Goal: Task Accomplishment & Management: Use online tool/utility

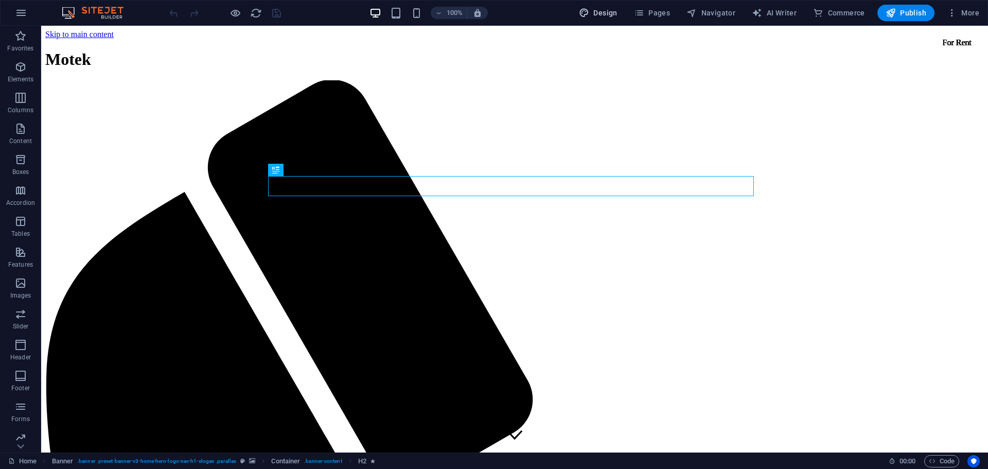
click at [616, 15] on span "Design" at bounding box center [598, 13] width 39 height 10
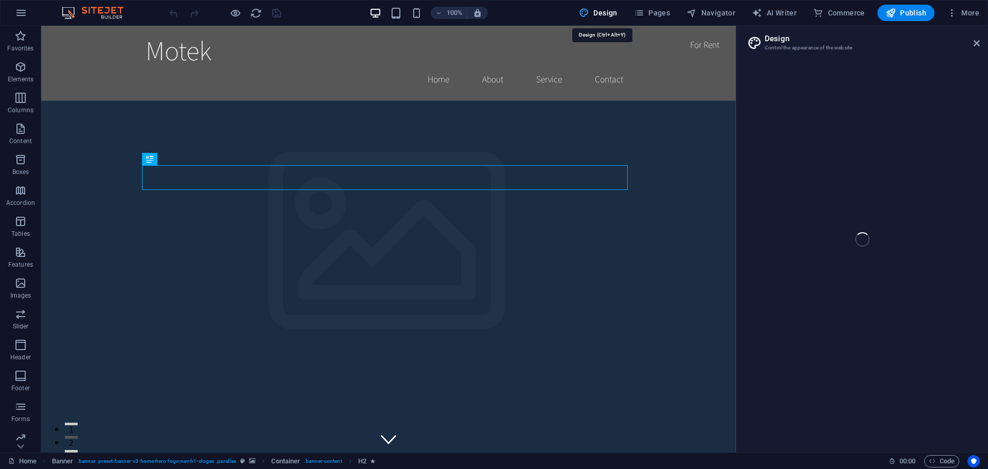
select select "rem"
select select "200"
select select "px"
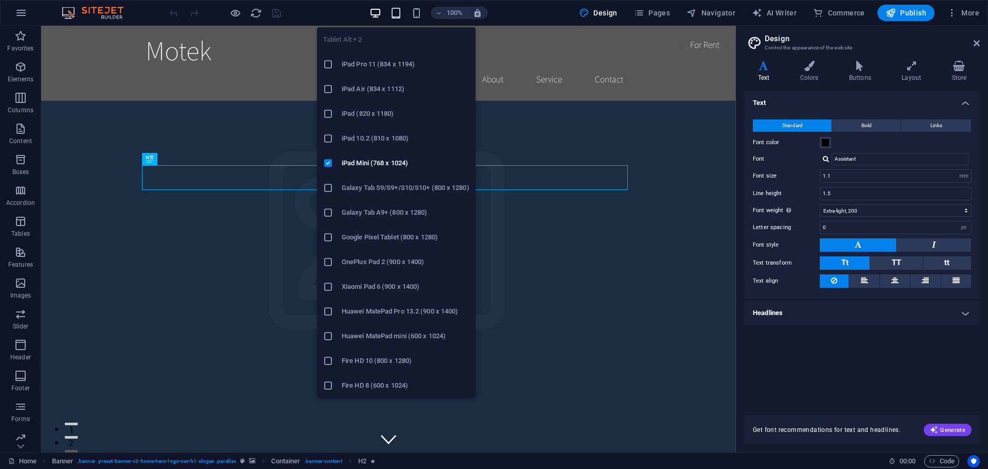
click at [399, 13] on icon "button" at bounding box center [396, 13] width 12 height 12
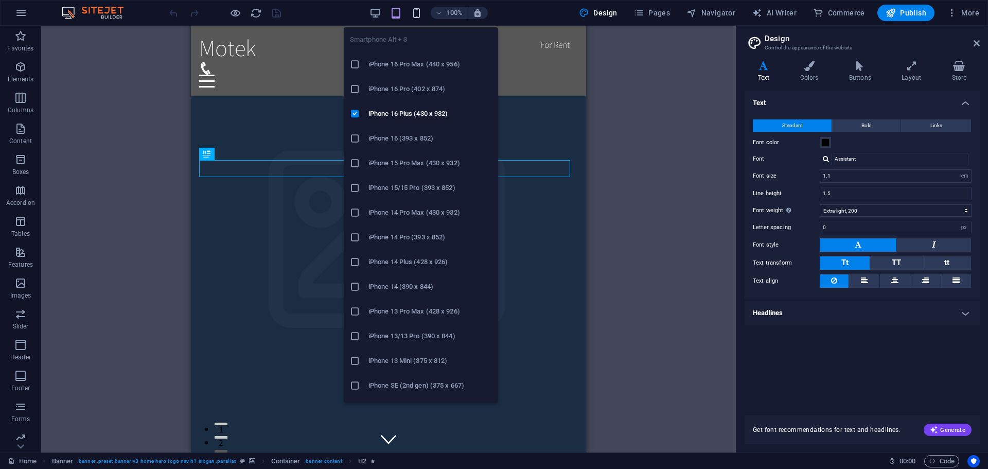
click at [423, 16] on icon "button" at bounding box center [417, 13] width 12 height 12
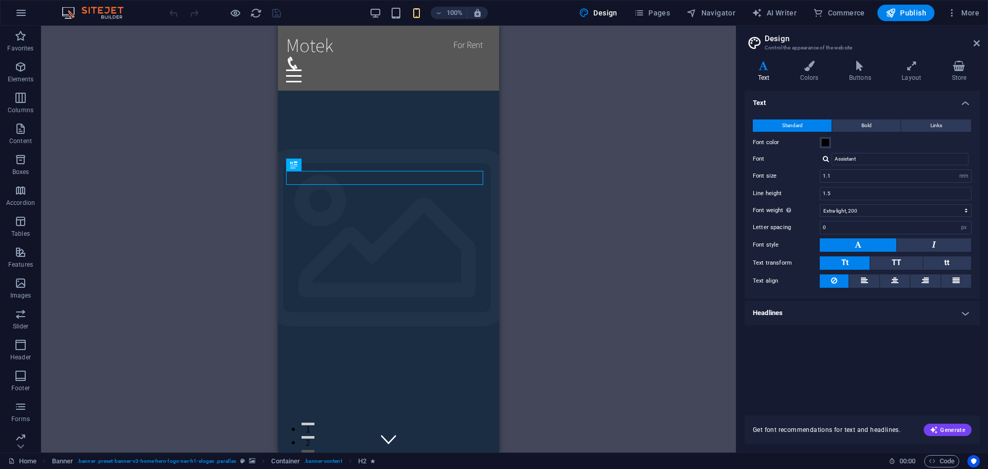
click at [578, 174] on div "Drag here to replace the existing content. Press “Ctrl” if you want to create a…" at bounding box center [388, 239] width 695 height 427
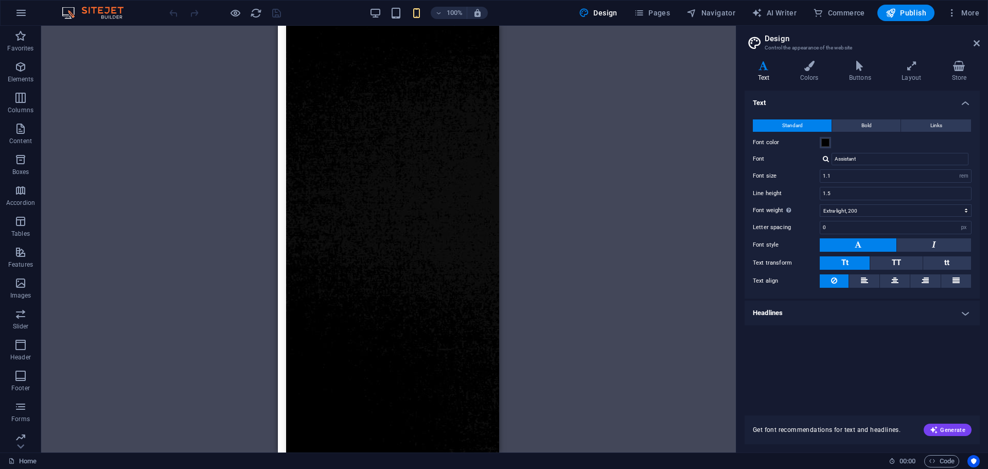
scroll to position [13, 0]
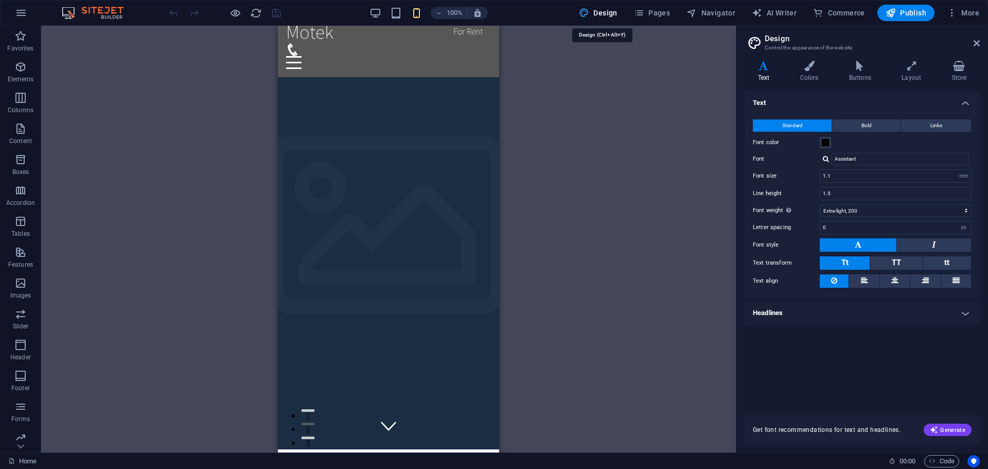
click at [611, 14] on span "Design" at bounding box center [598, 13] width 39 height 10
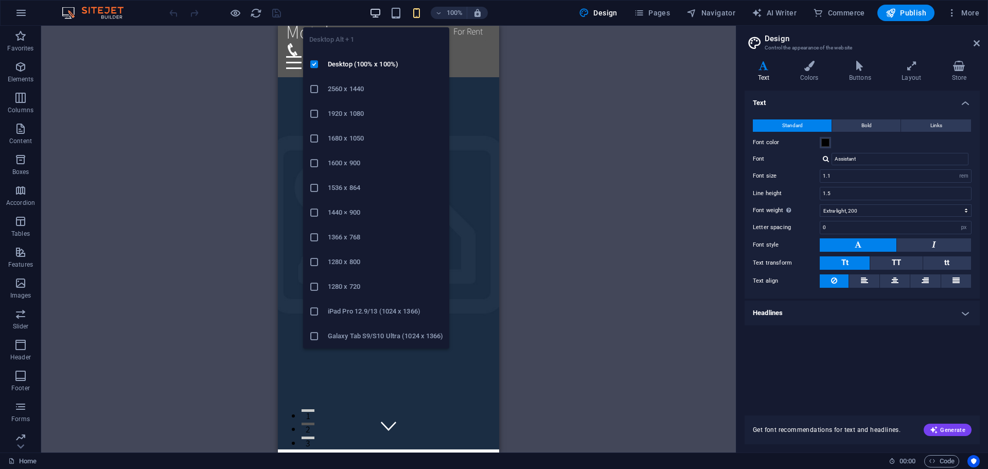
click at [378, 16] on icon "button" at bounding box center [376, 13] width 12 height 12
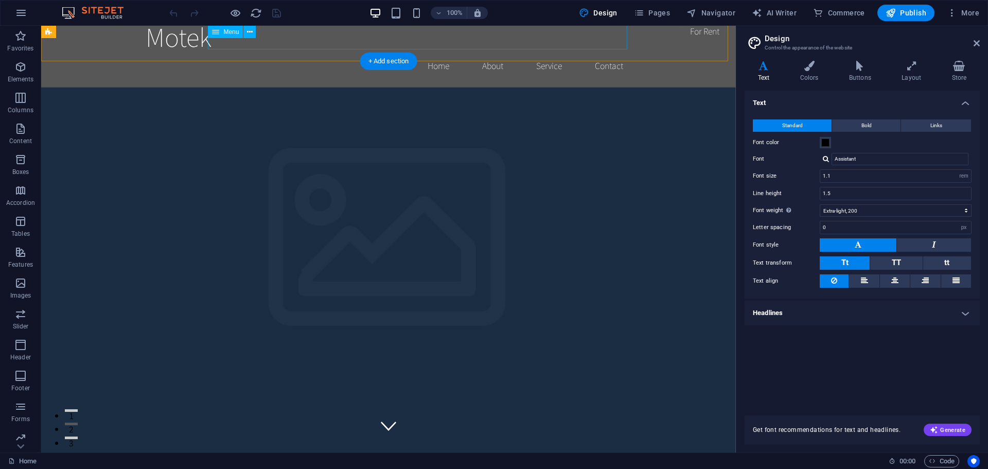
click at [488, 53] on nav "Home About Service Contact" at bounding box center [389, 66] width 486 height 26
select select
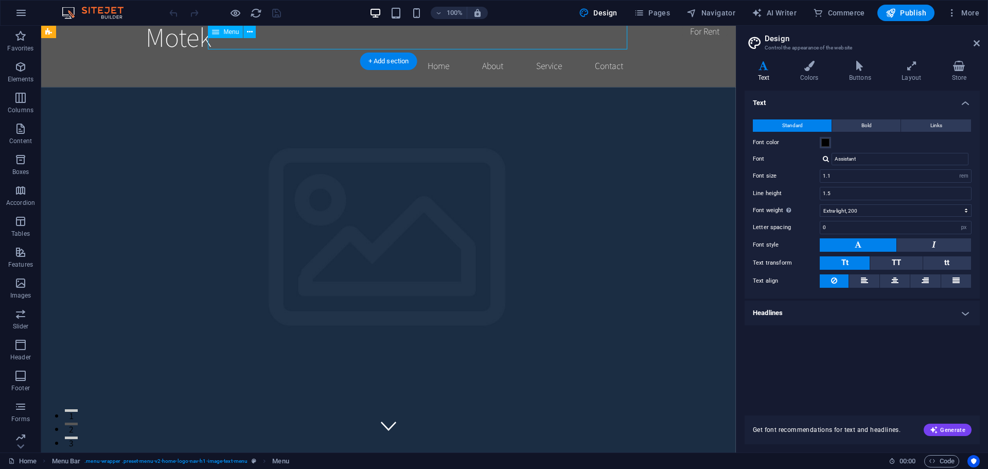
select select
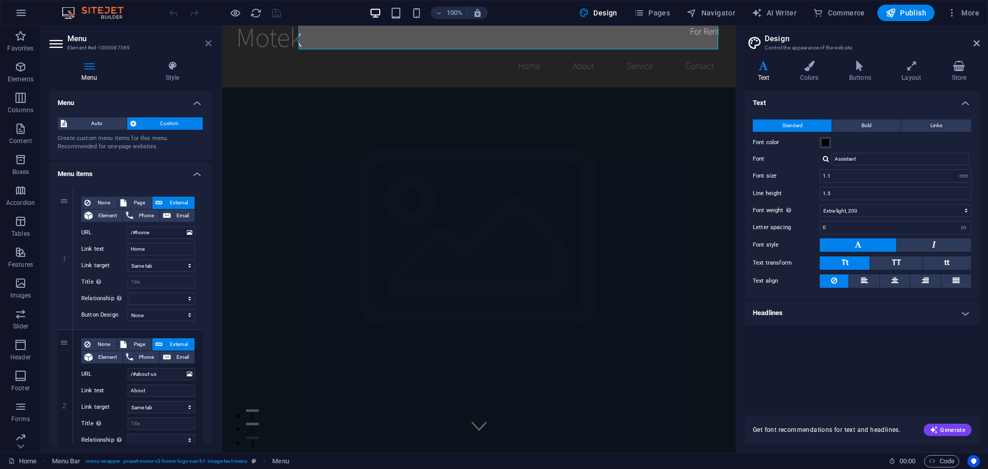
click at [211, 44] on icon at bounding box center [208, 43] width 6 height 8
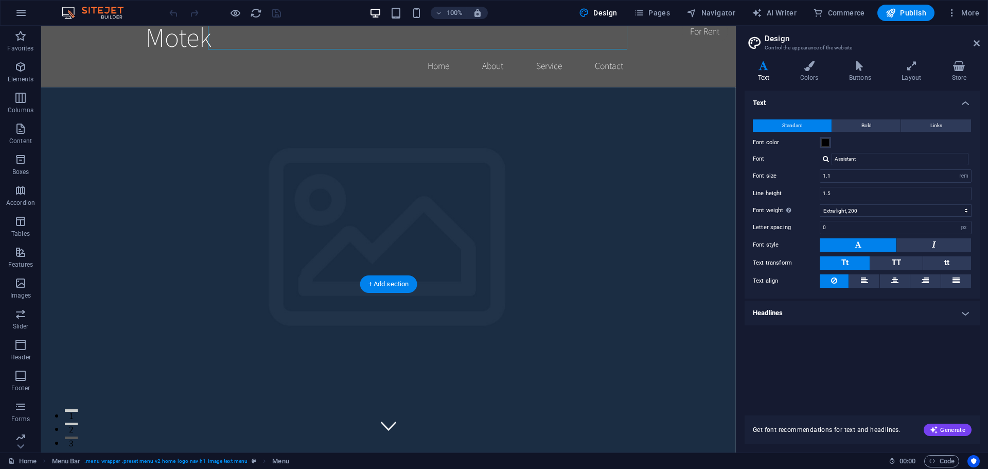
click at [956, 76] on h4 "Store" at bounding box center [959, 72] width 41 height 22
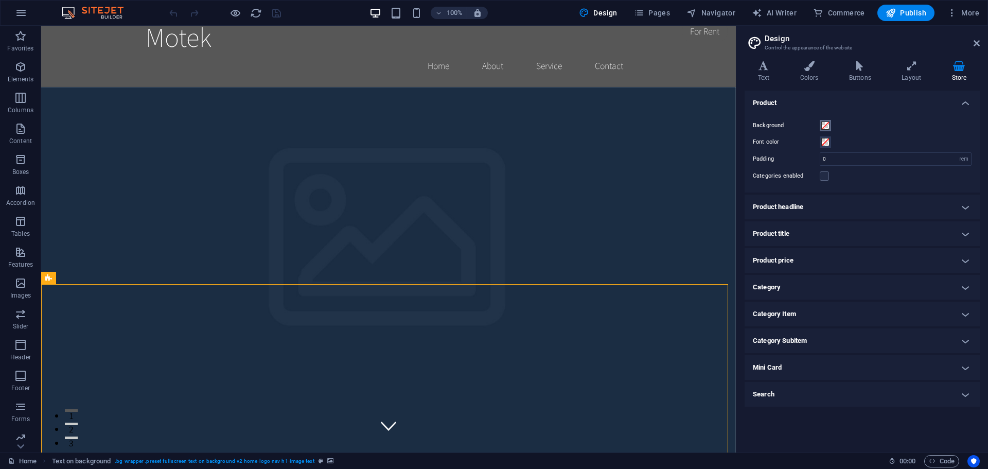
click at [827, 127] on span at bounding box center [826, 125] width 8 height 8
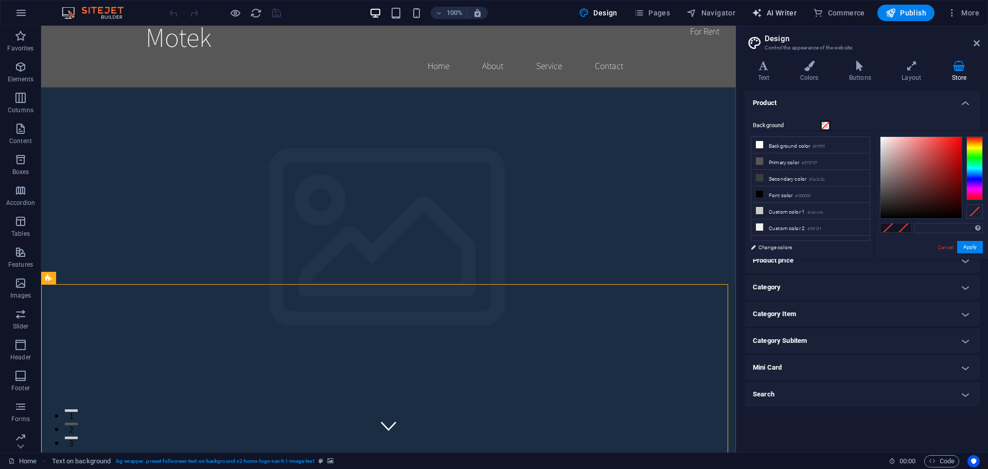
click at [791, 13] on span "AI Writer" at bounding box center [774, 13] width 45 height 10
select select "English"
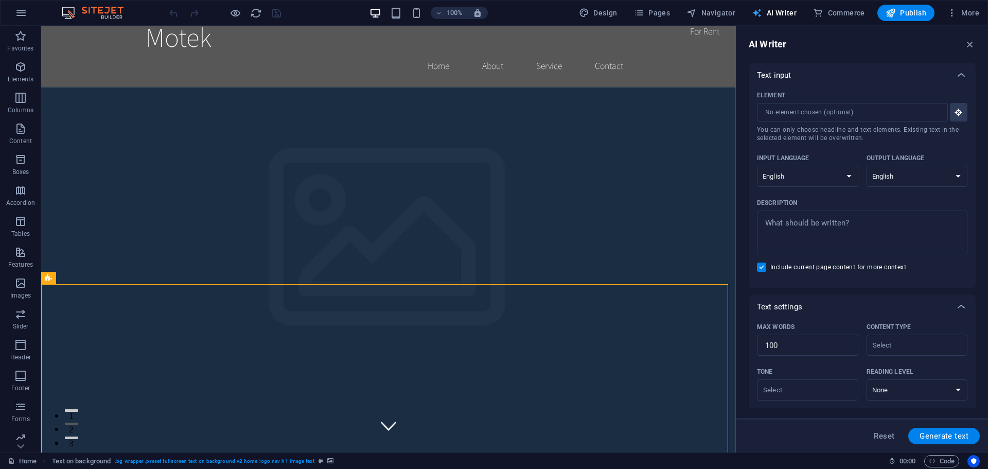
scroll to position [0, 0]
click at [957, 432] on span "Generate text" at bounding box center [944, 436] width 49 height 8
type textarea "x"
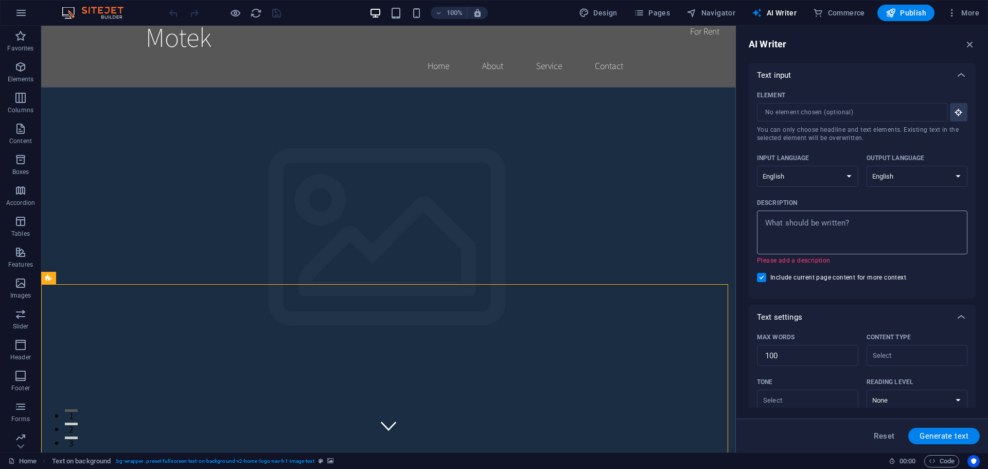
type textarea "x"
click at [825, 238] on textarea "Description x ​ Please add a description" at bounding box center [862, 232] width 200 height 33
paste textarea "Motek is dedicated to transforming complexity into simplicity. We believe techn…"
type textarea "Motek is dedicated to transforming complexity into simplicity. We believe techn…"
type textarea "x"
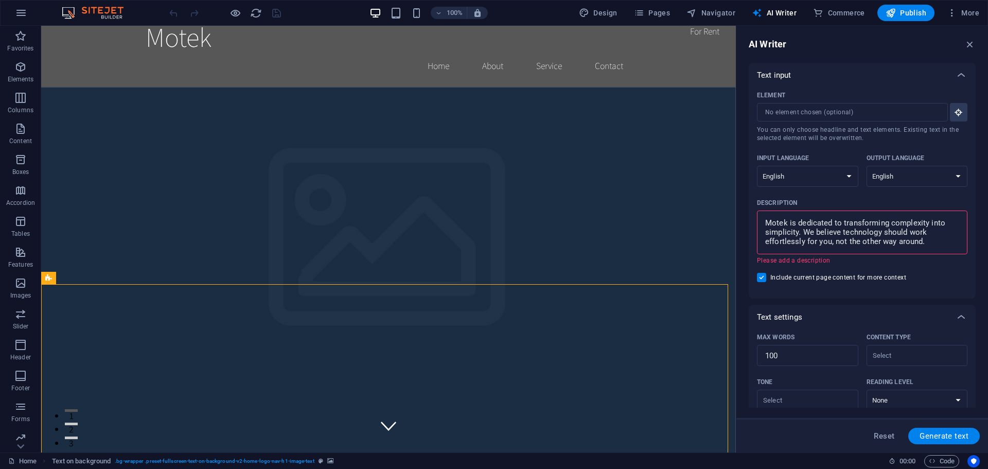
type textarea "x"
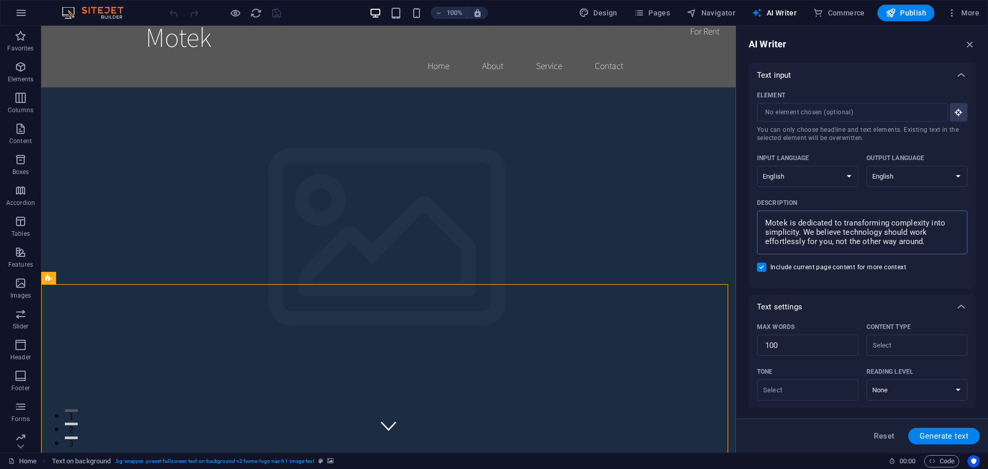
scroll to position [15, 0]
type textarea "Motek is dedicated to transforming complexity into simplicity. We believe techn…"
click at [941, 439] on span "Generate text" at bounding box center [944, 436] width 49 height 8
type textarea "x"
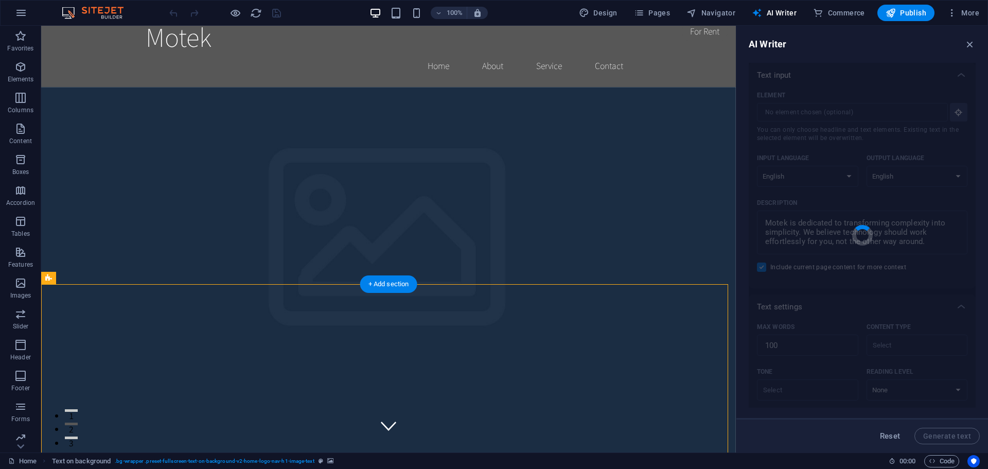
type textarea "x"
type textarea "Motek is focused on making technology intuitive and accessible. We strive to el…"
type textarea "x"
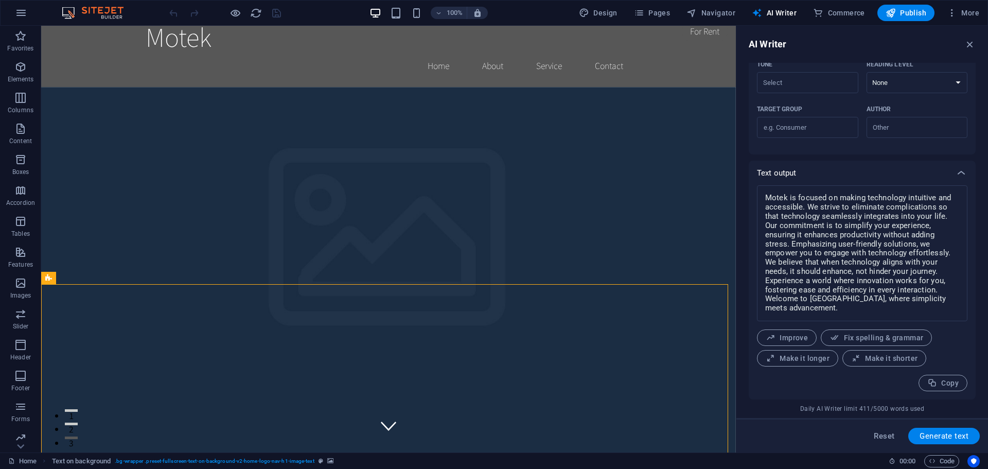
scroll to position [0, 0]
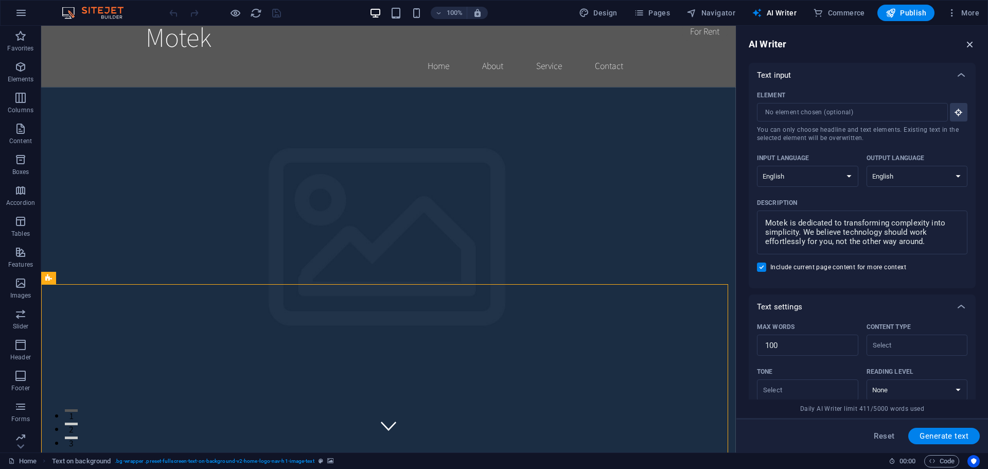
click at [971, 43] on icon "button" at bounding box center [970, 44] width 11 height 11
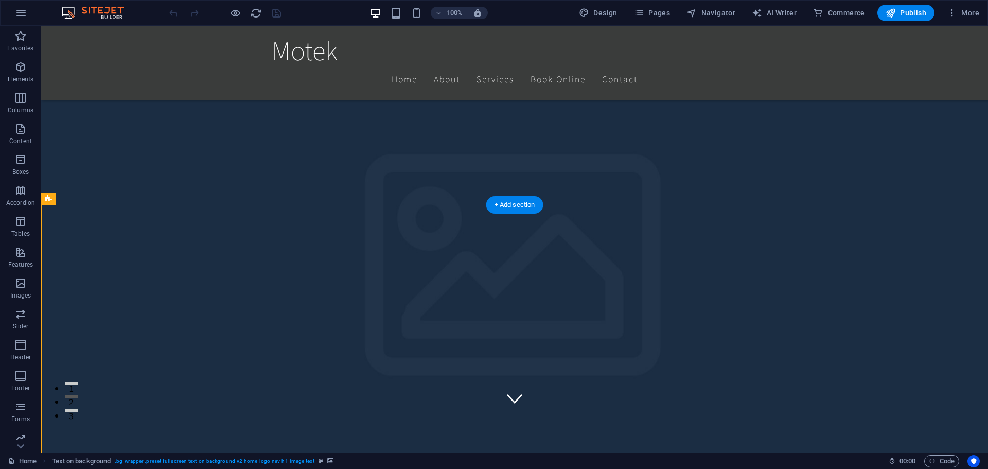
scroll to position [103, 0]
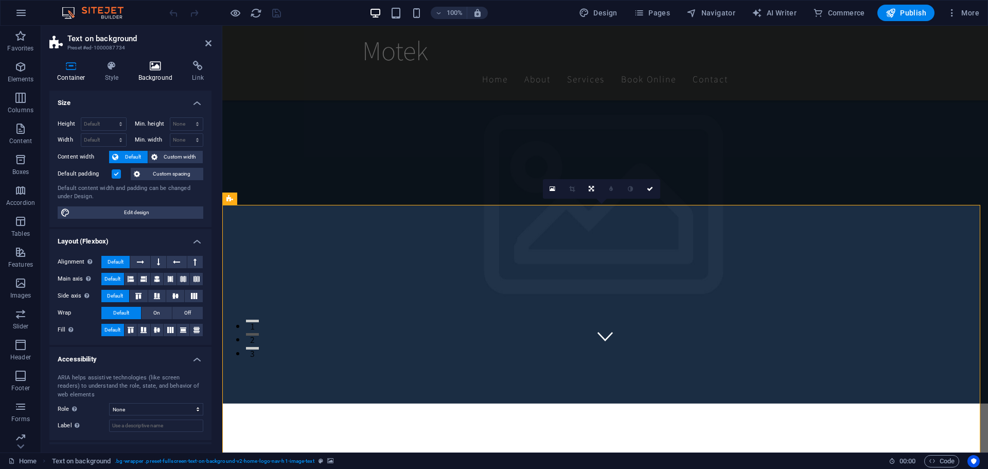
click at [160, 72] on h4 "Background" at bounding box center [158, 72] width 54 height 22
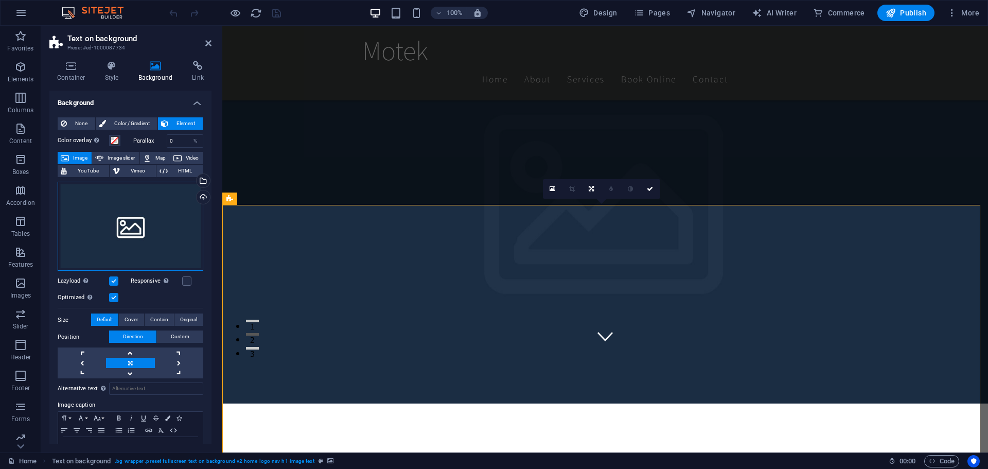
click at [126, 229] on div "Drag files here, click to choose files or select files from Files or our free s…" at bounding box center [131, 227] width 146 height 90
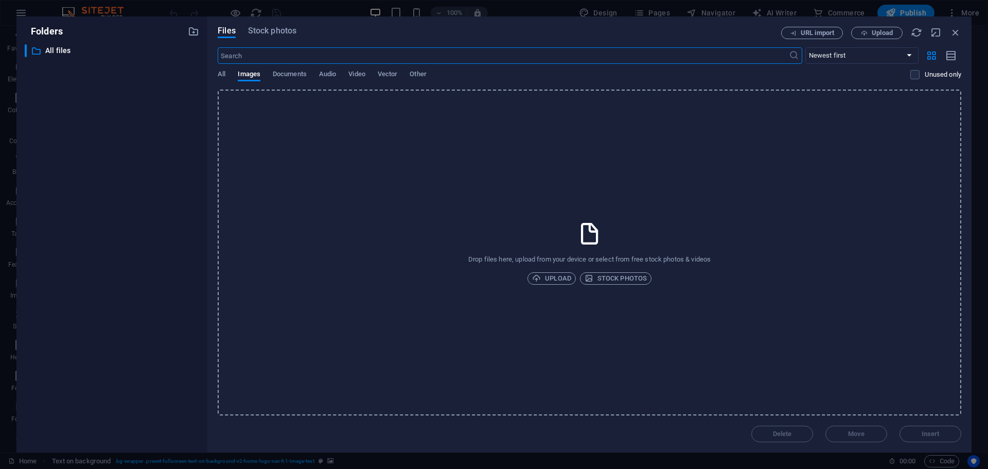
click at [594, 238] on icon at bounding box center [590, 234] width 26 height 26
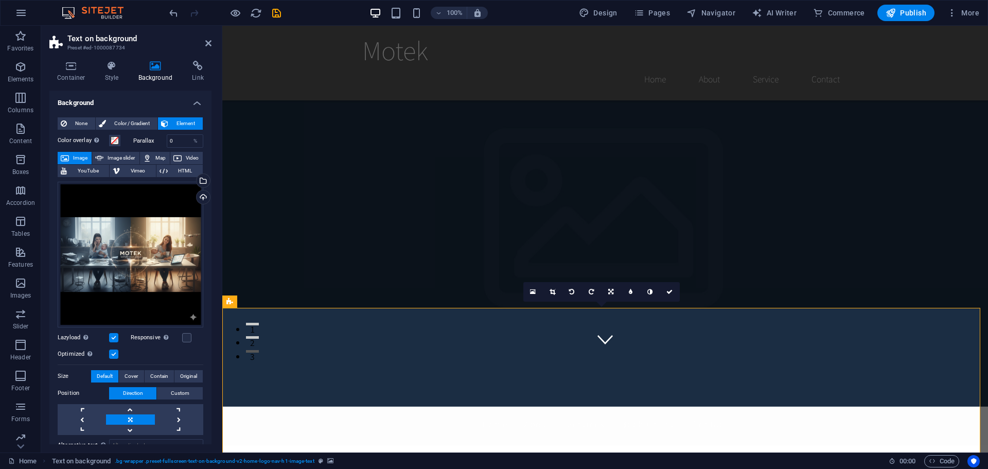
scroll to position [0, 0]
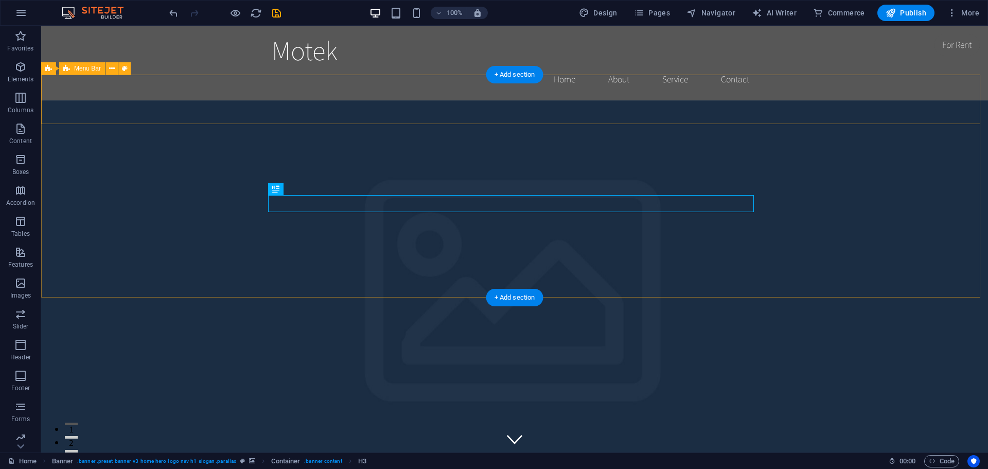
drag, startPoint x: 877, startPoint y: 107, endPoint x: 379, endPoint y: 50, distance: 500.5
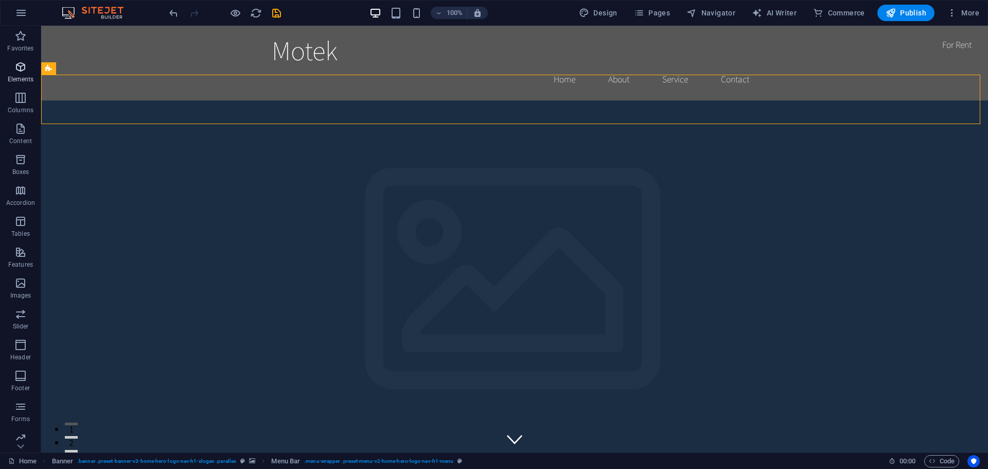
click at [36, 58] on button "Elements" at bounding box center [20, 72] width 41 height 31
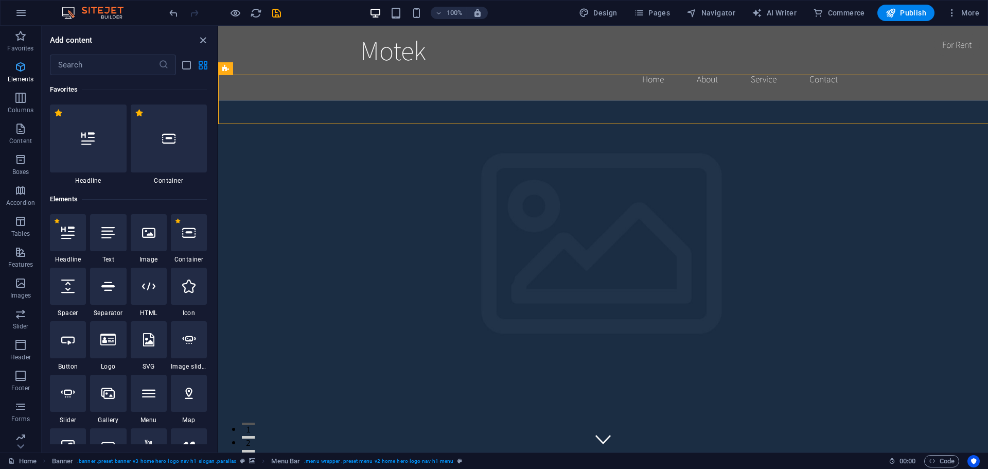
click at [22, 71] on icon "button" at bounding box center [20, 67] width 12 height 12
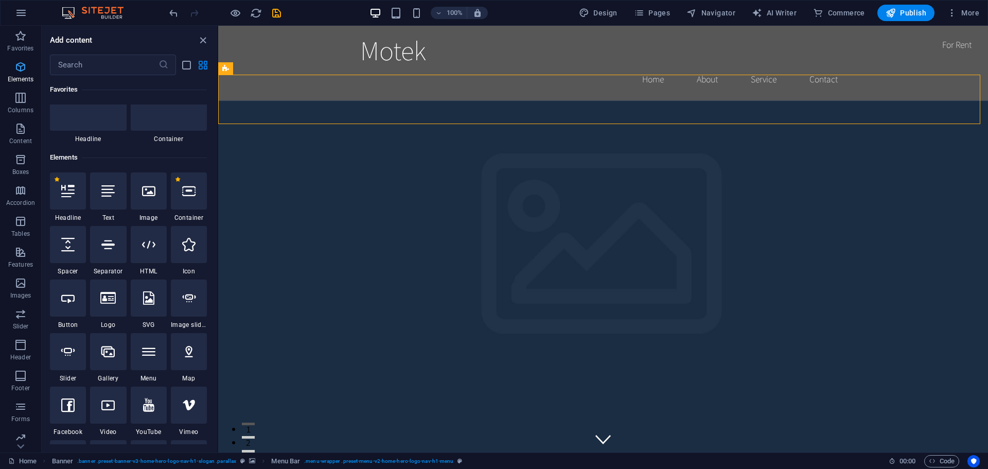
scroll to position [110, 0]
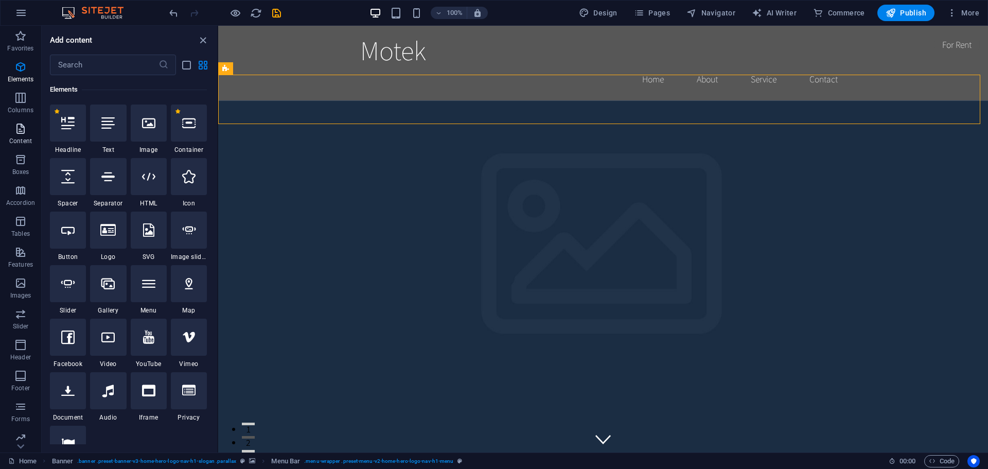
click at [16, 131] on icon "button" at bounding box center [20, 129] width 12 height 12
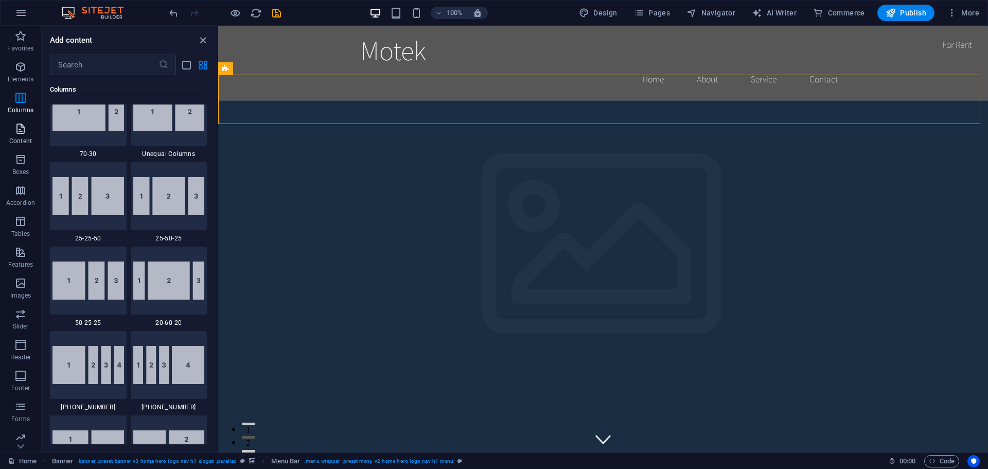
scroll to position [1801, 0]
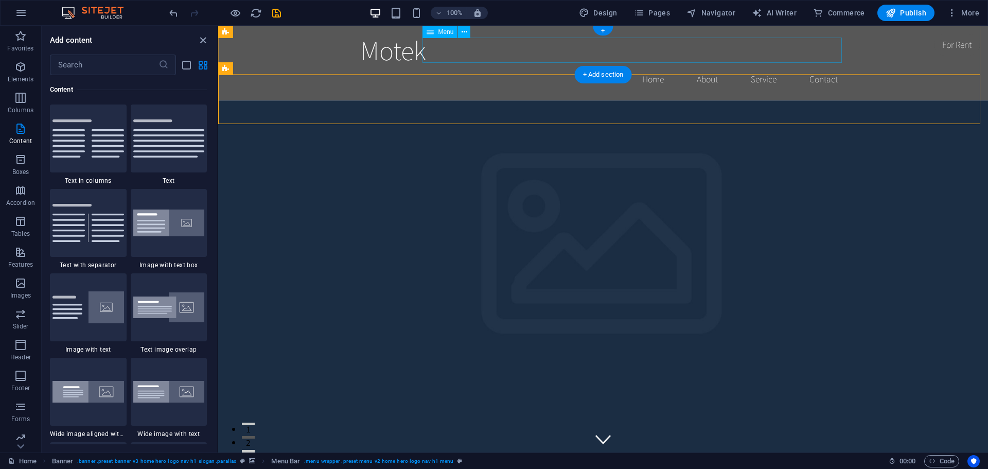
click at [476, 66] on nav "Home About Service Contact" at bounding box center [603, 79] width 486 height 26
click at [243, 58] on div "Motek Home About Service Contact" at bounding box center [603, 63] width 770 height 75
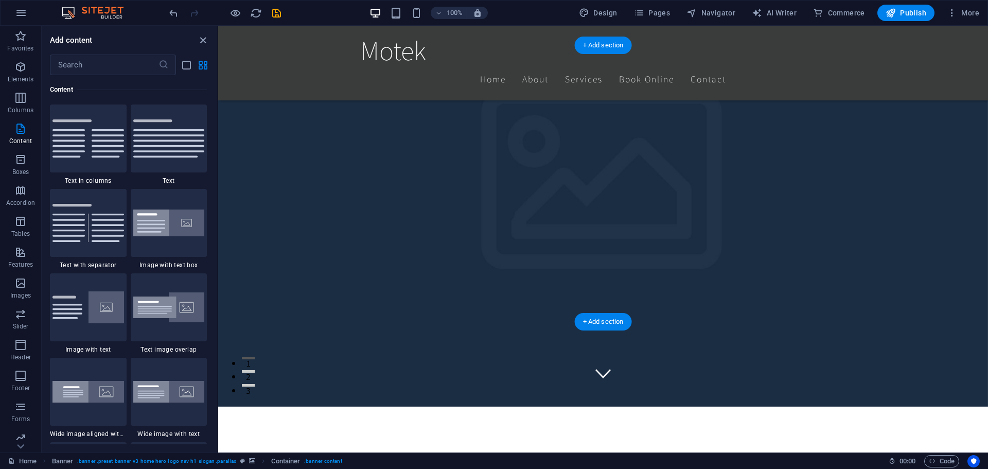
scroll to position [257, 0]
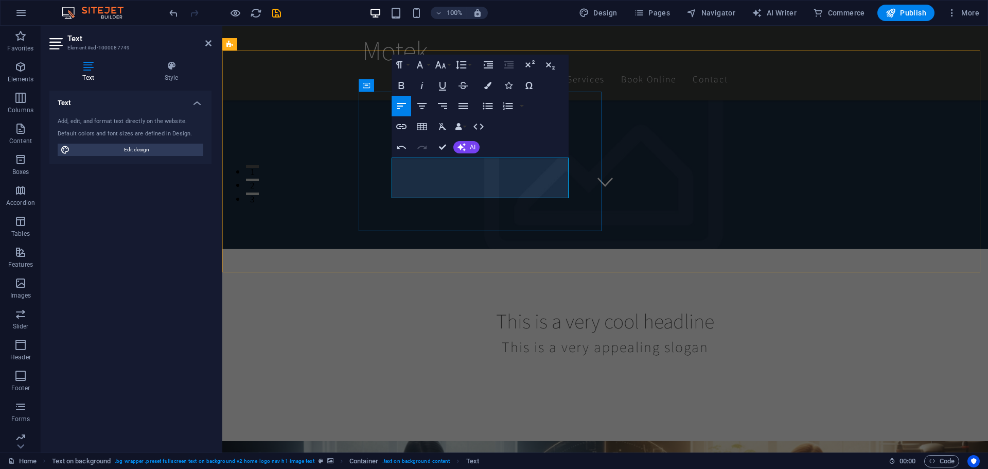
scroll to position [702, 1]
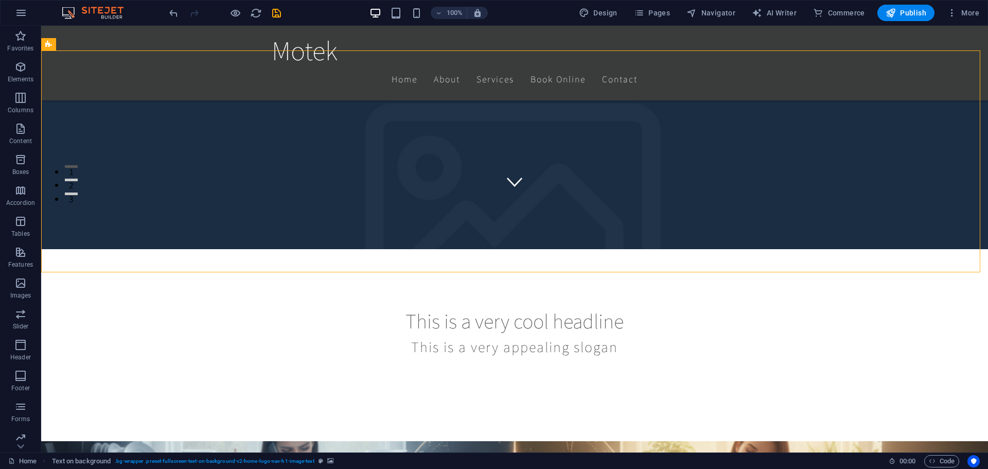
click at [319, 85] on icon at bounding box center [321, 85] width 6 height 11
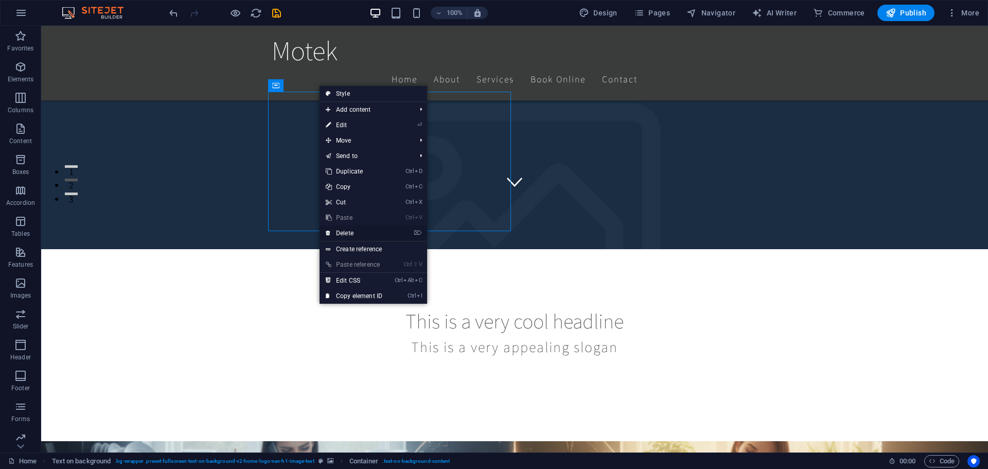
click at [346, 234] on link "⌦ Delete" at bounding box center [354, 232] width 69 height 15
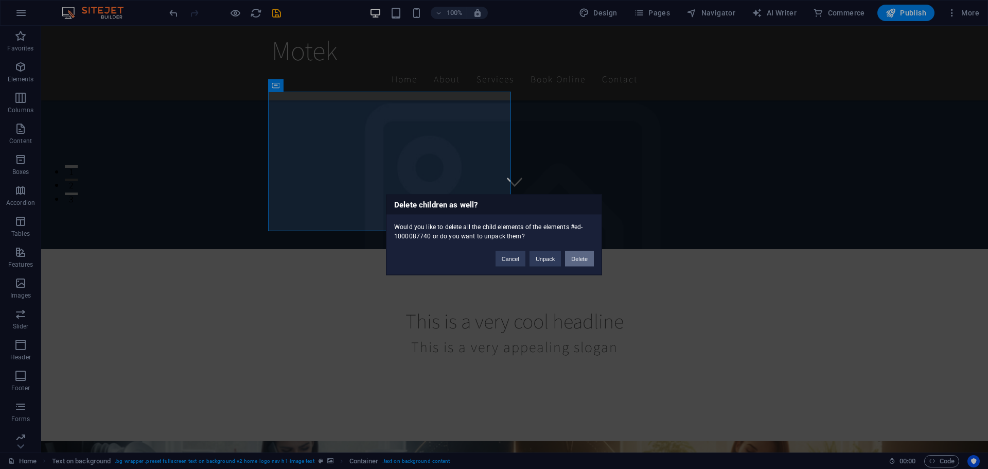
drag, startPoint x: 575, startPoint y: 260, endPoint x: 517, endPoint y: 208, distance: 78.4
click at [575, 260] on button "Delete" at bounding box center [579, 258] width 29 height 15
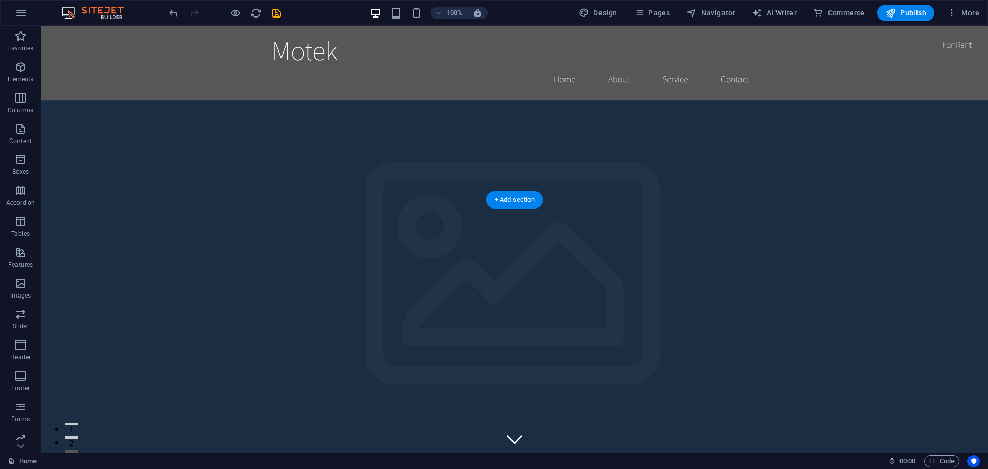
scroll to position [103, 0]
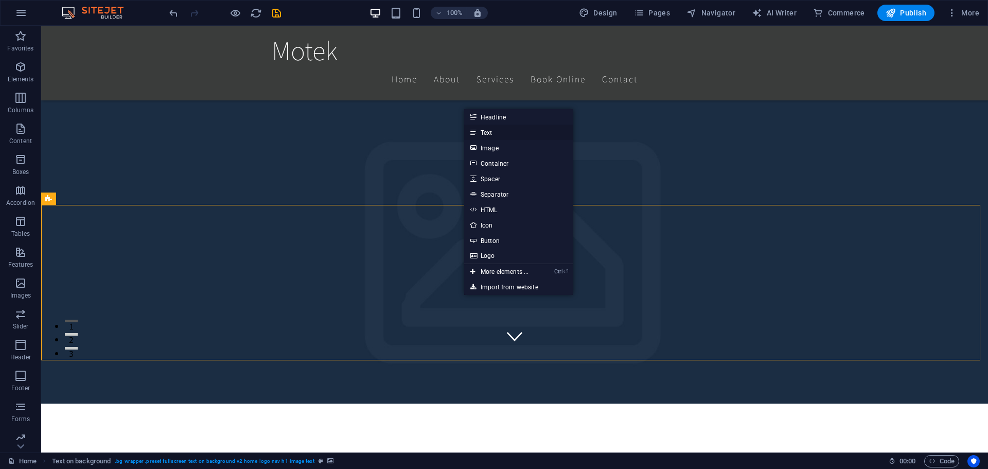
click at [500, 135] on link "Text" at bounding box center [518, 132] width 109 height 15
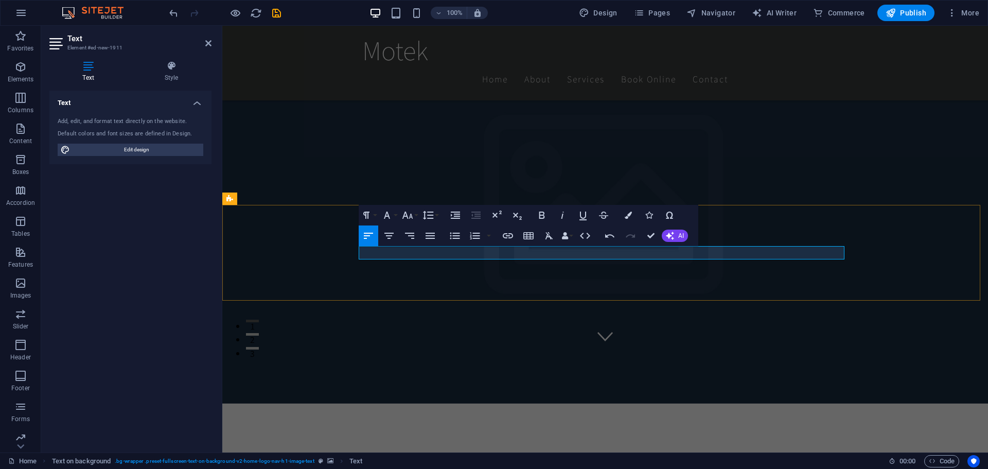
click at [19, 72] on icon "button" at bounding box center [20, 67] width 12 height 12
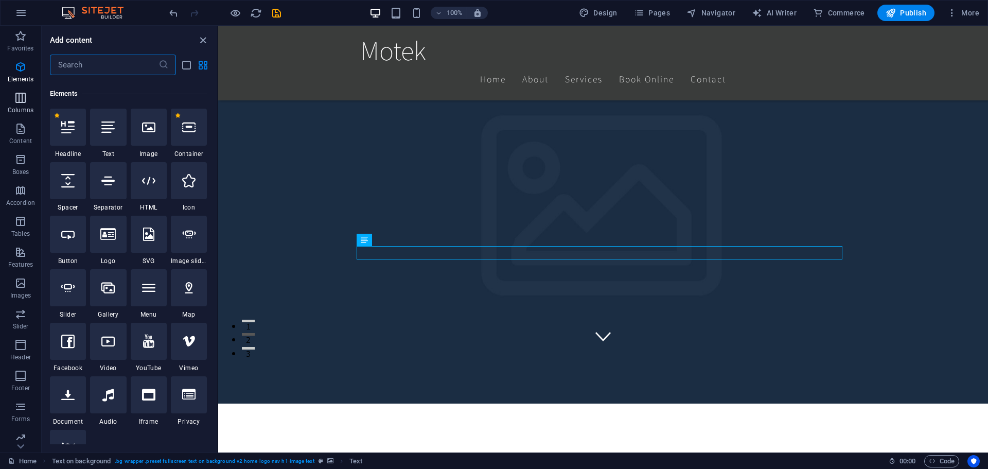
scroll to position [110, 0]
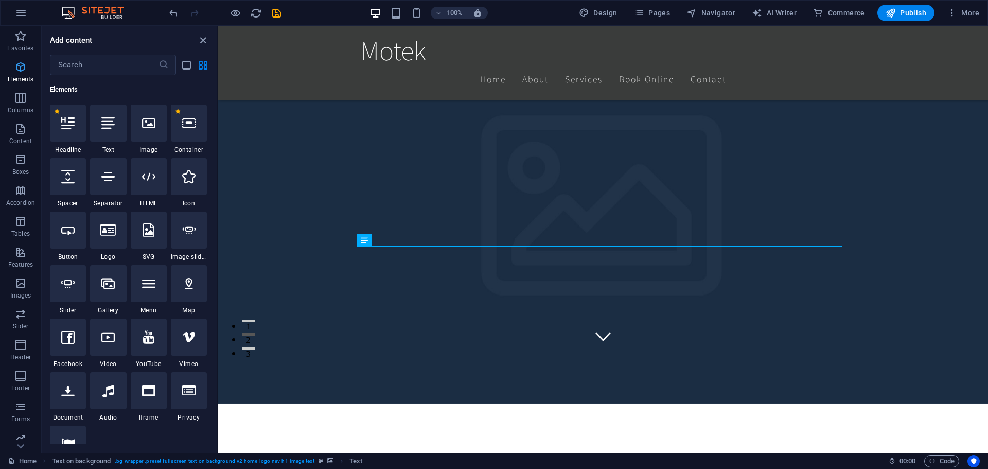
click at [15, 80] on p "Elements" at bounding box center [21, 79] width 26 height 8
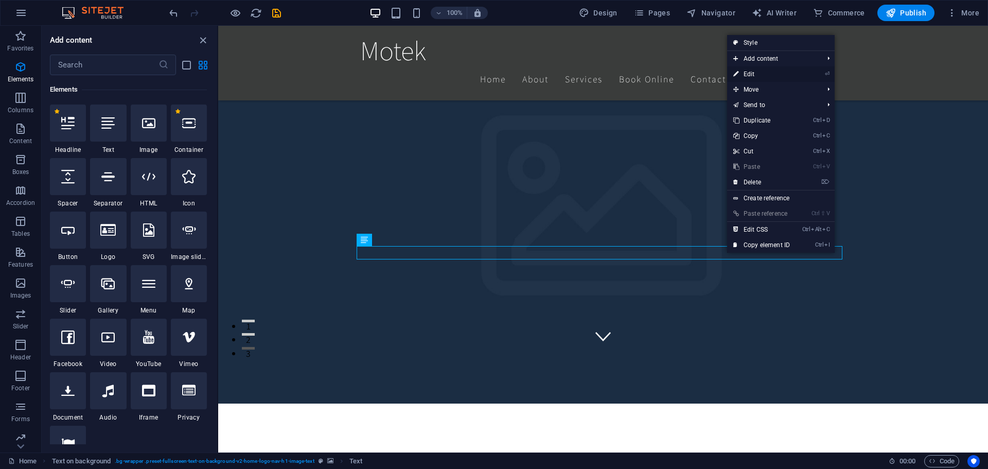
click at [749, 73] on link "⏎ Edit" at bounding box center [761, 73] width 69 height 15
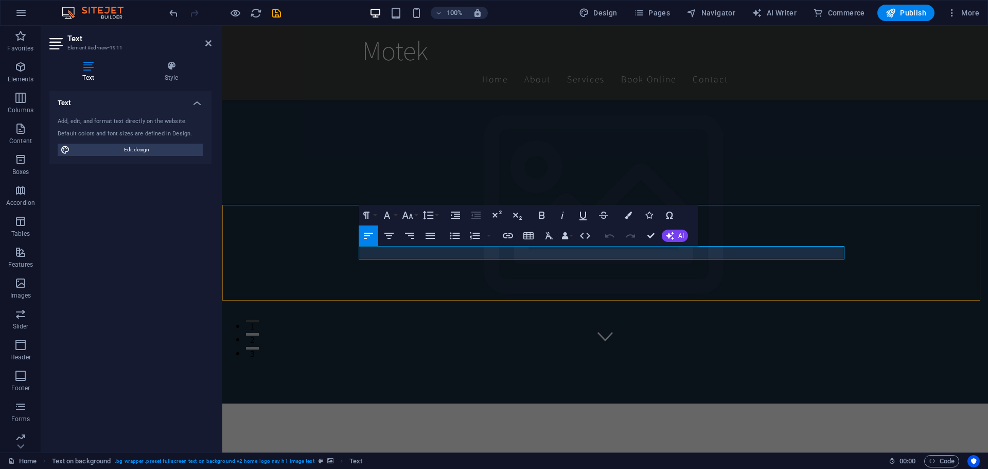
drag, startPoint x: 765, startPoint y: 270, endPoint x: 536, endPoint y: 250, distance: 230.0
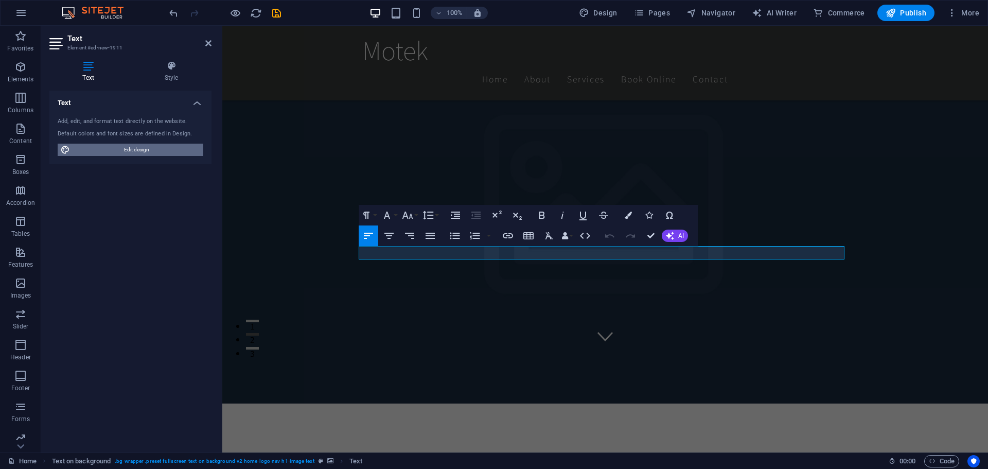
click at [132, 147] on span "Edit design" at bounding box center [136, 150] width 127 height 12
select select "rem"
select select "200"
select select "px"
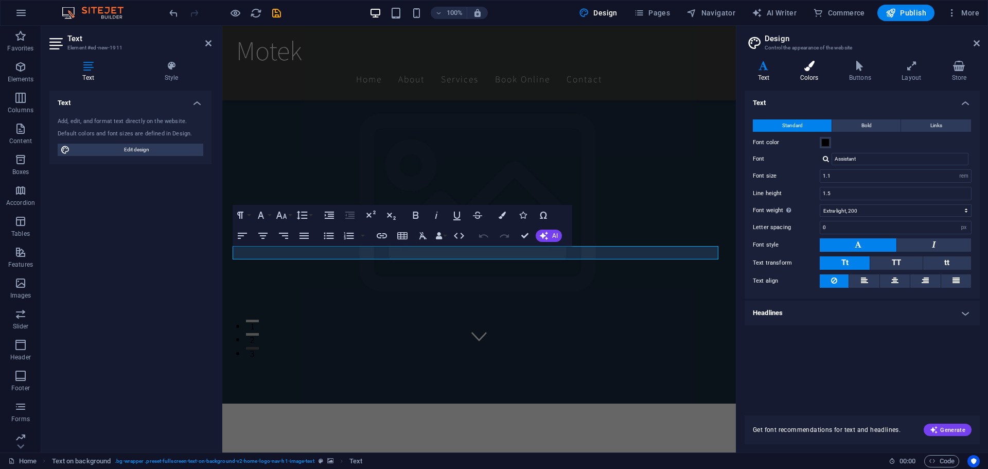
click at [810, 72] on h4 "Colors" at bounding box center [811, 72] width 49 height 22
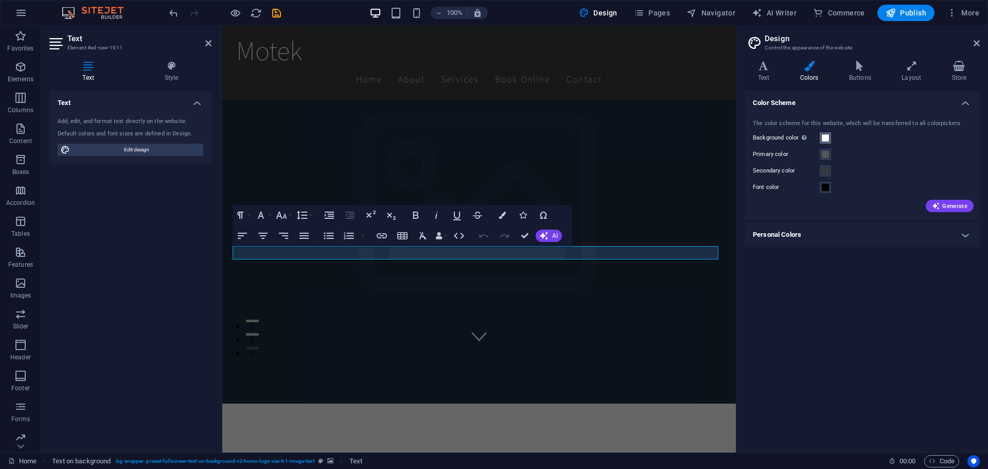
click at [825, 137] on span at bounding box center [826, 138] width 8 height 8
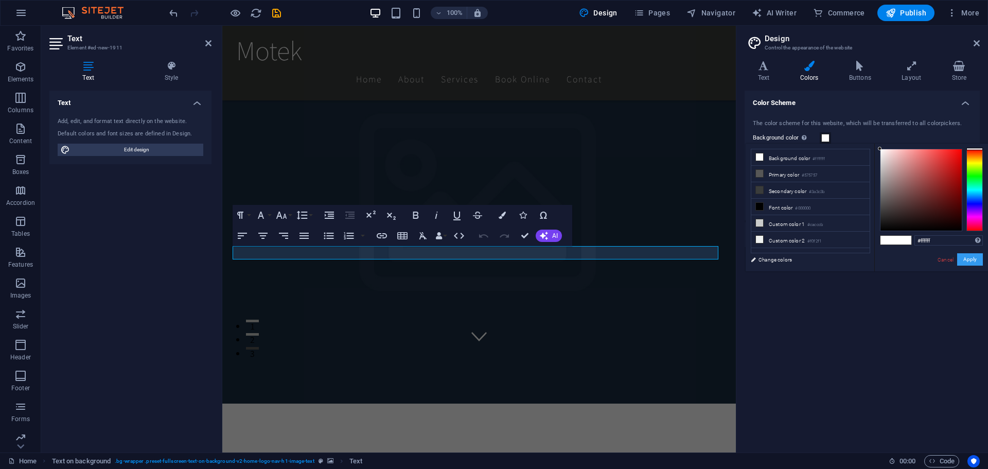
click at [968, 261] on button "Apply" at bounding box center [970, 259] width 26 height 12
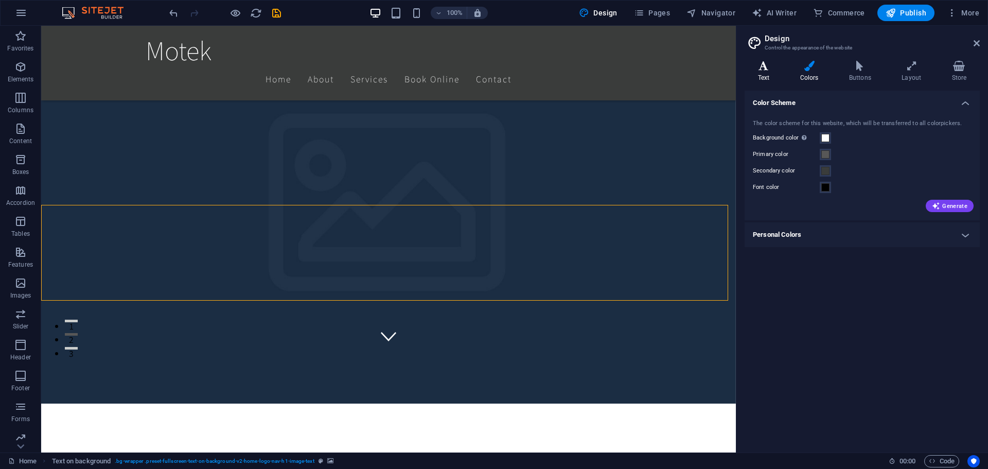
click at [769, 70] on icon at bounding box center [764, 66] width 38 height 10
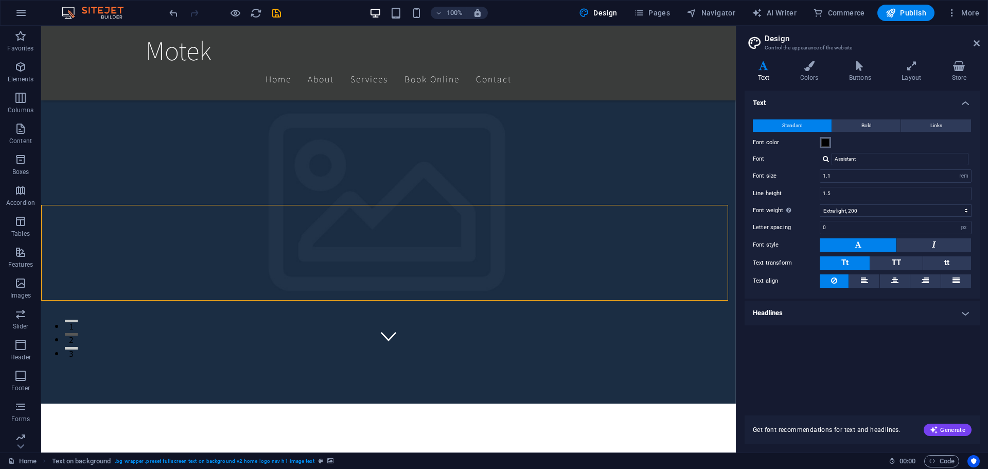
click at [828, 141] on span at bounding box center [826, 142] width 8 height 8
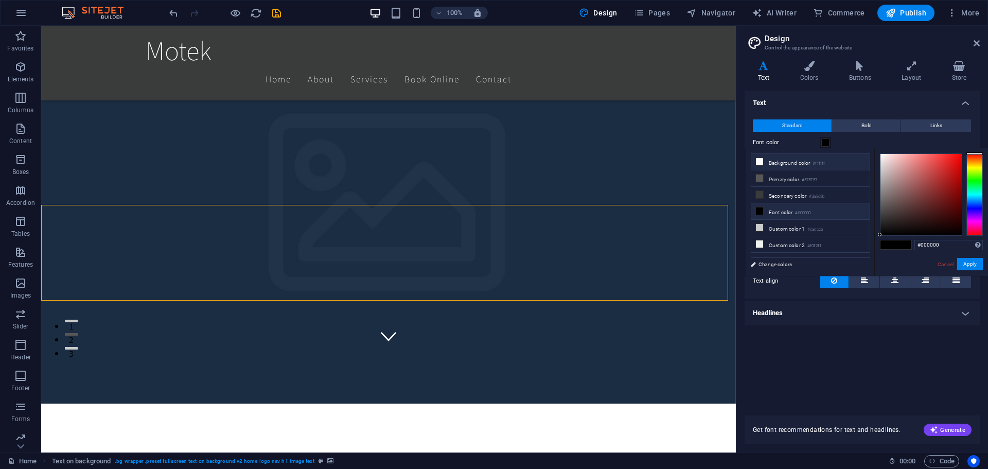
click at [778, 163] on li "Background color #ffffff" at bounding box center [811, 162] width 118 height 16
drag, startPoint x: 778, startPoint y: 163, endPoint x: 783, endPoint y: 170, distance: 8.4
click at [783, 170] on ul "Background color #ffffff Primary color #575757 Secondary color #3a3c3b Font col…" at bounding box center [810, 205] width 119 height 104
click at [784, 160] on li "Background color #ffffff" at bounding box center [811, 162] width 118 height 16
click at [769, 228] on li "Custom color 1 #cacccb" at bounding box center [811, 228] width 118 height 16
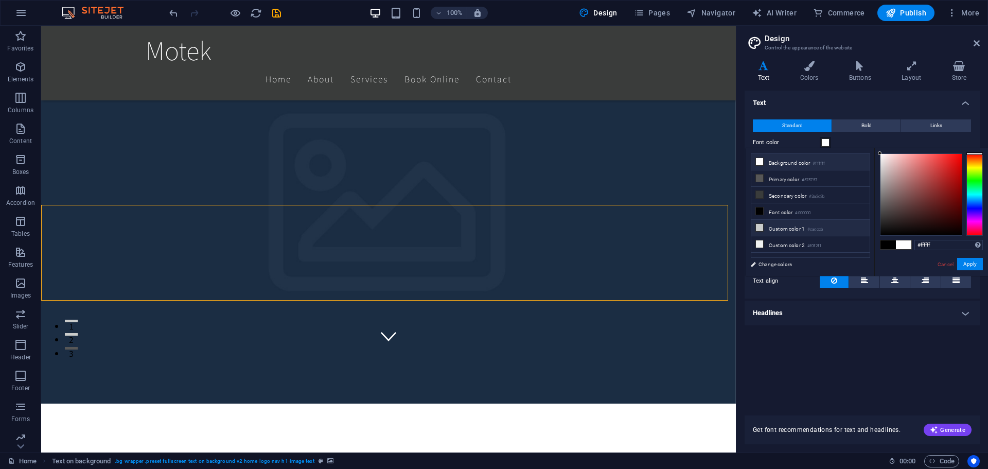
type input "#cacccb"
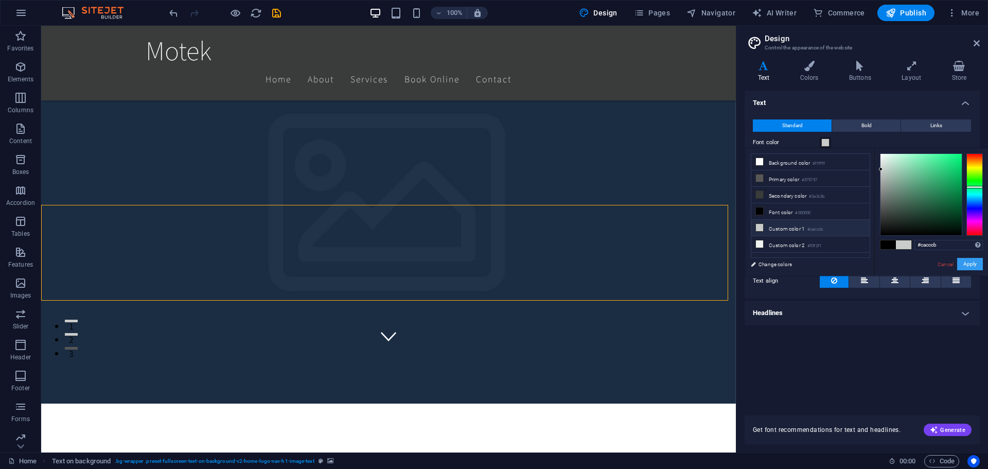
click at [970, 269] on button "Apply" at bounding box center [970, 264] width 26 height 12
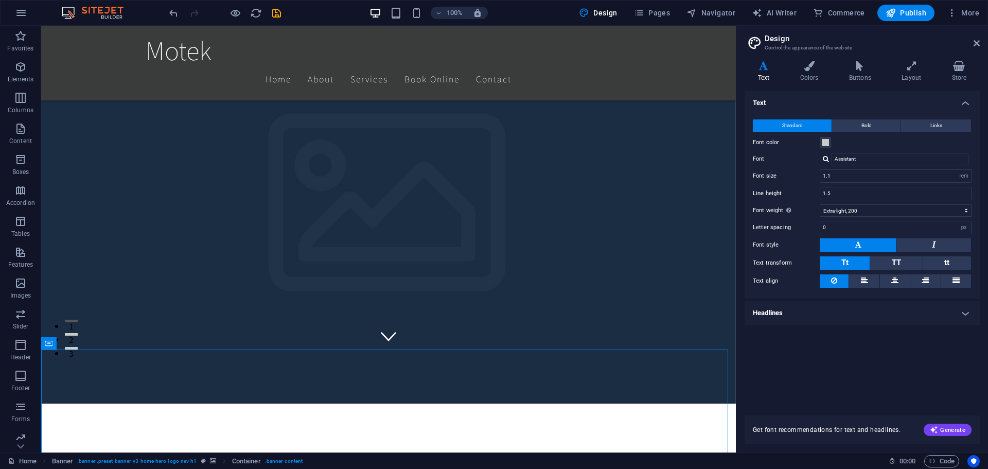
click at [812, 368] on div "Text Standard Bold Links Font color Font Assistant Font size 1.1 rem px Line he…" at bounding box center [862, 247] width 235 height 312
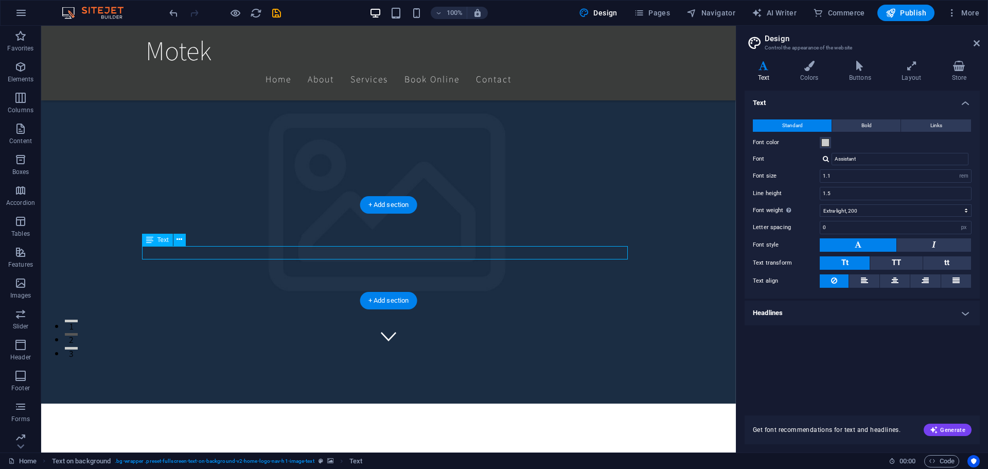
drag, startPoint x: 347, startPoint y: 256, endPoint x: 351, endPoint y: 232, distance: 24.5
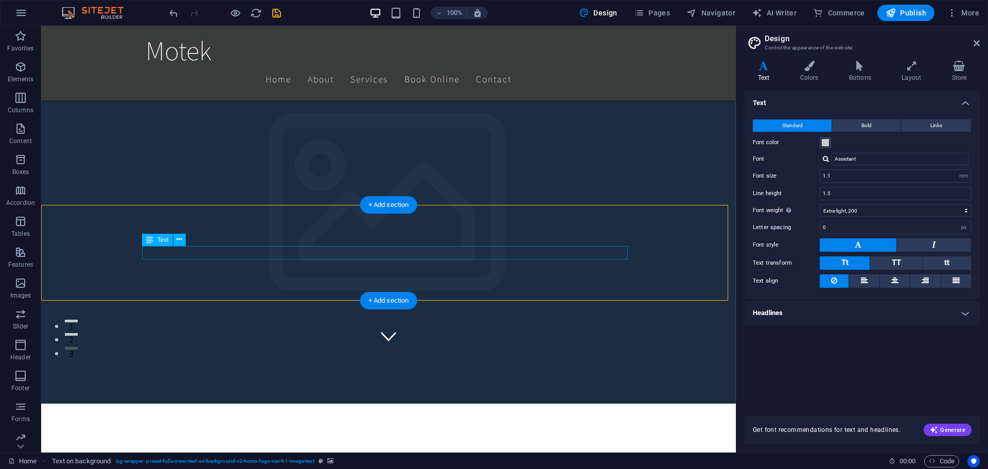
click at [183, 239] on button at bounding box center [179, 240] width 12 height 12
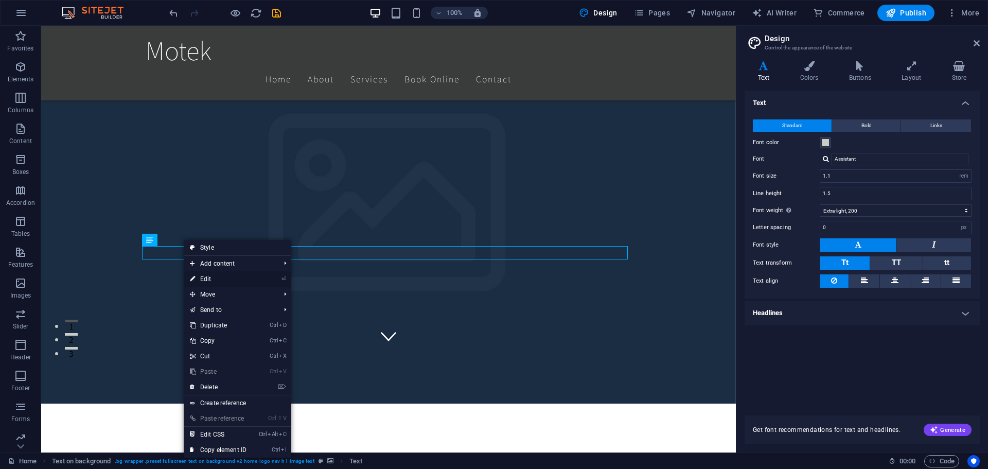
click at [205, 275] on link "⏎ Edit" at bounding box center [218, 278] width 69 height 15
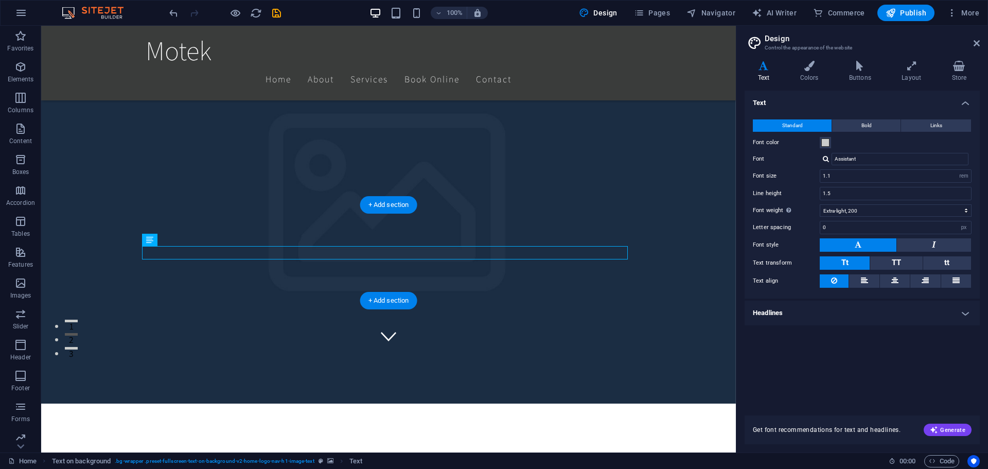
drag, startPoint x: 303, startPoint y: 249, endPoint x: 318, endPoint y: 234, distance: 21.5
click at [182, 241] on icon at bounding box center [180, 239] width 6 height 11
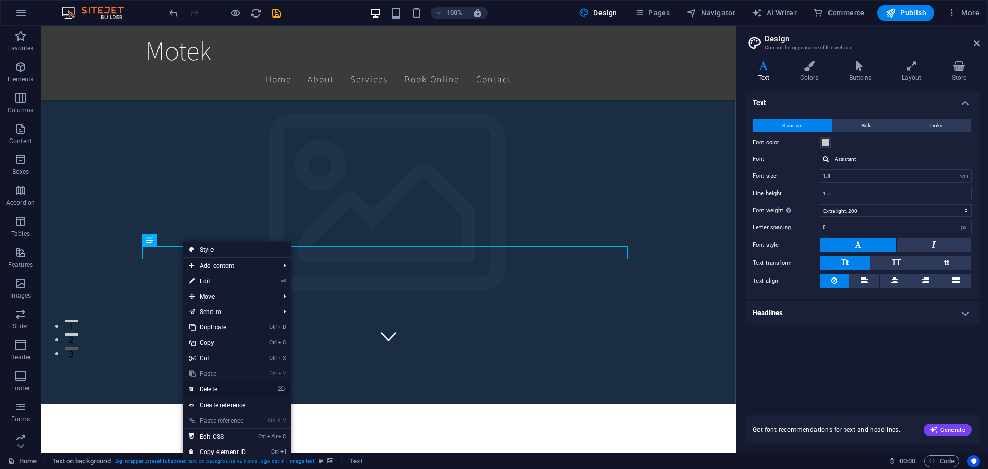
click at [237, 386] on link "⌦ Delete" at bounding box center [217, 388] width 69 height 15
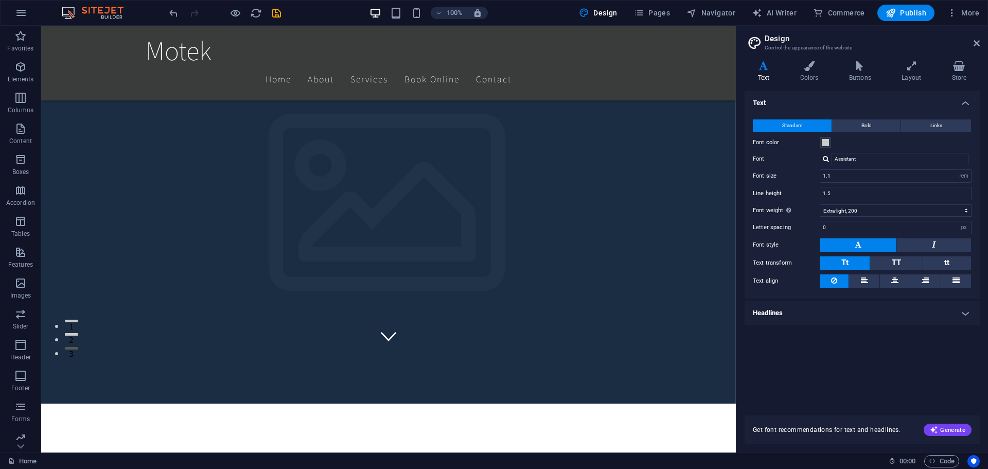
click at [765, 347] on div "Text Standard Bold Links Font color Font Assistant Font size 1.1 rem px Line he…" at bounding box center [862, 247] width 235 height 312
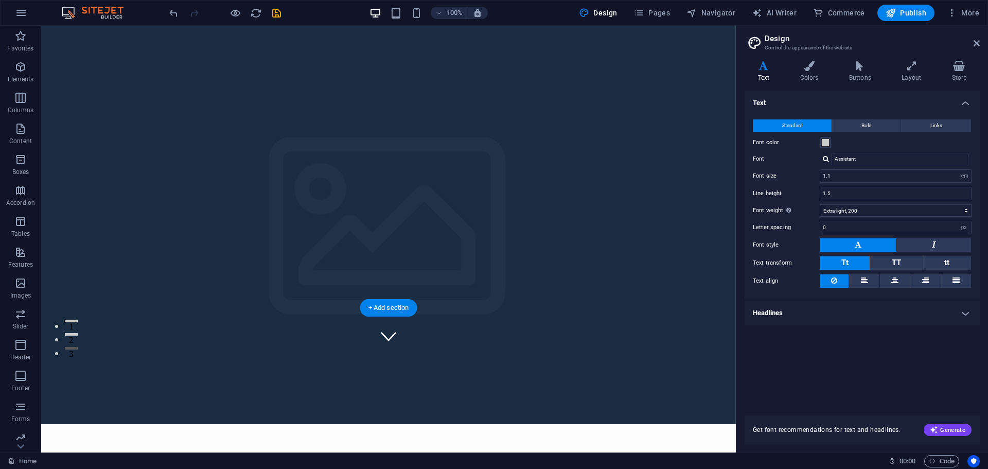
scroll to position [0, 0]
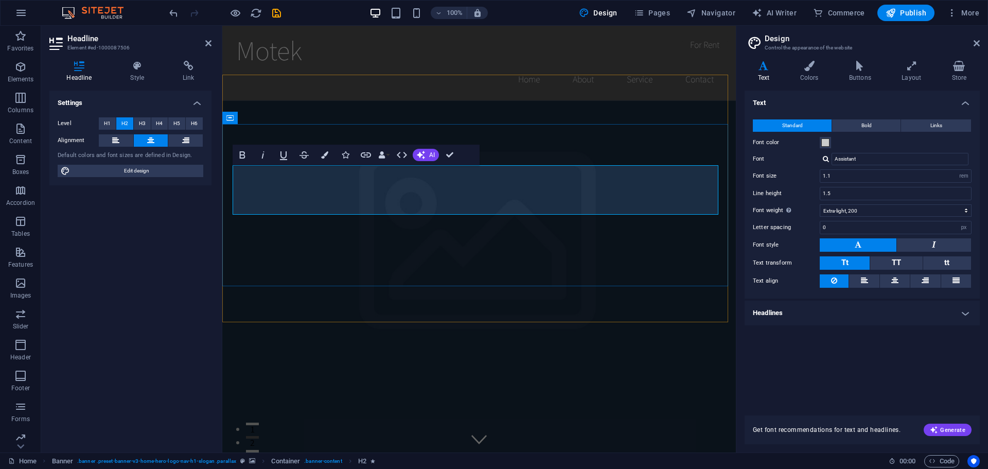
scroll to position [702, 1]
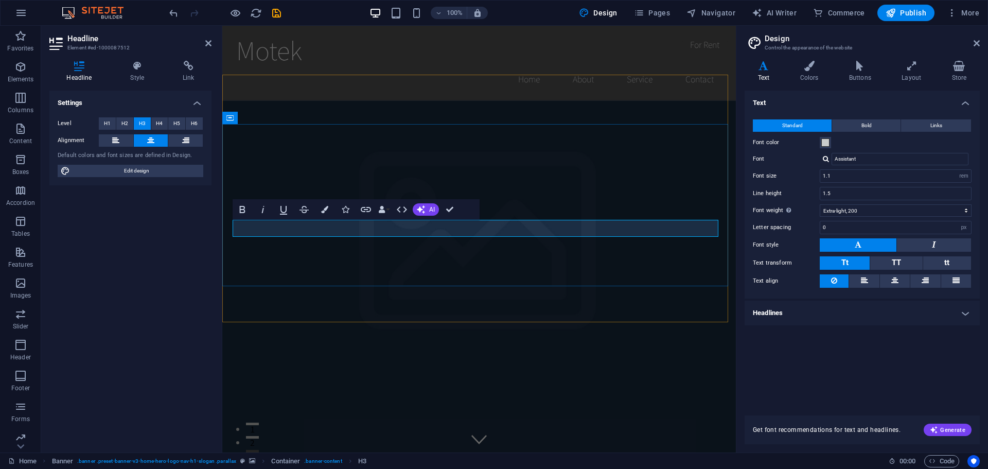
click at [791, 363] on div "Text Standard Bold Links Font color Font Assistant Font size 1.1 rem px Line he…" at bounding box center [862, 247] width 235 height 312
click at [134, 304] on div "Settings Level H1 H2 H3 H4 H5 H6 Alignment Default colors and font sizes are de…" at bounding box center [130, 268] width 162 height 354
click at [420, 218] on div "Bold Italic Underline Strikethrough Colors Icons Link Data Bindings Company Fir…" at bounding box center [346, 209] width 227 height 21
click at [428, 207] on button "AI" at bounding box center [426, 209] width 26 height 12
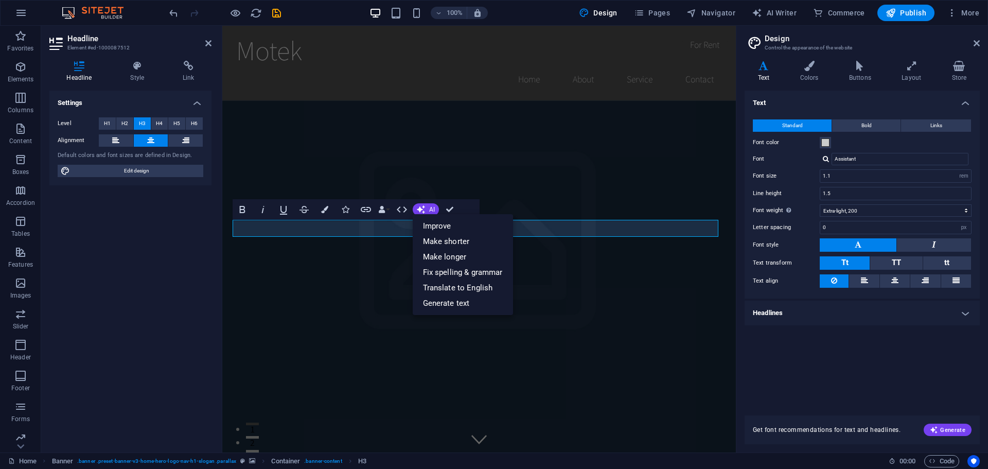
click at [185, 278] on div "Settings Level H1 H2 H3 H4 H5 H6 Alignment Default colors and font sizes are de…" at bounding box center [130, 268] width 162 height 354
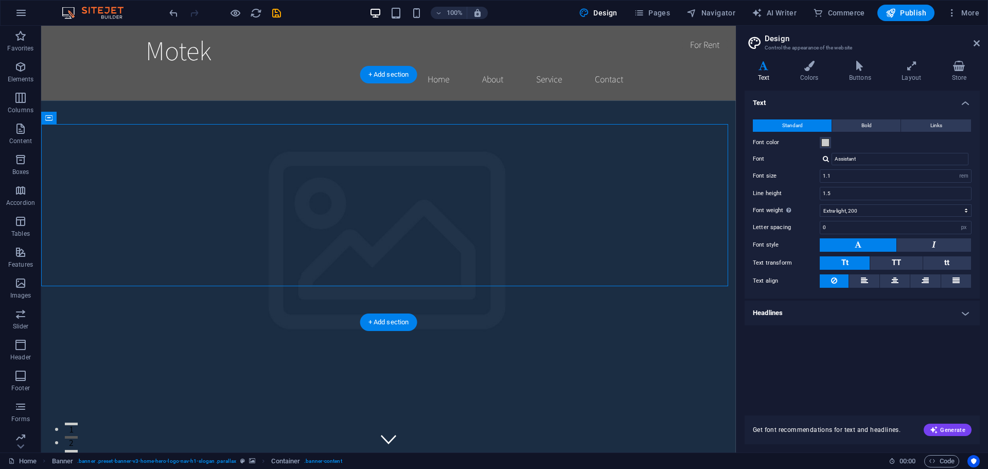
click at [463, 306] on figure at bounding box center [388, 313] width 695 height 427
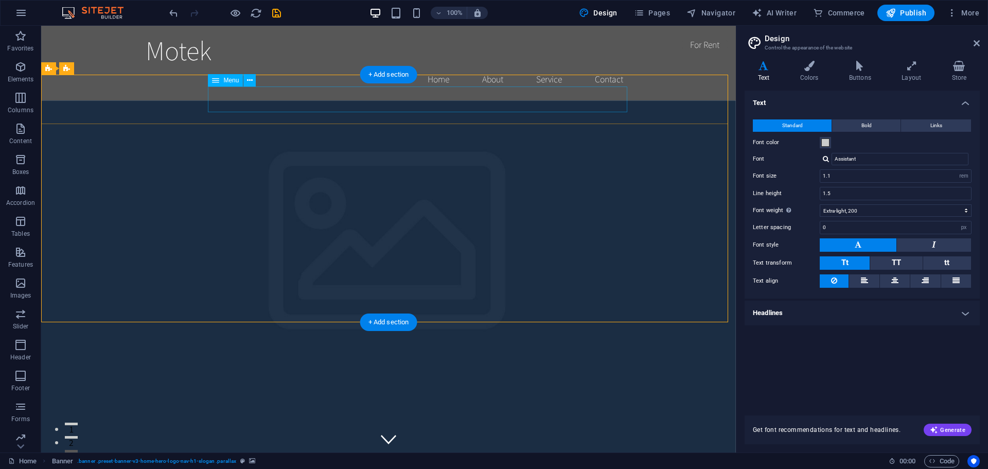
select select
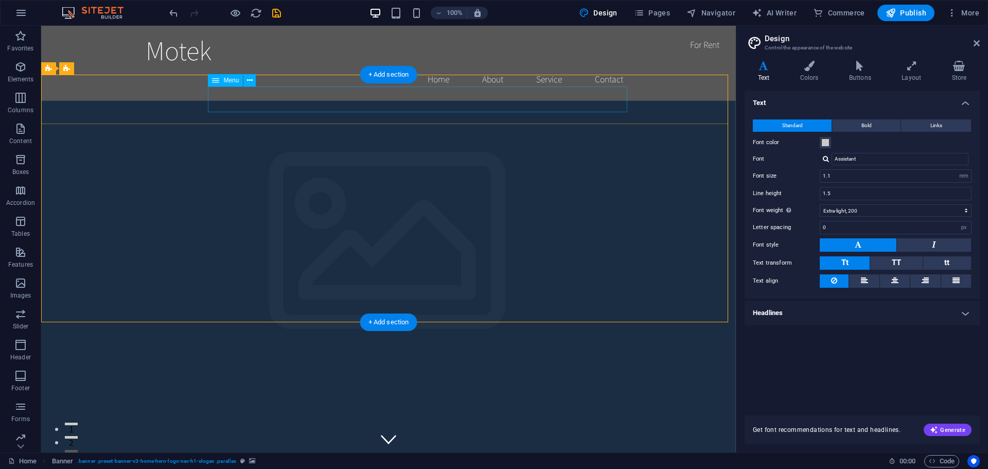
select select
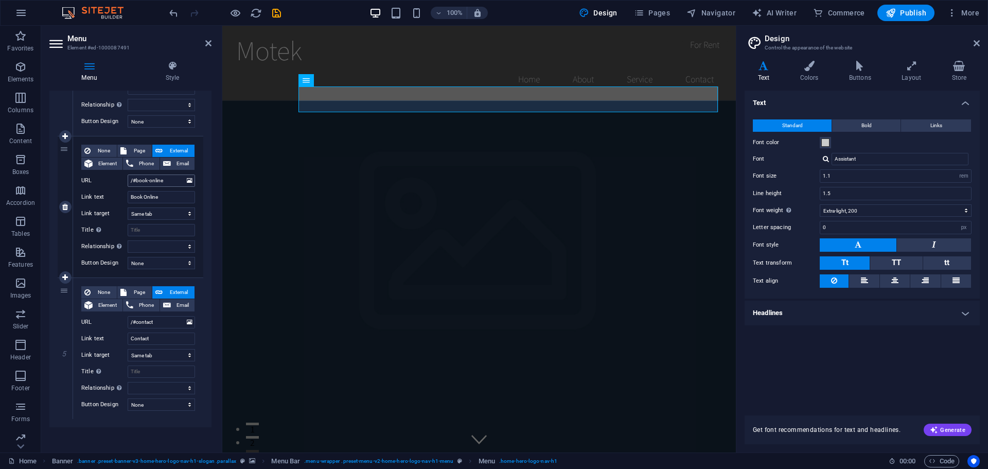
scroll to position [480, 0]
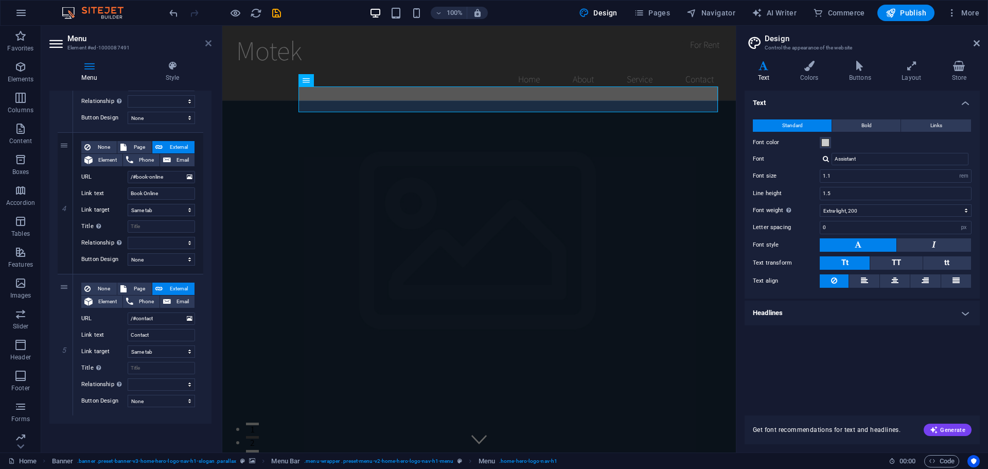
click at [208, 46] on icon at bounding box center [208, 43] width 6 height 8
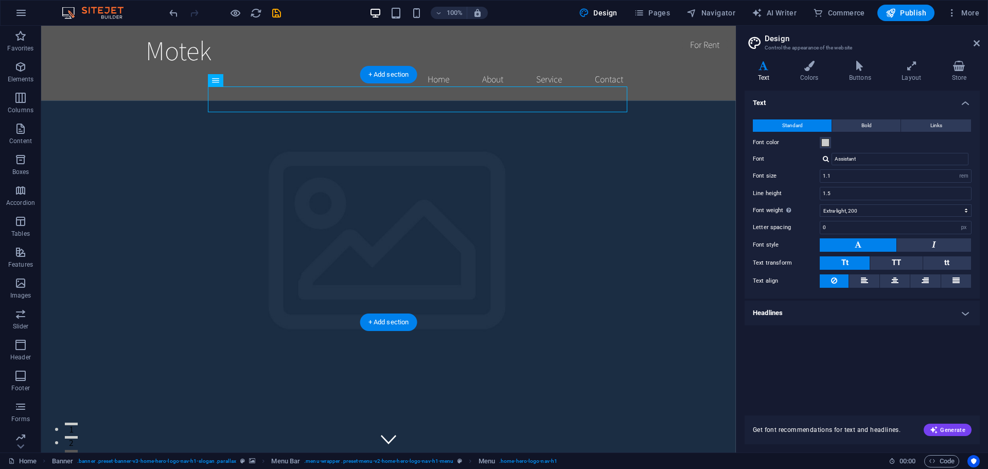
click at [720, 295] on figure at bounding box center [388, 313] width 695 height 427
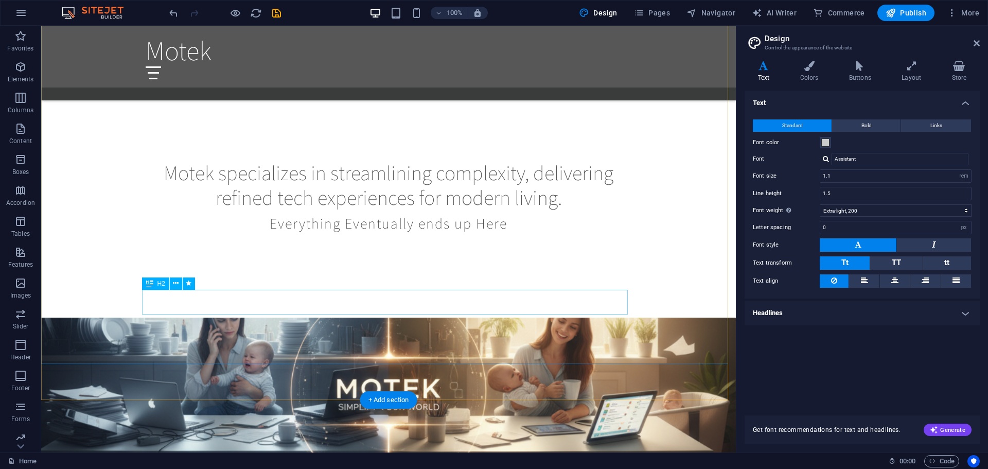
scroll to position [515, 0]
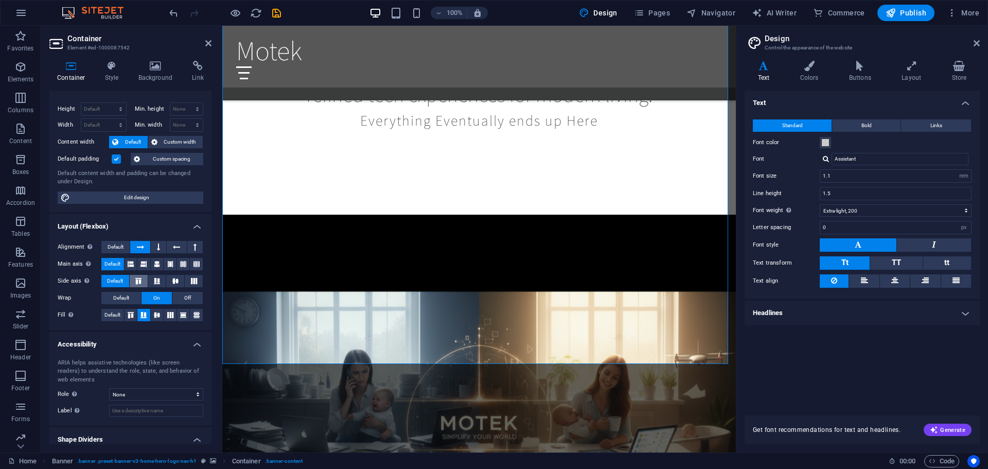
scroll to position [0, 0]
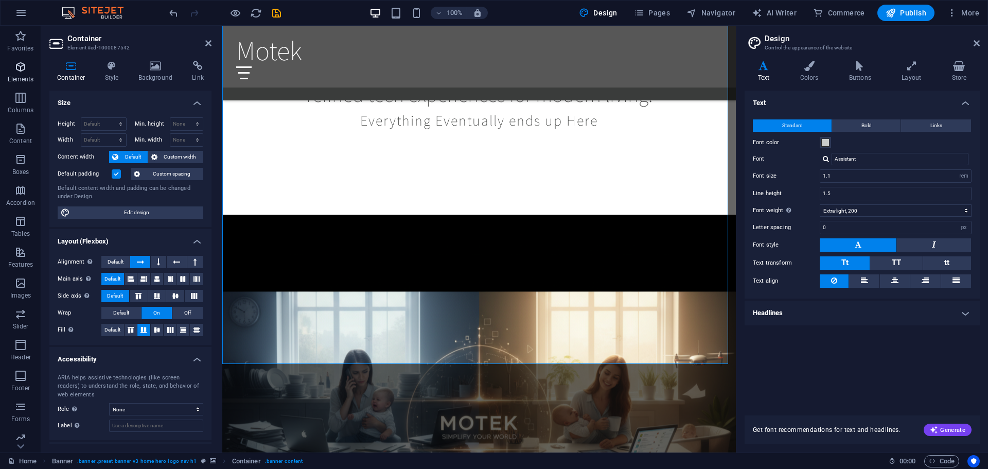
click at [25, 72] on icon "button" at bounding box center [20, 67] width 12 height 12
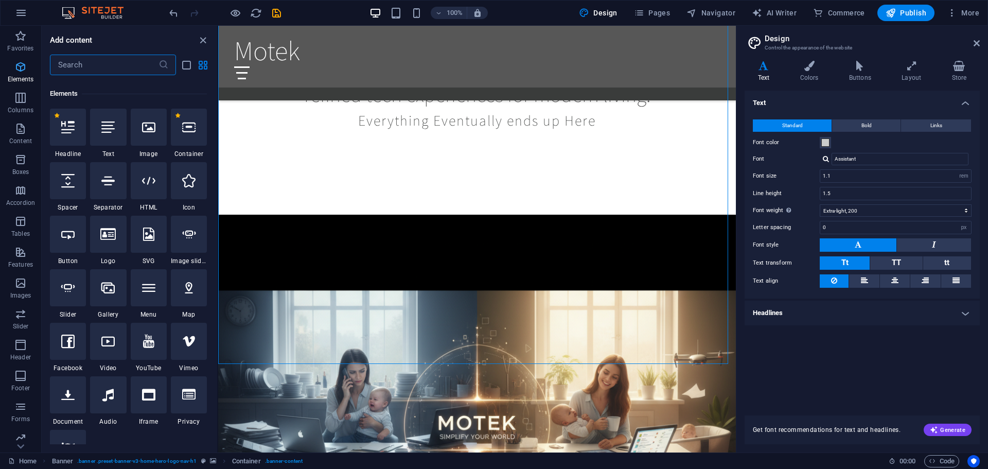
scroll to position [110, 0]
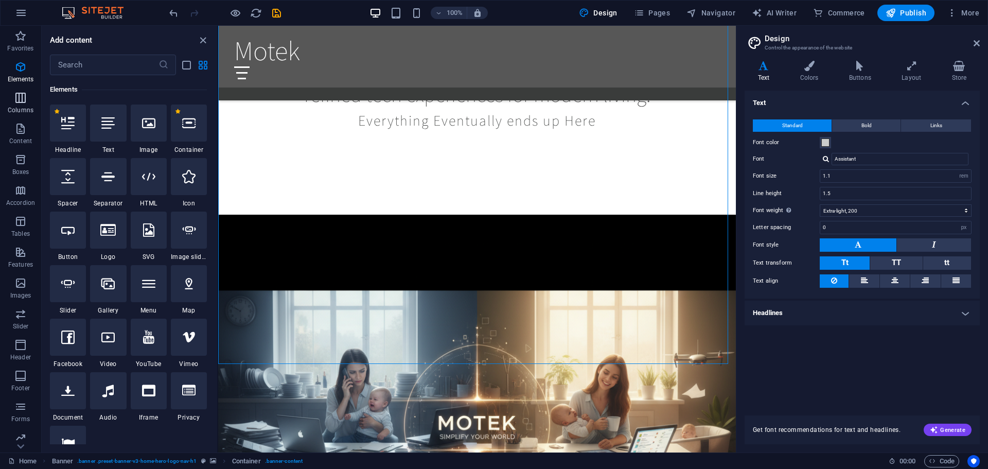
click at [25, 102] on icon "button" at bounding box center [20, 98] width 12 height 12
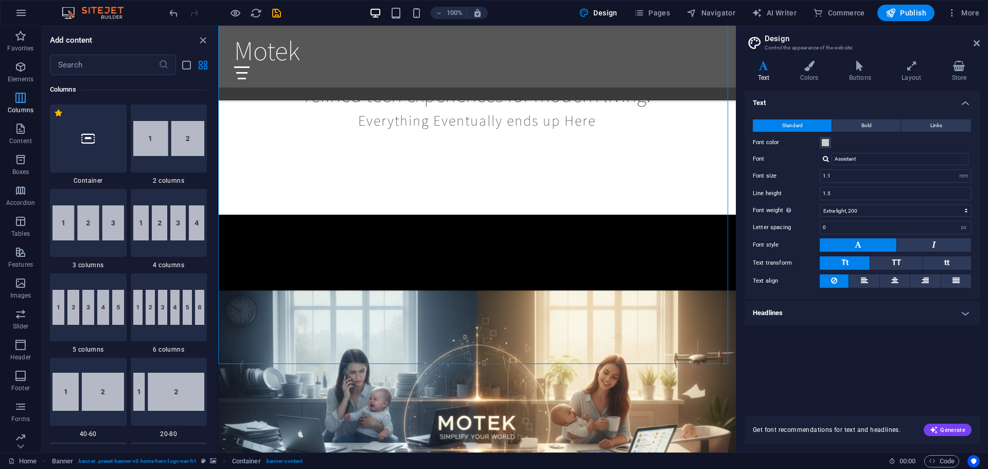
scroll to position [510, 0]
click at [67, 229] on img at bounding box center [89, 222] width 72 height 35
click at [218, 154] on div "Drag here to replace the existing content. Press “Ctrl” if you want to create a…" at bounding box center [477, 239] width 518 height 427
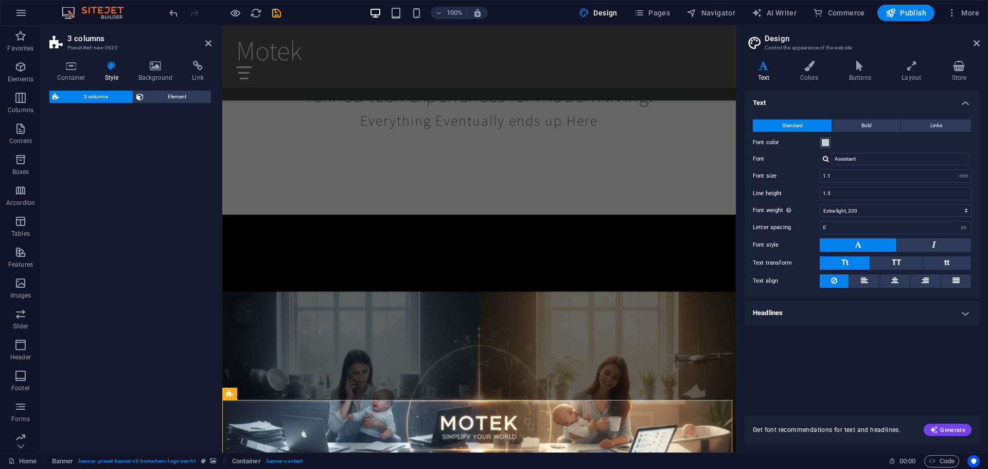
select select "rem"
select select "preset-columns-three-v2-default"
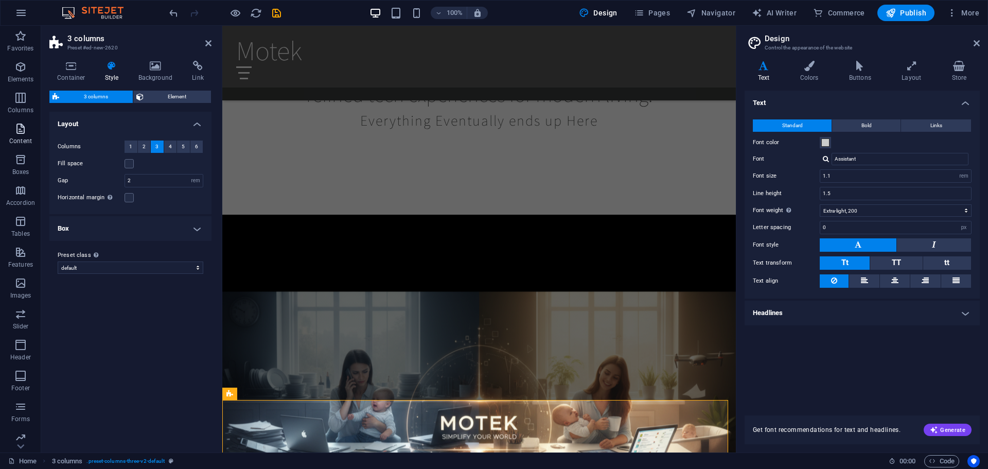
click at [20, 129] on icon "button" at bounding box center [20, 129] width 12 height 12
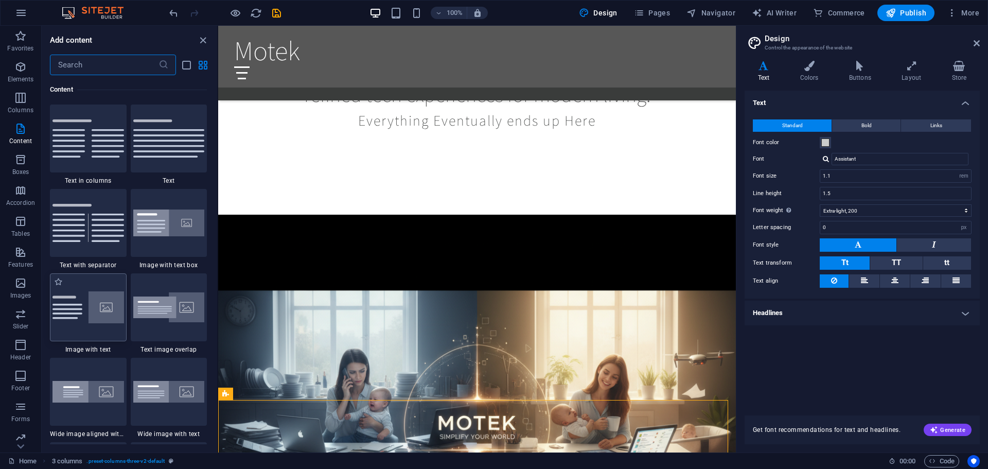
scroll to position [1853, 0]
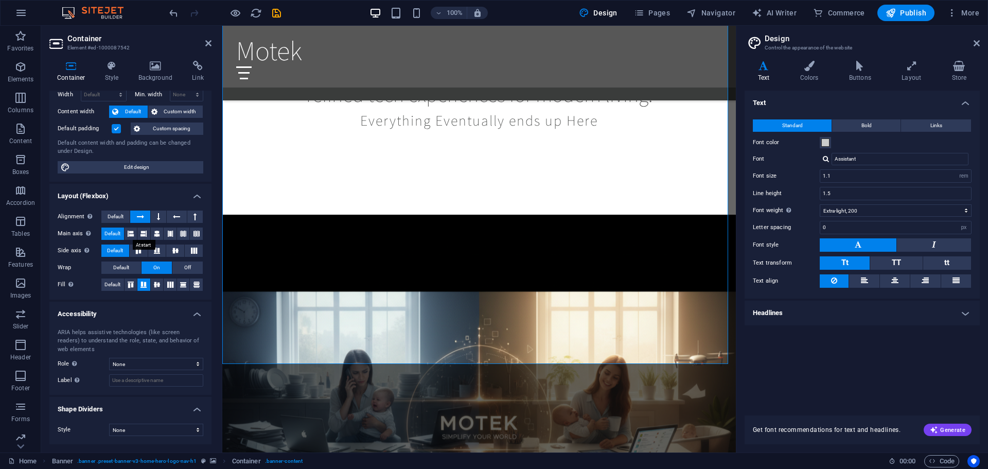
scroll to position [0, 0]
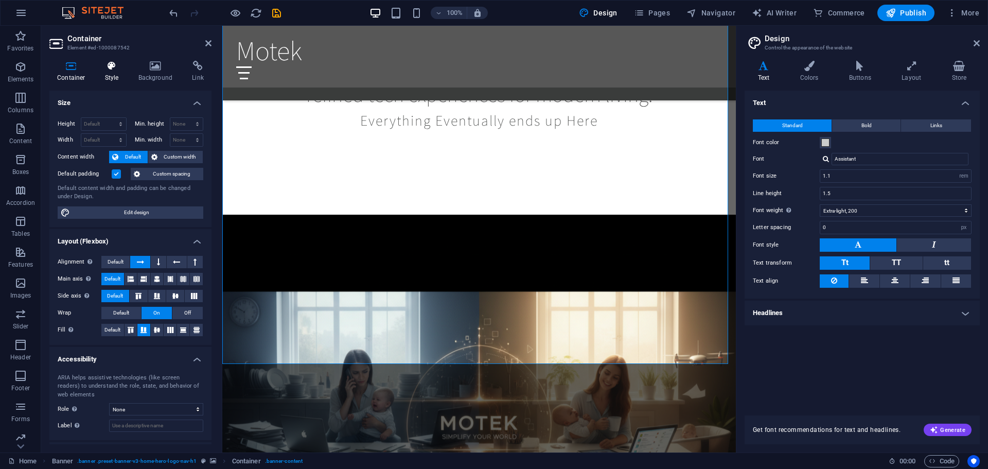
click at [117, 63] on icon at bounding box center [111, 66] width 29 height 10
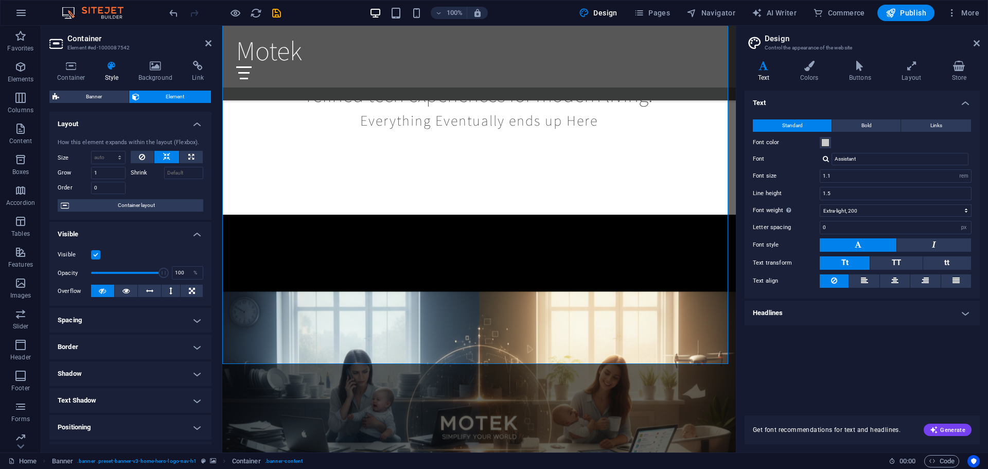
click at [148, 57] on div "Container Style Background Link Size Height Default px rem % vh vw Min. height …" at bounding box center [130, 253] width 179 height 400
click at [154, 70] on icon at bounding box center [156, 66] width 50 height 10
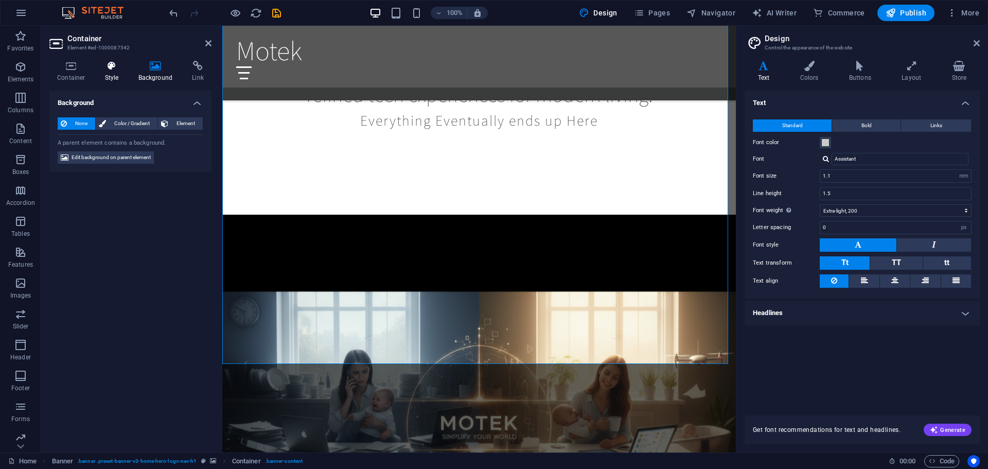
click at [117, 72] on h4 "Style" at bounding box center [113, 72] width 33 height 22
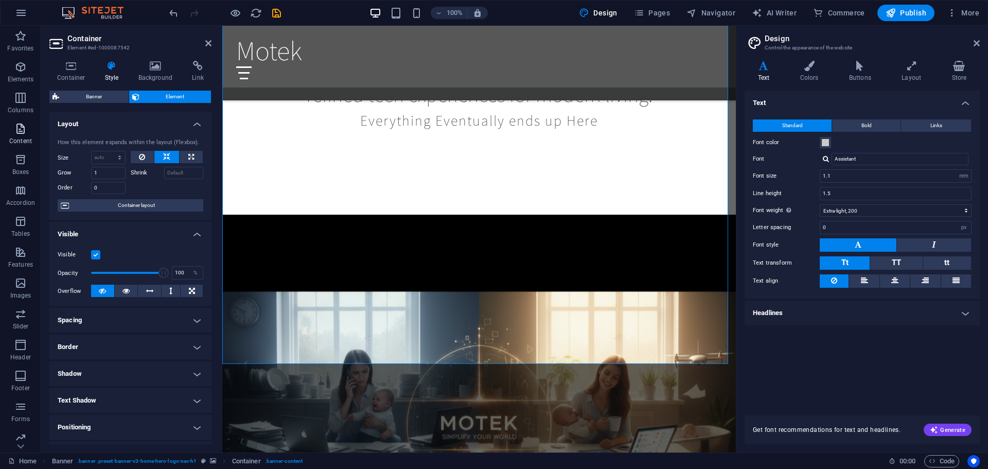
click at [24, 144] on p "Content" at bounding box center [20, 141] width 23 height 8
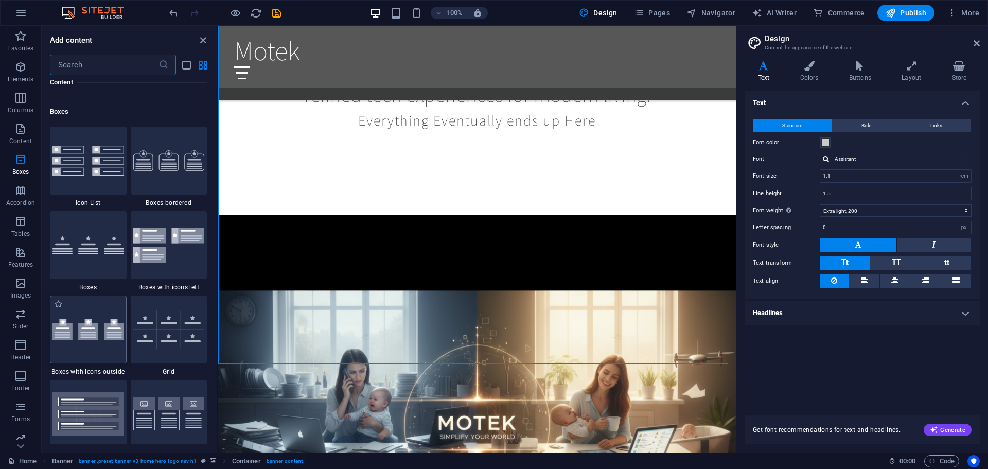
scroll to position [2522, 0]
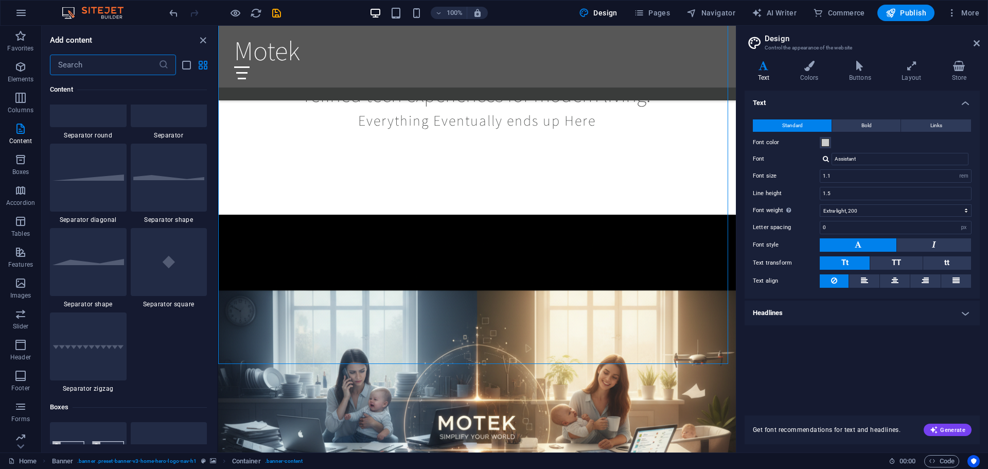
click at [979, 39] on h2 "Design" at bounding box center [872, 38] width 215 height 9
drag, startPoint x: 973, startPoint y: 44, endPoint x: 703, endPoint y: 4, distance: 273.3
click at [974, 44] on icon at bounding box center [977, 43] width 6 height 8
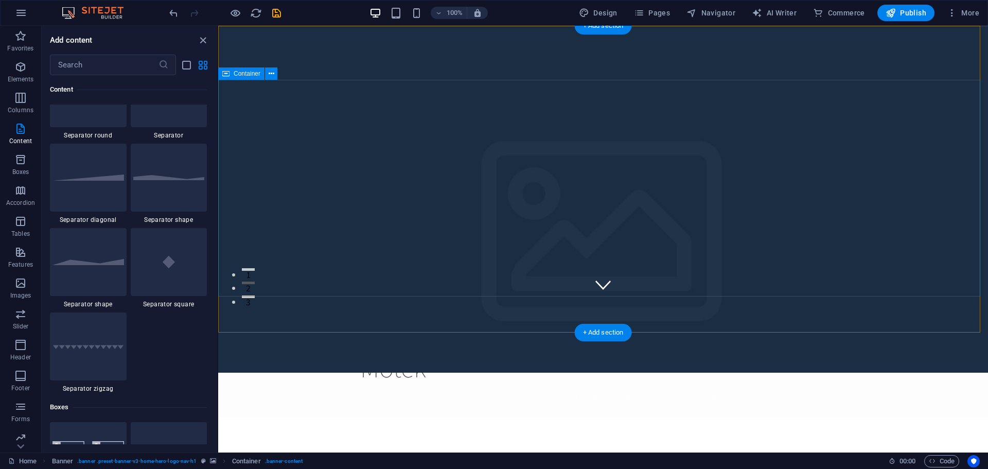
scroll to position [0, 0]
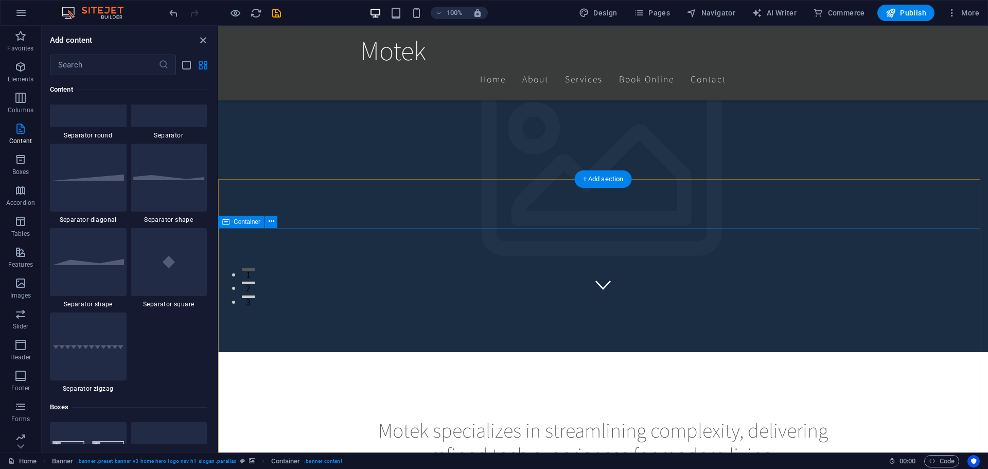
scroll to position [309, 0]
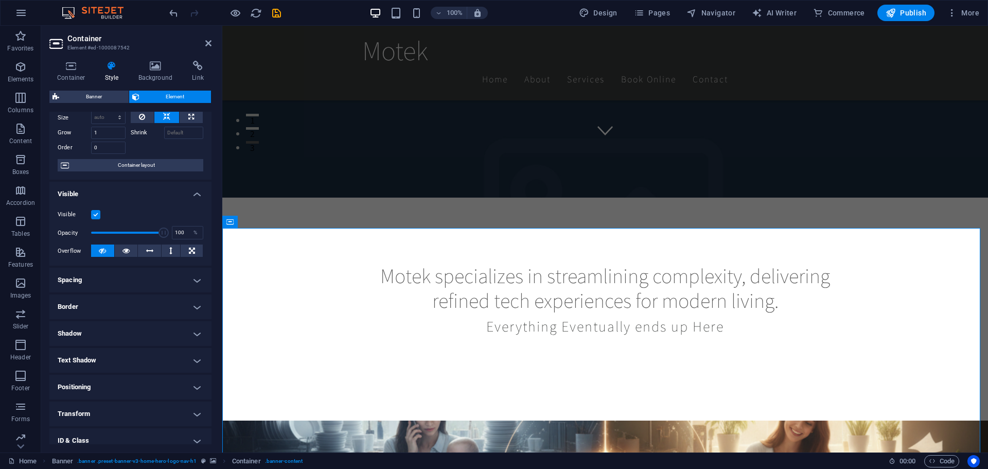
scroll to position [102, 0]
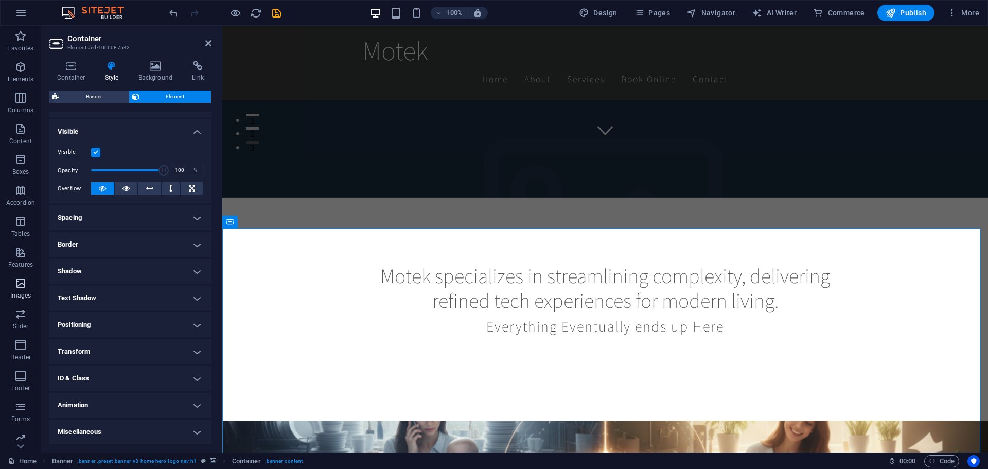
click at [23, 289] on icon "button" at bounding box center [20, 283] width 12 height 12
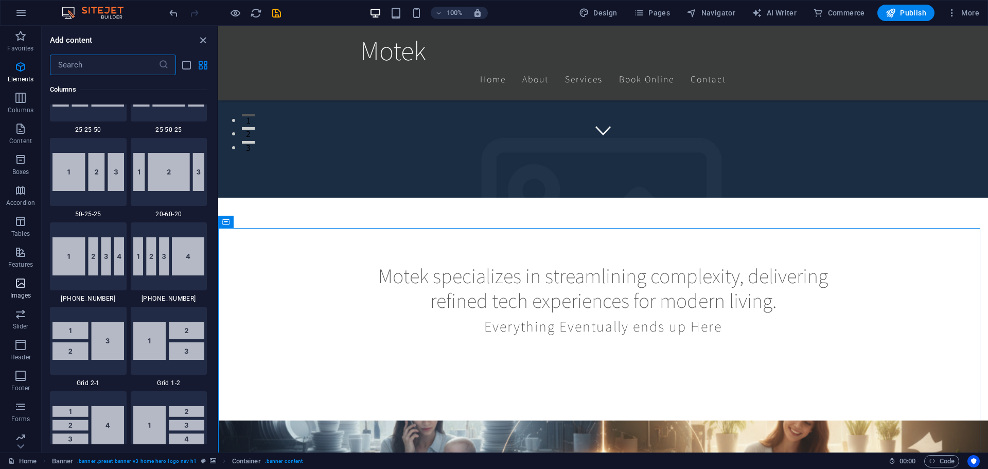
scroll to position [5220, 0]
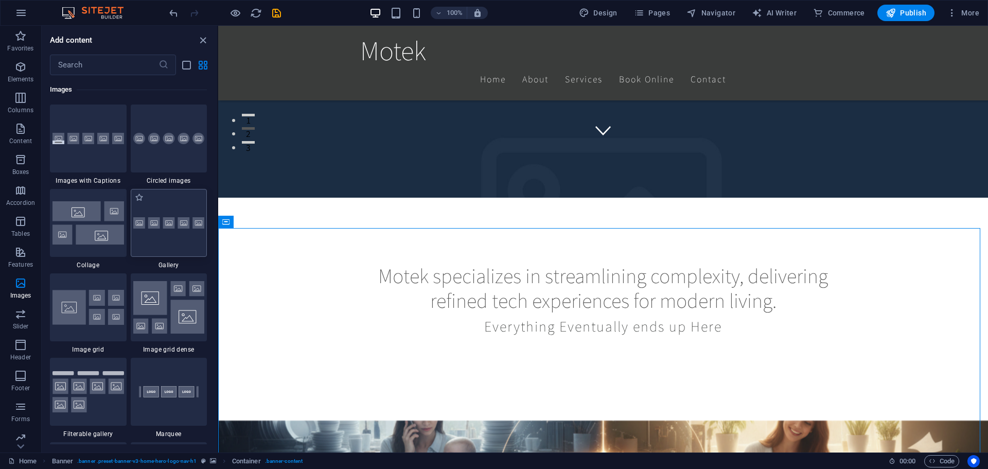
click at [135, 227] on img at bounding box center [169, 223] width 72 height 12
click at [218, 227] on div "Drag here to replace the existing content. Press “Ctrl” if you want to create a…" at bounding box center [603, 239] width 770 height 427
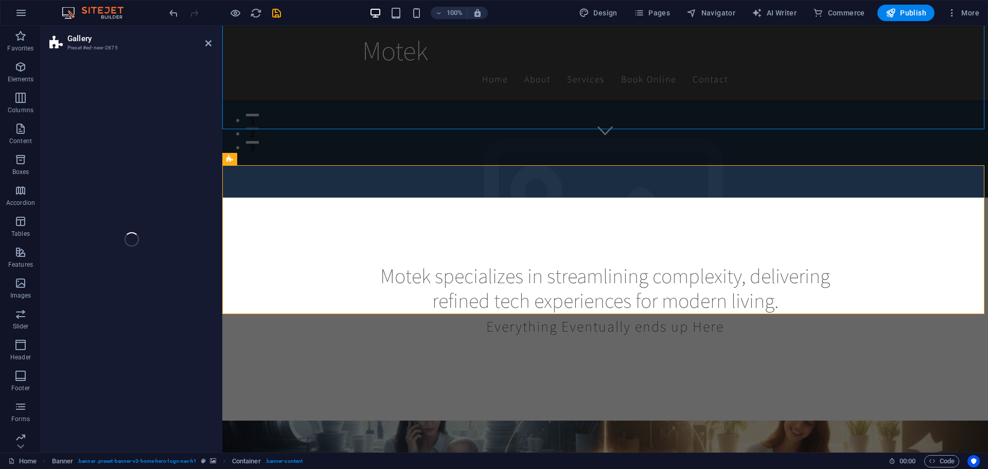
click at [158, 227] on div "Gallery Preset #ed-new-2875 Drag here to replace the existing content. Press “C…" at bounding box center [514, 239] width 947 height 427
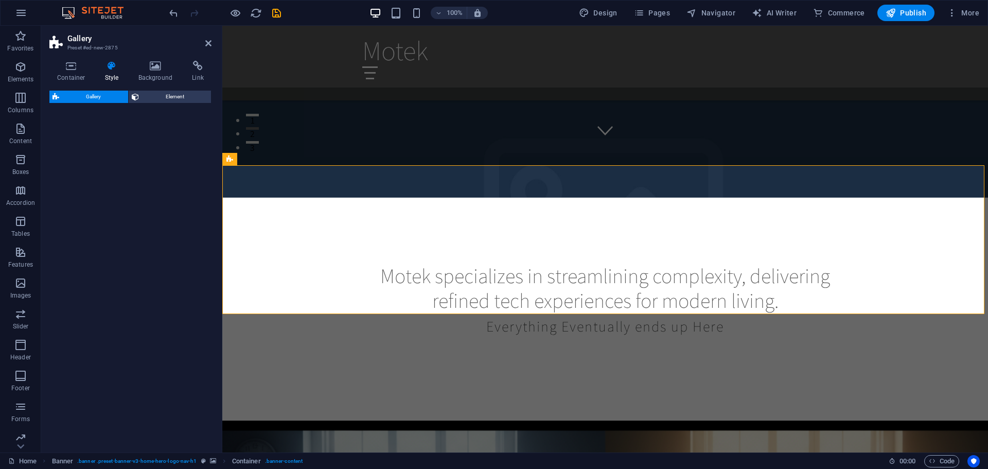
scroll to position [749, 0]
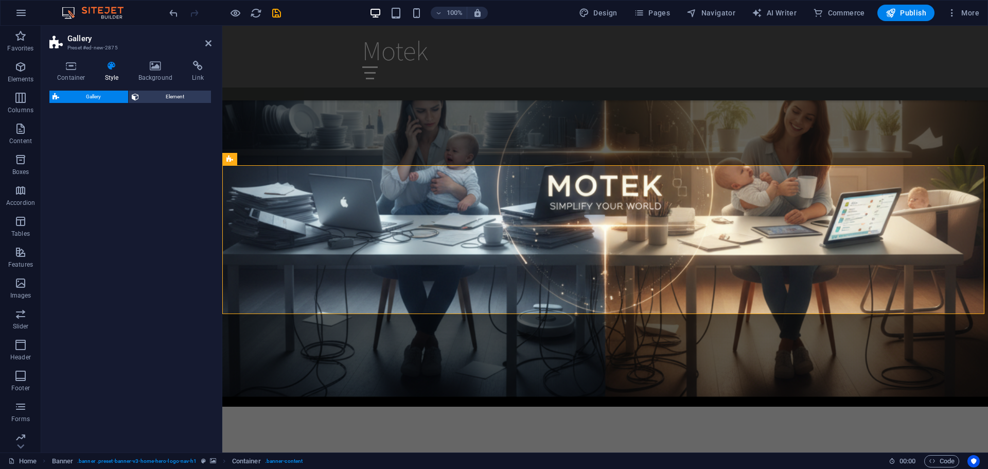
select select "rem"
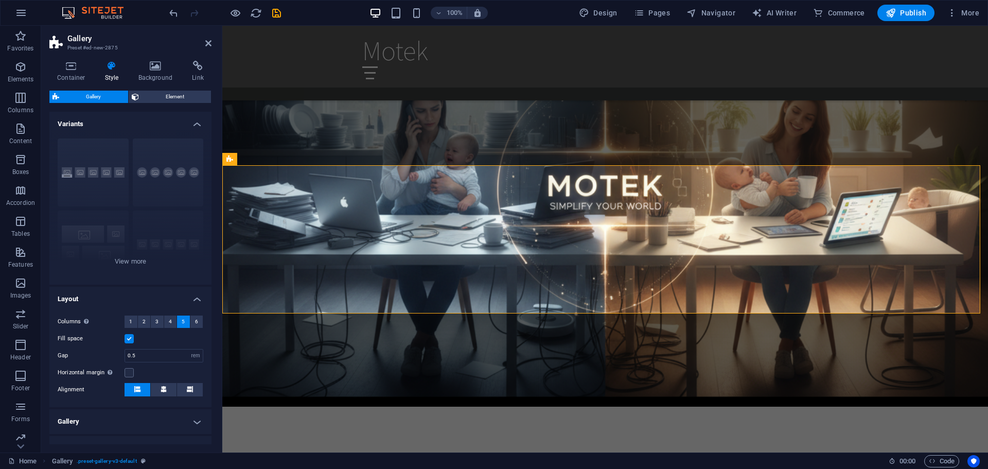
select select "4"
select select "px"
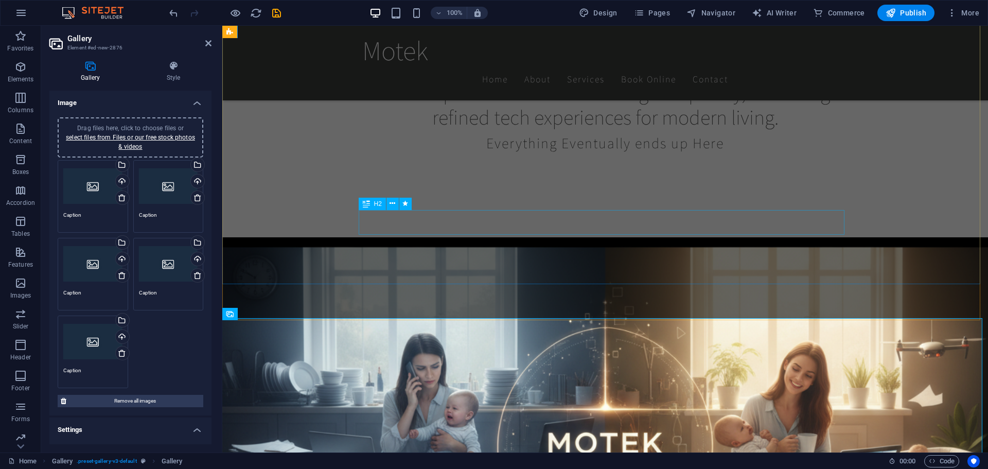
scroll to position [441, 0]
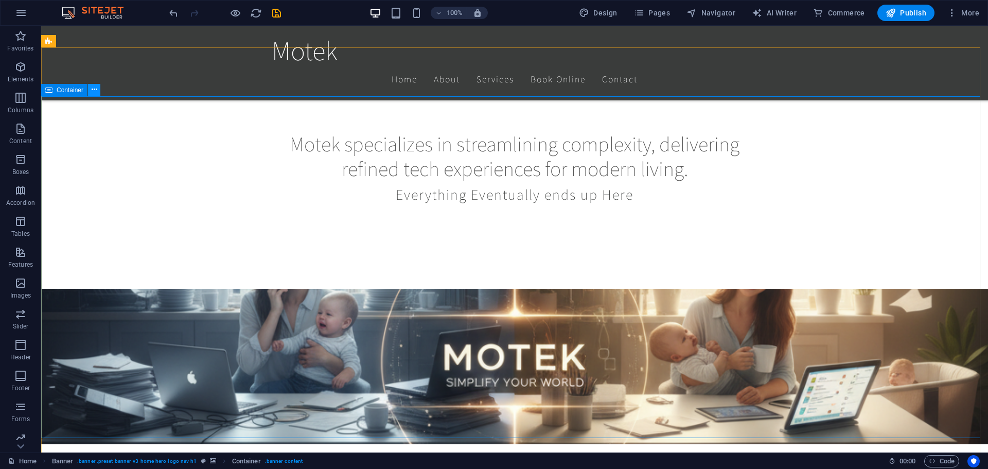
click at [94, 91] on icon at bounding box center [95, 89] width 6 height 11
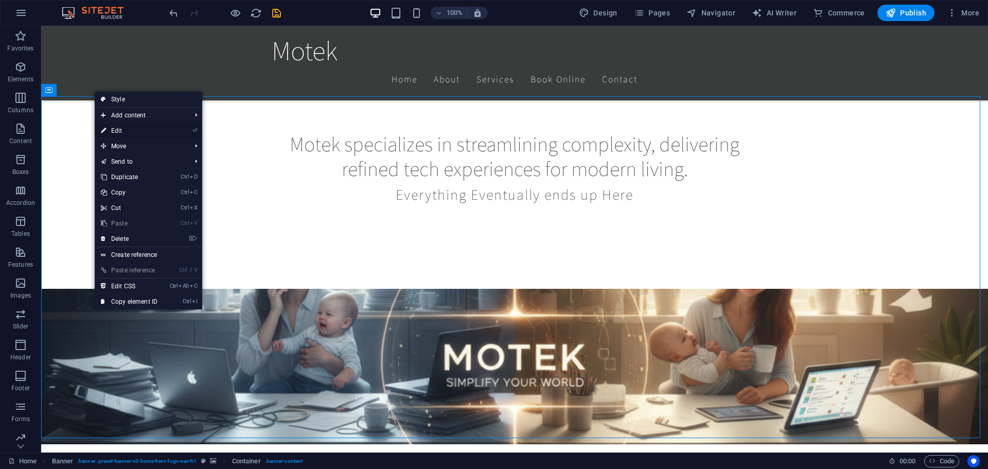
click at [129, 131] on link "⏎ Edit" at bounding box center [129, 130] width 69 height 15
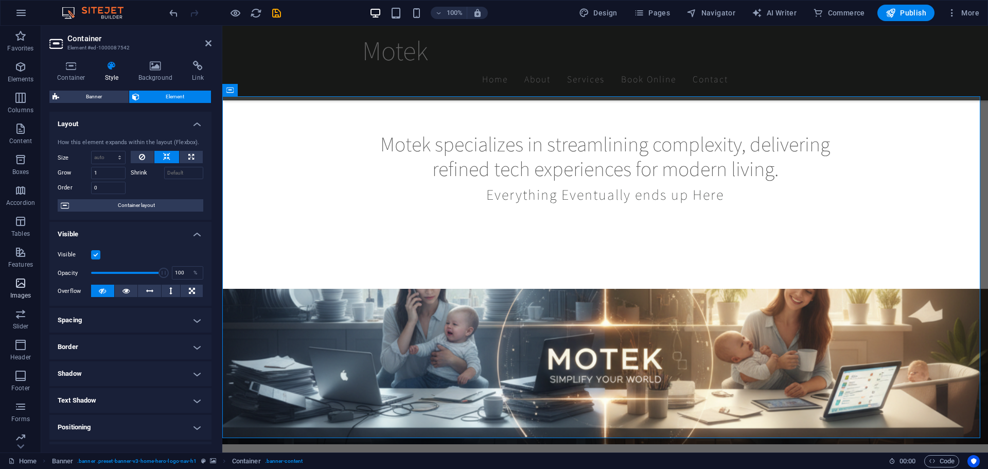
click at [30, 289] on span "Images" at bounding box center [20, 289] width 41 height 25
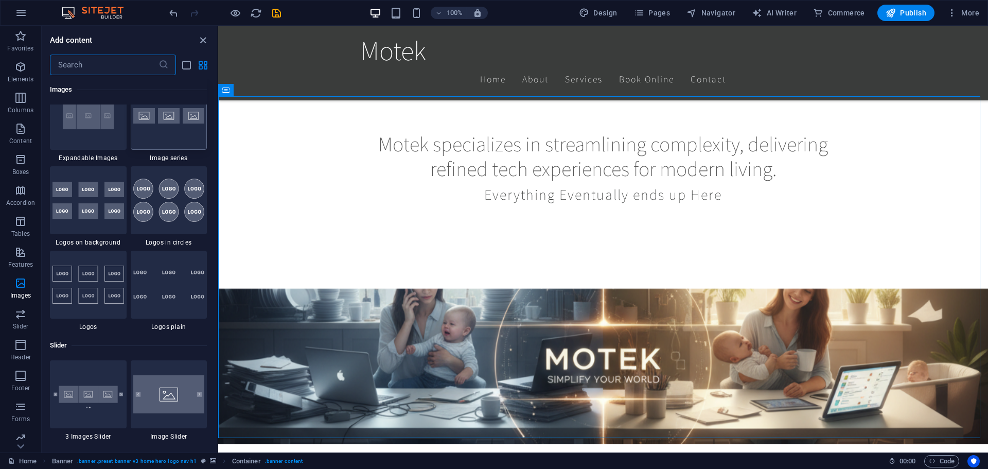
scroll to position [5683, 0]
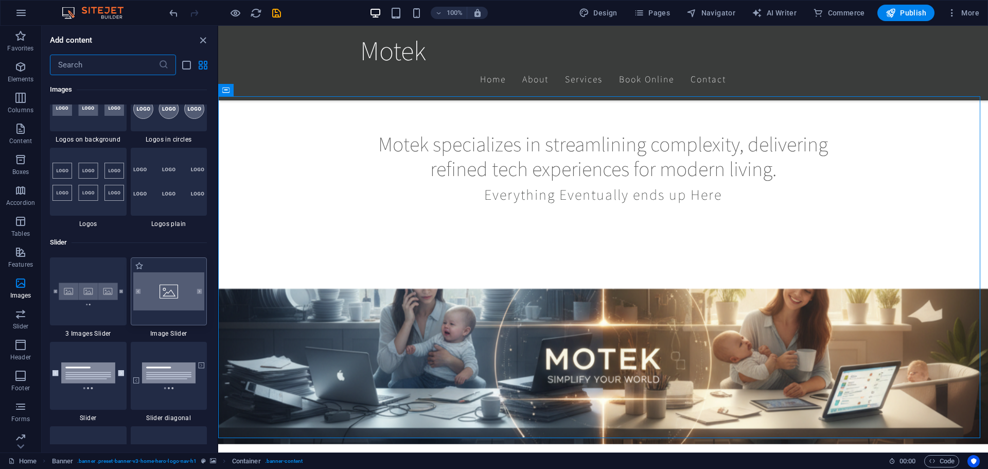
click at [157, 299] on img at bounding box center [169, 291] width 72 height 38
click at [218, 299] on div "Drag here to replace the existing content. Press “Ctrl” if you want to create a…" at bounding box center [603, 239] width 770 height 427
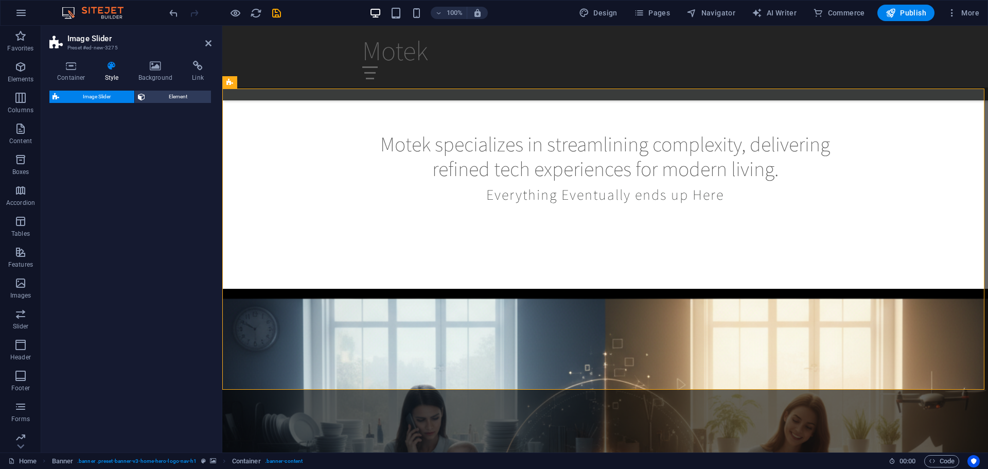
scroll to position [826, 0]
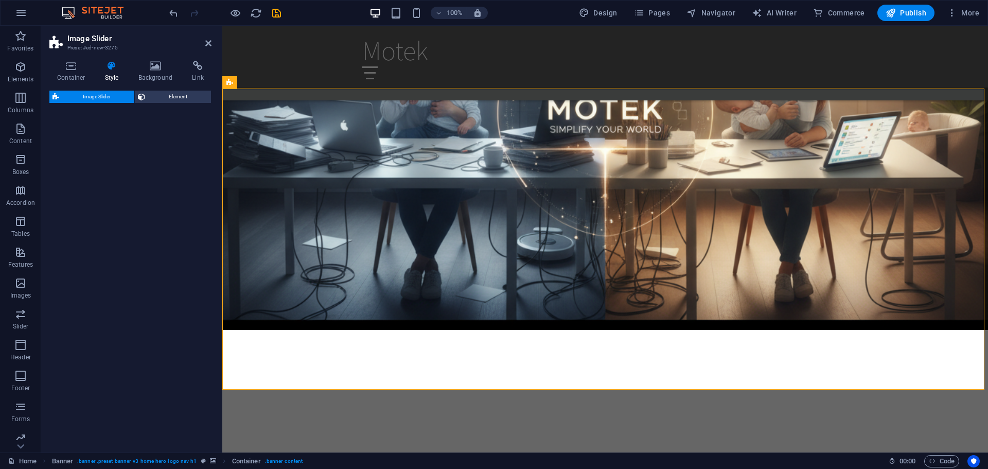
select select "rem"
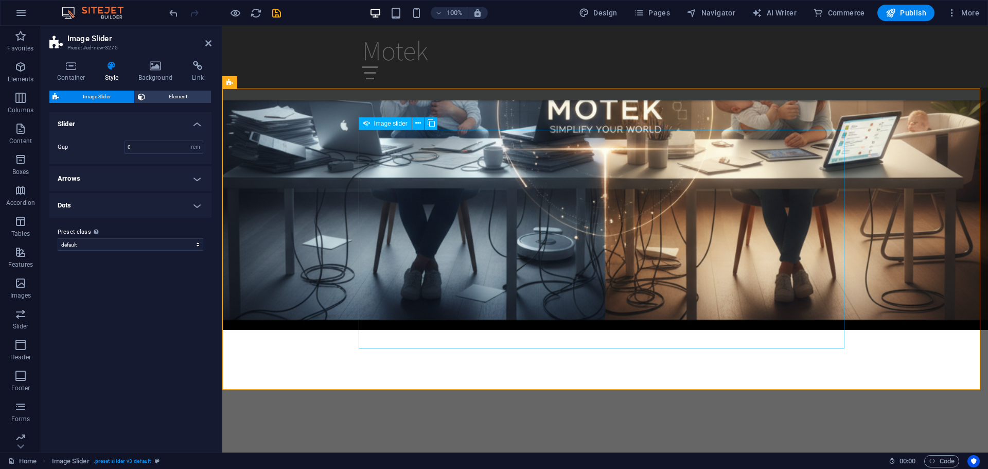
click at [414, 119] on button at bounding box center [418, 123] width 12 height 12
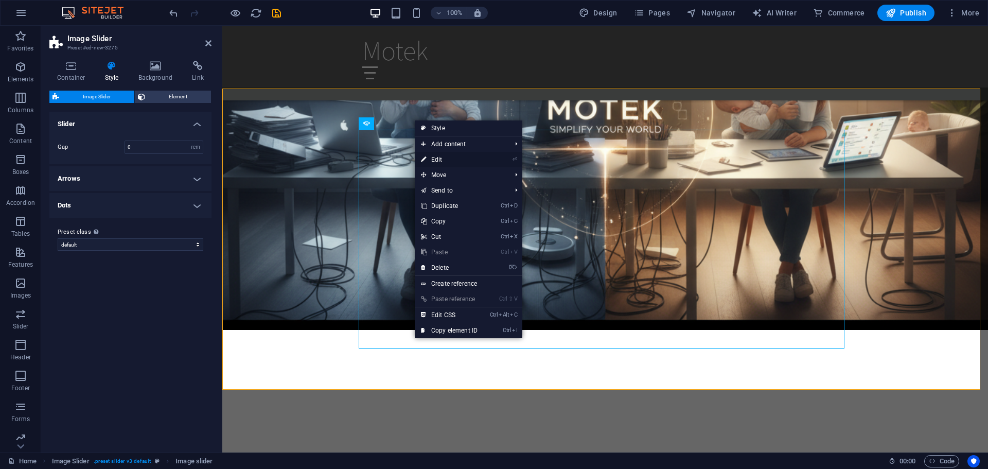
drag, startPoint x: 442, startPoint y: 162, endPoint x: 328, endPoint y: 199, distance: 120.1
click at [442, 162] on link "⏎ Edit" at bounding box center [449, 159] width 69 height 15
select select "px"
select select "ms"
select select "s"
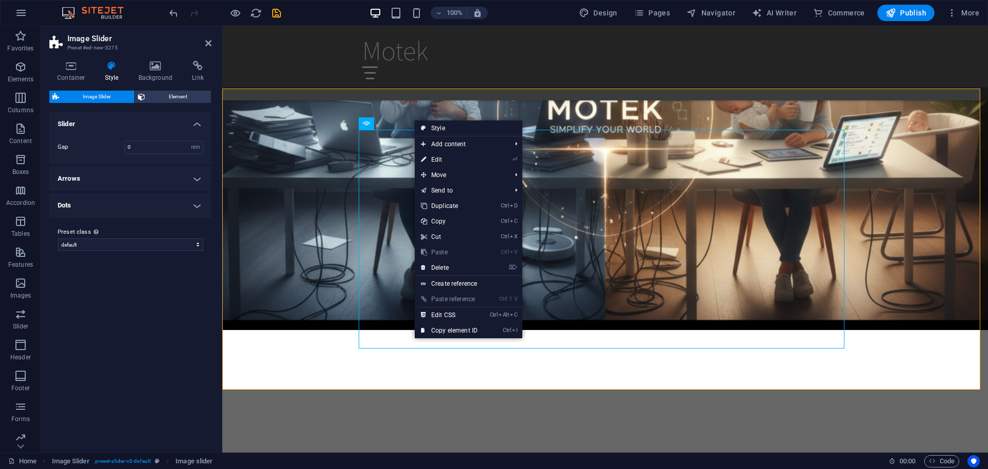
select select "progressive"
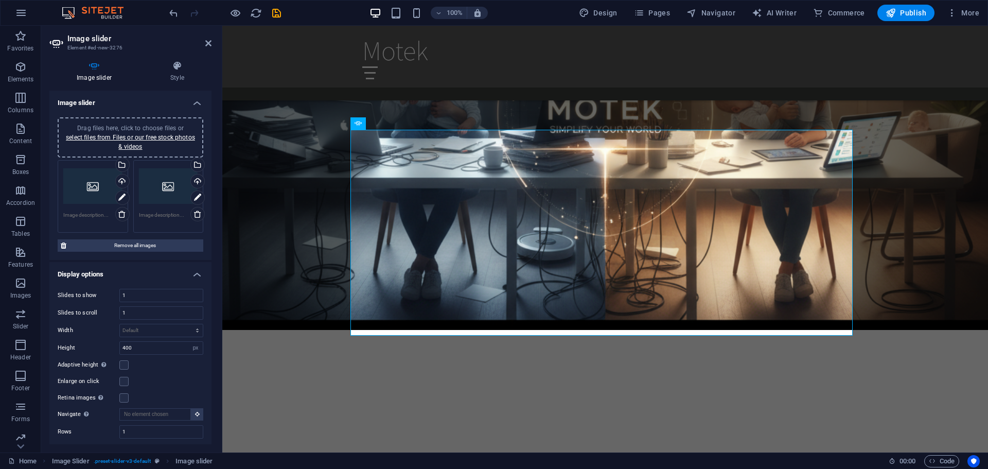
click at [97, 195] on div "Drag files here, click to choose files or select files from Files or our free s…" at bounding box center [92, 186] width 59 height 41
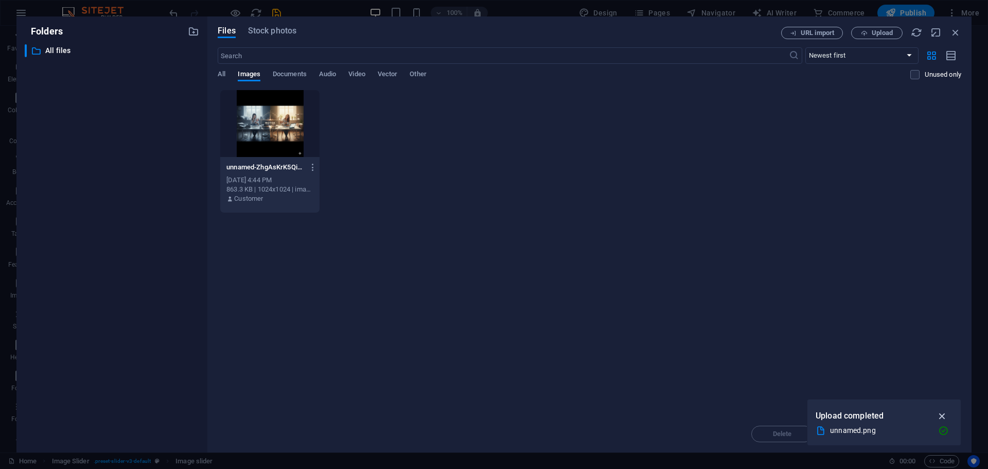
click at [942, 412] on icon "button" at bounding box center [943, 415] width 12 height 11
click at [881, 31] on span "Upload" at bounding box center [882, 33] width 21 height 6
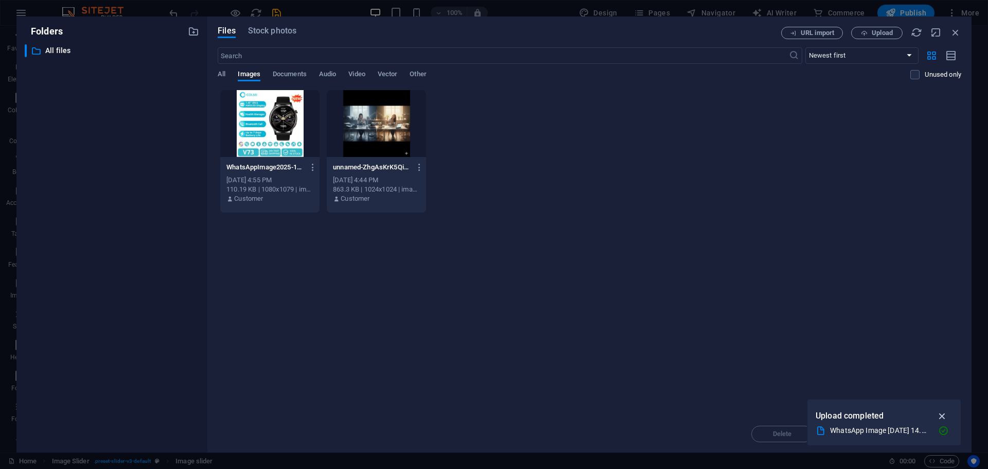
click at [941, 415] on icon "button" at bounding box center [943, 415] width 12 height 11
click at [874, 32] on span "Upload" at bounding box center [882, 33] width 21 height 6
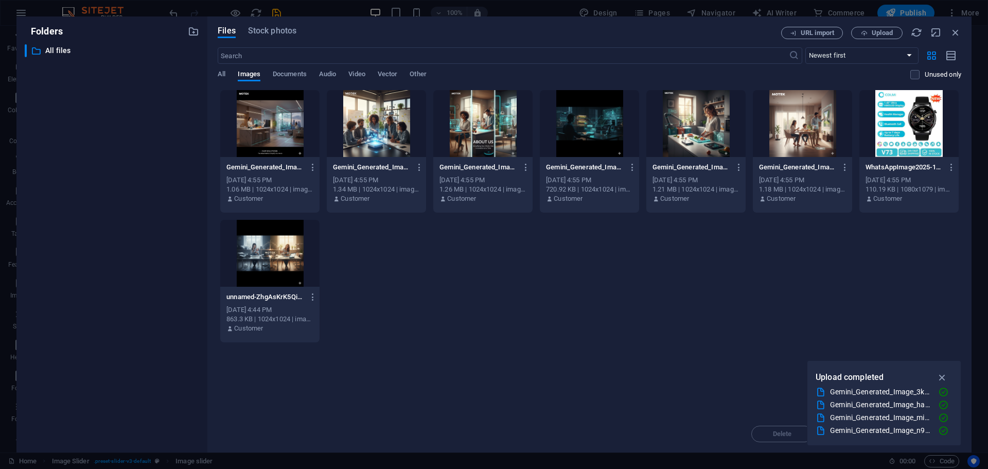
click at [894, 132] on div at bounding box center [909, 123] width 99 height 67
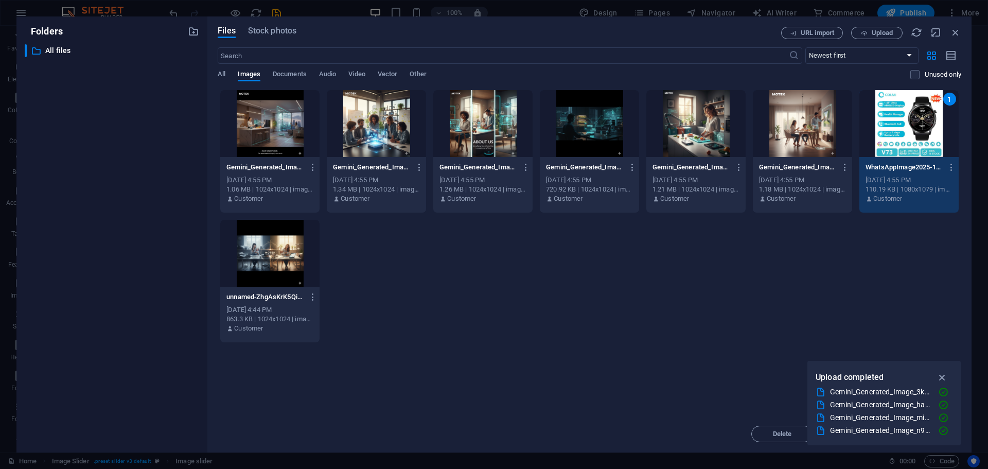
click at [894, 132] on div "1" at bounding box center [909, 123] width 99 height 67
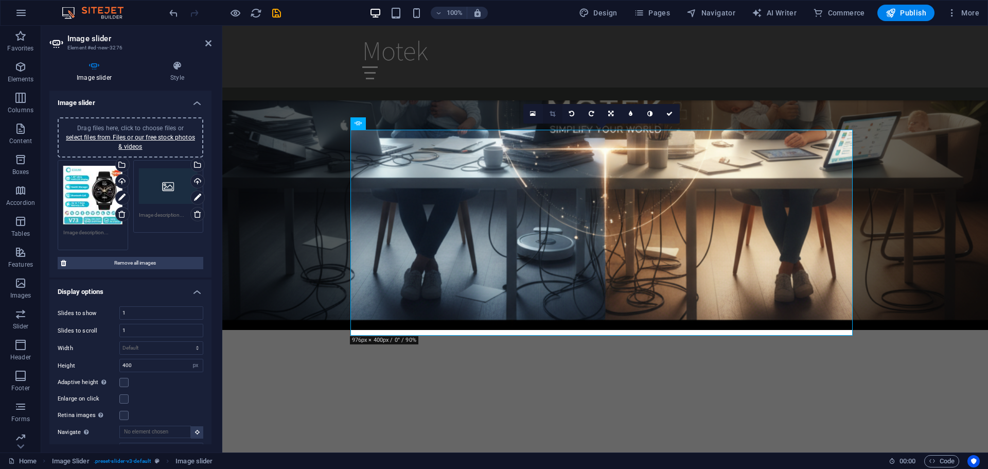
click at [556, 114] on link at bounding box center [553, 114] width 20 height 20
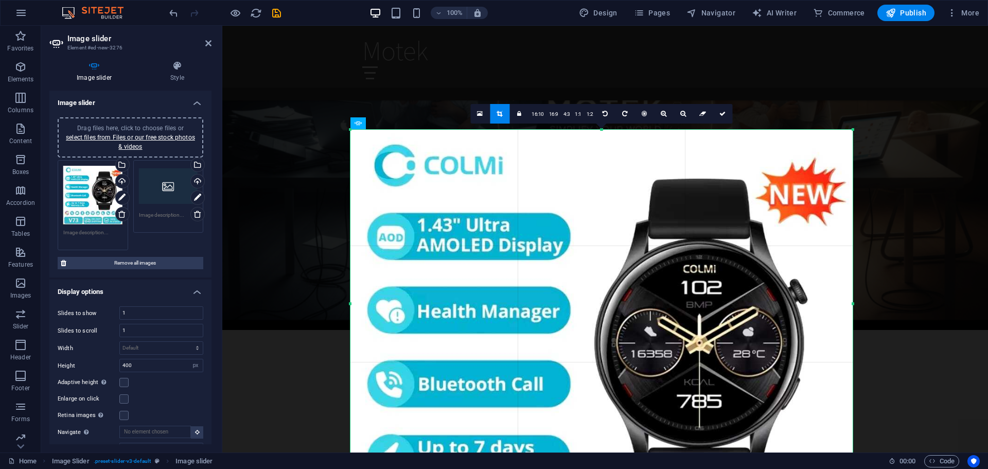
drag, startPoint x: 351, startPoint y: 335, endPoint x: 350, endPoint y: 411, distance: 76.2
click at [350, 468] on html "Motek Home Favorites Elements Columns Content Boxes Accordion Tables Features I…" at bounding box center [494, 234] width 988 height 469
click at [724, 111] on icon at bounding box center [723, 114] width 6 height 6
type input "666"
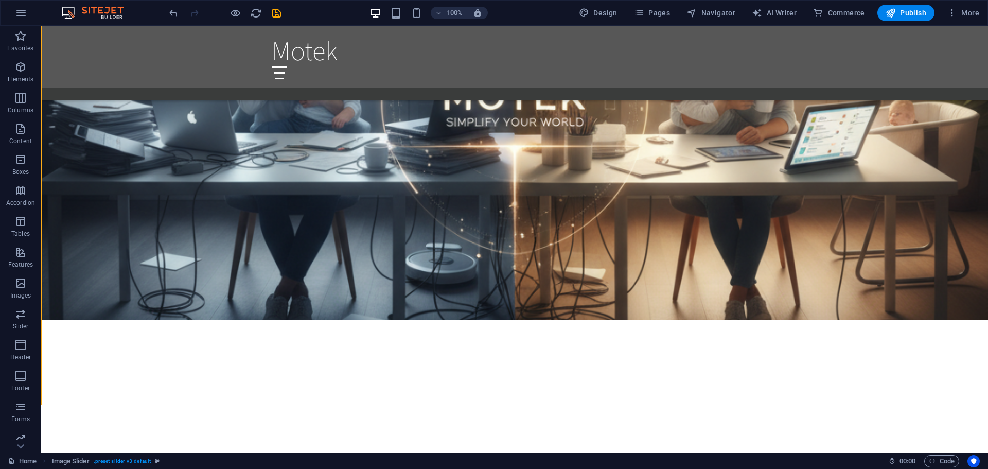
scroll to position [939, 0]
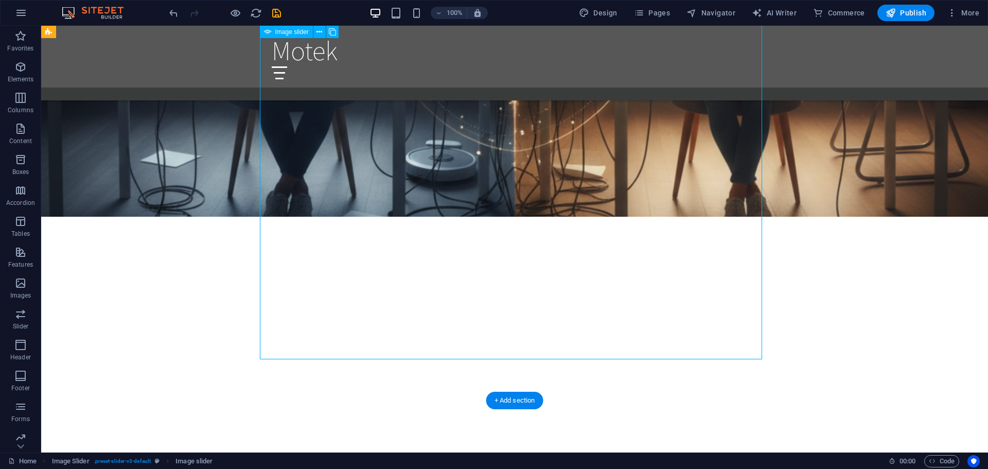
select select "px"
select select "ms"
select select "s"
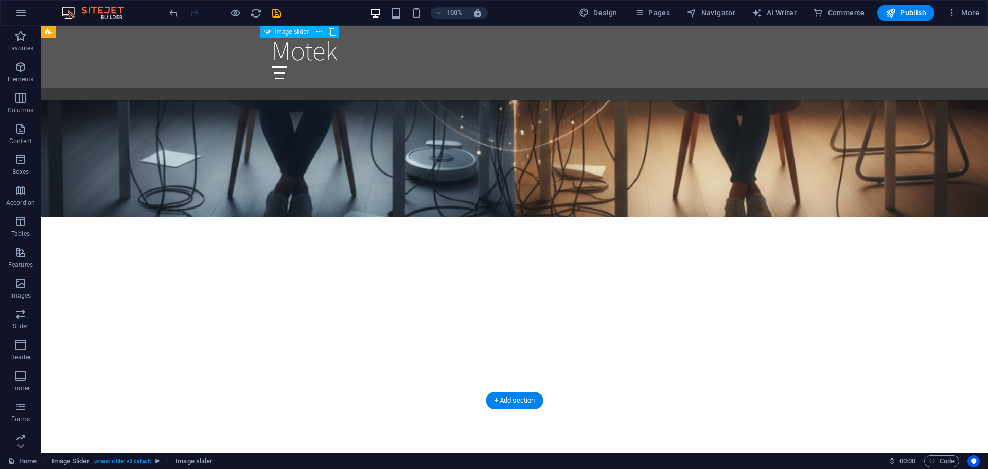
select select "progressive"
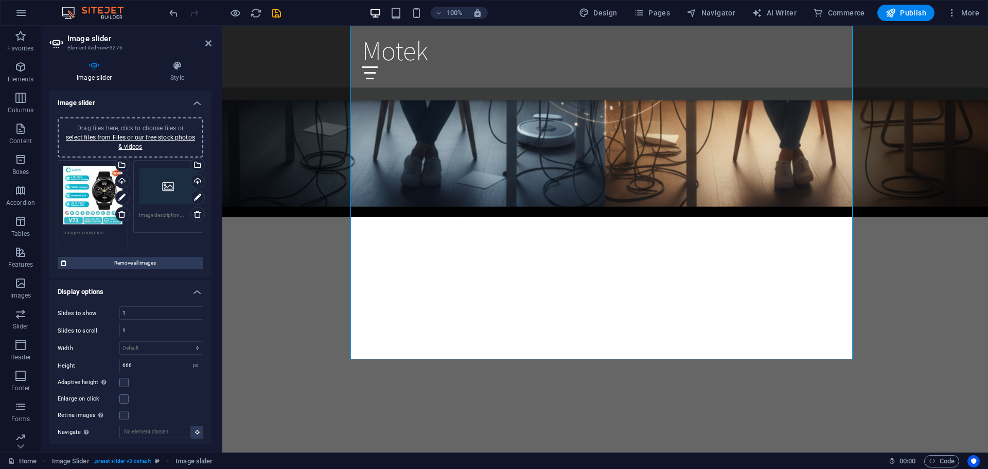
click at [157, 194] on div "Drag files here, click to choose files or select files from Files or our free s…" at bounding box center [168, 186] width 59 height 41
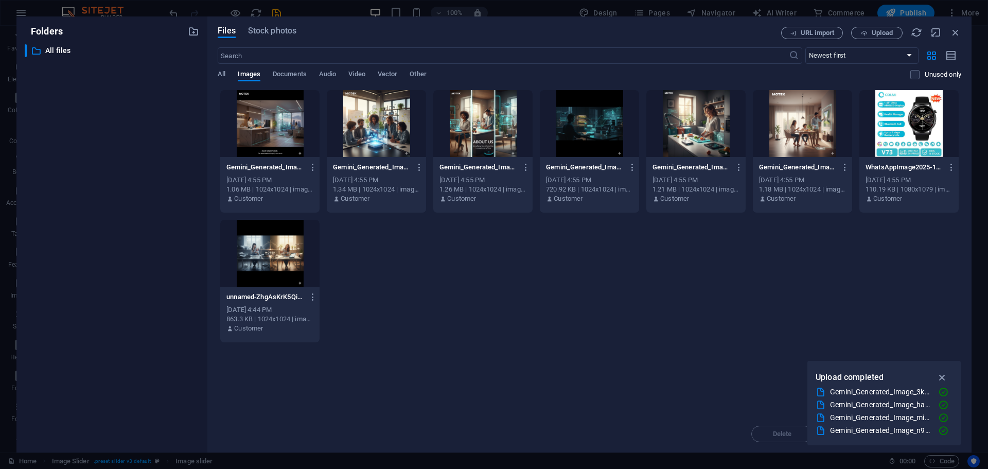
click at [729, 355] on div "Drop files here to upload them instantly Gemini_Generated_Image_wfl82nwfl82nwfl…" at bounding box center [590, 253] width 744 height 326
click at [945, 374] on icon "button" at bounding box center [943, 377] width 12 height 11
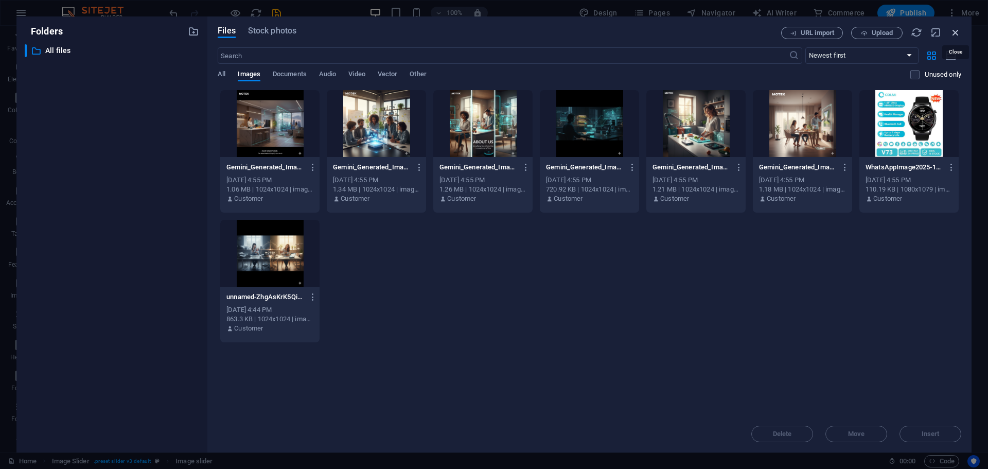
click at [955, 27] on icon "button" at bounding box center [955, 32] width 11 height 11
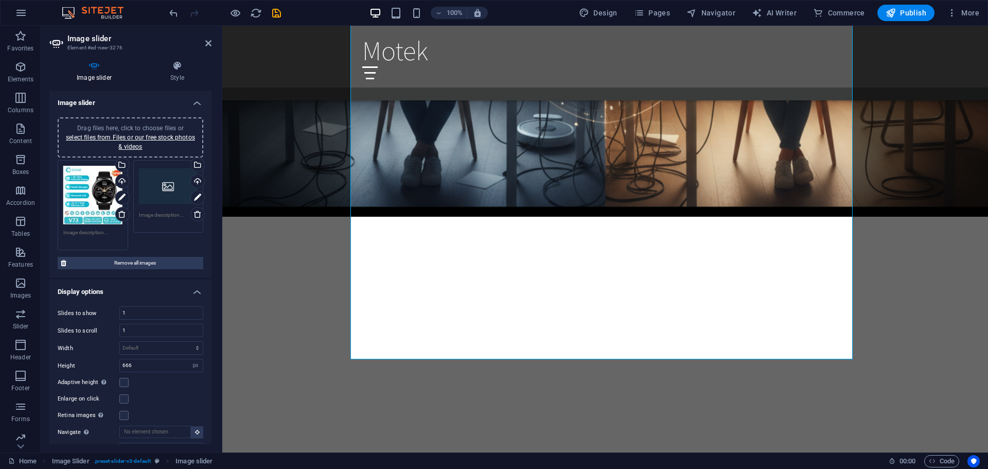
click at [73, 188] on div "Drag files here, click to choose files or select files from Files or our free s…" at bounding box center [92, 195] width 59 height 59
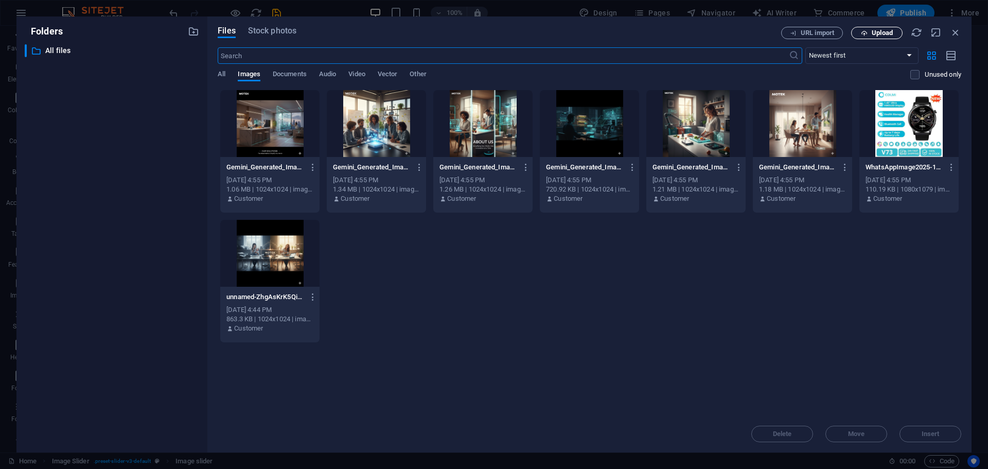
click at [871, 36] on span "Upload" at bounding box center [877, 33] width 42 height 7
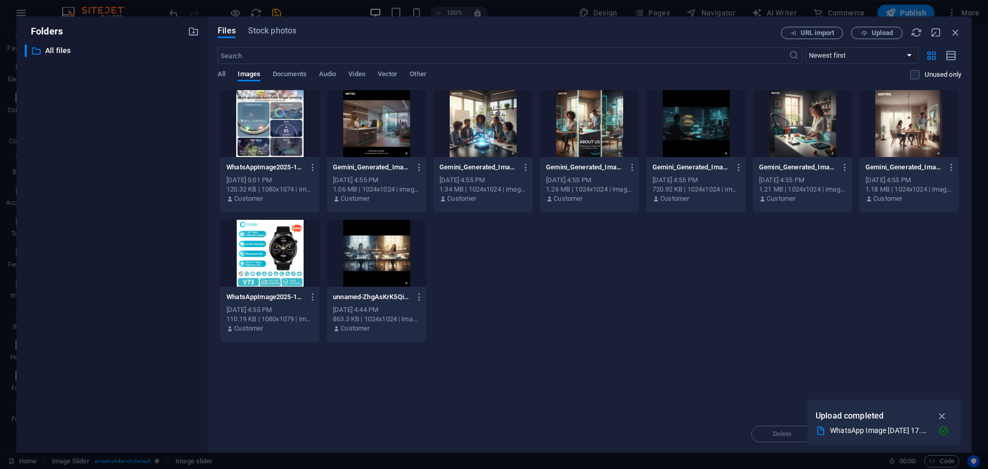
click at [281, 132] on div at bounding box center [269, 123] width 99 height 67
click at [940, 413] on icon "button" at bounding box center [943, 415] width 12 height 11
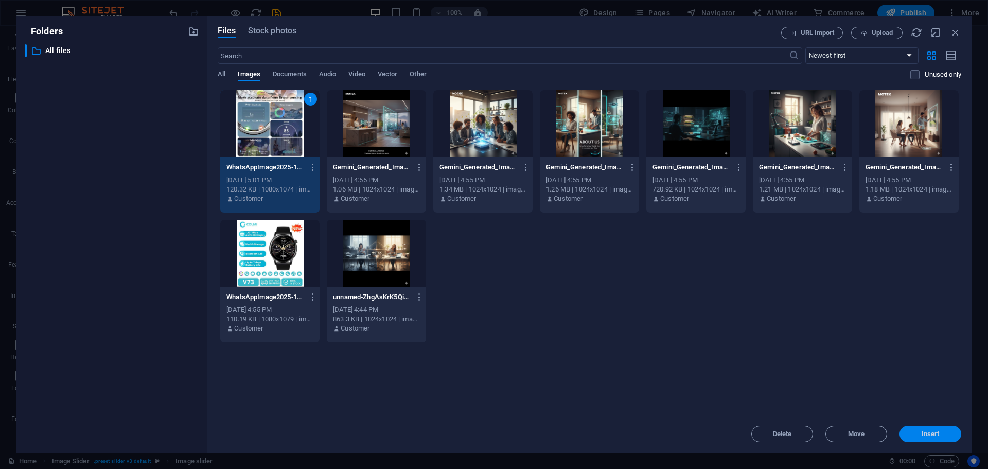
click at [928, 435] on span "Insert" at bounding box center [931, 434] width 18 height 6
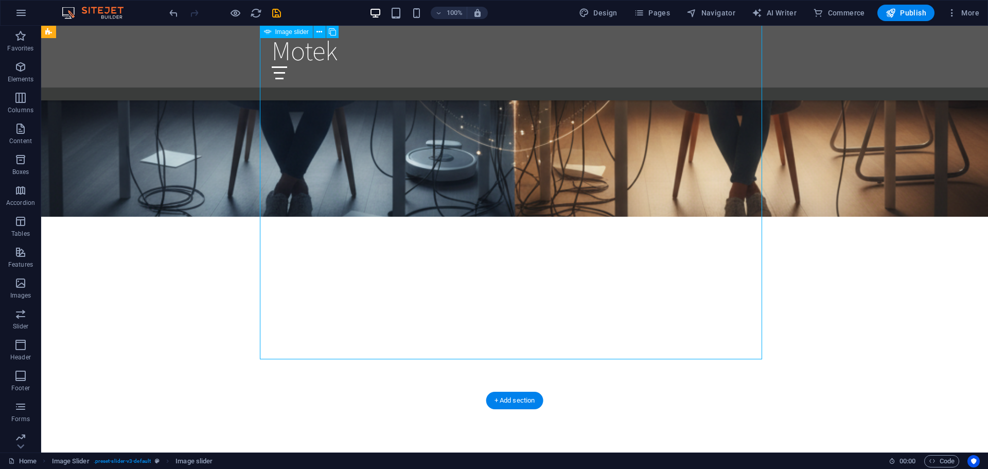
select select "px"
select select "ms"
select select "s"
select select "progressive"
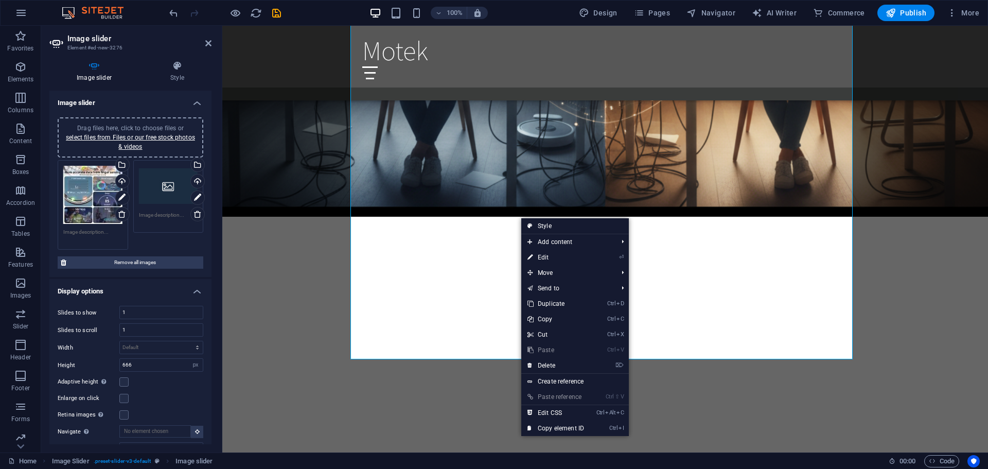
click at [155, 195] on div "Drag files here, click to choose files or select files from Files or our free s…" at bounding box center [168, 186] width 59 height 41
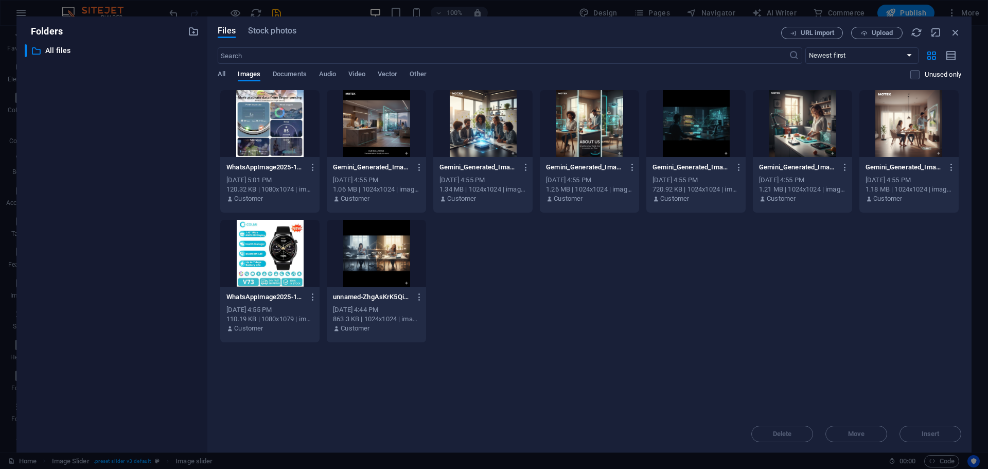
click at [286, 247] on div at bounding box center [269, 253] width 99 height 67
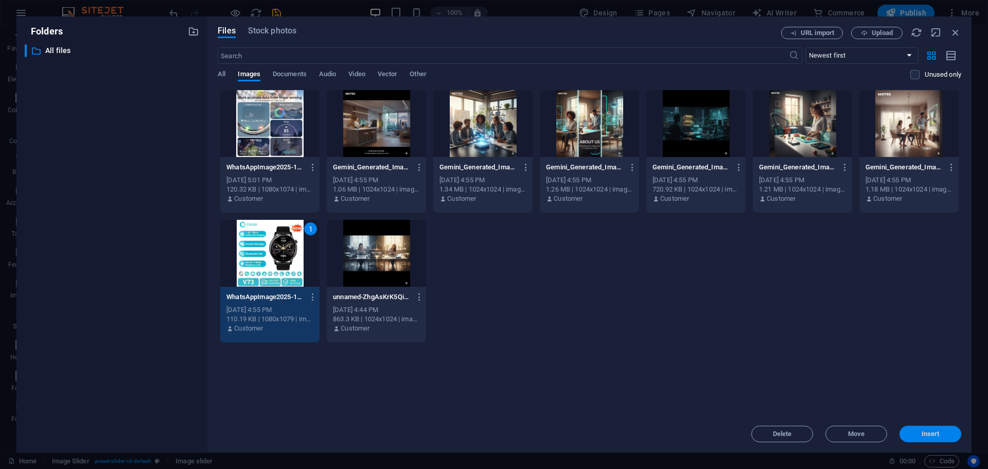
click at [933, 432] on span "Insert" at bounding box center [931, 434] width 18 height 6
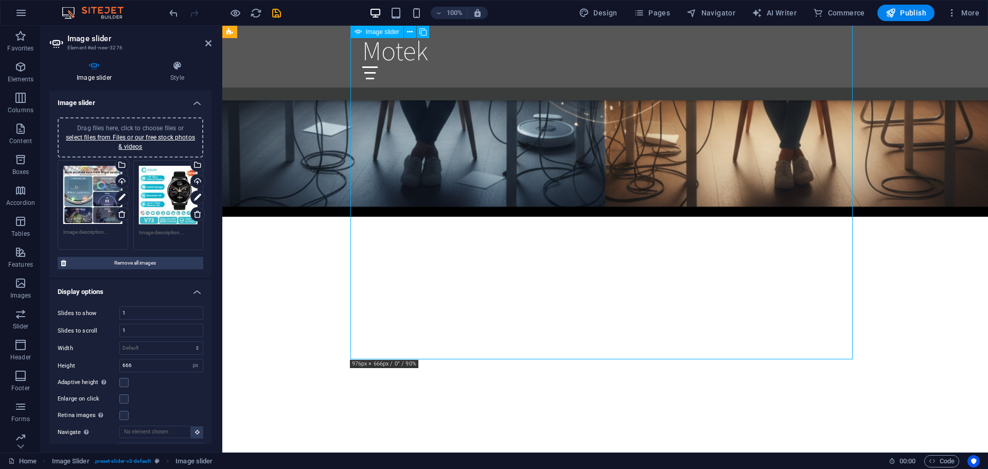
drag, startPoint x: 624, startPoint y: 253, endPoint x: 629, endPoint y: 227, distance: 26.2
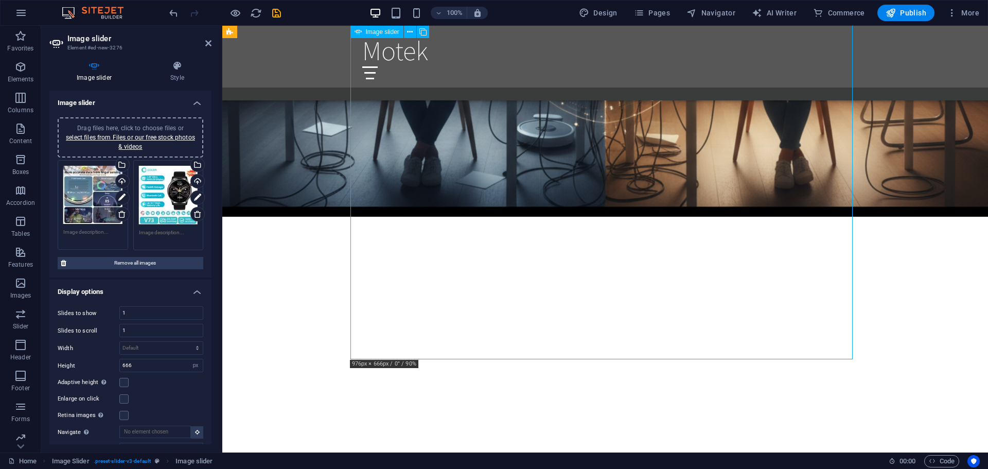
click at [194, 195] on icon at bounding box center [197, 197] width 7 height 12
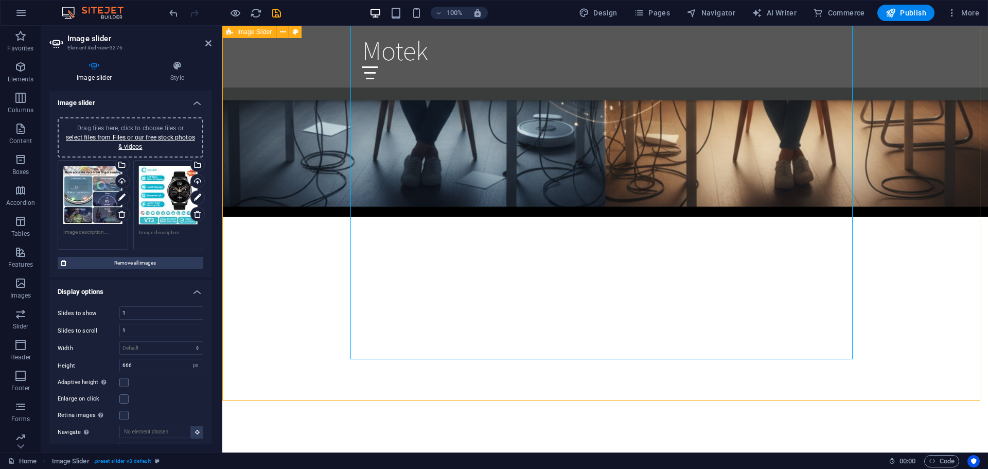
select select "rem"
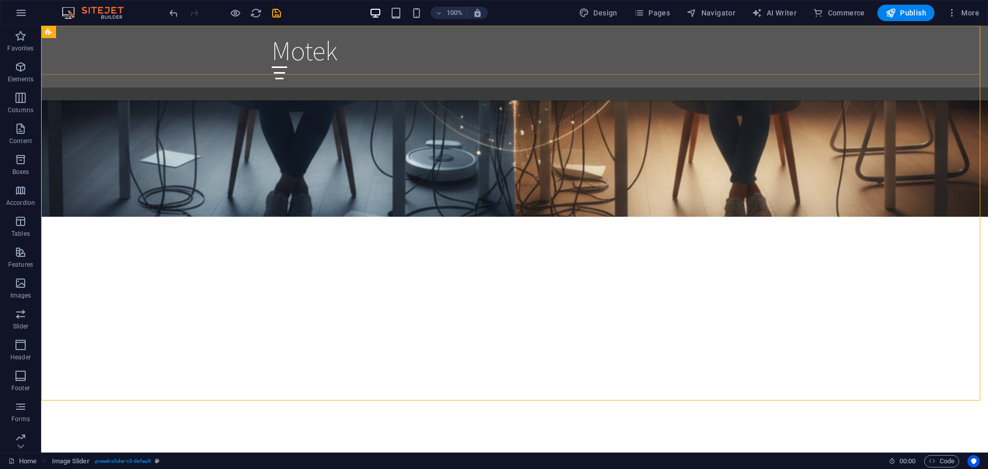
click at [882, 46] on div "Motek Home About Services Book Online Contact" at bounding box center [514, 57] width 947 height 62
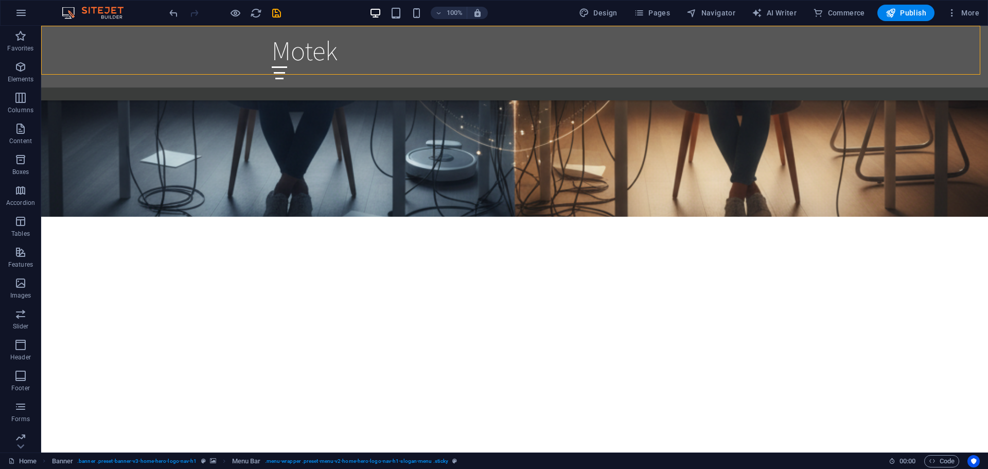
click at [523, 10] on div "100% Design Pages Navigator AI Writer Commerce Publish More" at bounding box center [575, 13] width 816 height 16
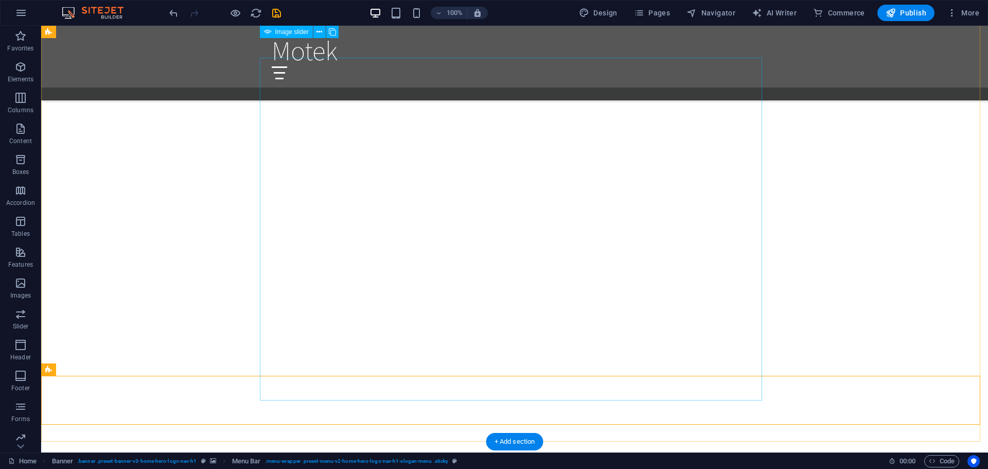
scroll to position [898, 0]
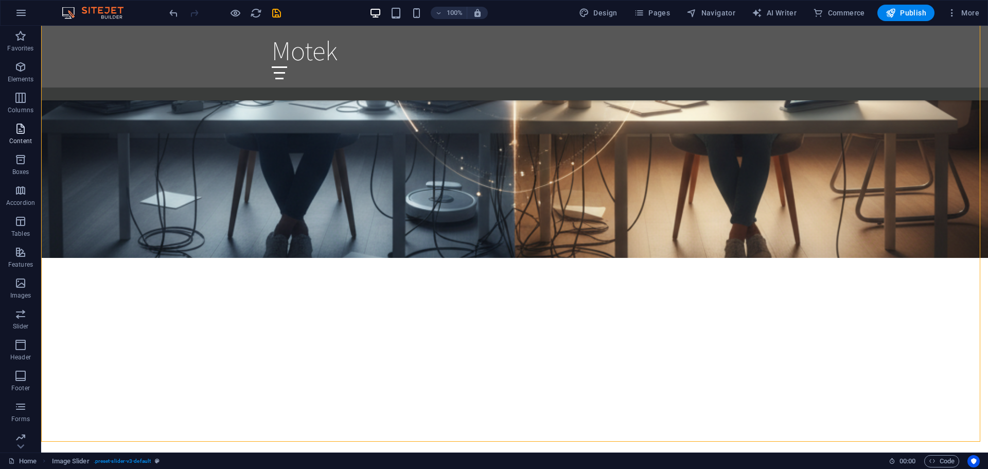
click at [22, 137] on p "Content" at bounding box center [20, 141] width 23 height 8
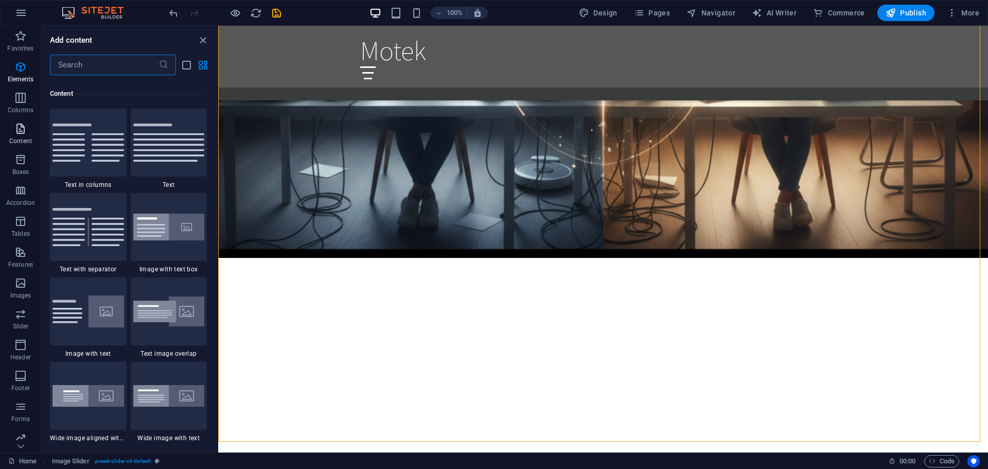
scroll to position [1801, 0]
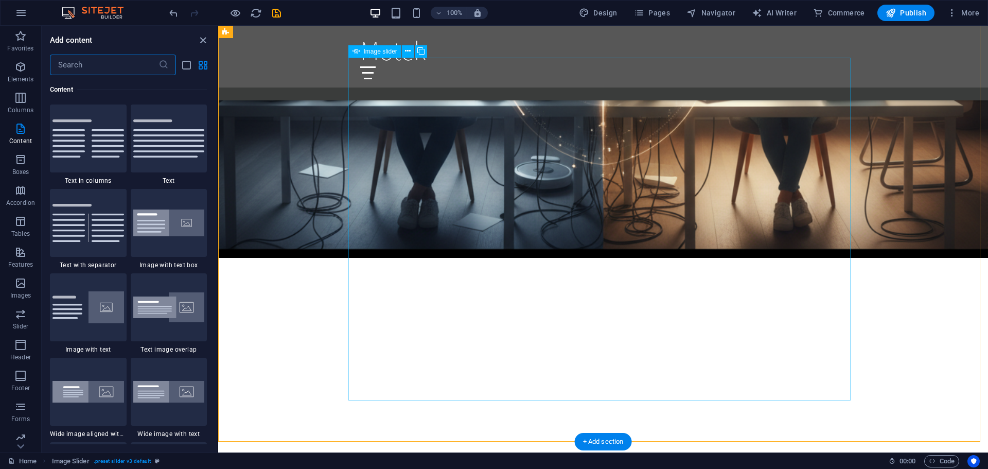
click at [407, 54] on icon at bounding box center [408, 51] width 6 height 11
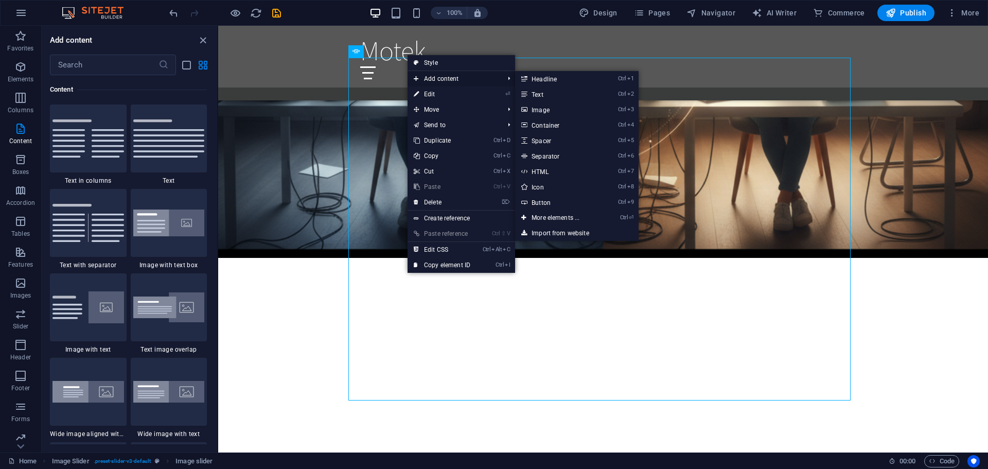
click at [428, 75] on span "Add content" at bounding box center [454, 78] width 92 height 15
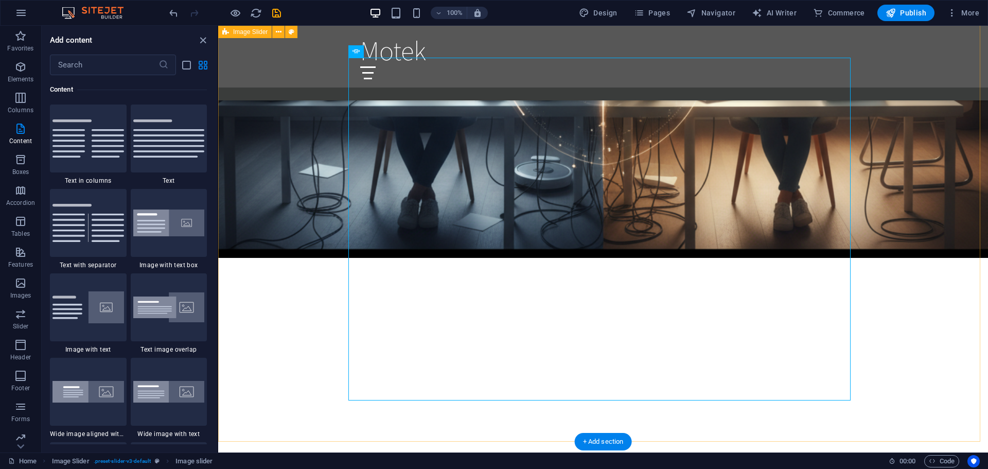
drag, startPoint x: 865, startPoint y: 115, endPoint x: 897, endPoint y: 129, distance: 34.8
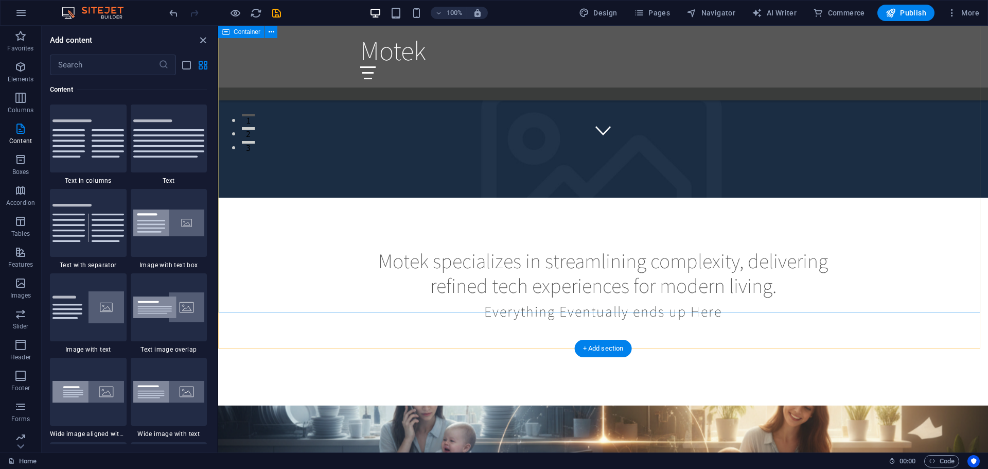
scroll to position [566, 0]
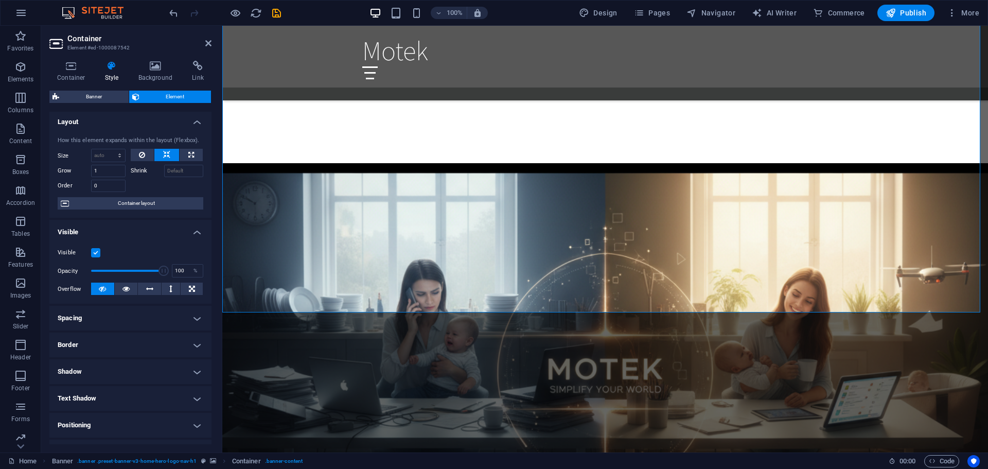
scroll to position [0, 0]
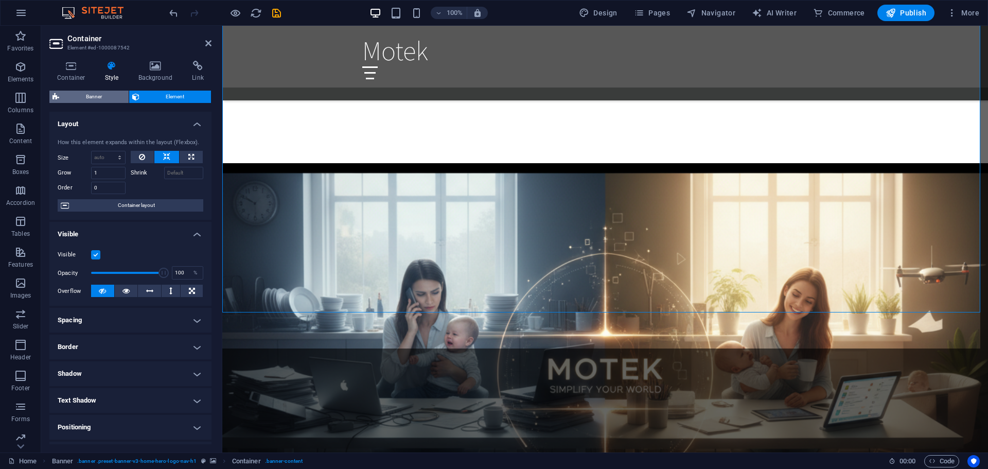
click at [82, 99] on span "Banner" at bounding box center [93, 97] width 63 height 12
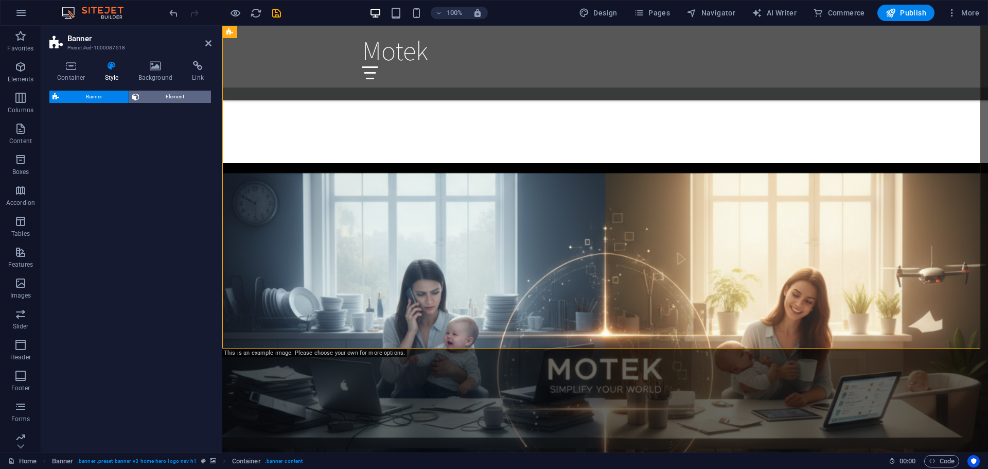
select select "preset-banner-v3-home-hero-logo-nav-h1"
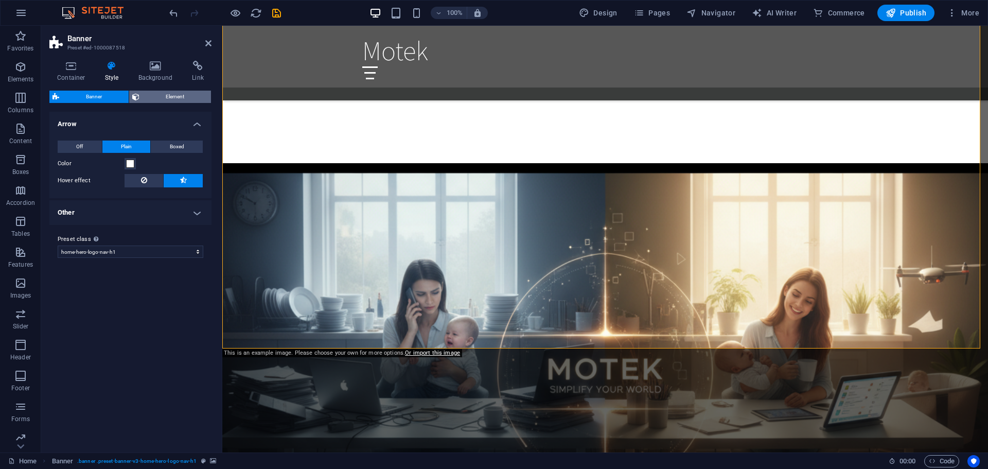
click at [164, 96] on span "Element" at bounding box center [176, 97] width 66 height 12
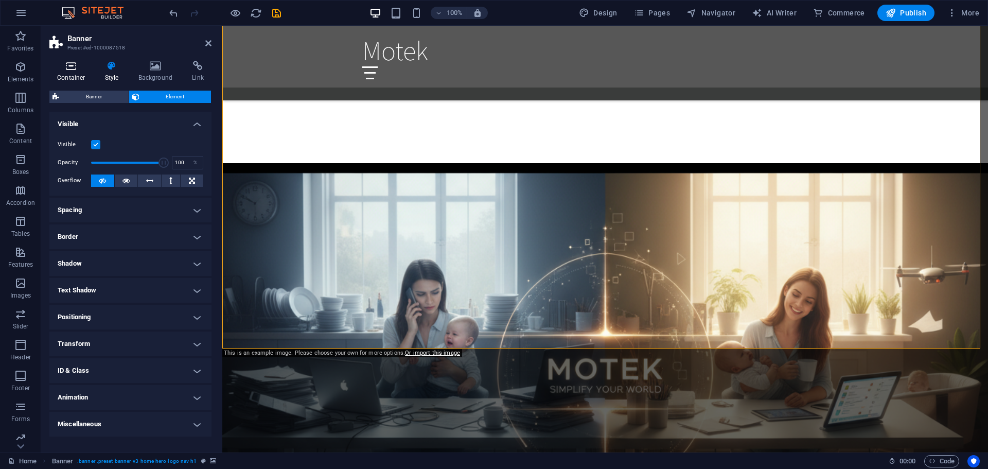
click at [75, 66] on icon at bounding box center [71, 66] width 44 height 10
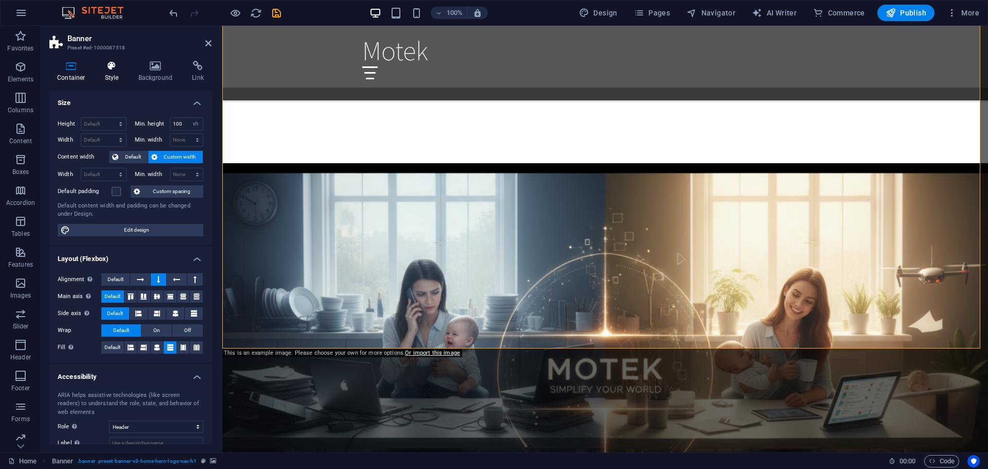
click at [113, 75] on h4 "Style" at bounding box center [113, 72] width 33 height 22
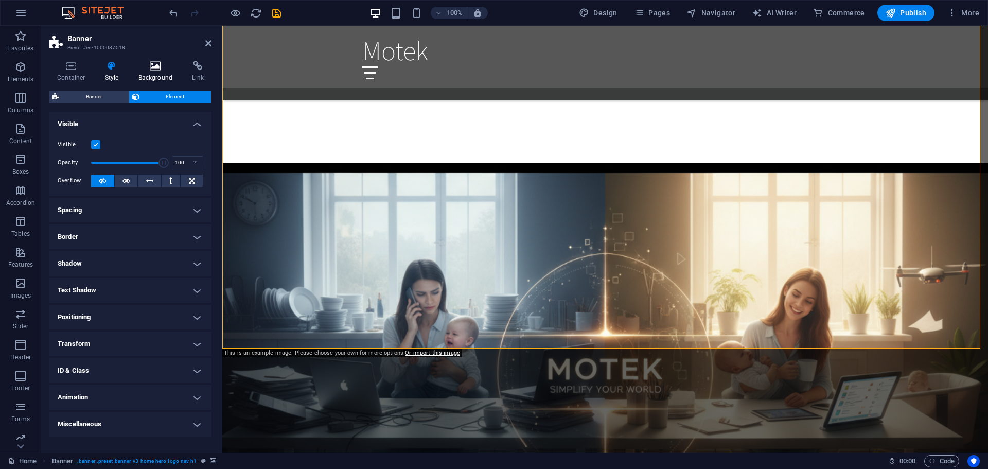
click at [156, 73] on h4 "Background" at bounding box center [158, 72] width 54 height 22
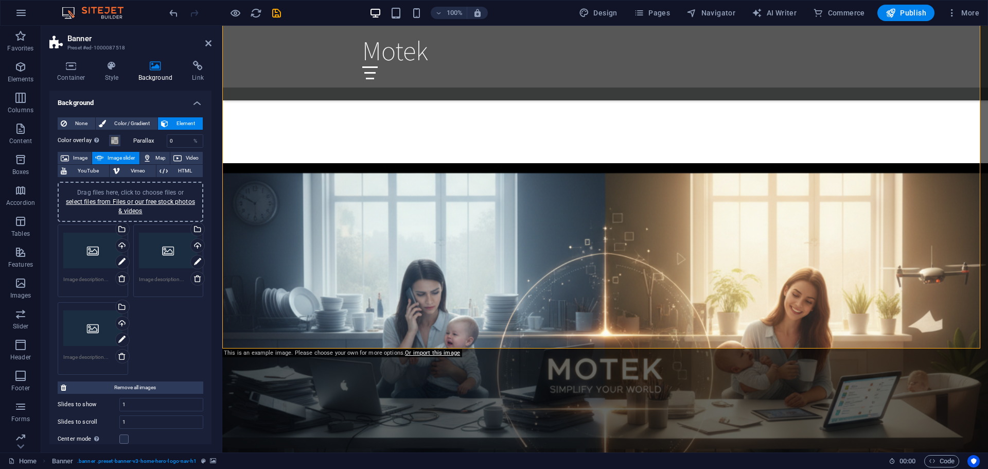
click at [100, 255] on div "Drag files here, click to choose files or select files from Files or our free s…" at bounding box center [92, 250] width 59 height 41
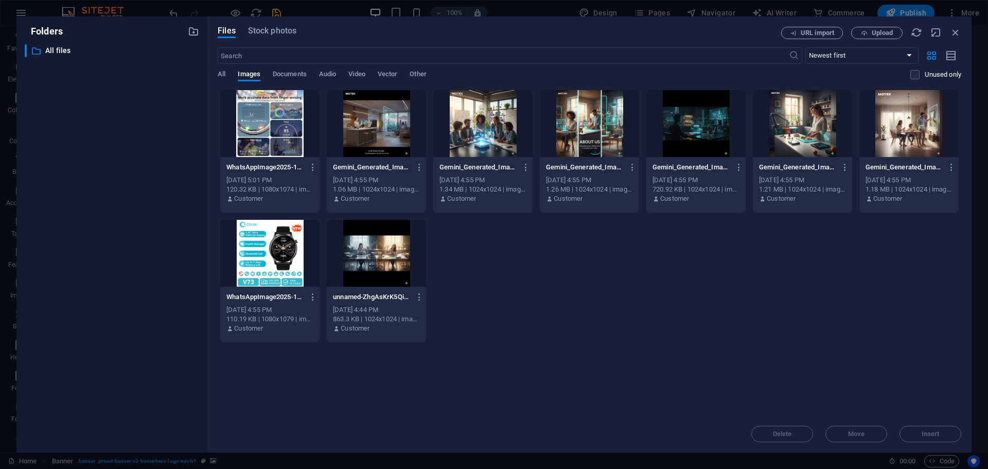
click at [263, 259] on div at bounding box center [269, 253] width 99 height 67
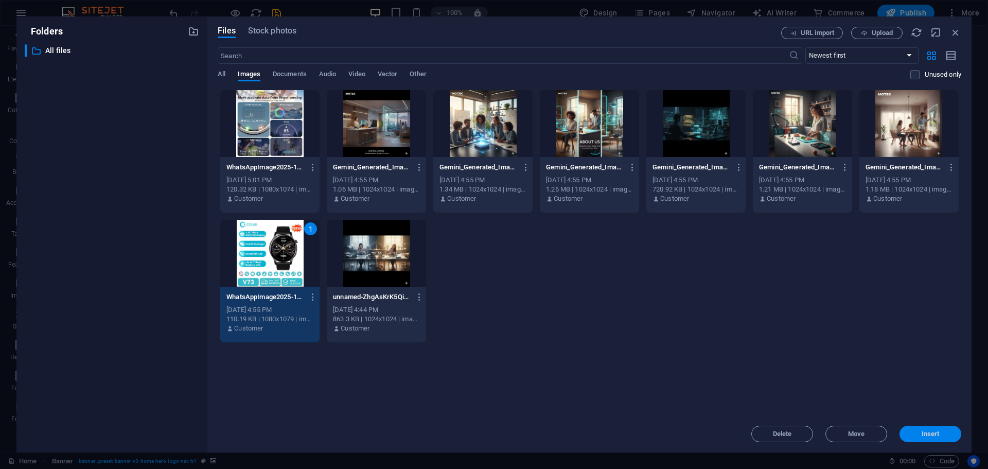
click at [921, 440] on button "Insert" at bounding box center [931, 434] width 62 height 16
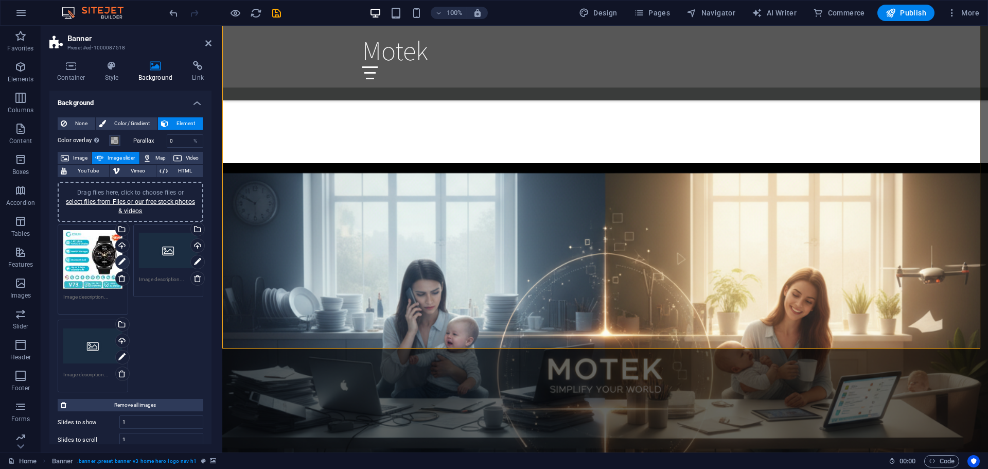
click at [125, 262] on icon at bounding box center [121, 262] width 7 height 12
click at [119, 279] on icon at bounding box center [122, 278] width 8 height 8
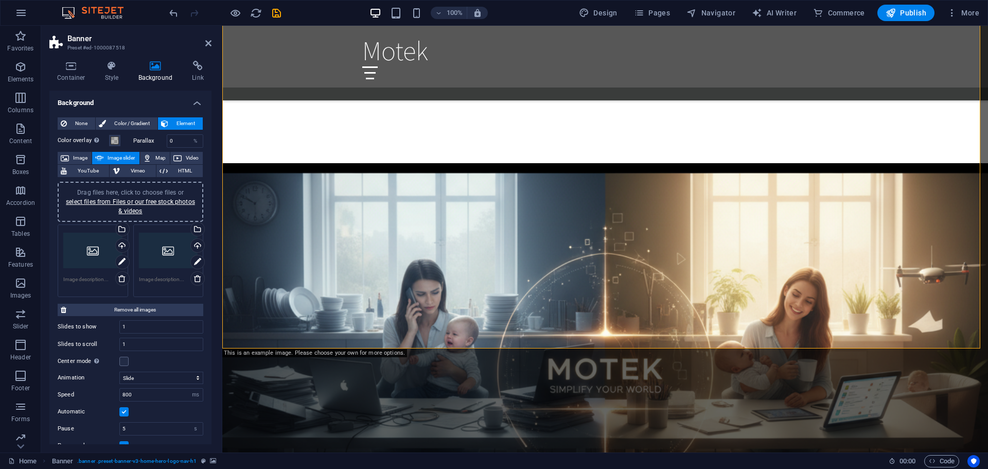
click at [101, 256] on div "Drag files here, click to choose files or select files from Files or our free s…" at bounding box center [92, 250] width 59 height 41
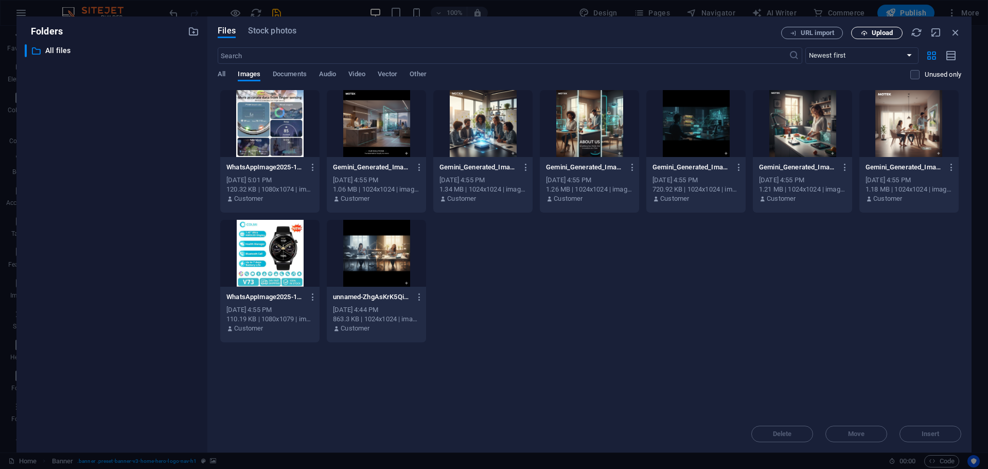
click at [876, 37] on button "Upload" at bounding box center [876, 33] width 51 height 12
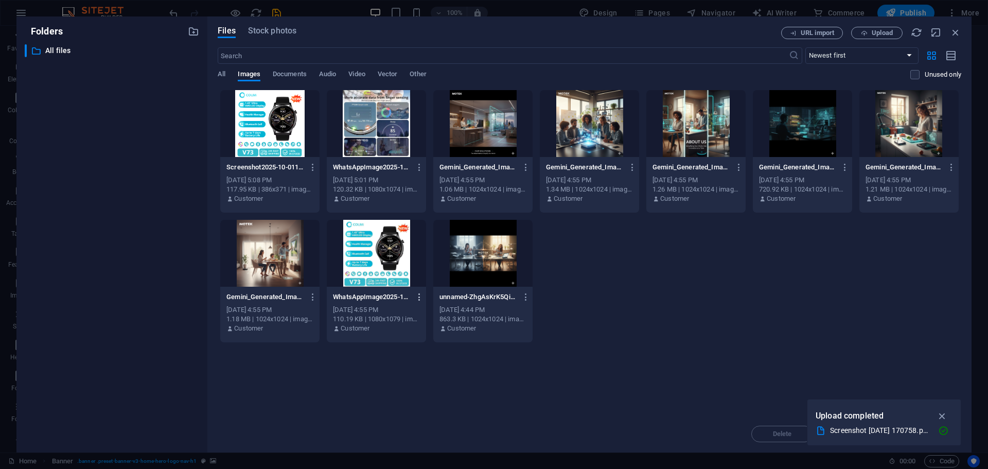
click at [421, 293] on icon "button" at bounding box center [420, 296] width 10 height 9
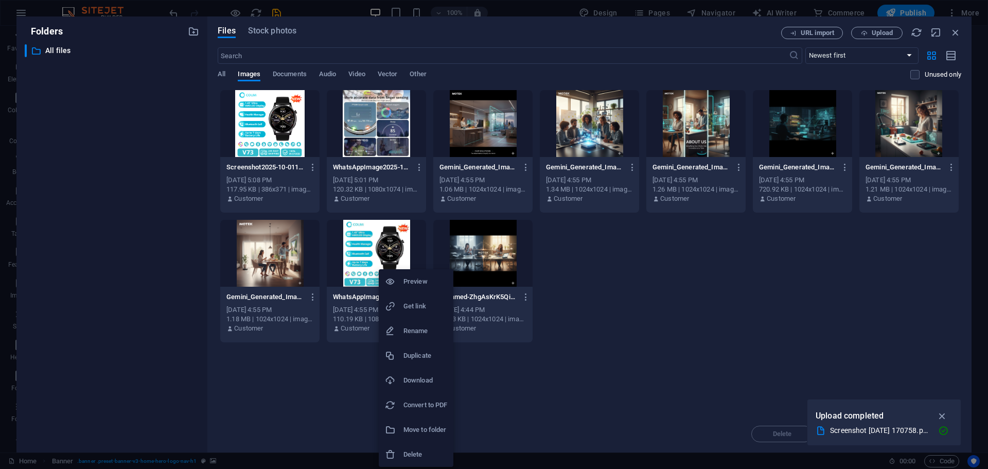
click at [423, 447] on li "Delete" at bounding box center [416, 454] width 75 height 25
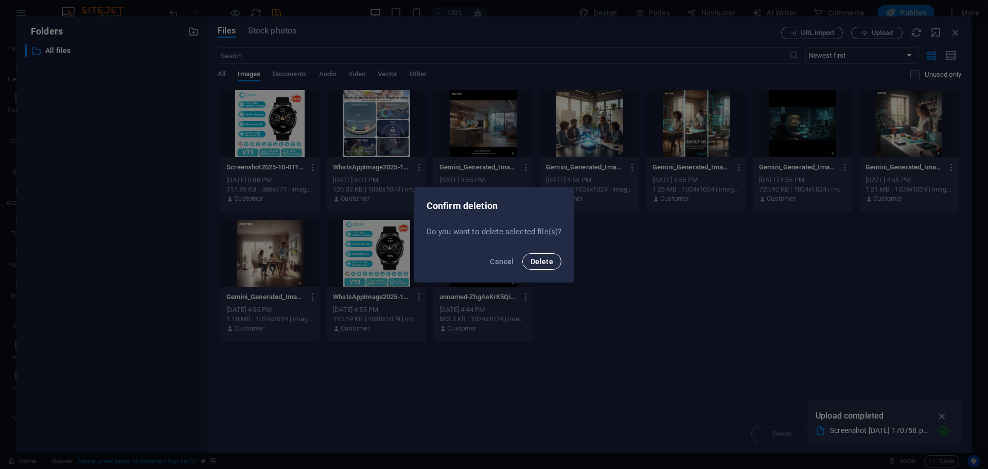
click at [541, 267] on button "Delete" at bounding box center [541, 261] width 39 height 16
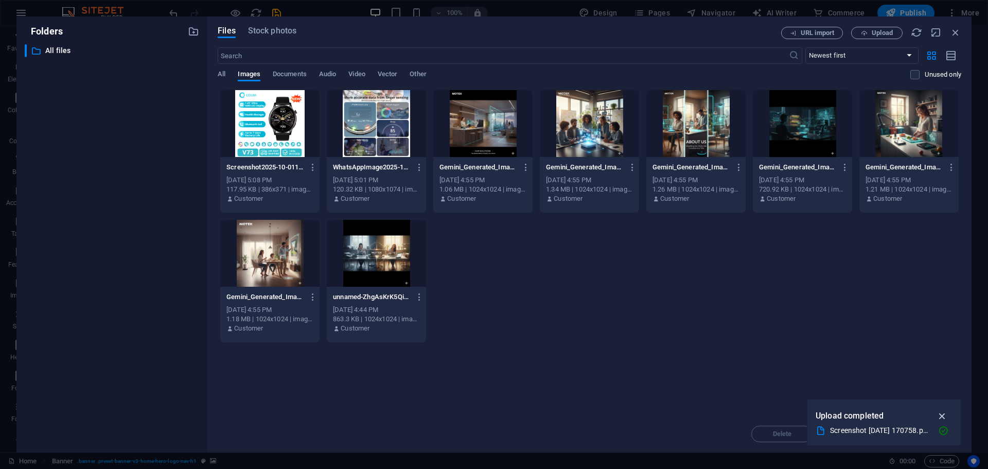
click at [939, 414] on icon "button" at bounding box center [943, 415] width 12 height 11
click at [268, 119] on div at bounding box center [269, 123] width 99 height 67
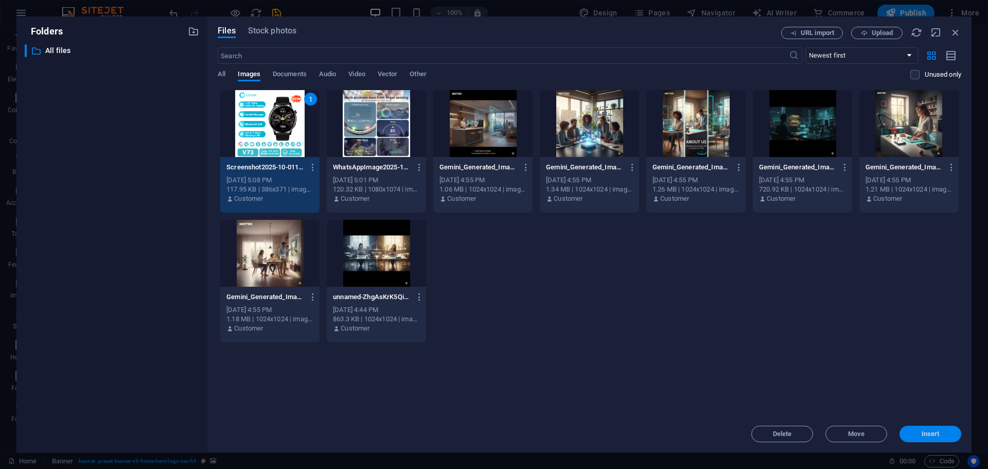
drag, startPoint x: 939, startPoint y: 434, endPoint x: 681, endPoint y: 379, distance: 263.8
click at [939, 434] on span "Insert" at bounding box center [931, 434] width 18 height 6
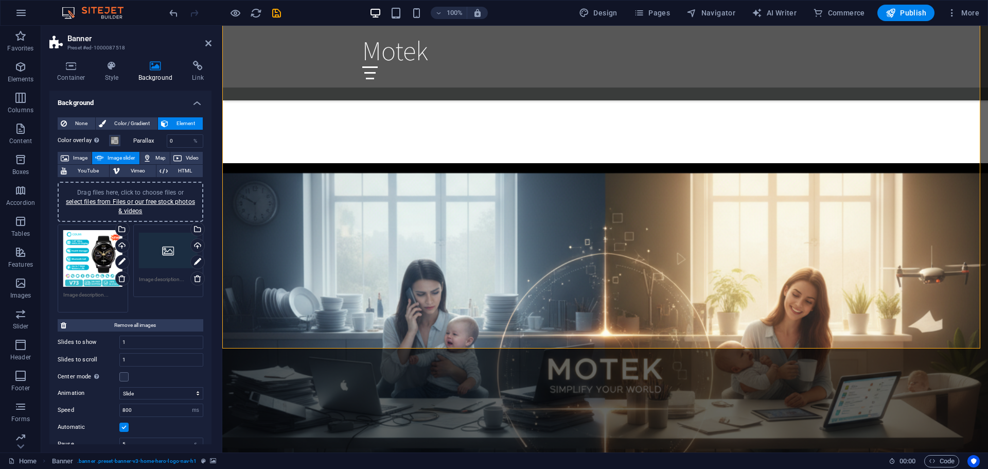
click at [98, 257] on div "Drag files here, click to choose files or select files from Files or our free s…" at bounding box center [92, 258] width 59 height 57
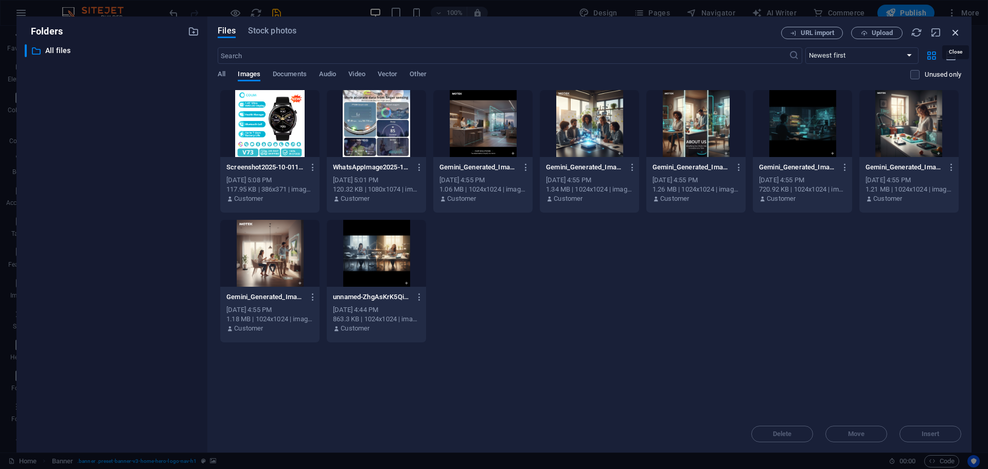
drag, startPoint x: 958, startPoint y: 32, endPoint x: 370, endPoint y: 195, distance: 609.9
click at [958, 32] on icon "button" at bounding box center [955, 32] width 11 height 11
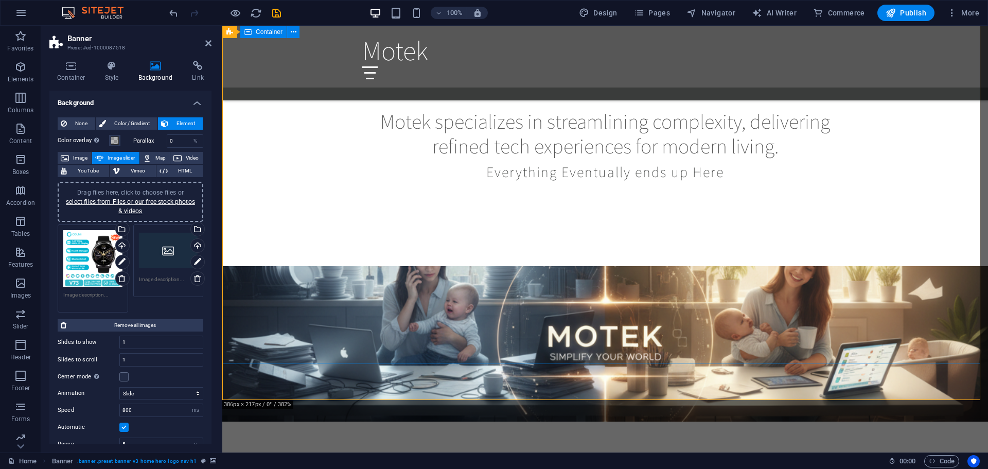
scroll to position [515, 0]
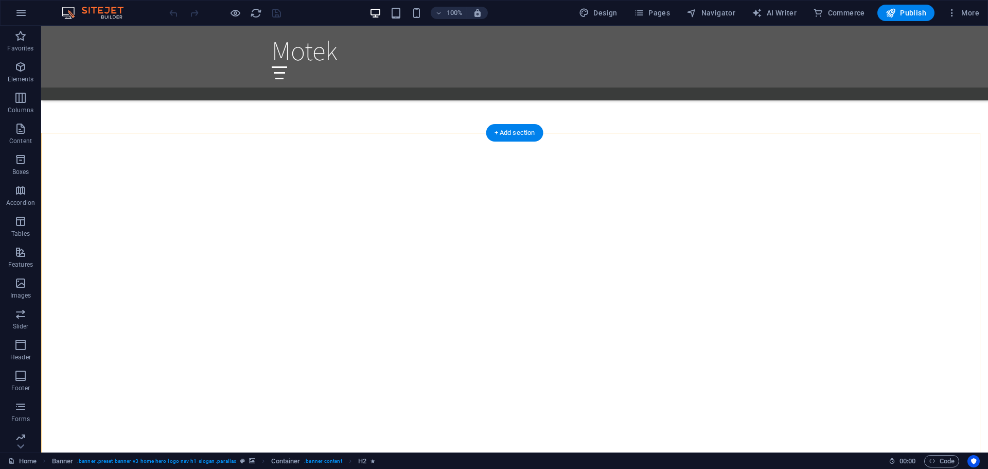
scroll to position [1338, 0]
click at [794, 9] on span "AI Writer" at bounding box center [774, 13] width 45 height 10
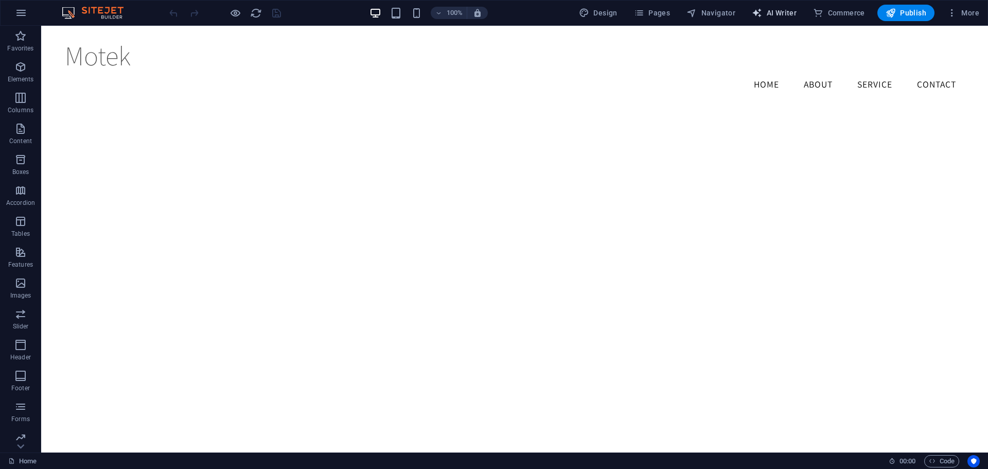
select select "English"
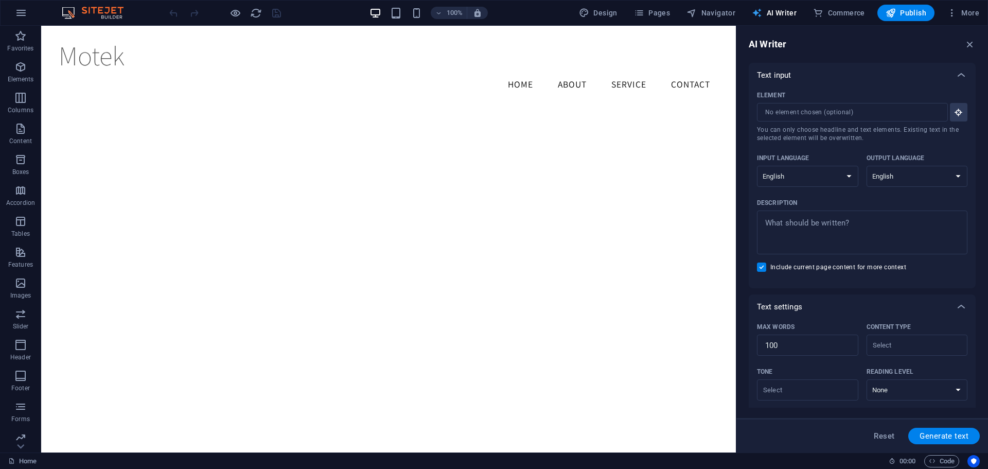
scroll to position [0, 0]
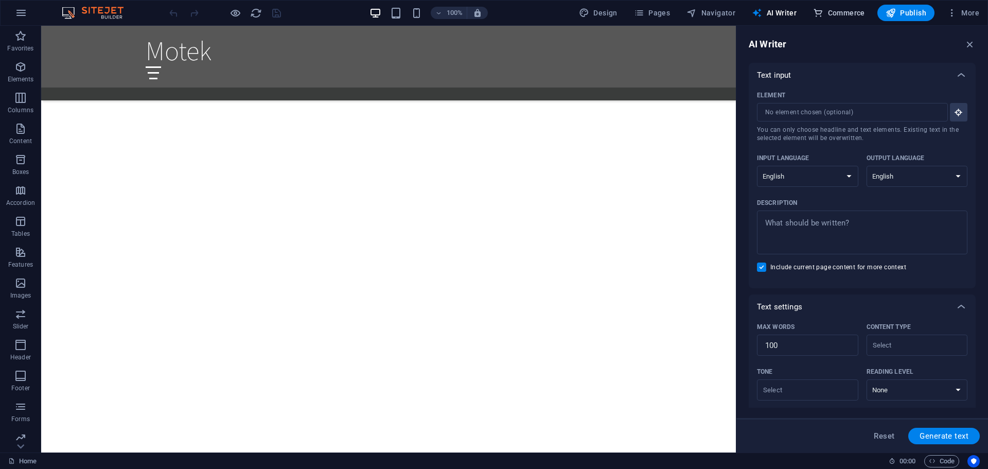
click at [836, 13] on span "Commerce" at bounding box center [839, 13] width 52 height 10
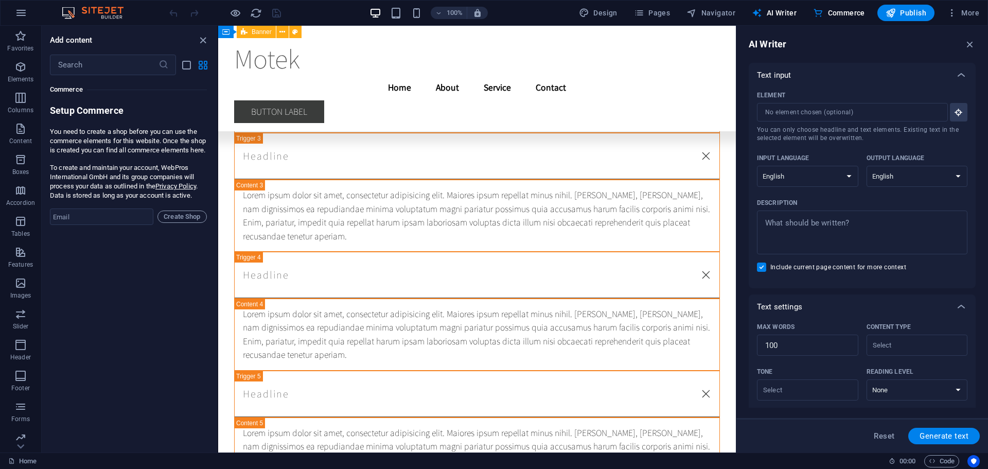
scroll to position [19566, 0]
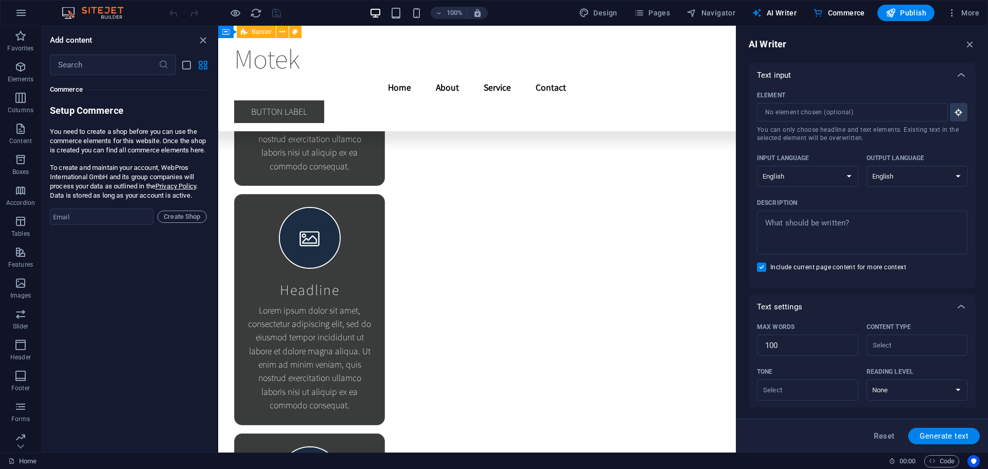
click at [76, 8] on img at bounding box center [97, 13] width 77 height 12
click at [13, 14] on button "button" at bounding box center [21, 13] width 25 height 25
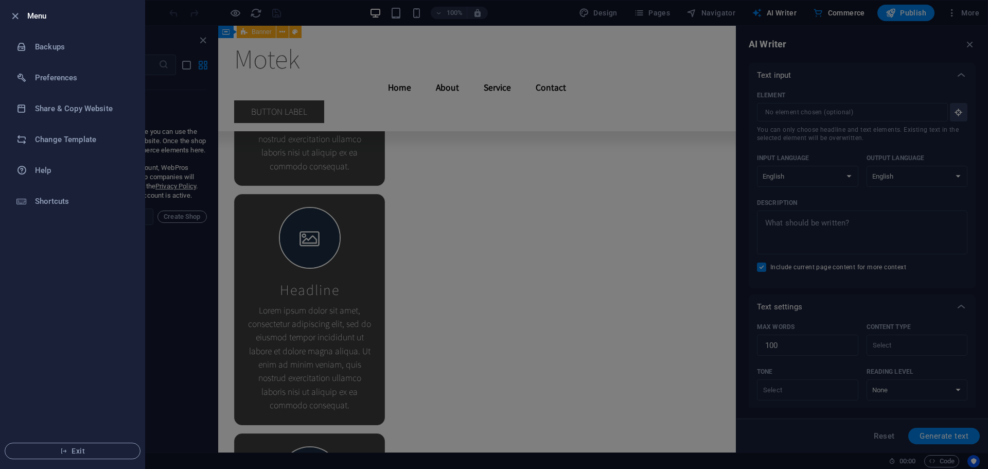
click at [22, 14] on div "Menu Backups Preferences Share & Copy Website Change Template Help Shortcuts Ex…" at bounding box center [494, 234] width 988 height 469
click at [56, 50] on h6 "Backups" at bounding box center [82, 47] width 95 height 12
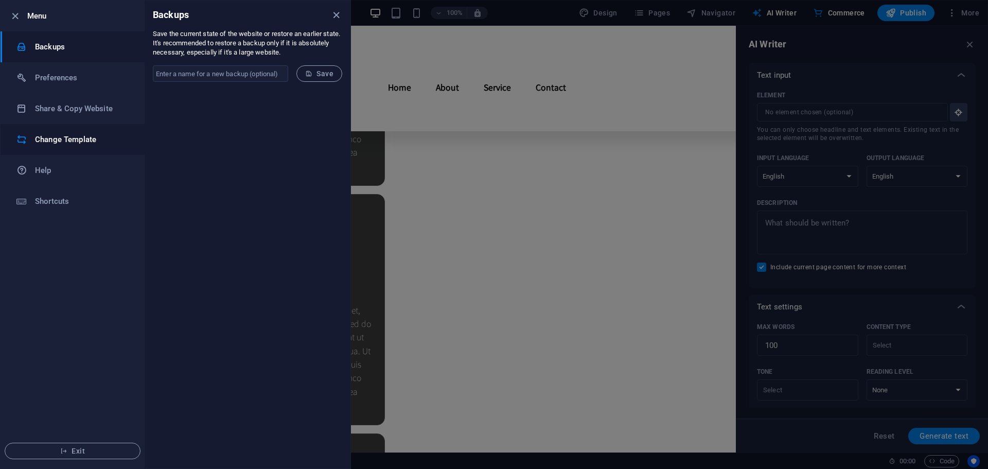
click at [72, 137] on h6 "Change Template" at bounding box center [82, 139] width 95 height 12
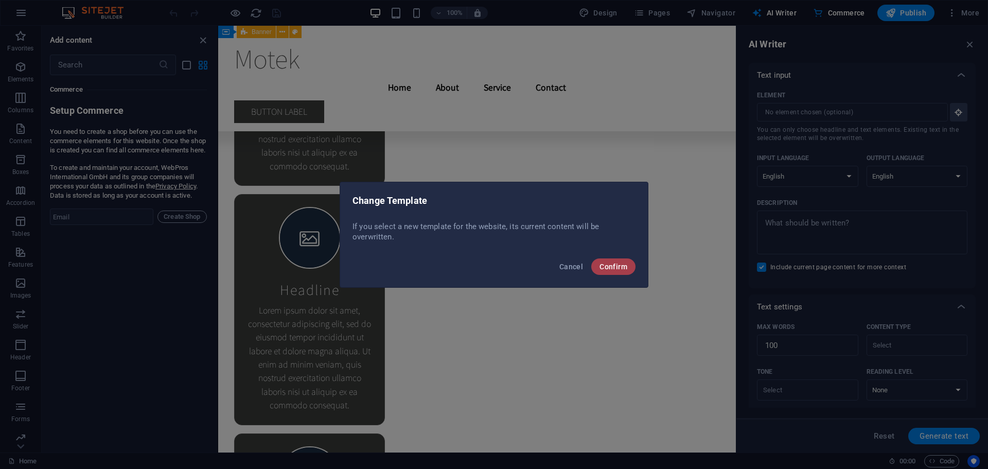
click at [625, 267] on span "Confirm" at bounding box center [614, 267] width 28 height 8
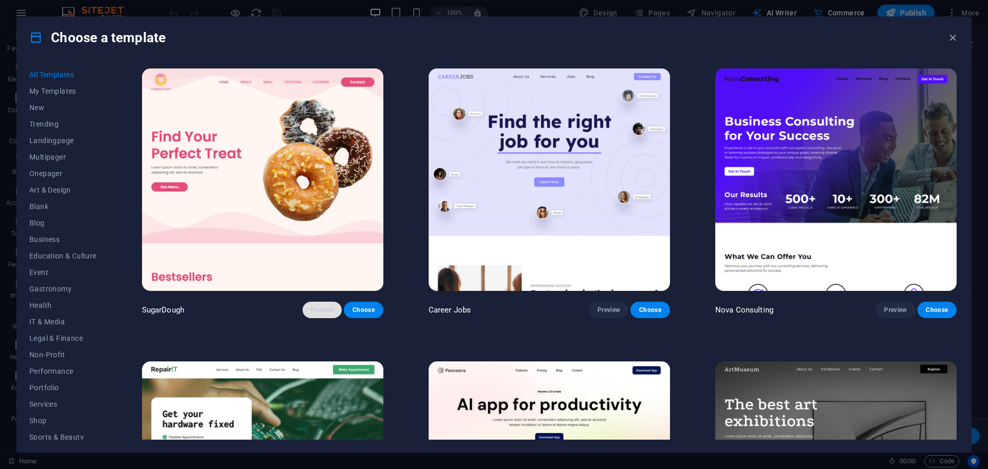
click at [311, 307] on span "Preview" at bounding box center [322, 310] width 23 height 8
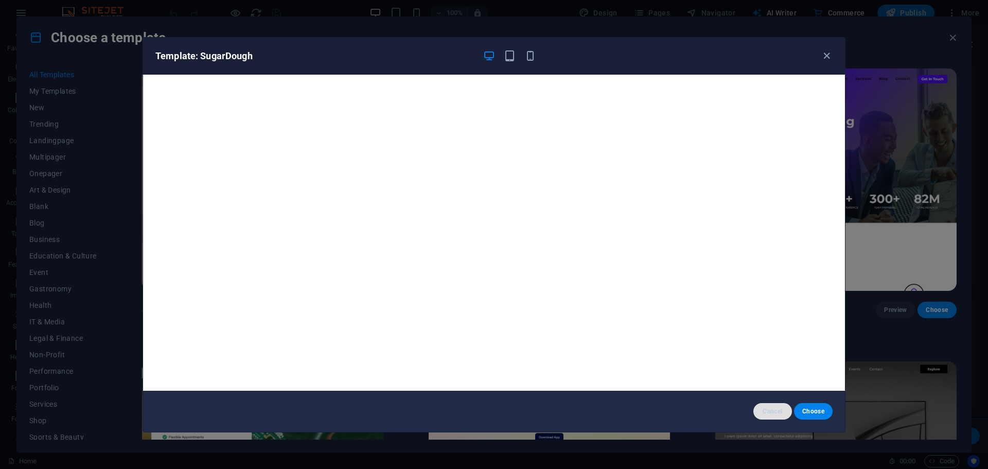
click at [770, 408] on span "Cancel" at bounding box center [773, 411] width 22 height 8
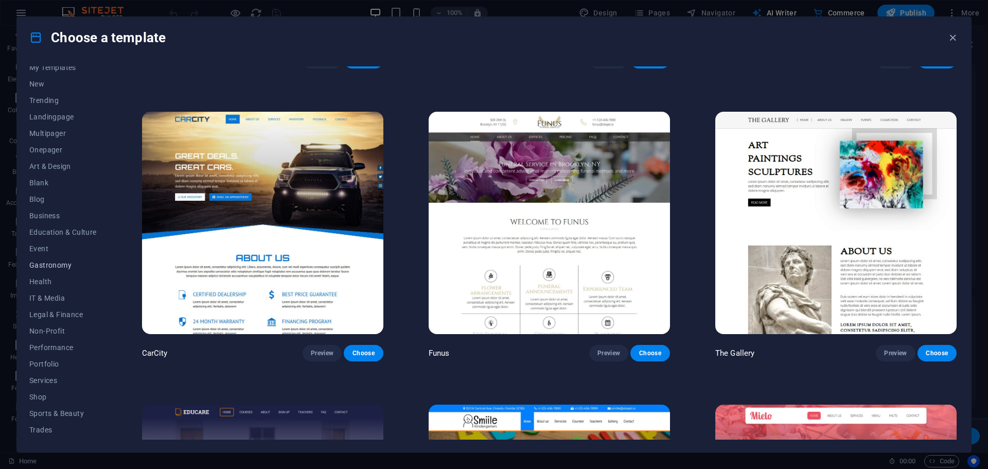
scroll to position [4, 0]
click at [51, 103] on span "New" at bounding box center [62, 104] width 67 height 8
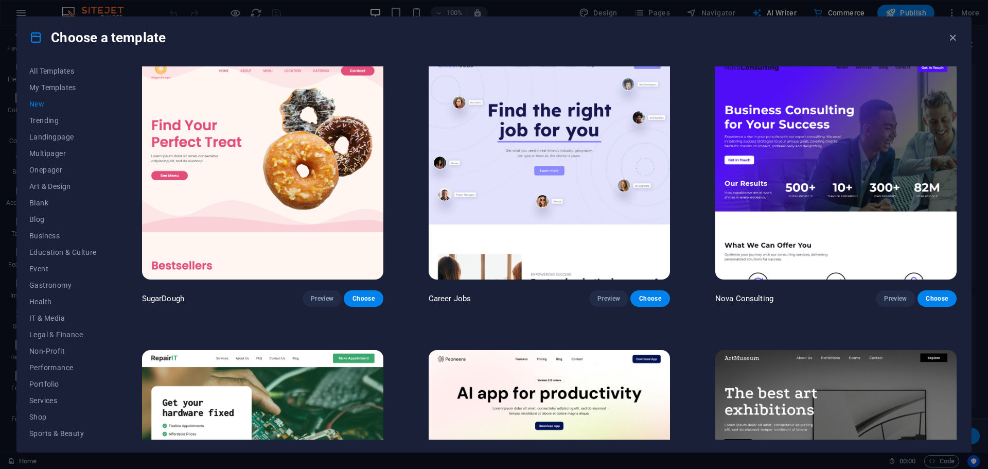
scroll to position [0, 0]
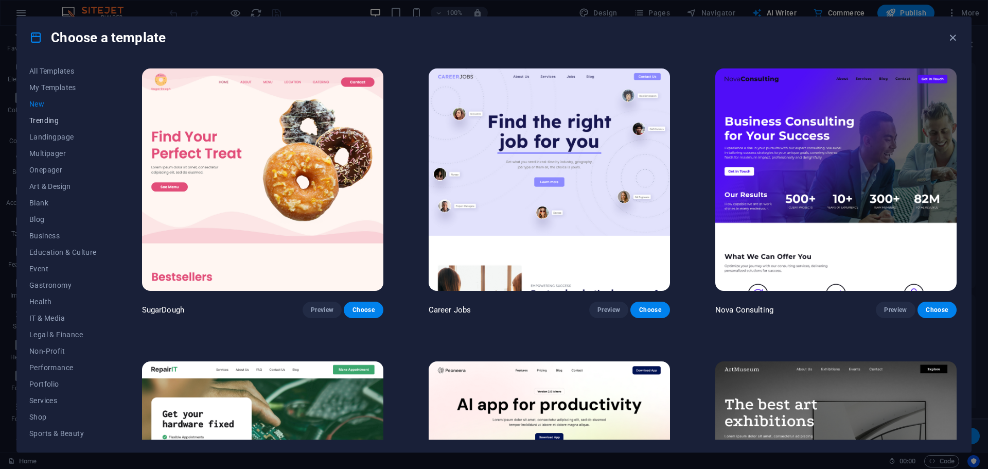
click at [53, 118] on span "Trending" at bounding box center [62, 120] width 67 height 8
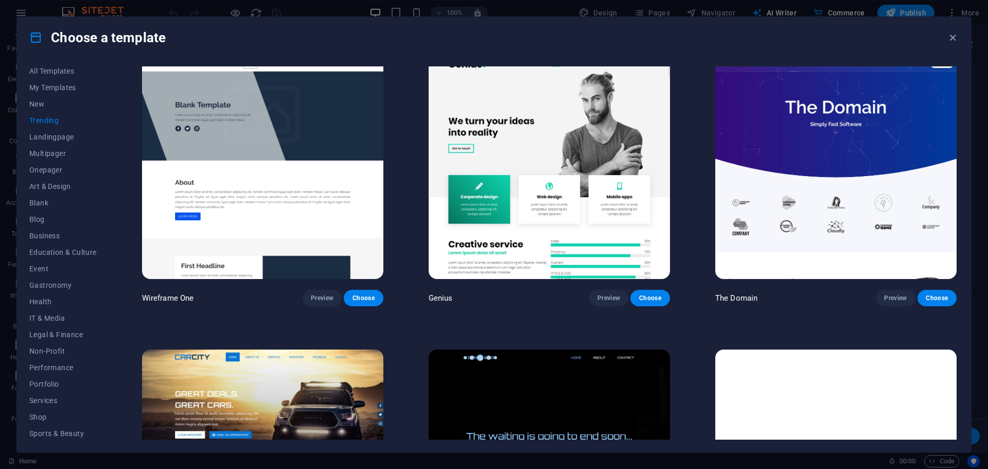
scroll to position [1337, 0]
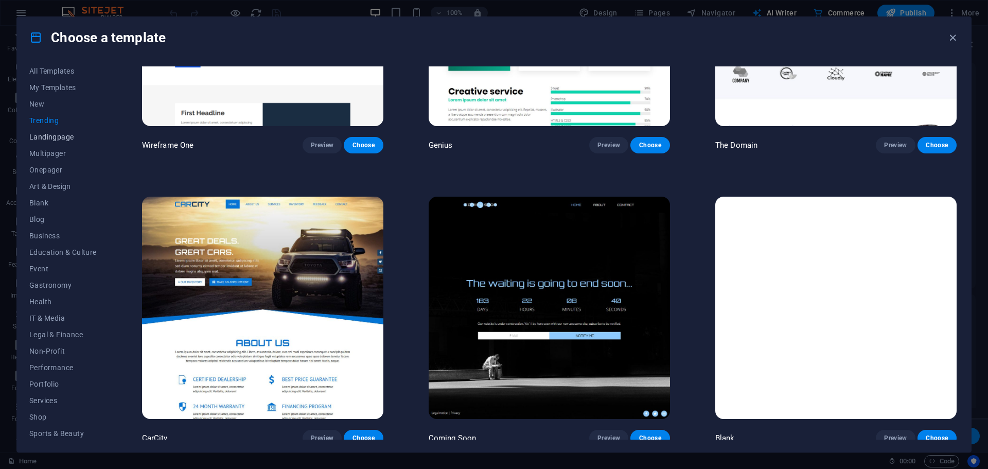
click at [51, 141] on span "Landingpage" at bounding box center [62, 137] width 67 height 8
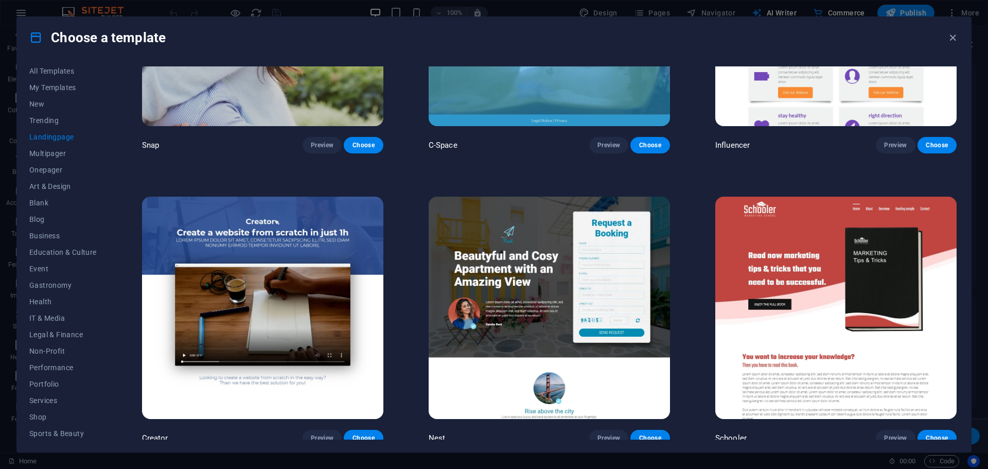
scroll to position [2212, 0]
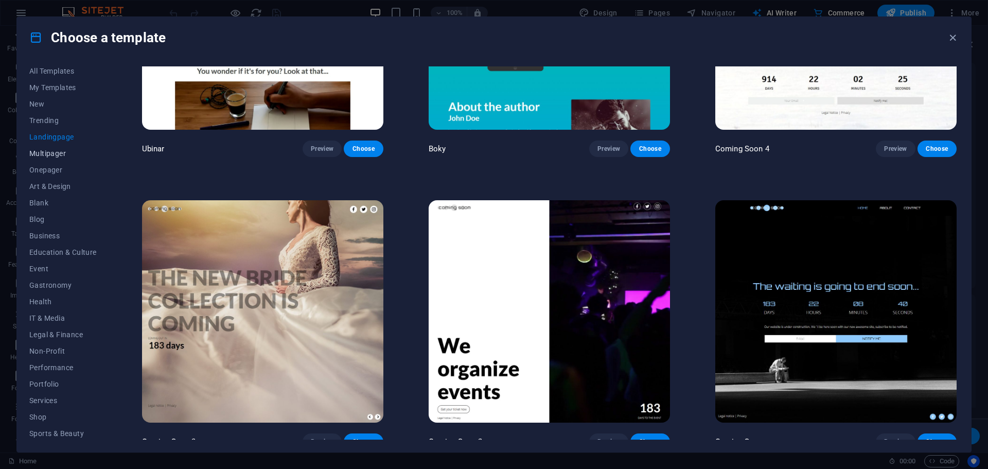
click at [57, 156] on span "Multipager" at bounding box center [62, 153] width 67 height 8
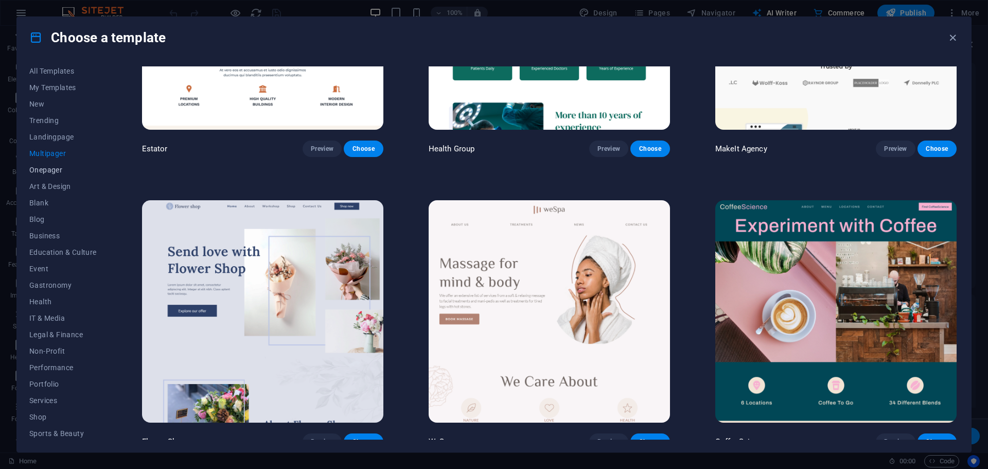
click at [56, 173] on span "Onepager" at bounding box center [62, 170] width 67 height 8
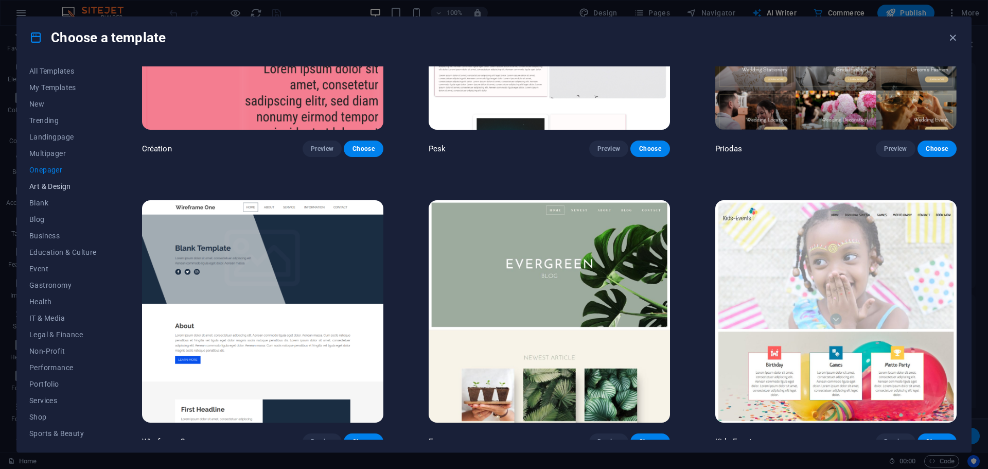
click at [57, 185] on span "Art & Design" at bounding box center [62, 186] width 67 height 8
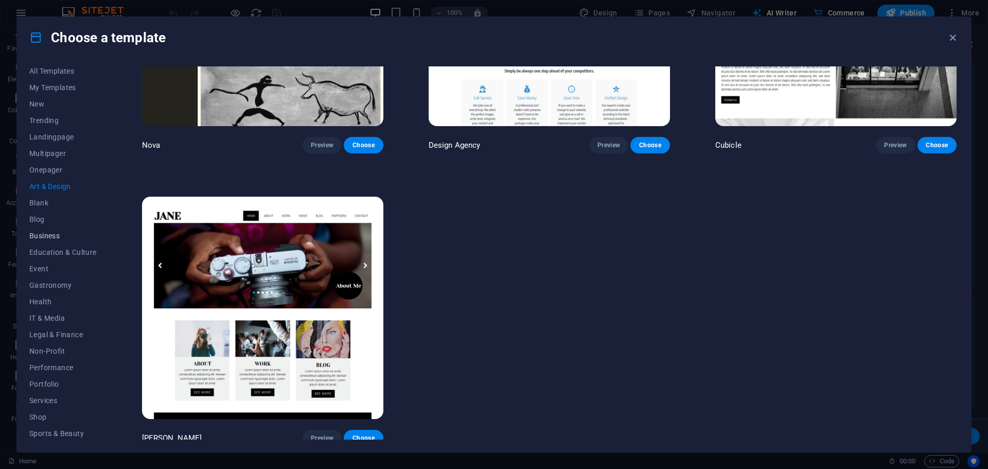
click at [46, 237] on span "Business" at bounding box center [62, 236] width 67 height 8
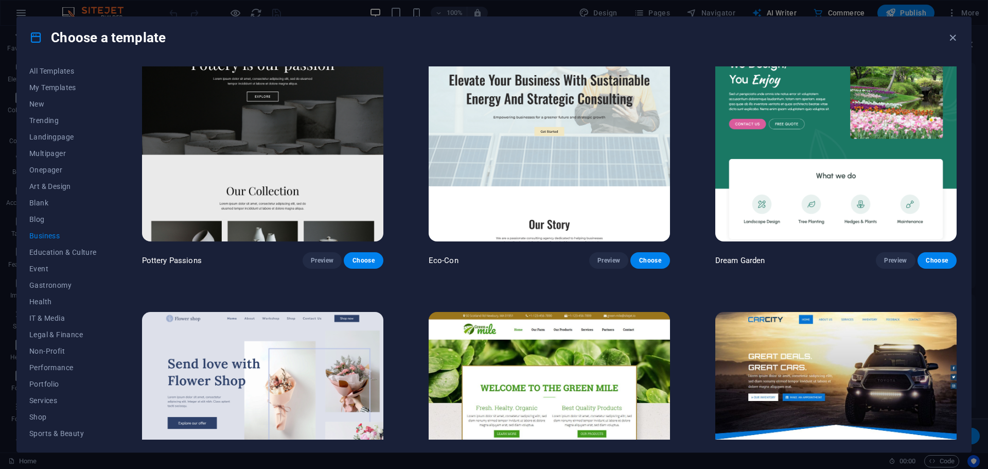
scroll to position [0, 0]
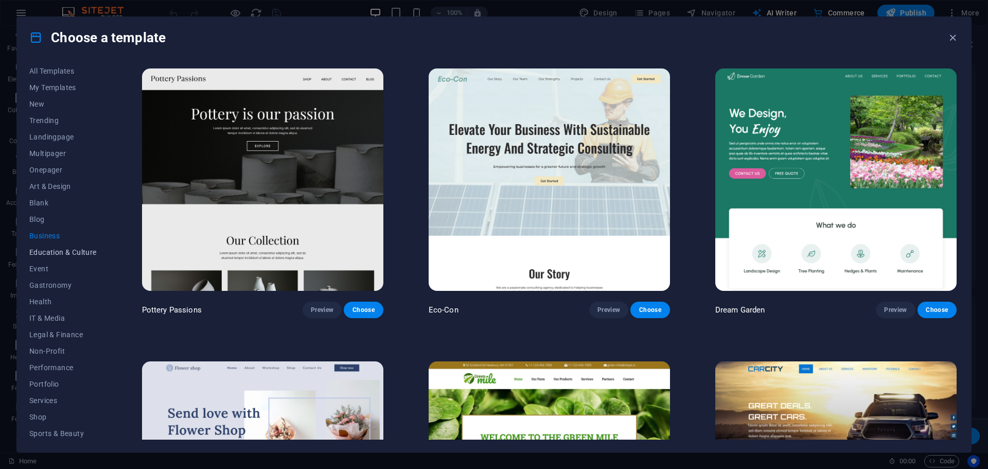
click at [80, 253] on span "Education & Culture" at bounding box center [62, 252] width 67 height 8
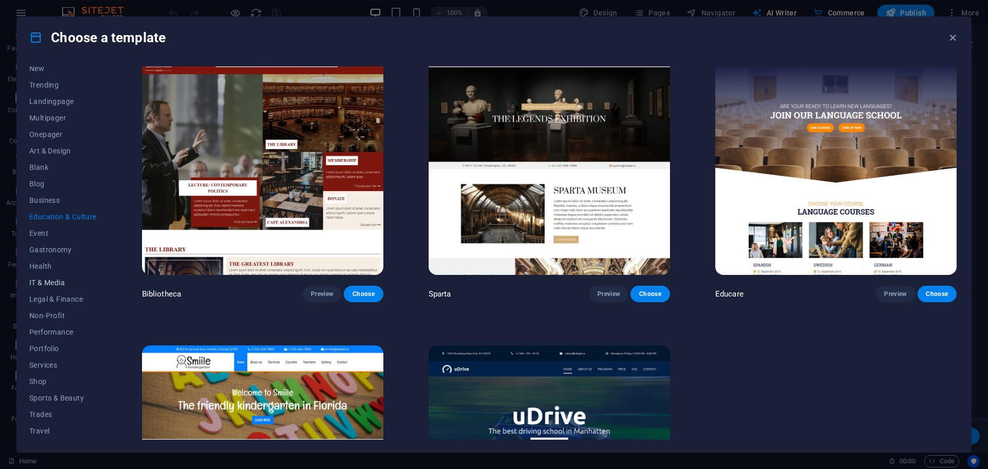
scroll to position [55, 0]
click at [54, 220] on span "Event" at bounding box center [62, 217] width 67 height 8
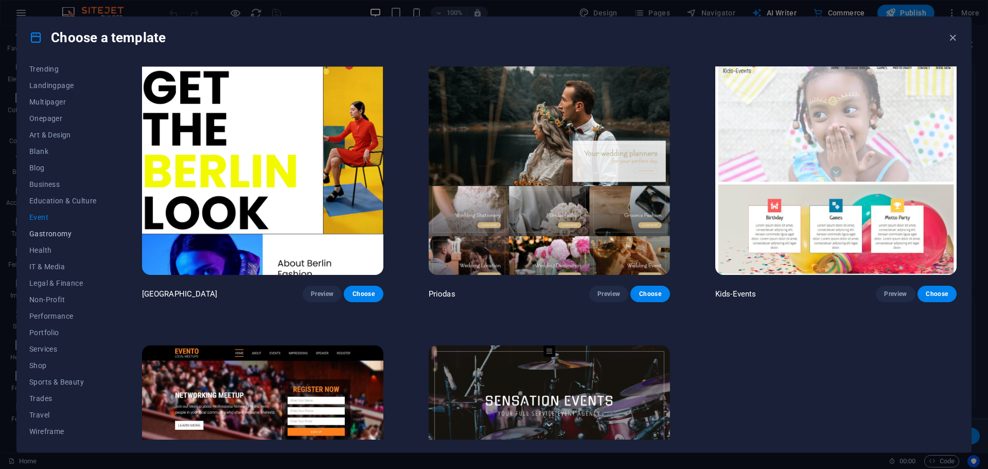
click at [59, 241] on button "Gastronomy" at bounding box center [62, 233] width 67 height 16
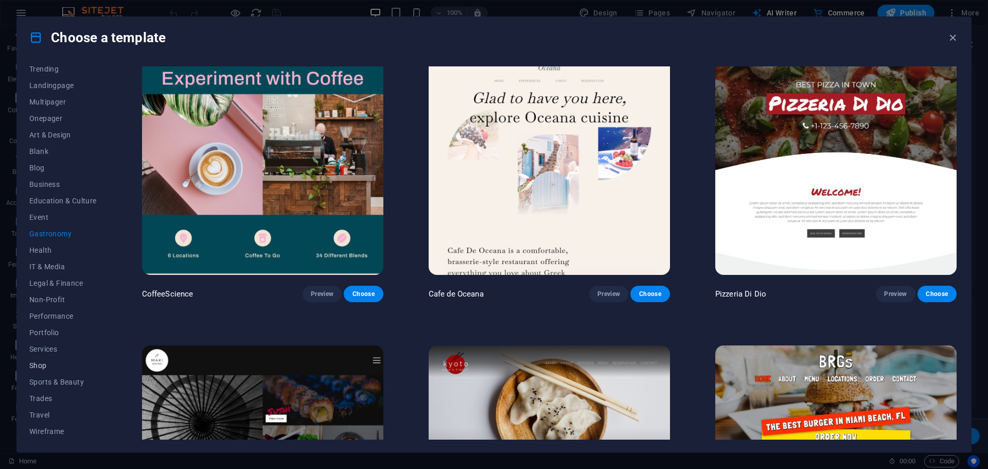
click at [44, 366] on span "Shop" at bounding box center [62, 365] width 67 height 8
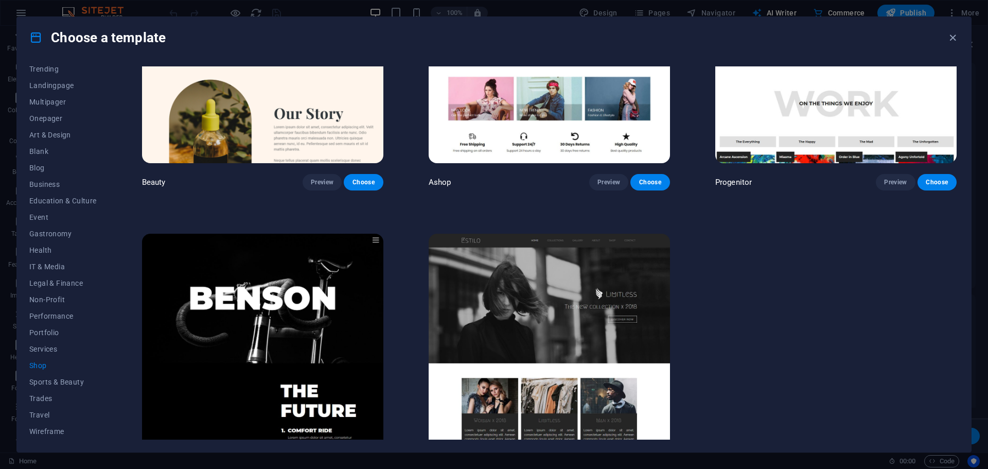
scroll to position [753, 0]
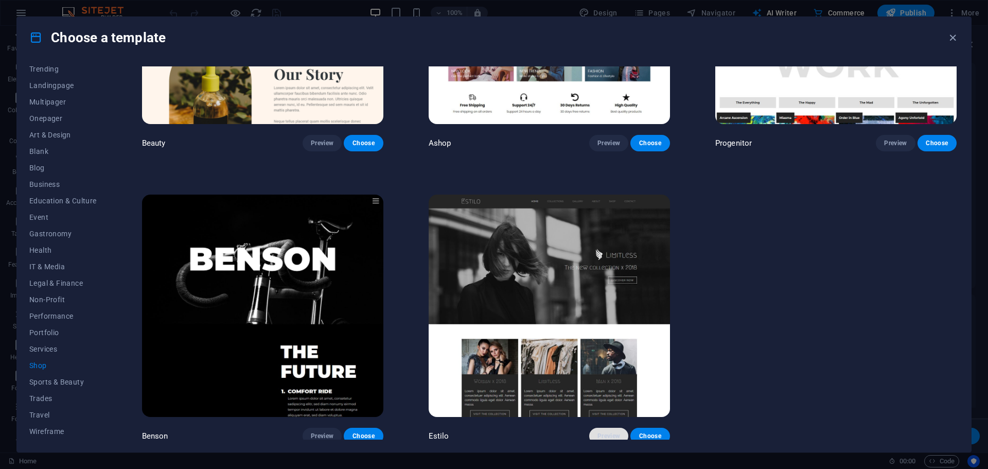
click at [595, 429] on button "Preview" at bounding box center [608, 436] width 39 height 16
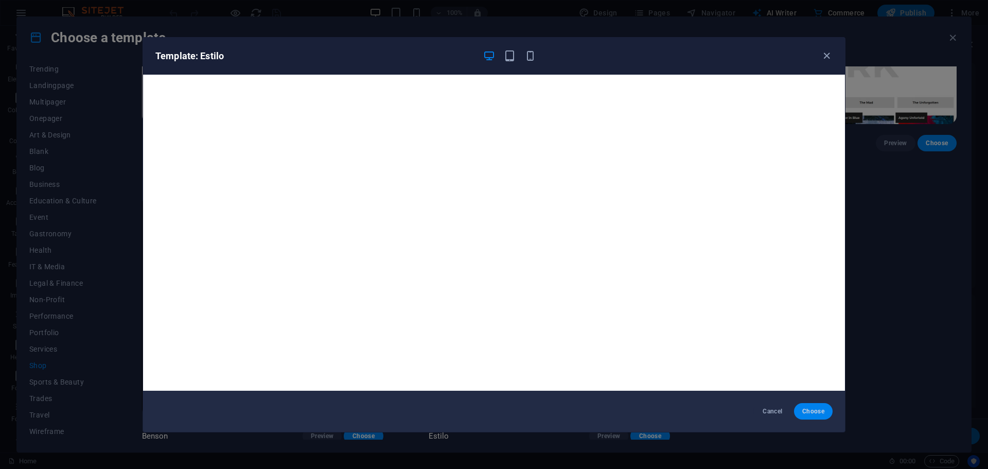
click at [809, 412] on span "Choose" at bounding box center [813, 411] width 22 height 8
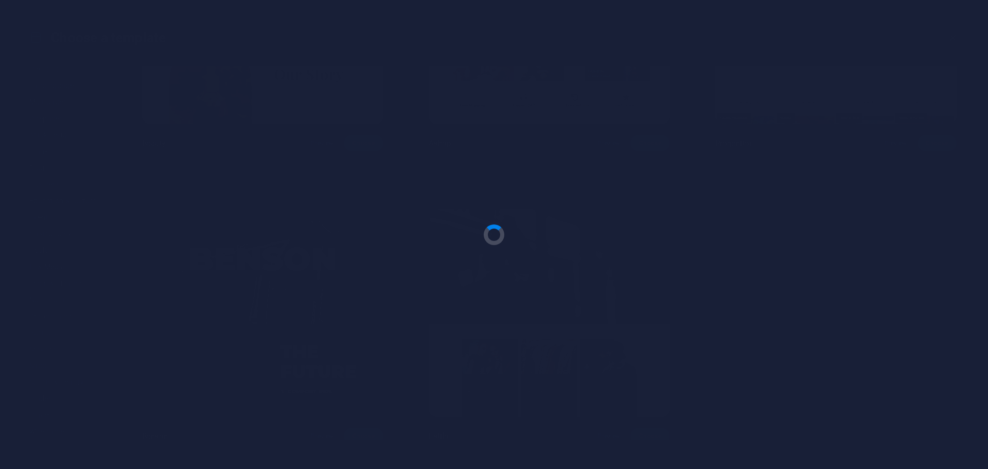
scroll to position [19938, 0]
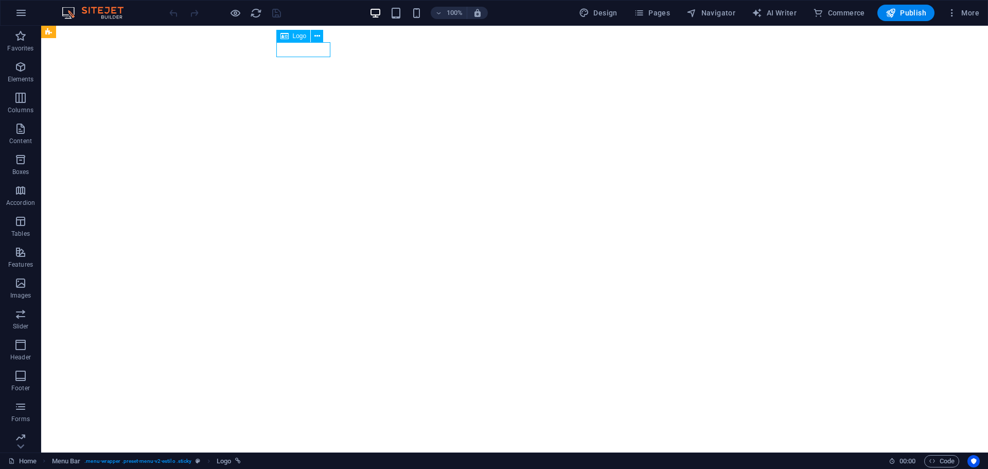
select select "px"
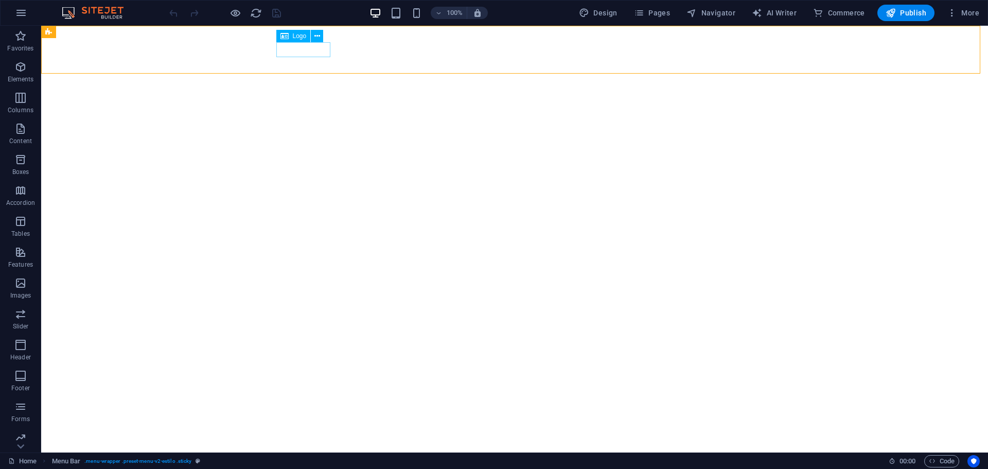
click at [289, 34] on div "Logo" at bounding box center [293, 36] width 34 height 12
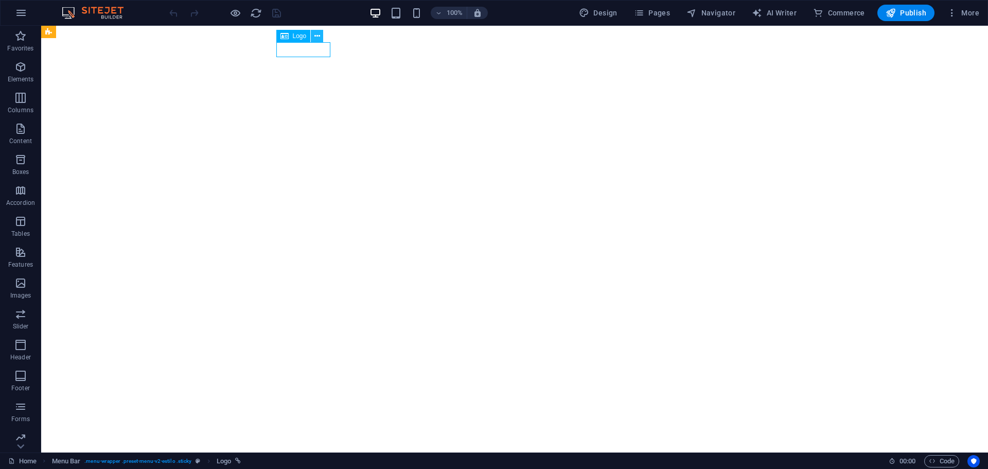
click at [318, 39] on icon at bounding box center [318, 36] width 6 height 11
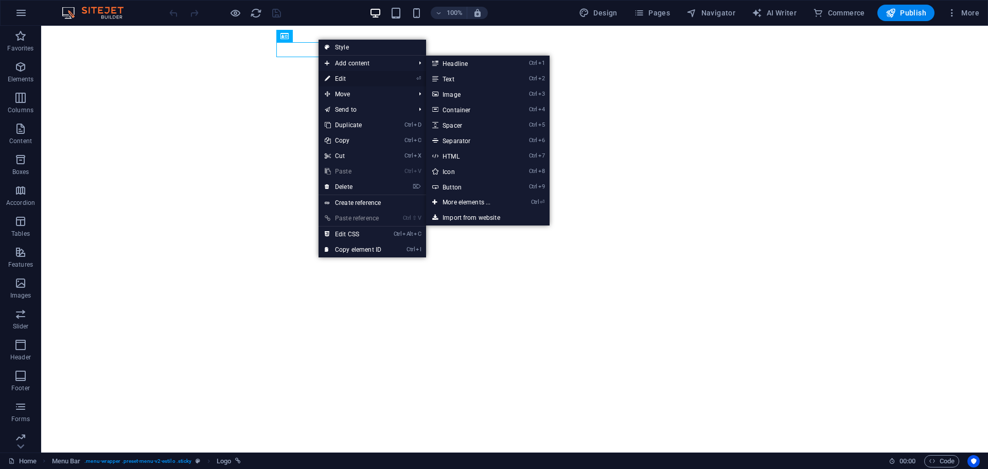
click at [338, 75] on link "⏎ Edit" at bounding box center [353, 78] width 69 height 15
select select "px"
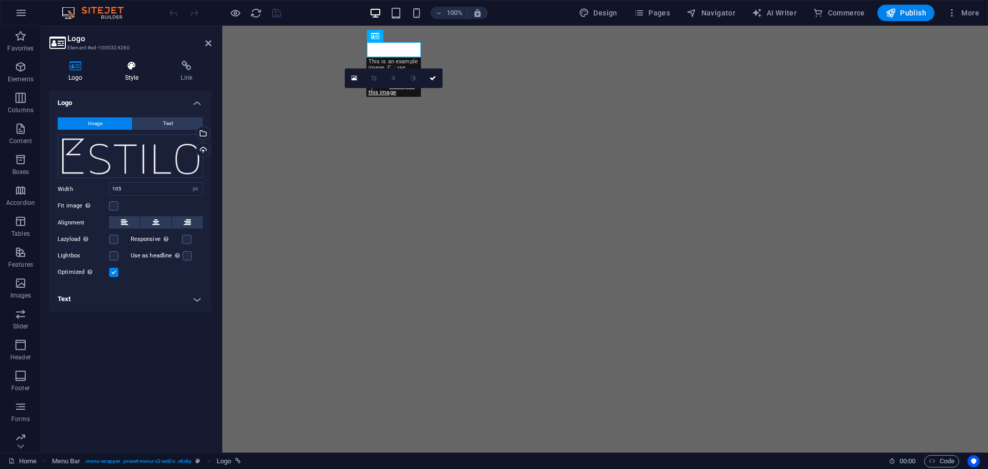
click at [137, 65] on icon at bounding box center [132, 66] width 52 height 10
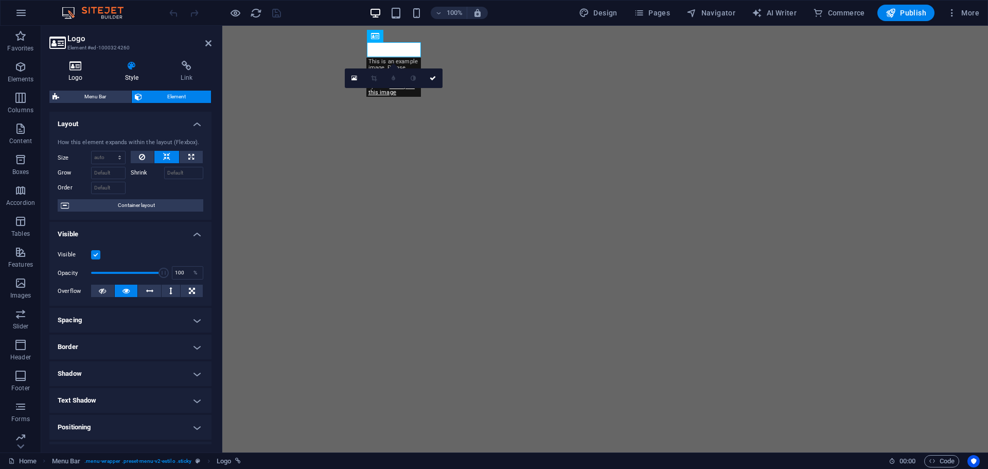
click at [79, 65] on icon at bounding box center [75, 66] width 53 height 10
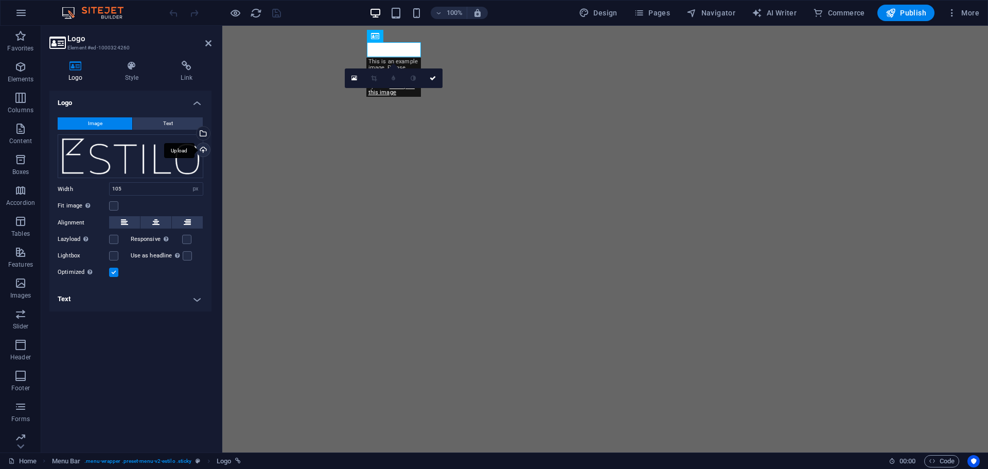
click at [206, 149] on div "Upload" at bounding box center [202, 150] width 15 height 15
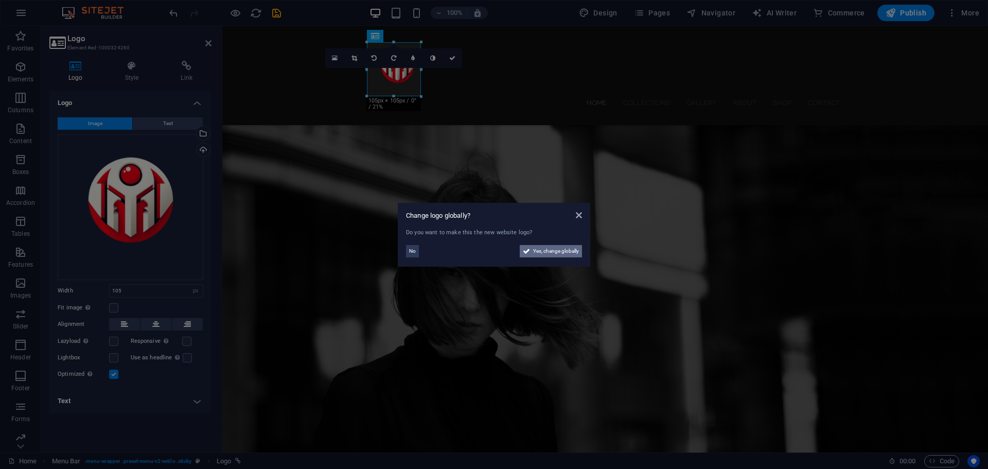
click at [540, 250] on span "Yes, change globally" at bounding box center [556, 251] width 46 height 12
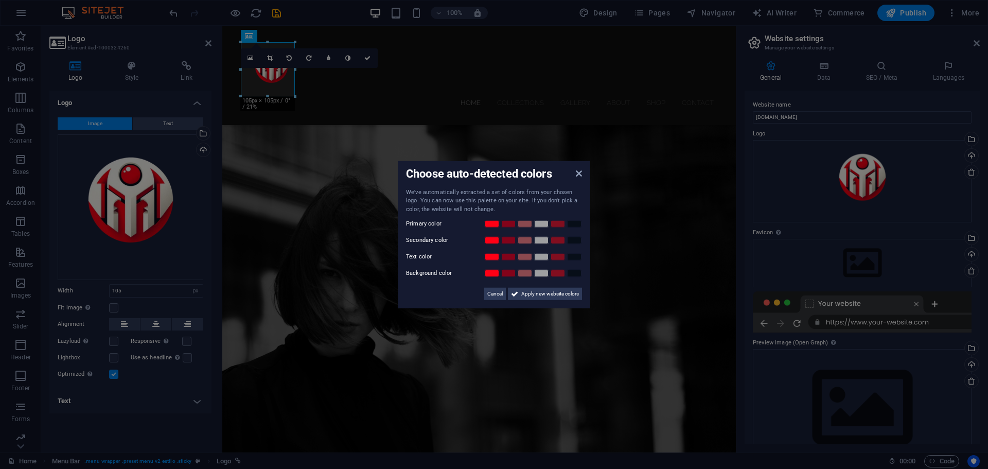
click at [339, 89] on aside "Choose auto-detected colors We've automatically extracted a set of colors from …" at bounding box center [494, 234] width 988 height 469
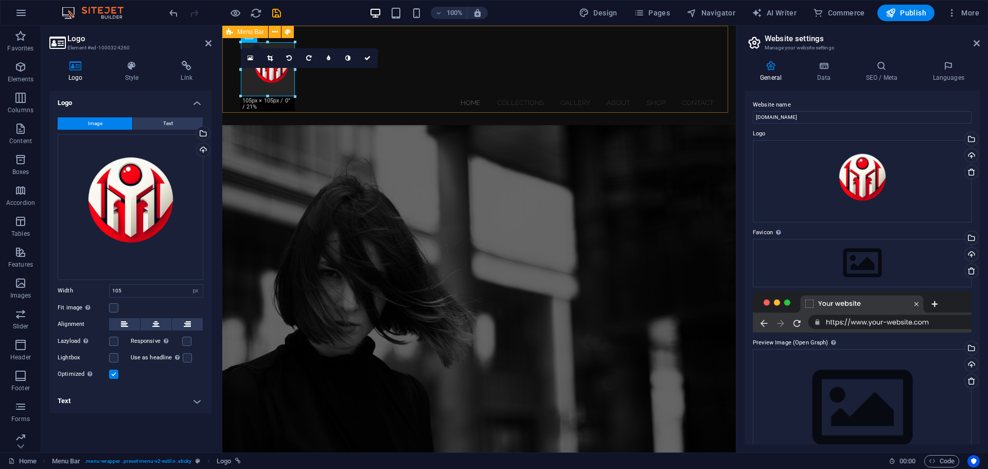
click at [494, 94] on div "Home Collections Gallery About Shop Contact Menu" at bounding box center [479, 75] width 514 height 99
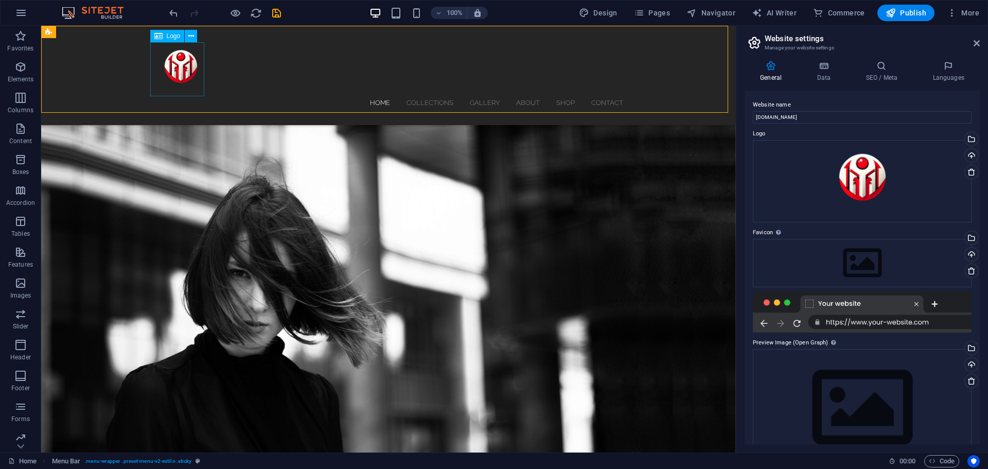
click at [176, 68] on div at bounding box center [388, 69] width 469 height 54
click at [190, 34] on icon at bounding box center [191, 36] width 6 height 11
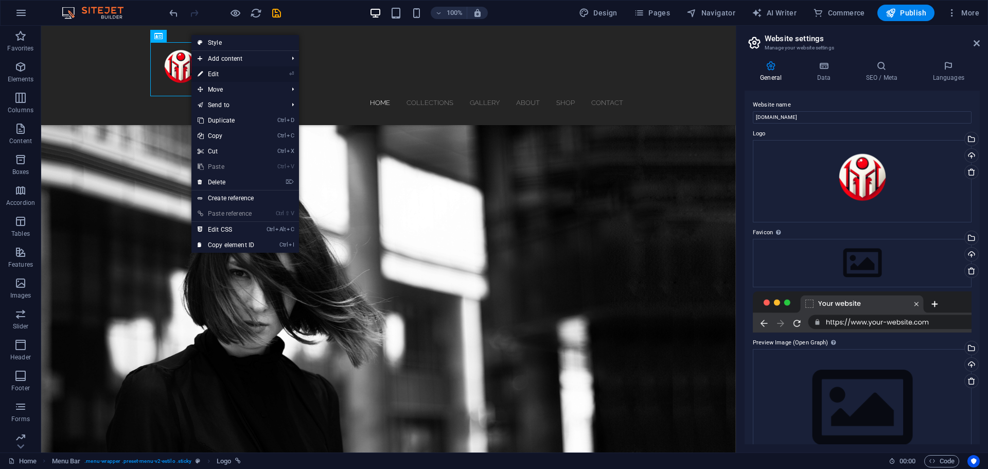
click at [204, 76] on link "⏎ Edit" at bounding box center [225, 73] width 69 height 15
select select "px"
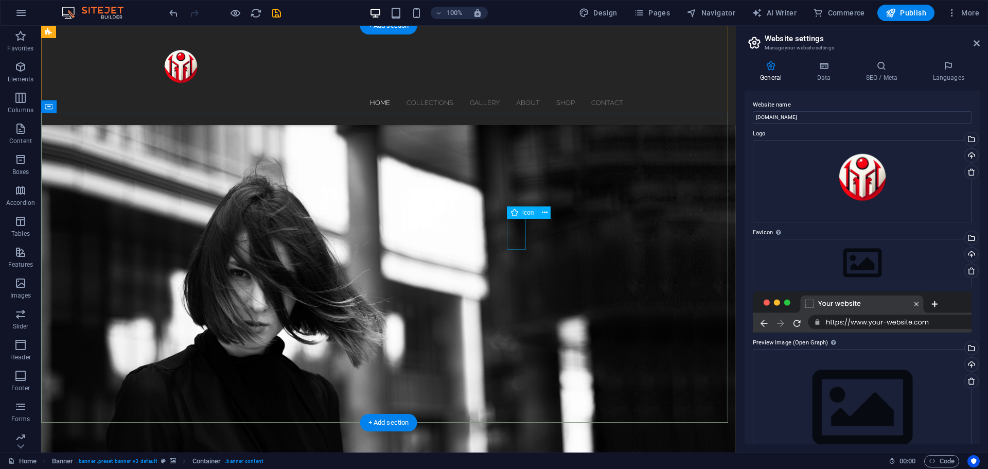
click at [544, 213] on icon at bounding box center [545, 212] width 6 height 11
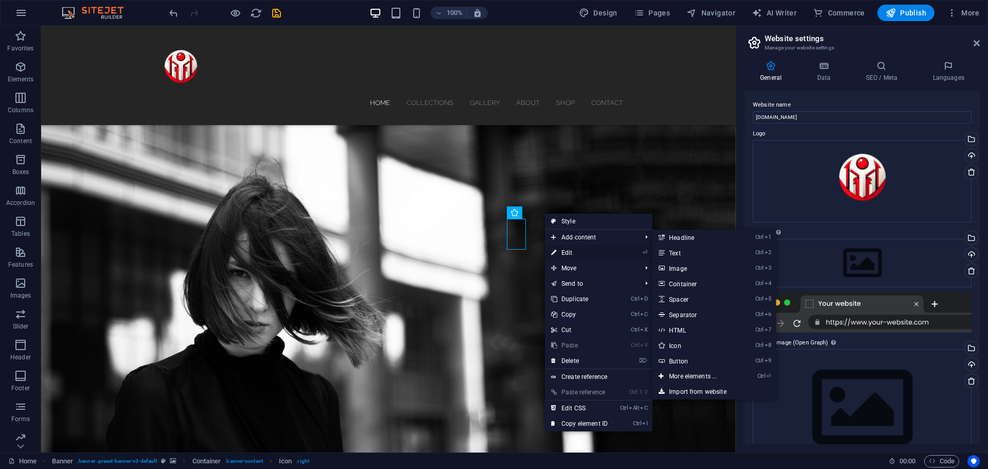
click at [575, 248] on link "⏎ Edit" at bounding box center [579, 252] width 69 height 15
select select "xMidYMid"
select select "px"
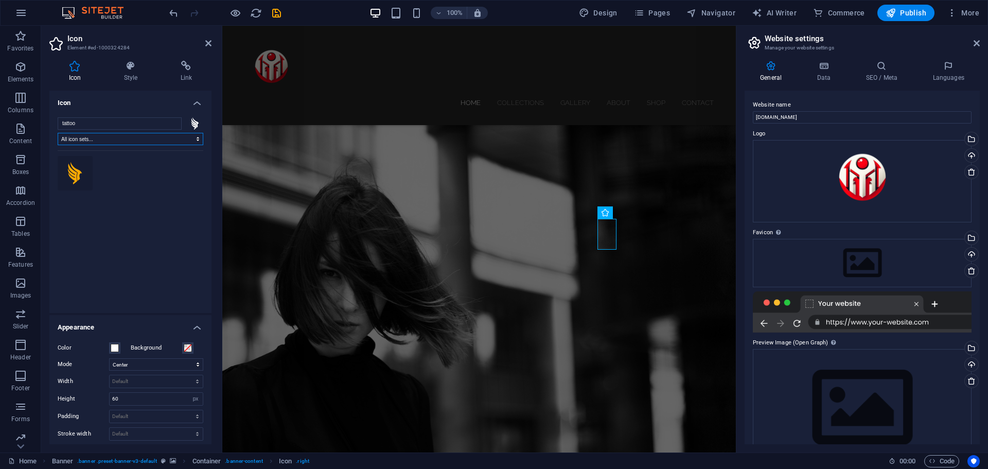
click at [193, 139] on select "All icon sets... IcoFont Ionicons FontAwesome Brands FontAwesome Duotone FontAw…" at bounding box center [131, 139] width 146 height 12
click at [131, 124] on input "tattoo" at bounding box center [120, 123] width 124 height 12
click at [170, 124] on input "tattoo" at bounding box center [120, 123] width 124 height 12
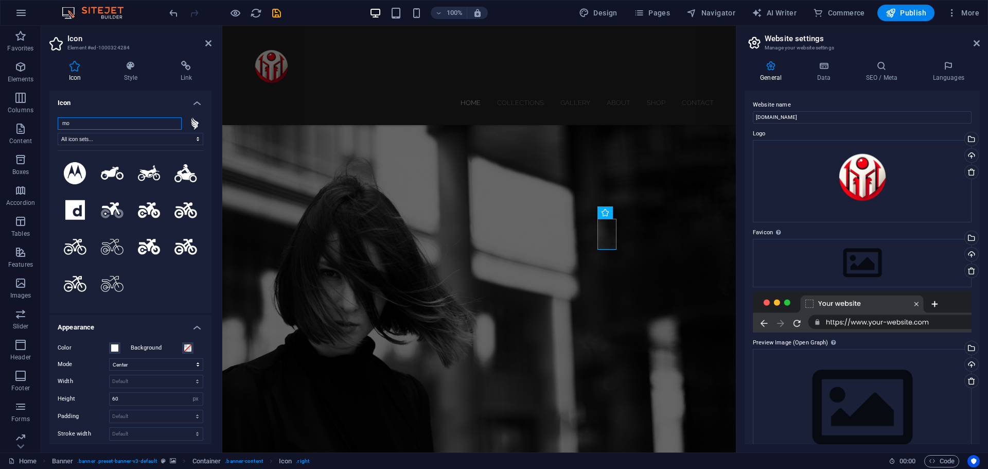
type input "m"
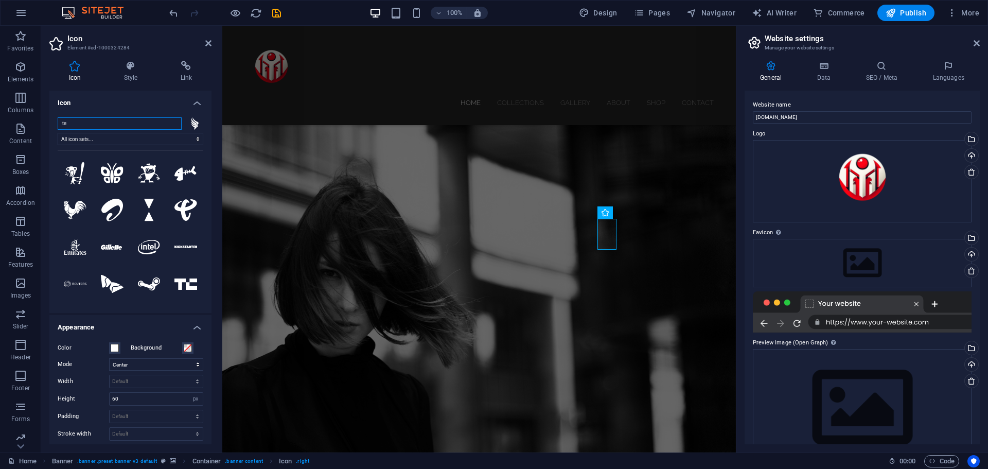
type input "t"
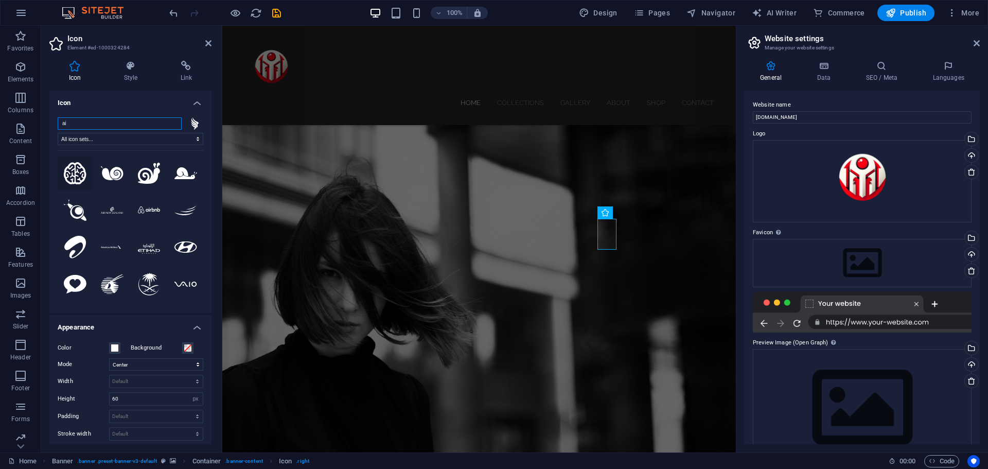
type input "ai"
click at [74, 169] on icon at bounding box center [75, 173] width 23 height 22
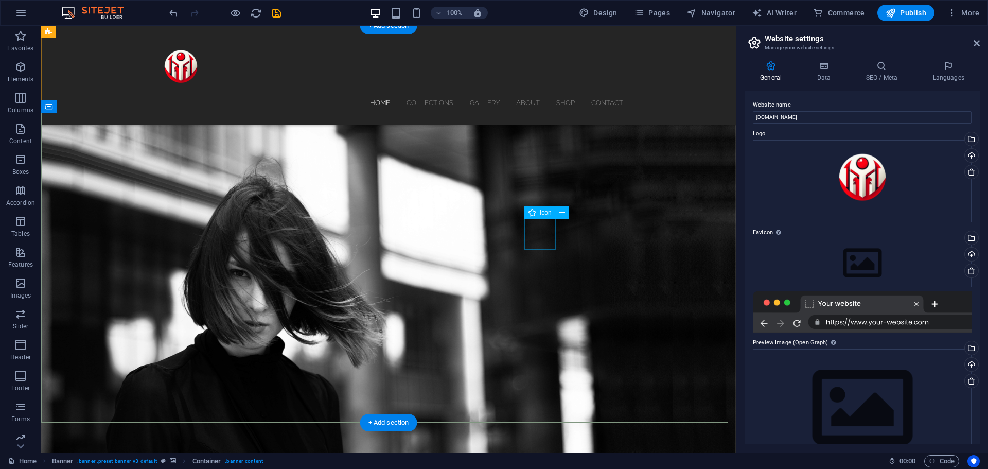
click at [561, 212] on icon at bounding box center [563, 212] width 6 height 11
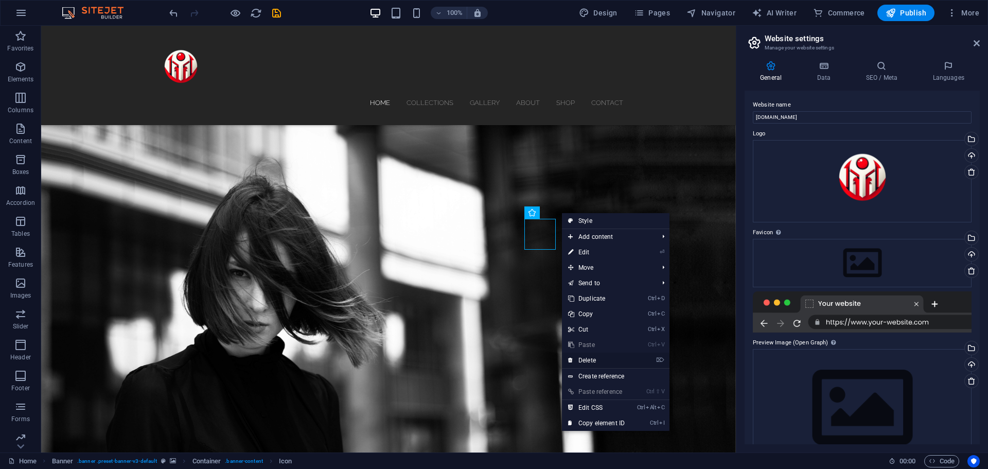
click at [588, 358] on link "⌦ Delete" at bounding box center [596, 360] width 69 height 15
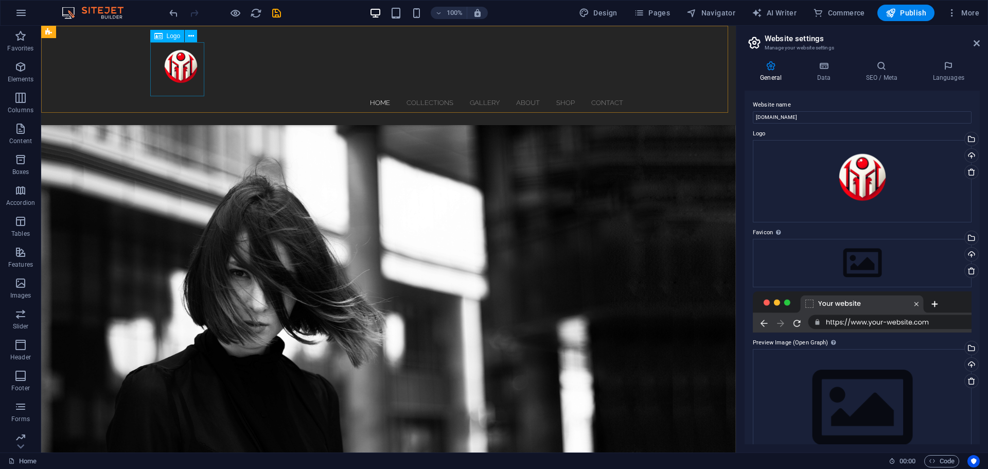
click at [180, 70] on div at bounding box center [388, 69] width 469 height 54
click at [190, 35] on icon at bounding box center [191, 36] width 6 height 11
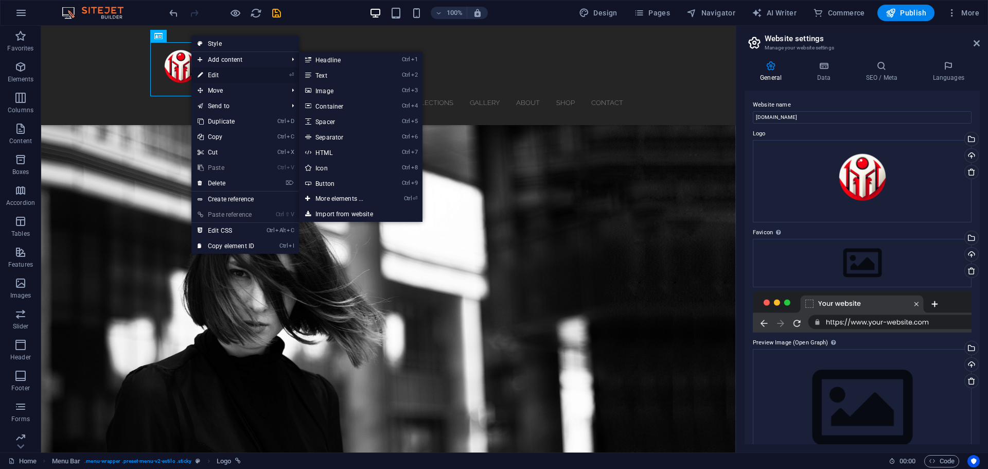
click at [200, 72] on icon at bounding box center [200, 74] width 5 height 15
select select "px"
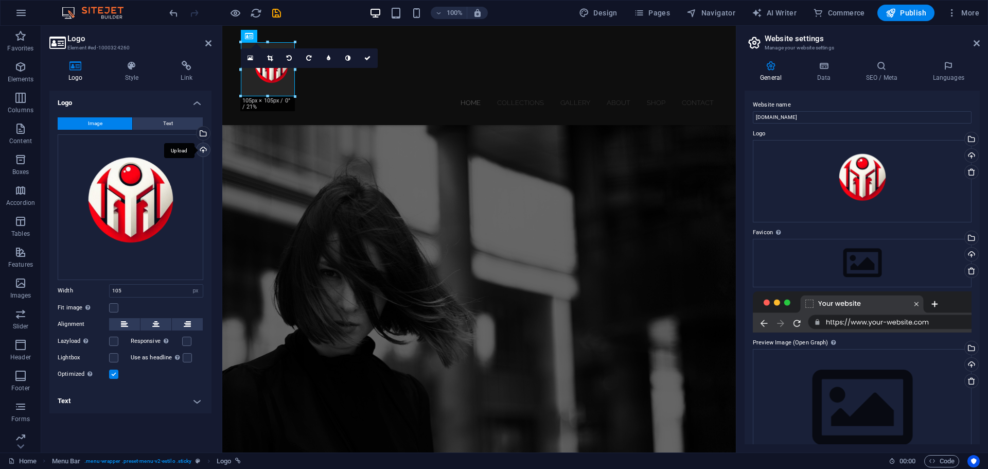
click at [199, 152] on div "Upload" at bounding box center [202, 150] width 15 height 15
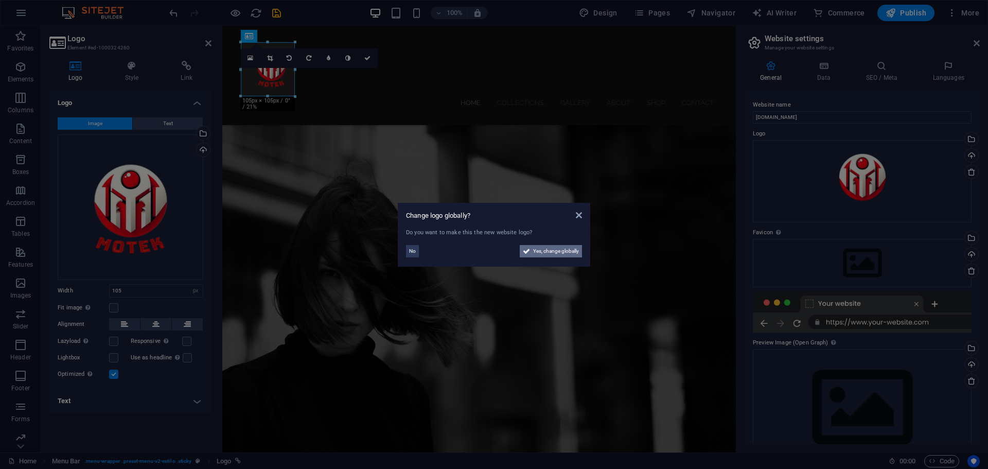
drag, startPoint x: 551, startPoint y: 250, endPoint x: 315, endPoint y: 219, distance: 238.2
click at [551, 250] on span "Yes, change globally" at bounding box center [556, 251] width 46 height 12
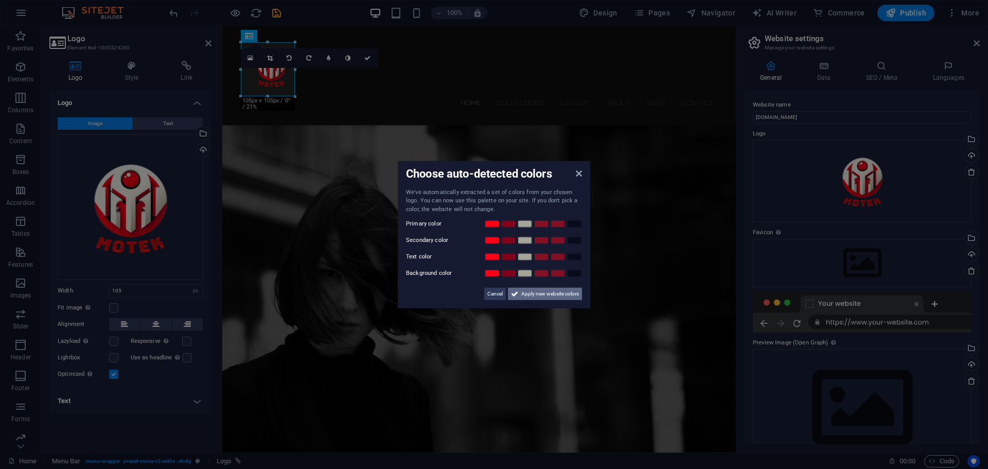
click at [538, 294] on span "Apply new website colors" at bounding box center [550, 294] width 58 height 12
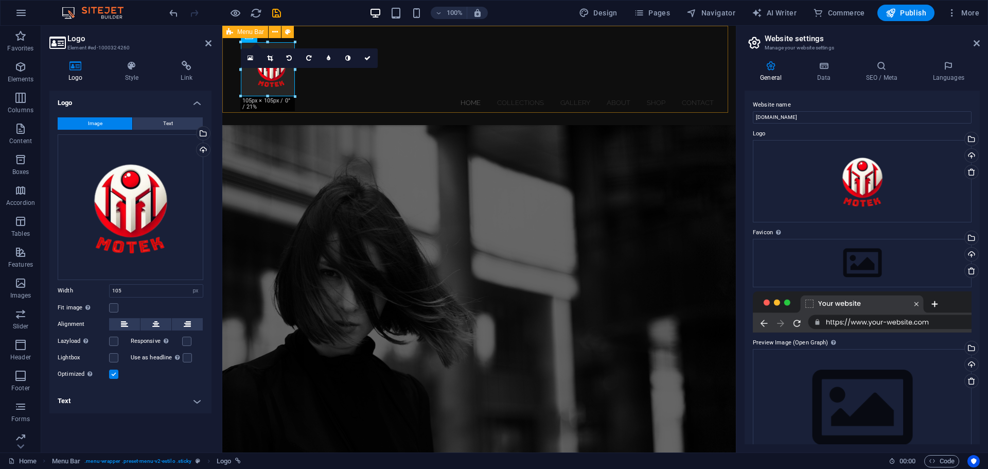
click at [678, 101] on div "Home Collections Gallery About Shop Contact Menu" at bounding box center [479, 75] width 514 height 99
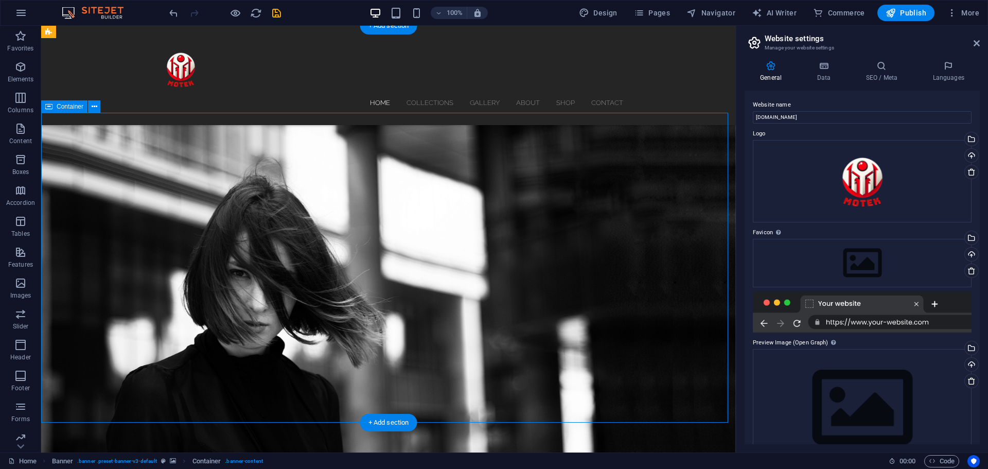
click at [979, 41] on icon at bounding box center [977, 43] width 6 height 8
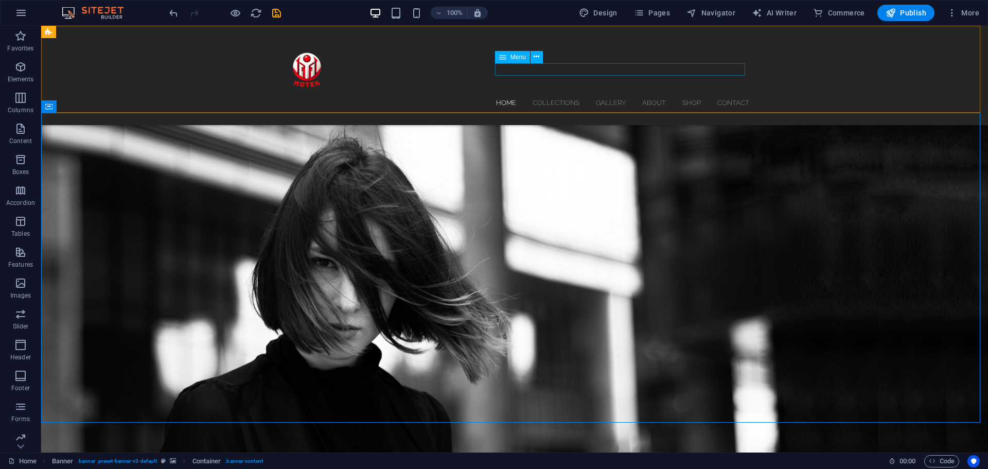
click at [544, 96] on nav "Home Collections Gallery About Shop Contact" at bounding box center [514, 102] width 469 height 12
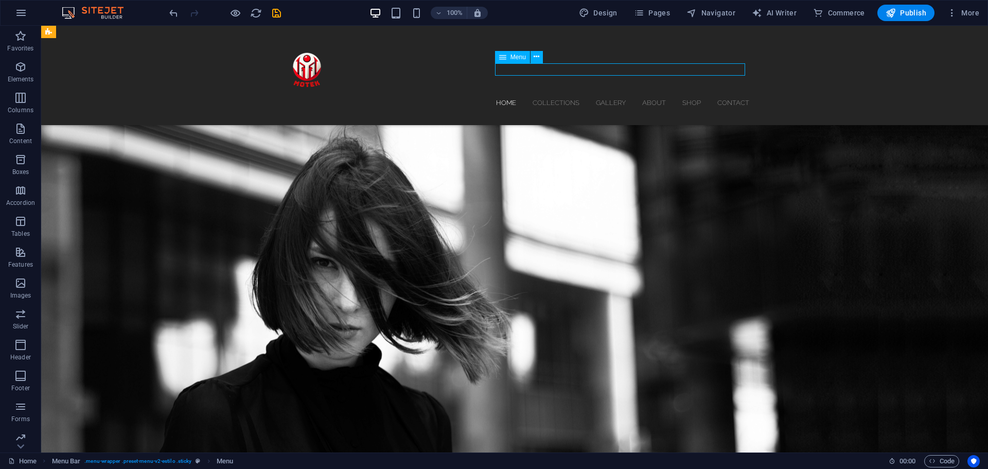
click at [544, 96] on nav "Home Collections Gallery About Shop Contact" at bounding box center [514, 102] width 469 height 12
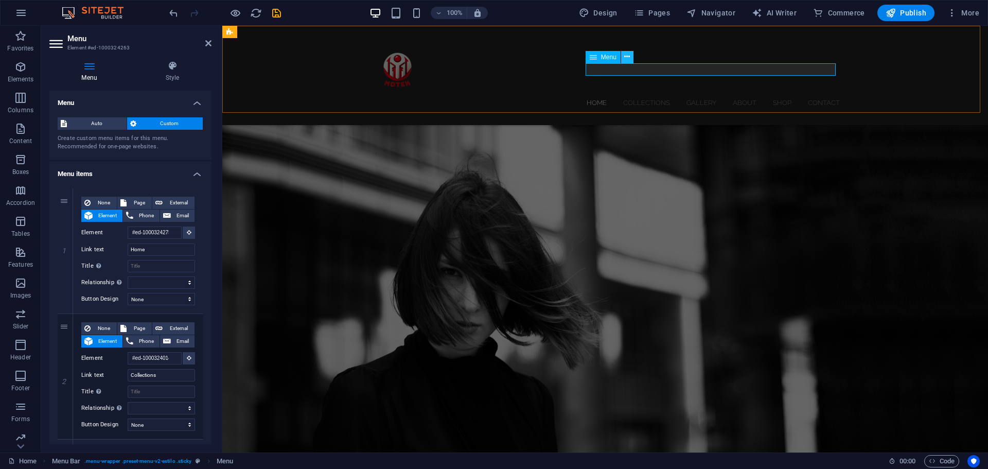
click at [627, 56] on icon at bounding box center [627, 56] width 6 height 11
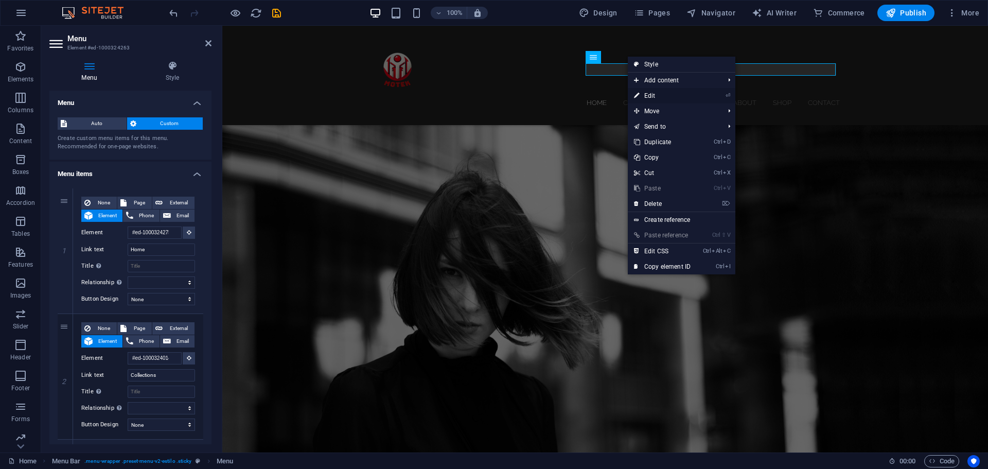
click at [641, 93] on link "⏎ Edit" at bounding box center [662, 95] width 69 height 15
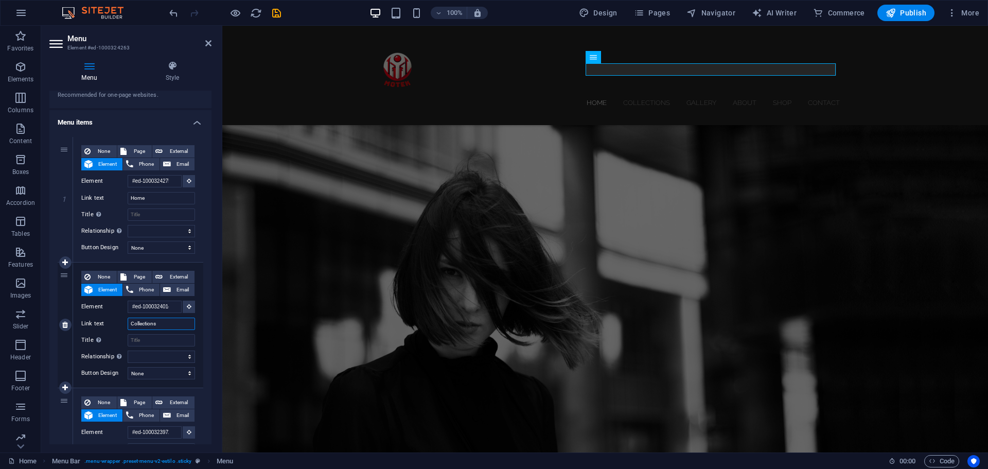
click at [137, 327] on input "Collections" at bounding box center [161, 324] width 67 height 12
paste input "Product Catalog"
type input "Product Catalog"
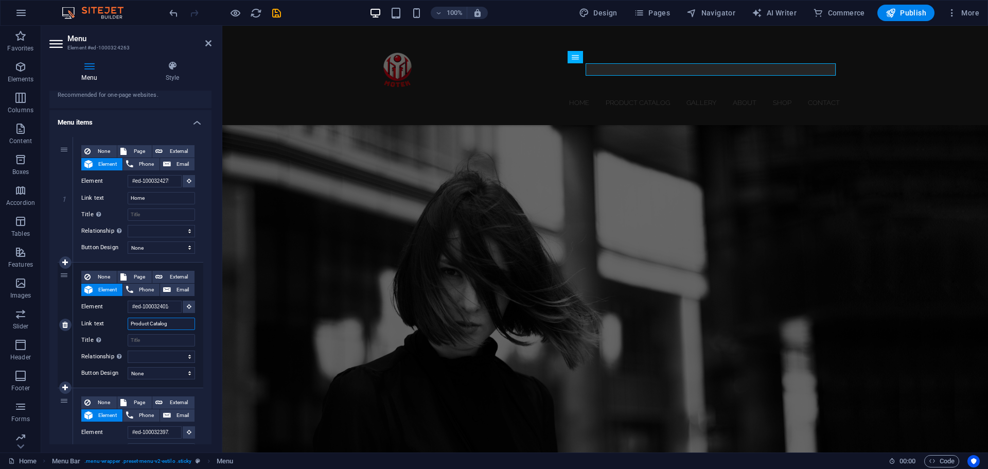
select select
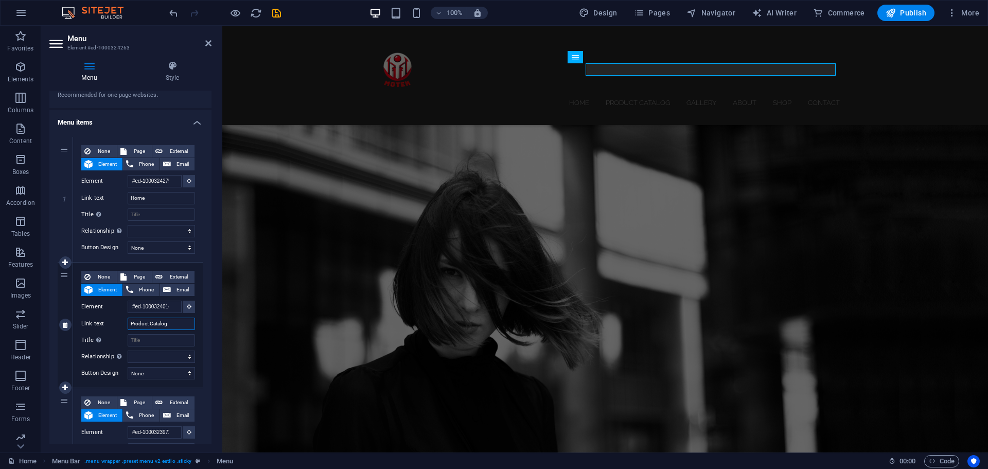
select select
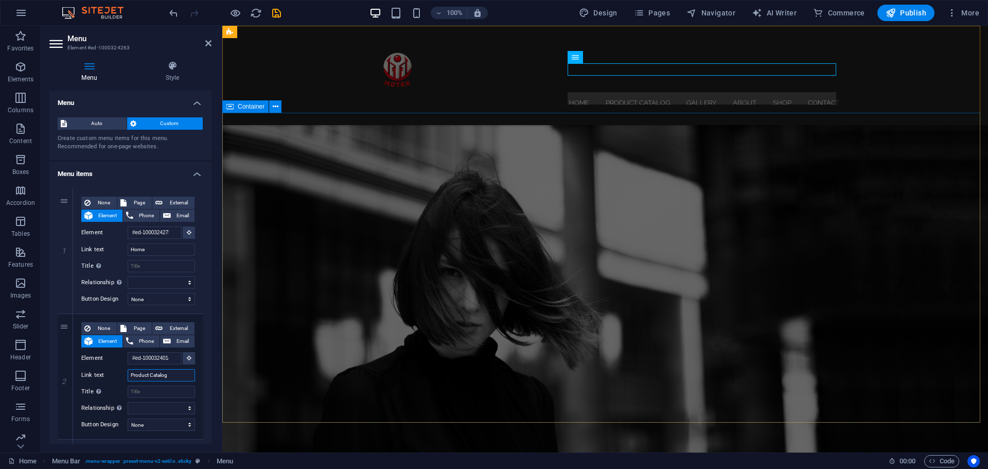
type input "Product Catalog"
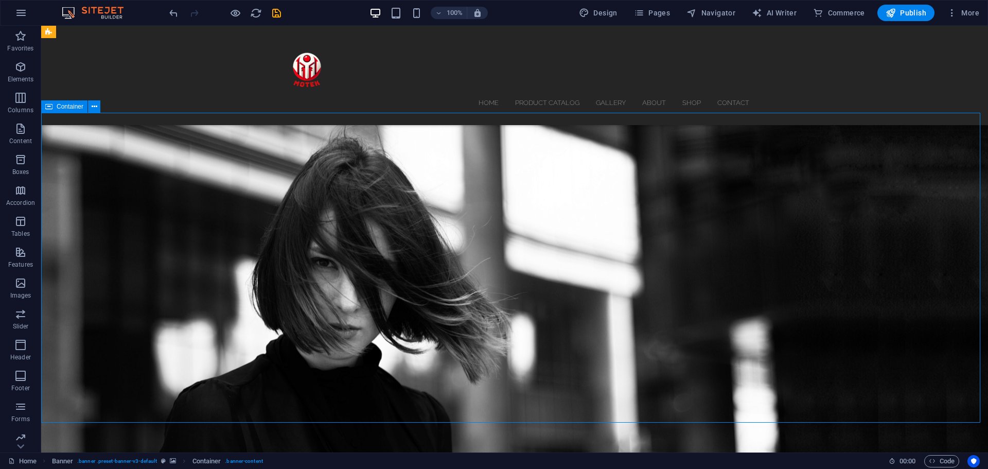
click at [93, 108] on icon at bounding box center [95, 106] width 6 height 11
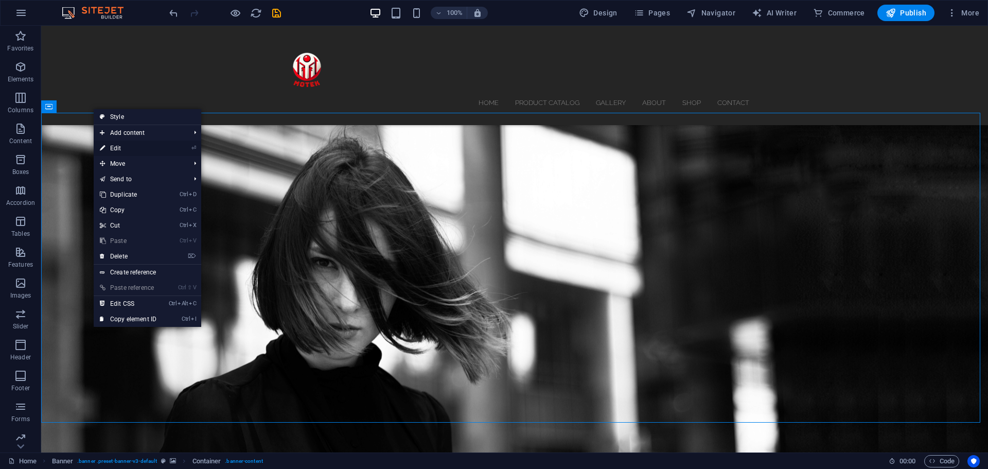
click at [117, 146] on link "⏎ Edit" at bounding box center [128, 148] width 69 height 15
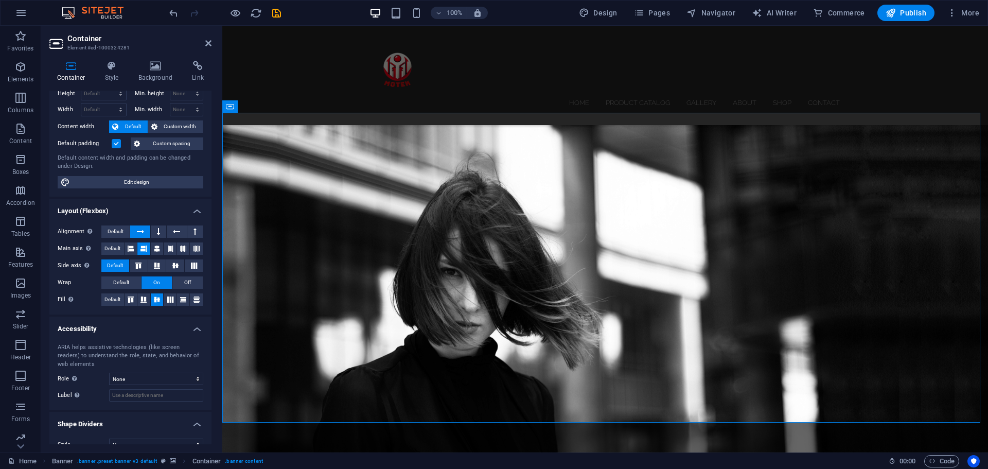
scroll to position [45, 0]
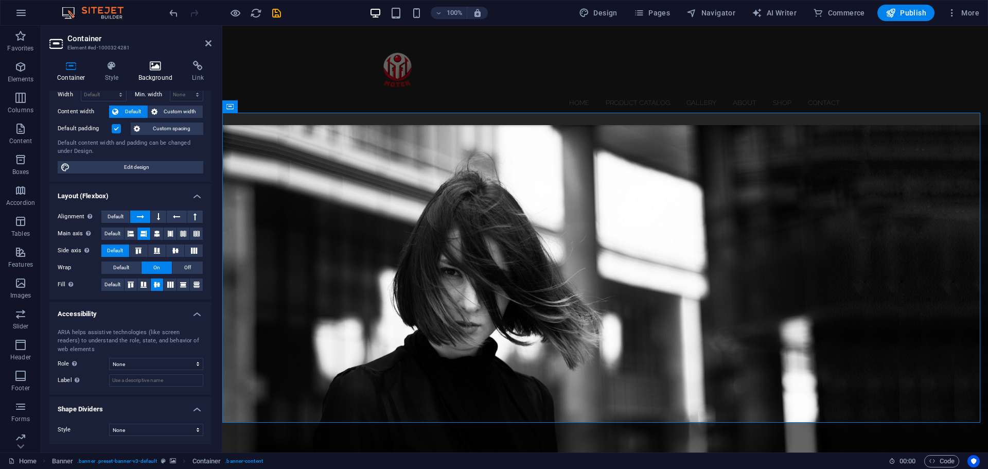
click at [143, 64] on icon at bounding box center [156, 66] width 50 height 10
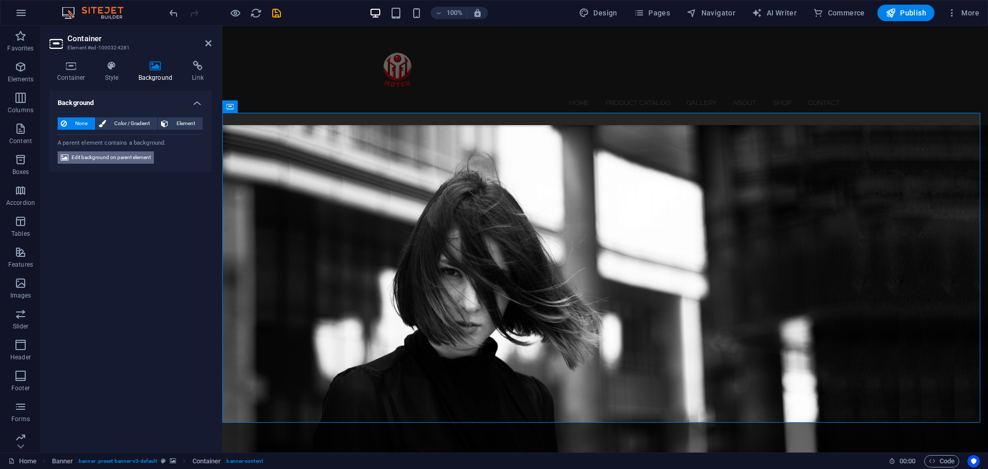
click at [115, 160] on span "Edit background on parent element" at bounding box center [111, 157] width 79 height 12
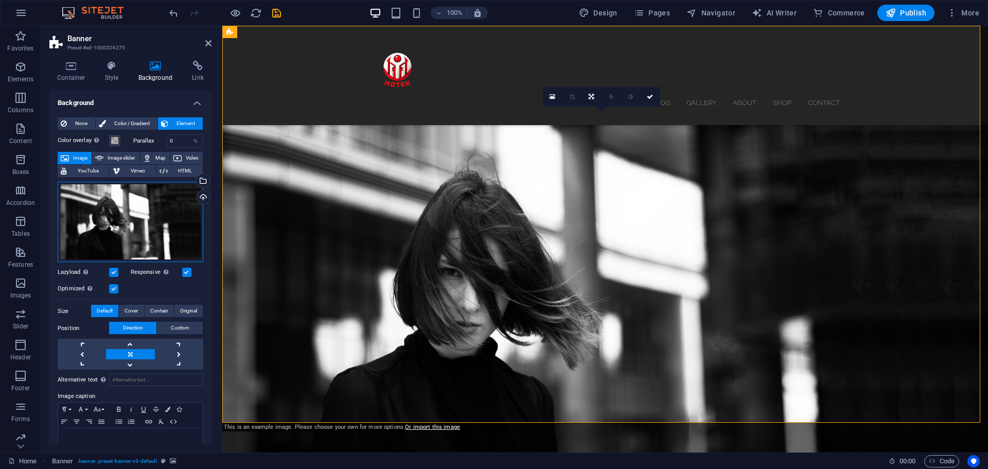
click at [136, 218] on div "Drag files here, click to choose files or select files from Files or our free s…" at bounding box center [131, 222] width 146 height 80
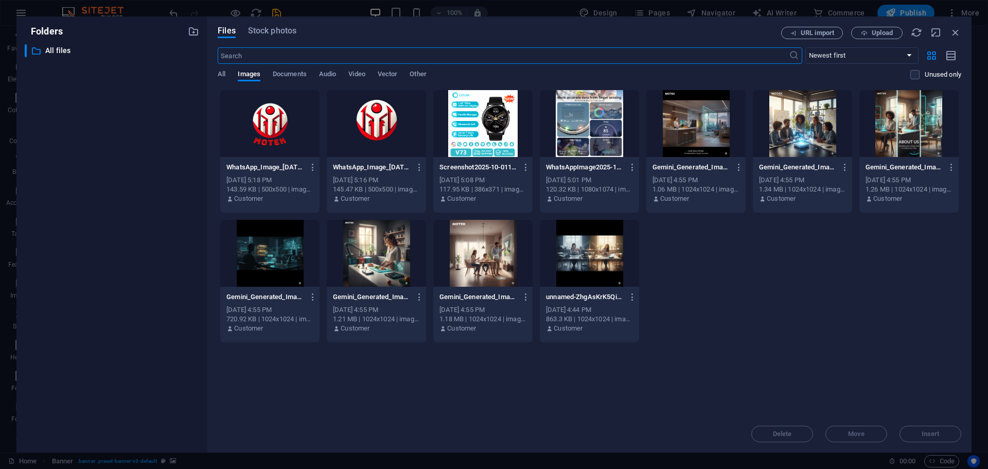
click at [604, 253] on div at bounding box center [589, 253] width 99 height 67
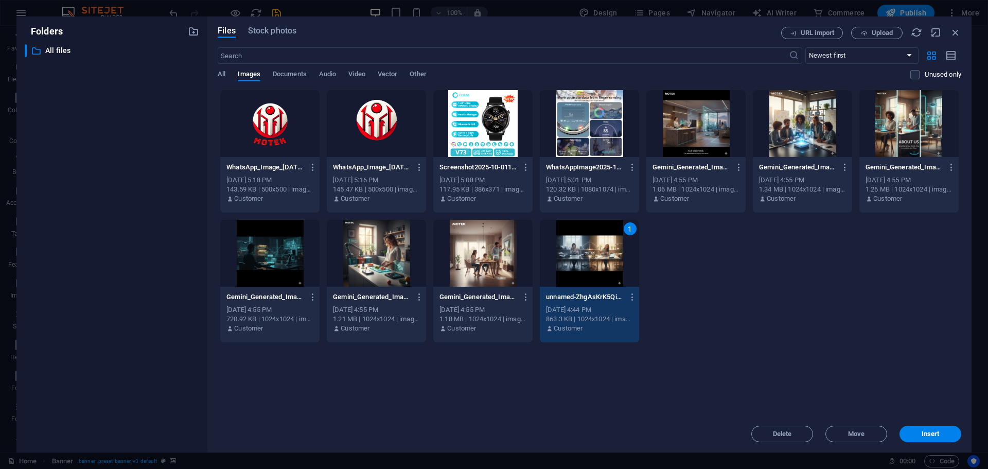
click at [946, 444] on div "Files Stock photos URL import Upload ​ Newest first Oldest first Name (A-Z) Nam…" at bounding box center [589, 234] width 764 height 436
click at [933, 429] on button "Insert" at bounding box center [931, 434] width 62 height 16
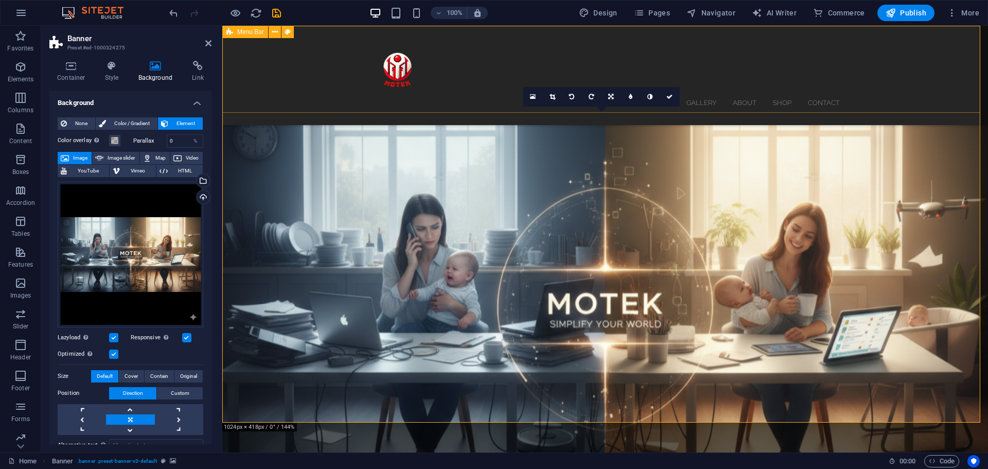
click at [467, 47] on div "Home Product Catalog Gallery About Shop Contact Menu" at bounding box center [605, 75] width 766 height 99
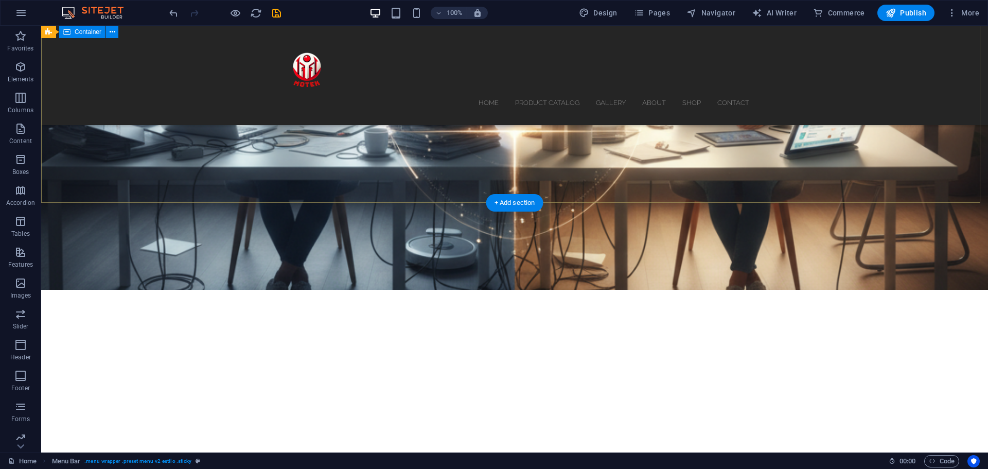
scroll to position [257, 0]
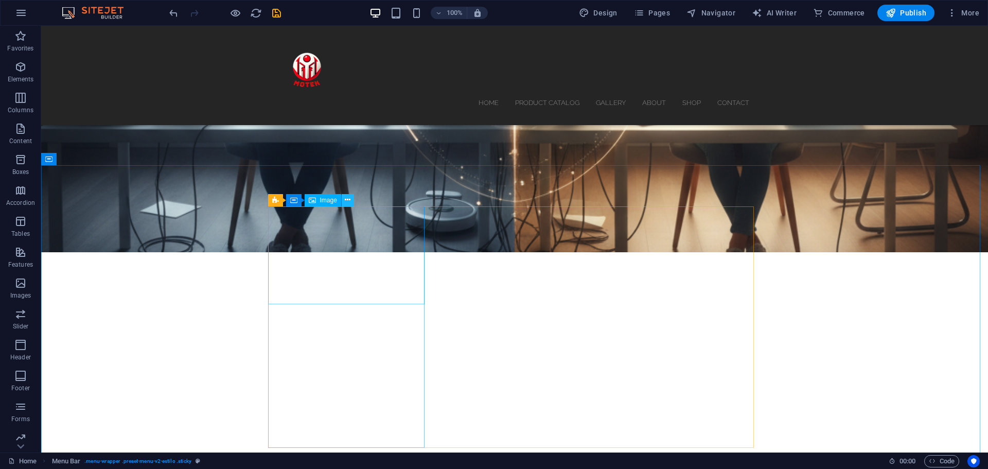
click at [351, 196] on button at bounding box center [348, 200] width 12 height 12
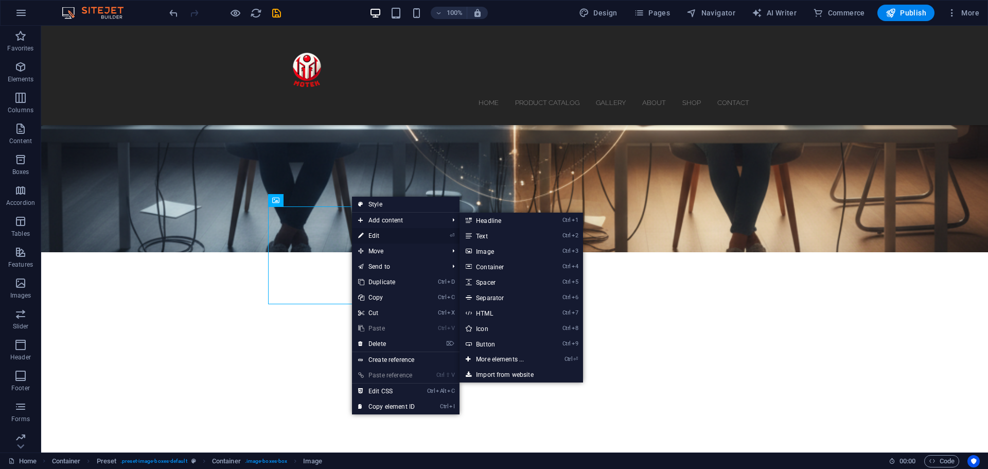
click at [374, 236] on link "⏎ Edit" at bounding box center [386, 235] width 69 height 15
select select "%"
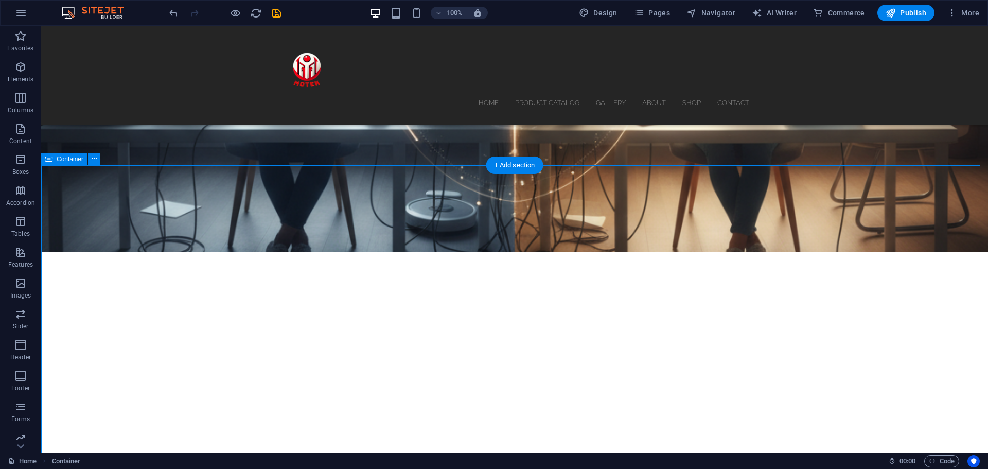
scroll to position [0, 0]
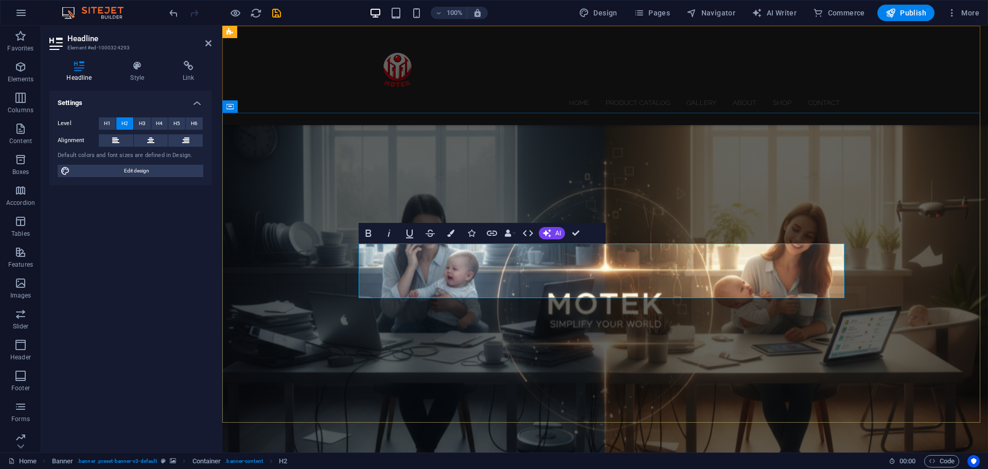
scroll to position [599, 1]
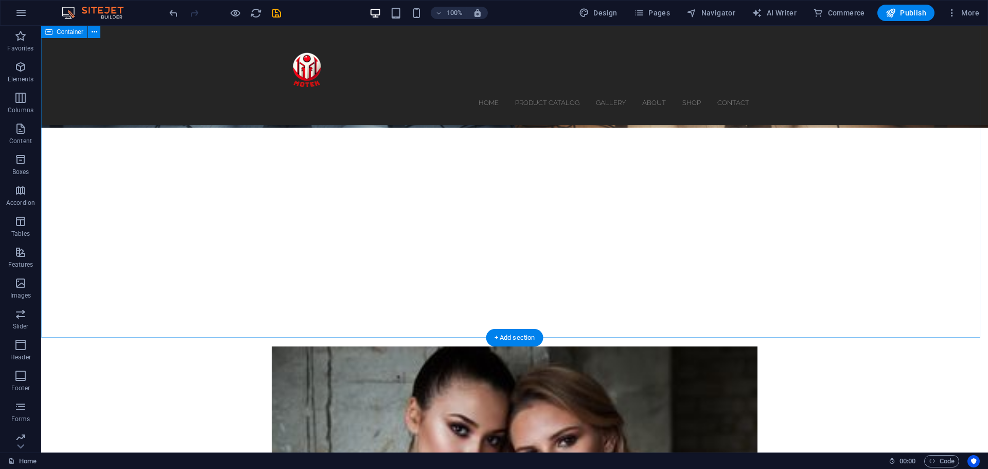
scroll to position [360, 0]
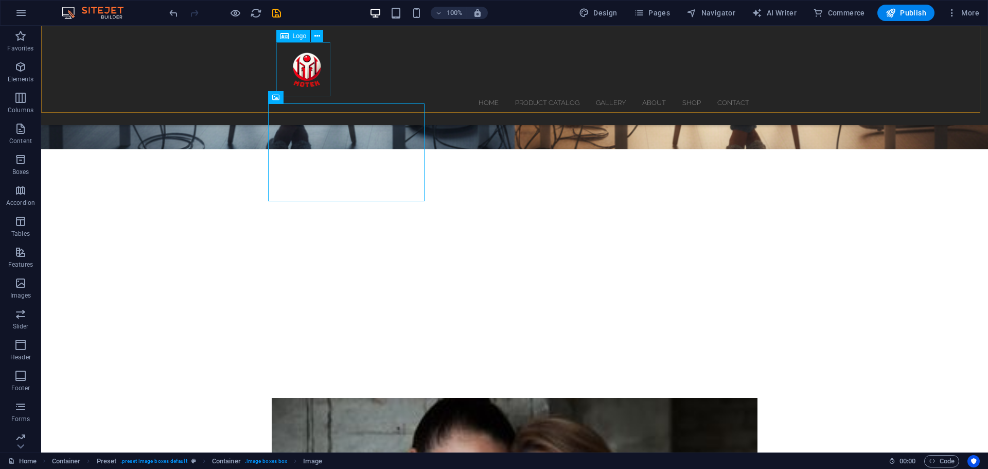
click at [328, 93] on div at bounding box center [514, 69] width 469 height 54
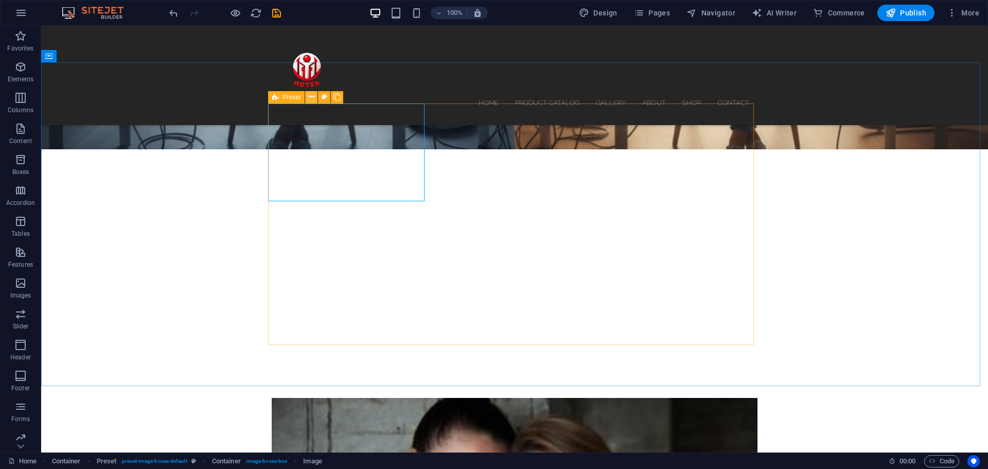
click at [310, 96] on icon at bounding box center [312, 97] width 6 height 11
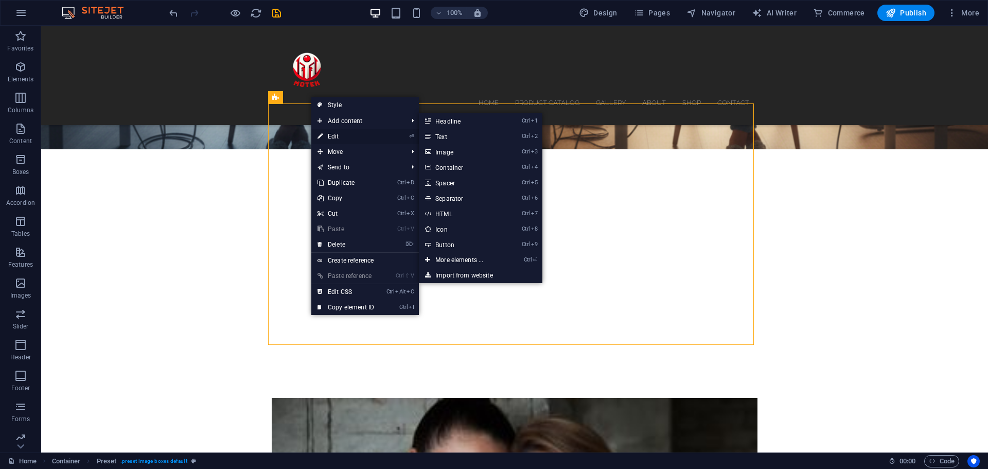
click at [328, 134] on link "⏎ Edit" at bounding box center [345, 136] width 69 height 15
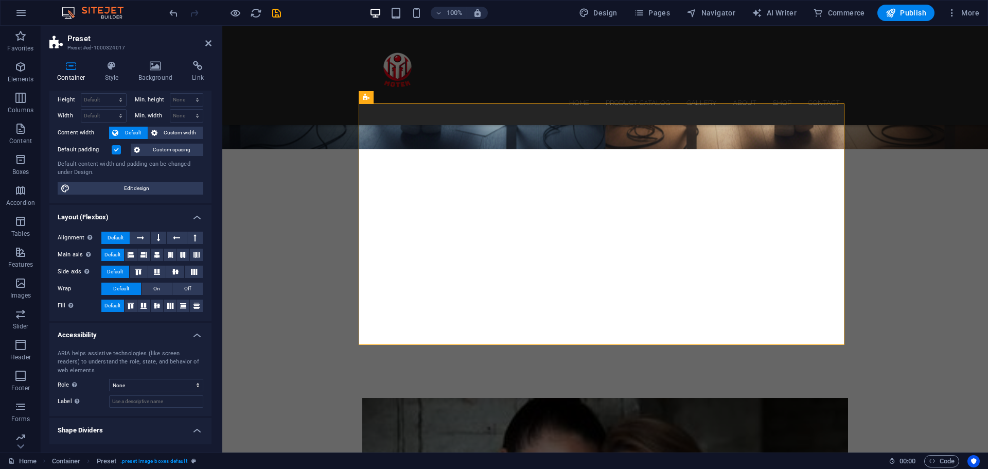
scroll to position [45, 0]
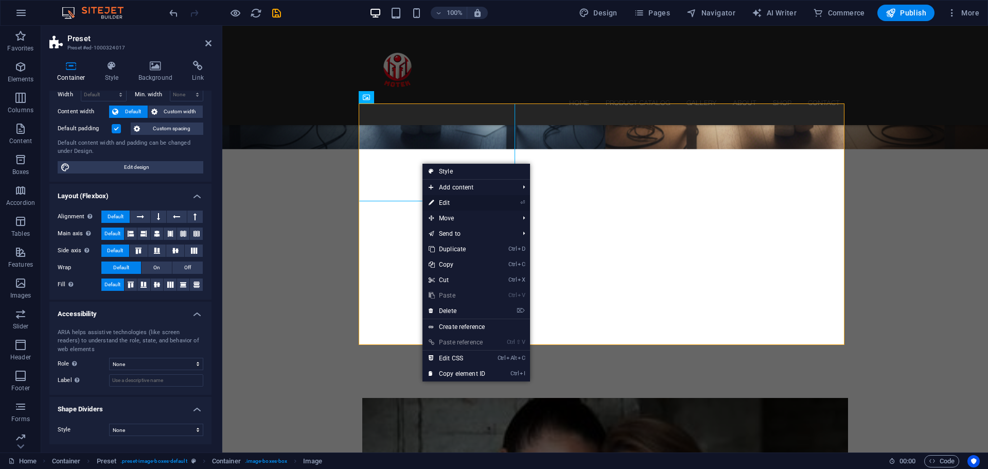
click at [444, 205] on link "⏎ Edit" at bounding box center [457, 202] width 69 height 15
select select "%"
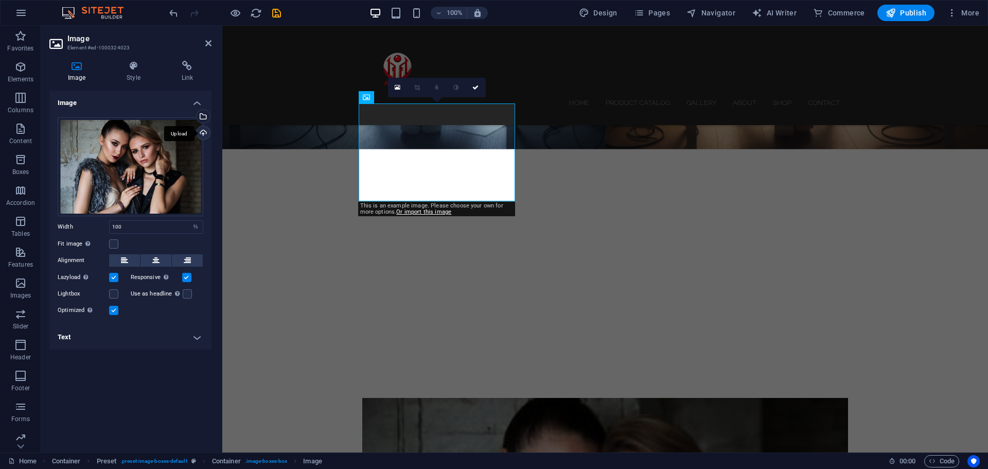
click at [207, 131] on div "Upload" at bounding box center [202, 133] width 15 height 15
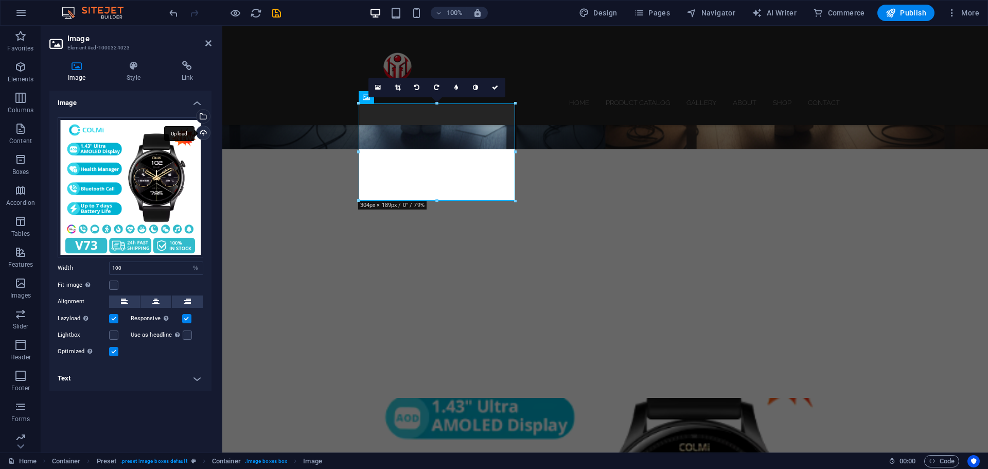
click at [201, 133] on div "Upload" at bounding box center [202, 133] width 15 height 15
drag, startPoint x: 115, startPoint y: 190, endPoint x: 160, endPoint y: 185, distance: 45.0
click at [115, 190] on div "Drag files here, click to choose files or select files from Files or our free s…" at bounding box center [131, 187] width 146 height 140
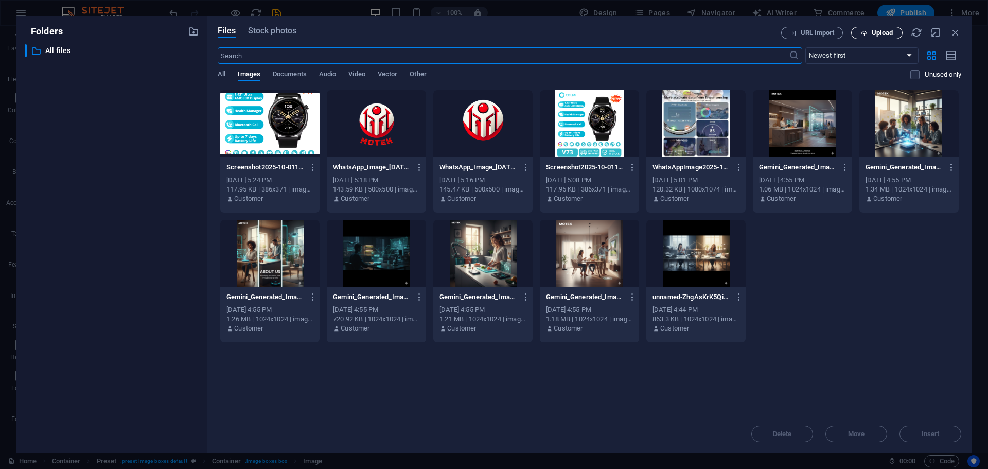
click at [865, 36] on icon "button" at bounding box center [864, 33] width 7 height 7
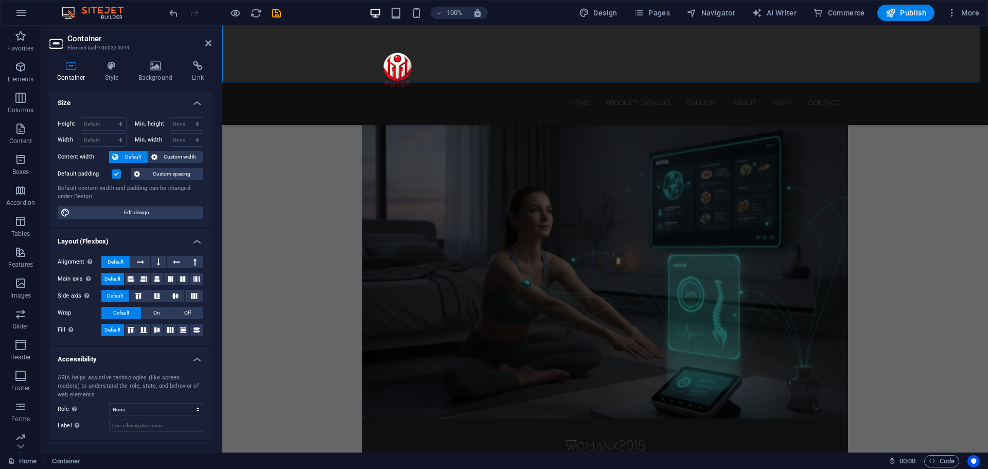
scroll to position [721, 0]
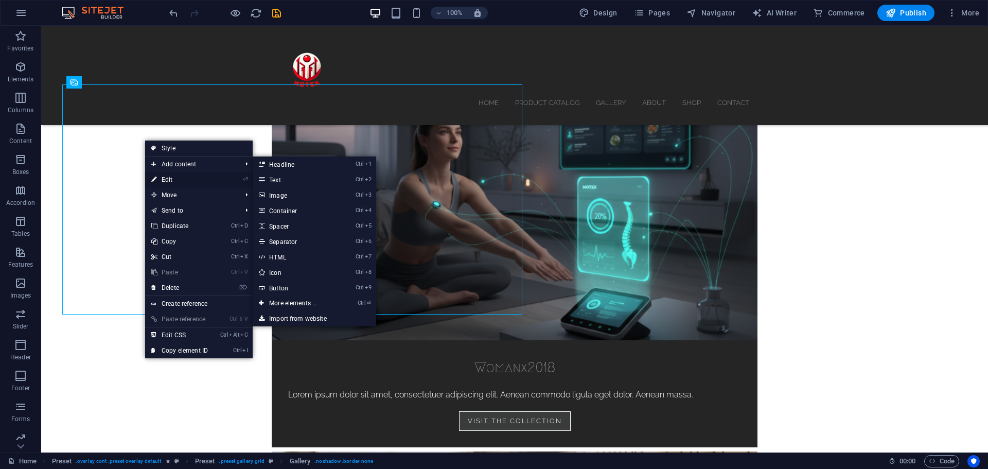
click at [172, 179] on link "⏎ Edit" at bounding box center [179, 179] width 69 height 15
select select "4"
select select "px"
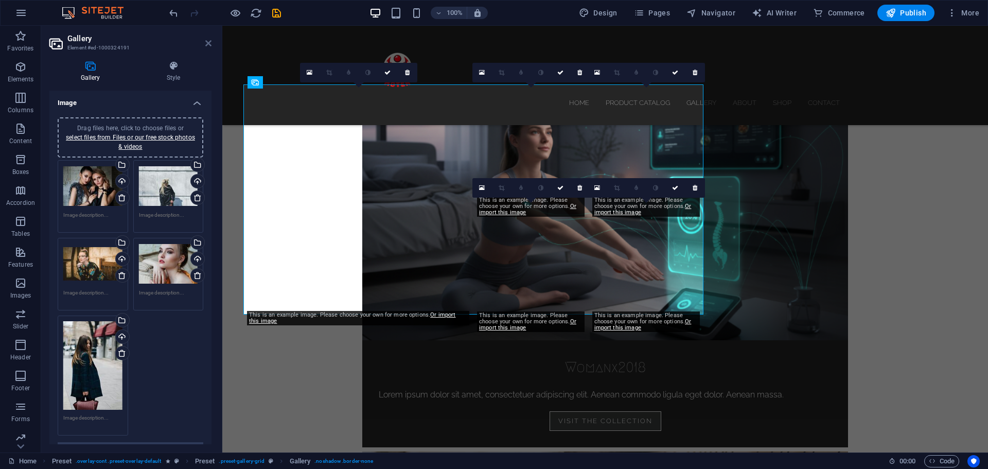
click at [211, 42] on icon at bounding box center [208, 43] width 6 height 8
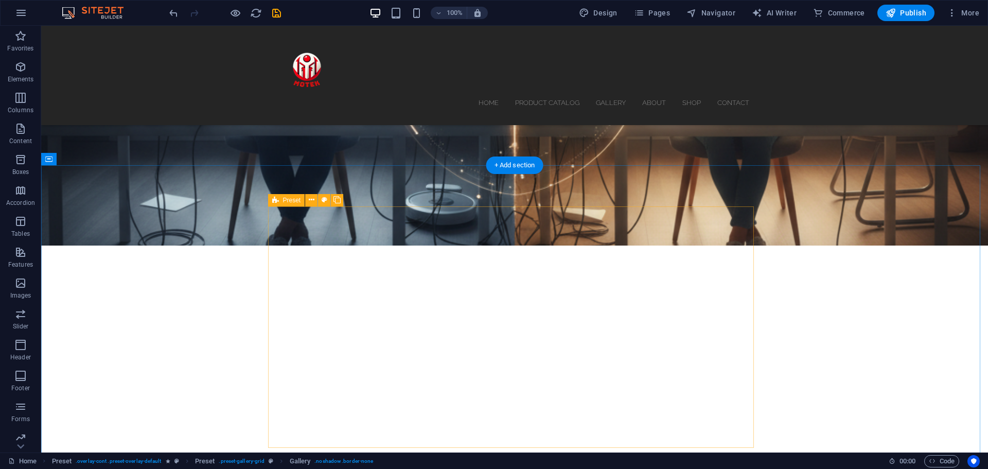
scroll to position [257, 0]
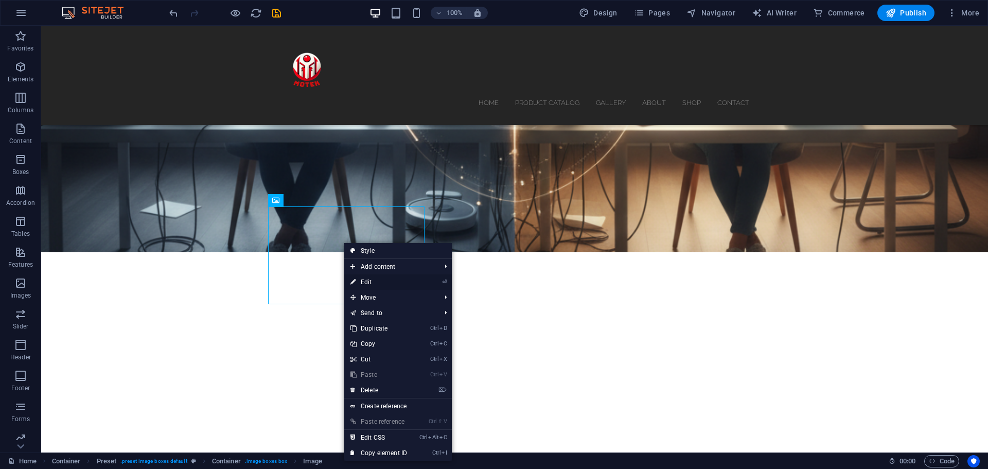
click at [366, 283] on link "⏎ Edit" at bounding box center [378, 281] width 69 height 15
select select "%"
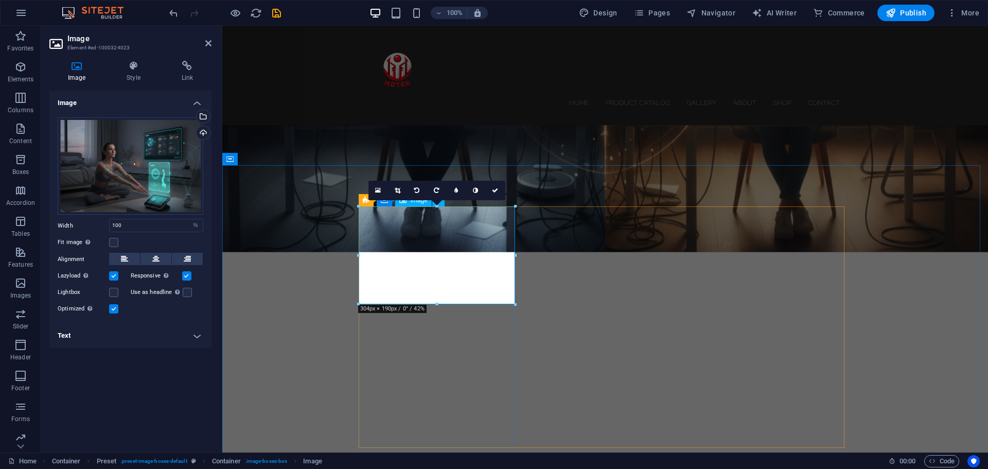
click at [202, 132] on div "Upload" at bounding box center [202, 133] width 15 height 15
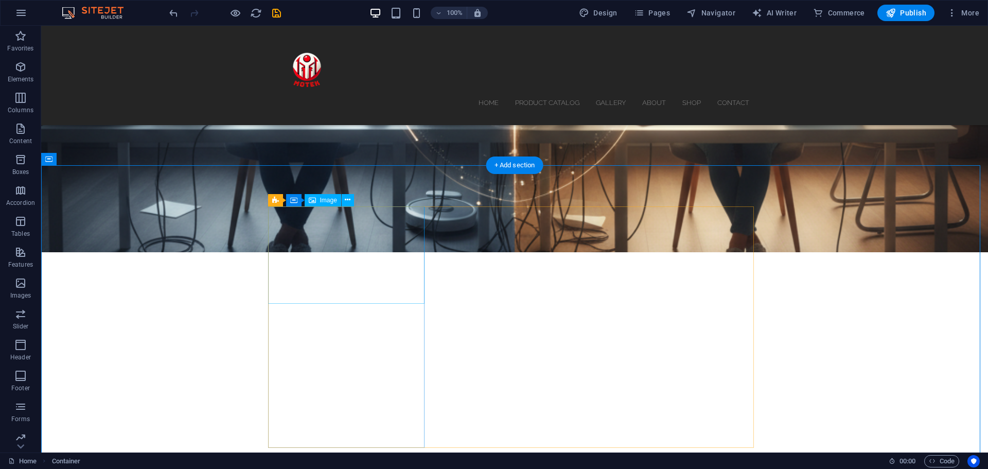
click at [348, 201] on icon at bounding box center [348, 200] width 6 height 11
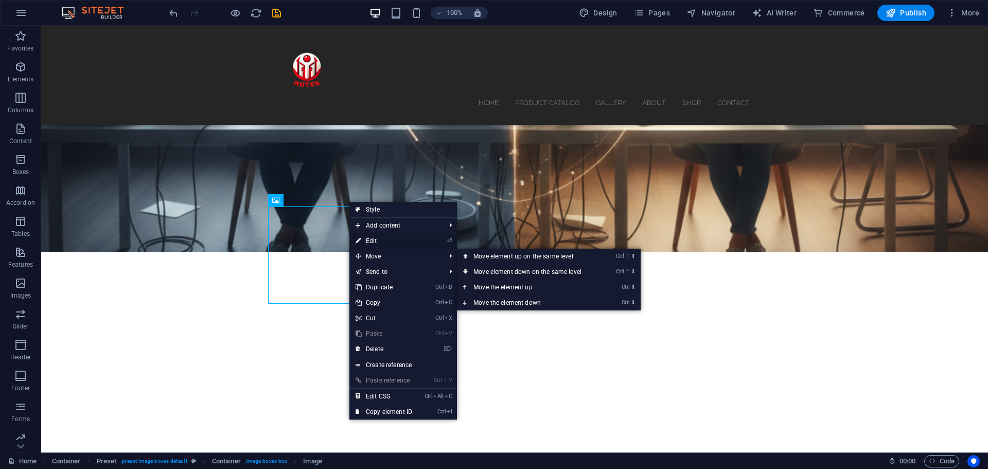
click at [370, 236] on link "⏎ Edit" at bounding box center [384, 240] width 69 height 15
select select "%"
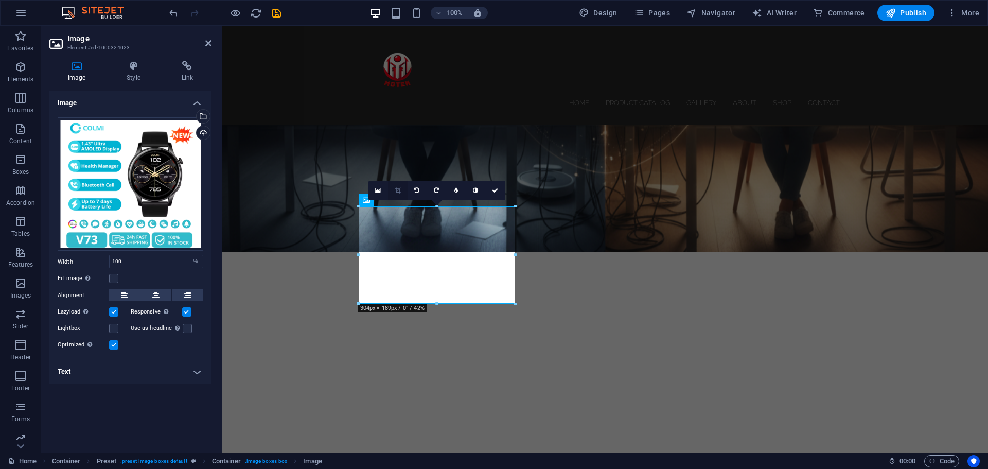
click at [394, 189] on link at bounding box center [398, 191] width 20 height 20
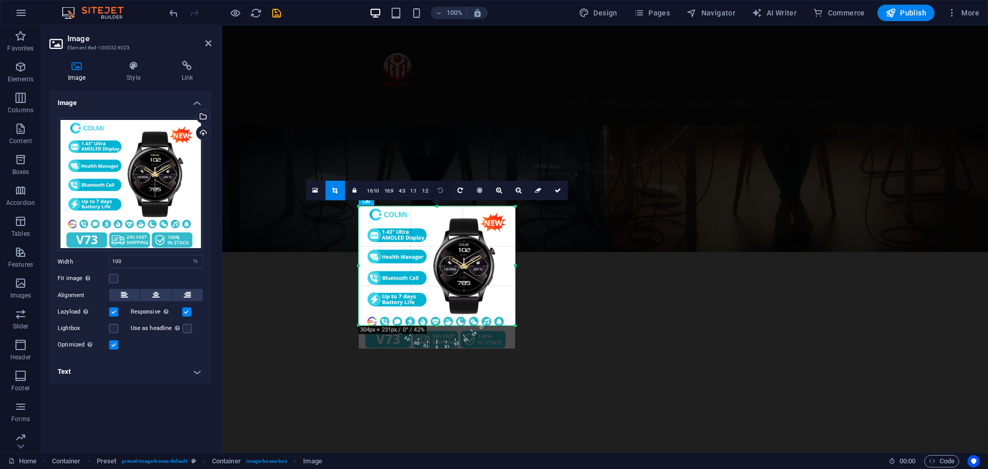
drag, startPoint x: 439, startPoint y: 207, endPoint x: 442, endPoint y: 186, distance: 21.9
click at [442, 206] on div "180 170 160 150 140 130 120 110 100 90 80 70 60 50 40 30 20 10 0 -10 -20 -30 -4…" at bounding box center [437, 265] width 156 height 119
drag, startPoint x: 557, startPoint y: 191, endPoint x: 335, endPoint y: 165, distance: 223.9
click at [557, 191] on icon at bounding box center [558, 190] width 6 height 6
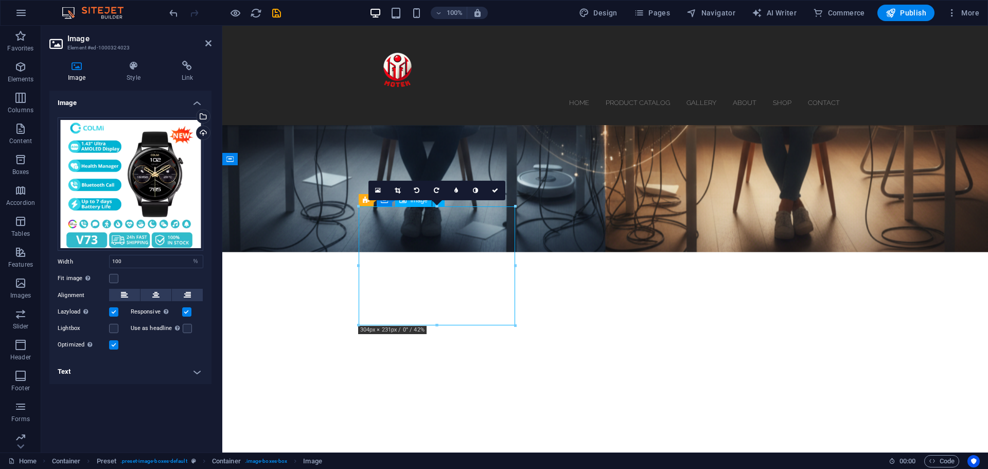
drag, startPoint x: 667, startPoint y: 329, endPoint x: 448, endPoint y: 295, distance: 221.8
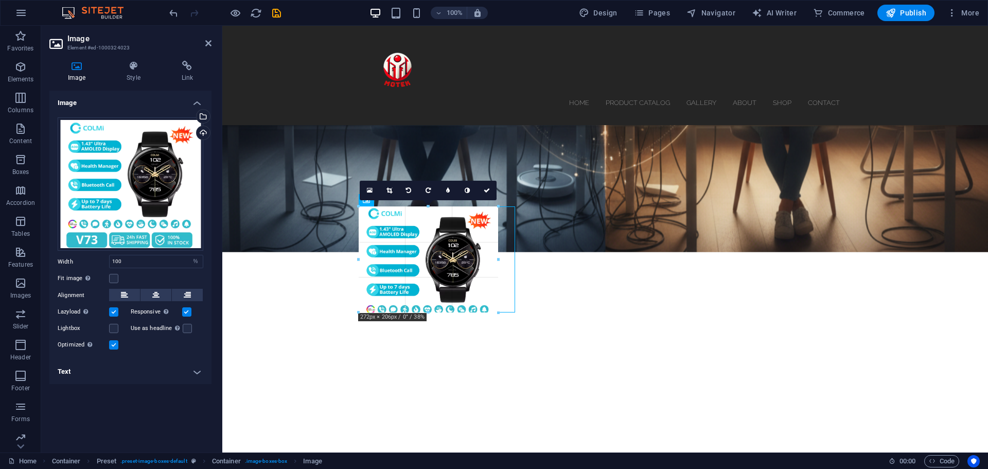
drag, startPoint x: 436, startPoint y: 326, endPoint x: 439, endPoint y: 313, distance: 13.1
type input "272"
select select "px"
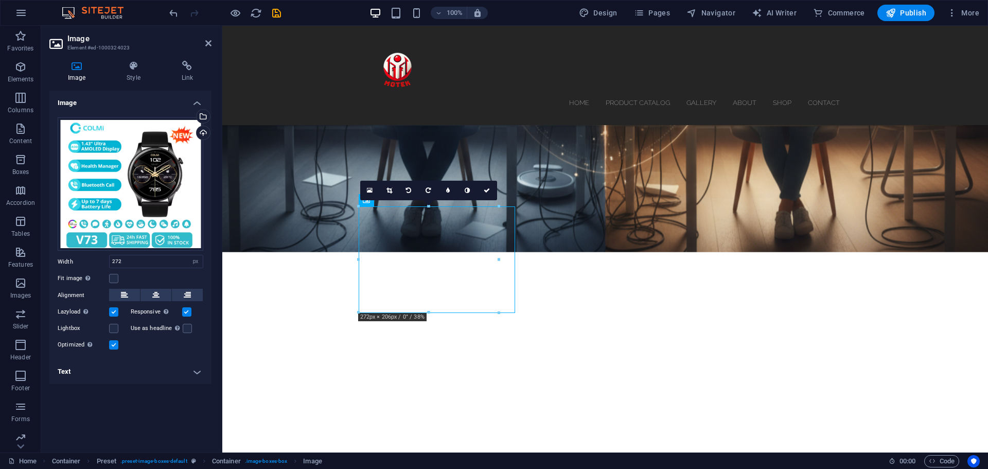
type input "100"
select select "%"
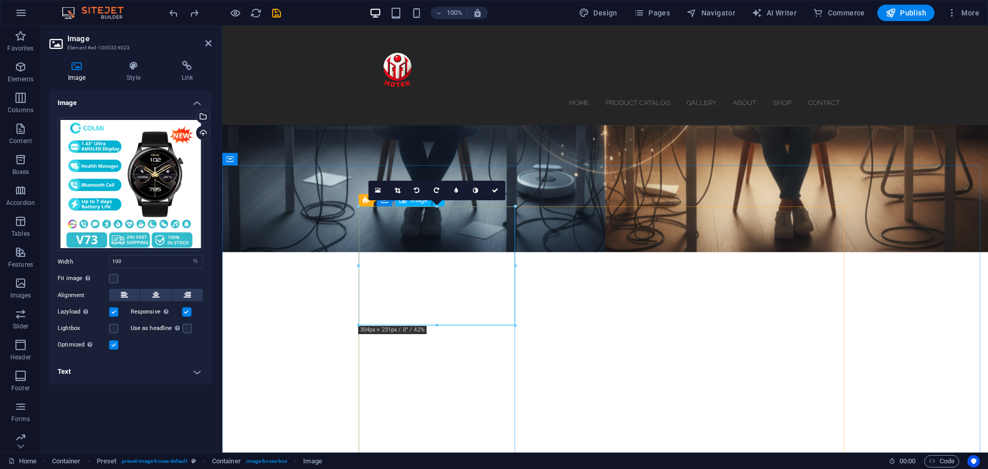
click at [398, 191] on icon at bounding box center [398, 190] width 6 height 6
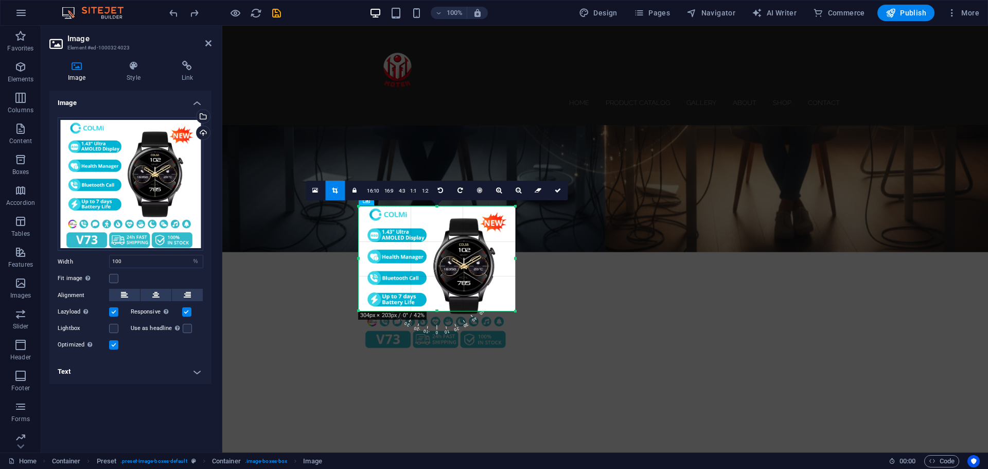
drag, startPoint x: 435, startPoint y: 324, endPoint x: 441, endPoint y: 309, distance: 15.5
click at [441, 309] on div at bounding box center [437, 311] width 156 height 4
click at [560, 189] on icon at bounding box center [558, 190] width 6 height 6
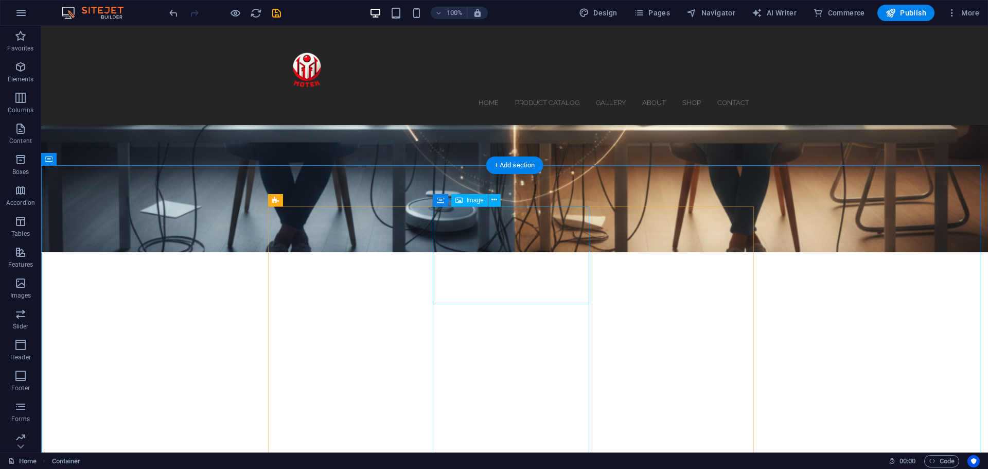
click at [495, 200] on icon at bounding box center [495, 200] width 6 height 11
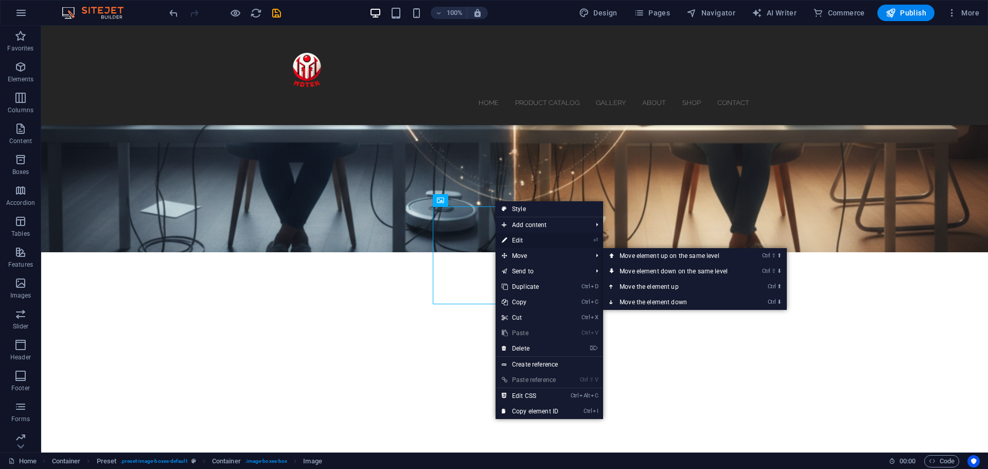
click at [522, 238] on link "⏎ Edit" at bounding box center [530, 240] width 69 height 15
select select "%"
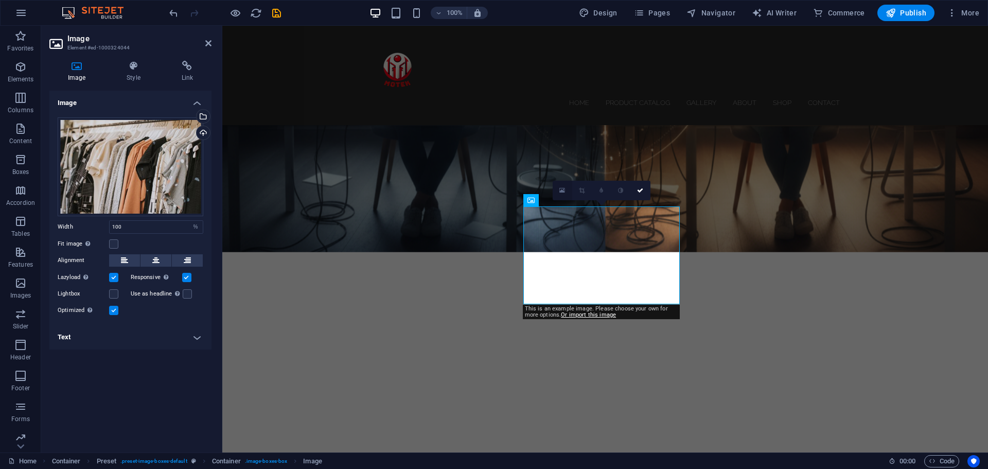
click at [558, 192] on link at bounding box center [563, 191] width 20 height 20
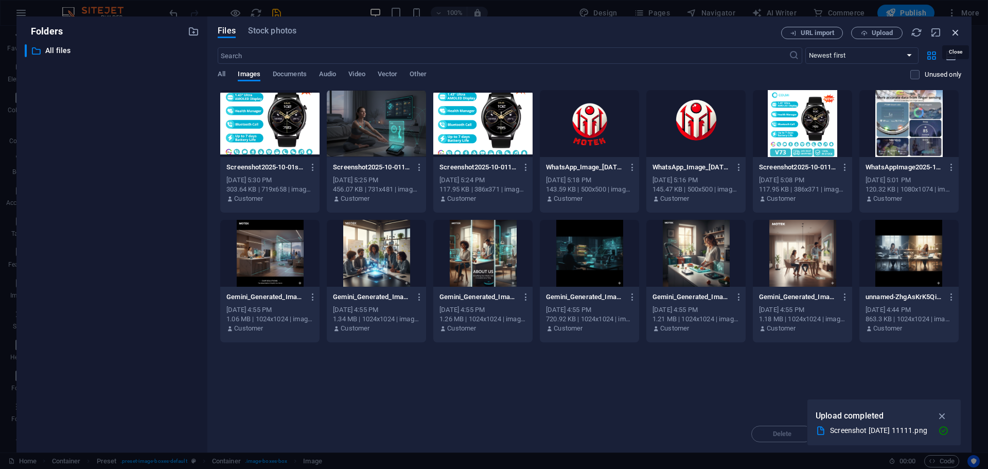
drag, startPoint x: 960, startPoint y: 33, endPoint x: 724, endPoint y: 11, distance: 236.7
click at [960, 33] on icon "button" at bounding box center [955, 32] width 11 height 11
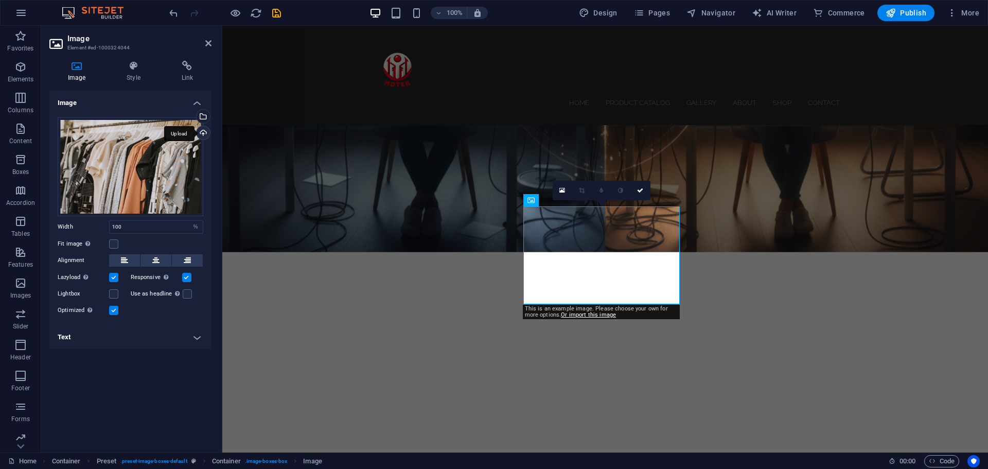
click at [206, 132] on div "Upload" at bounding box center [202, 133] width 15 height 15
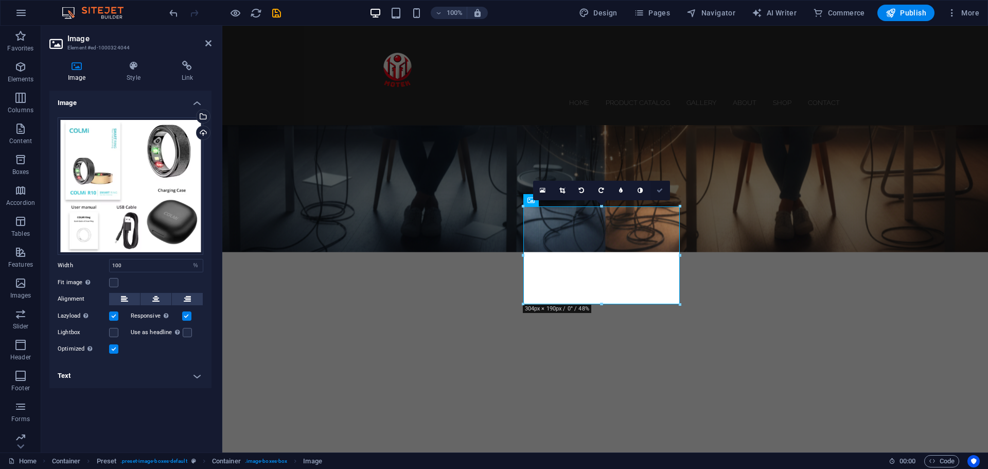
drag, startPoint x: 661, startPoint y: 188, endPoint x: 621, endPoint y: 160, distance: 48.7
click at [661, 188] on icon at bounding box center [660, 190] width 6 height 6
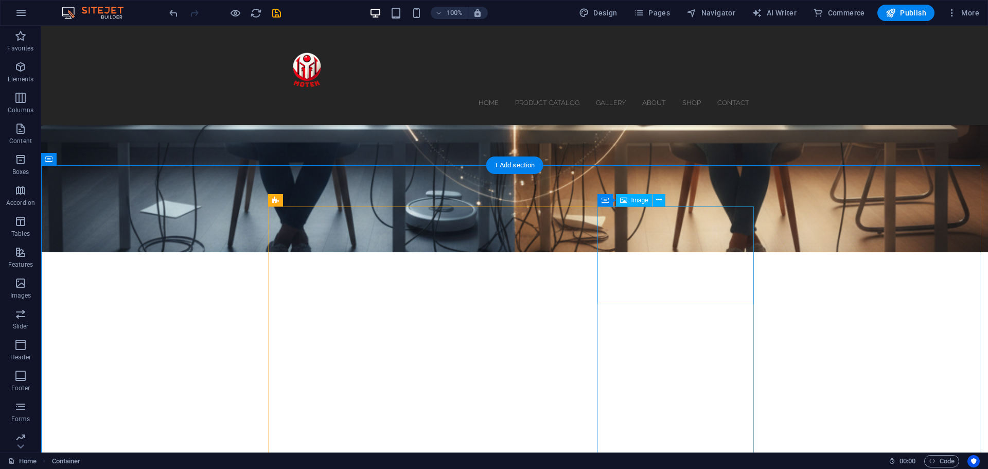
click at [658, 203] on icon at bounding box center [659, 200] width 6 height 11
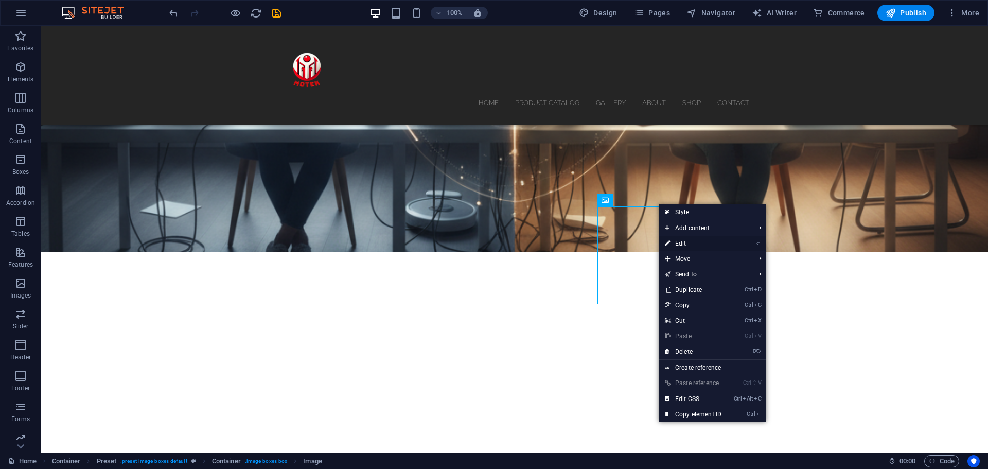
click at [672, 239] on link "⏎ Edit" at bounding box center [693, 243] width 69 height 15
select select "%"
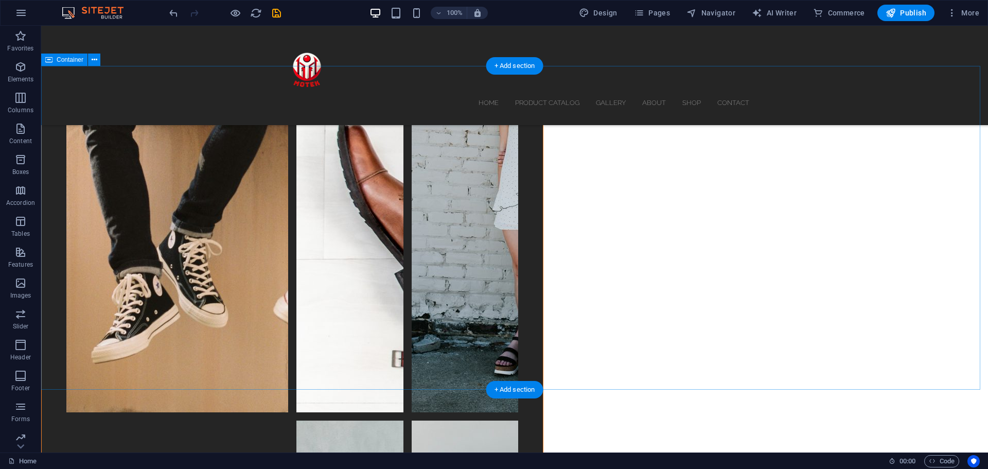
scroll to position [3144, 0]
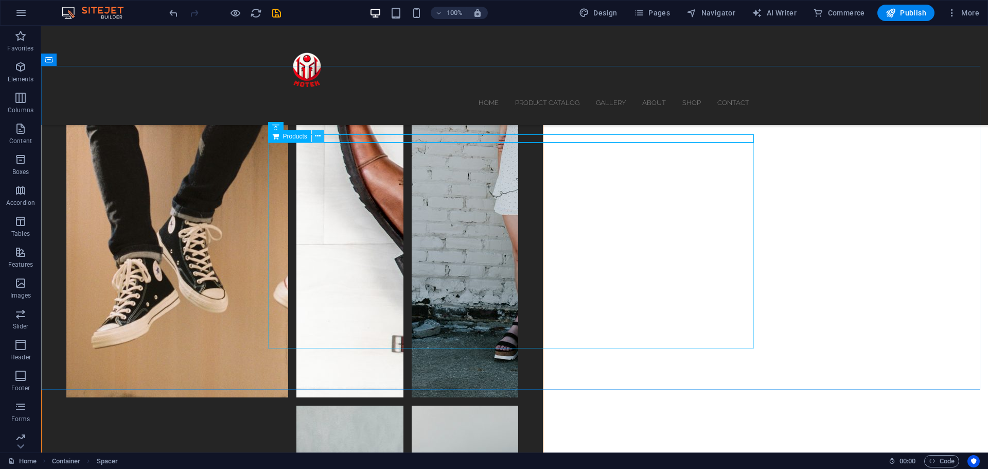
click at [317, 132] on icon at bounding box center [318, 136] width 6 height 11
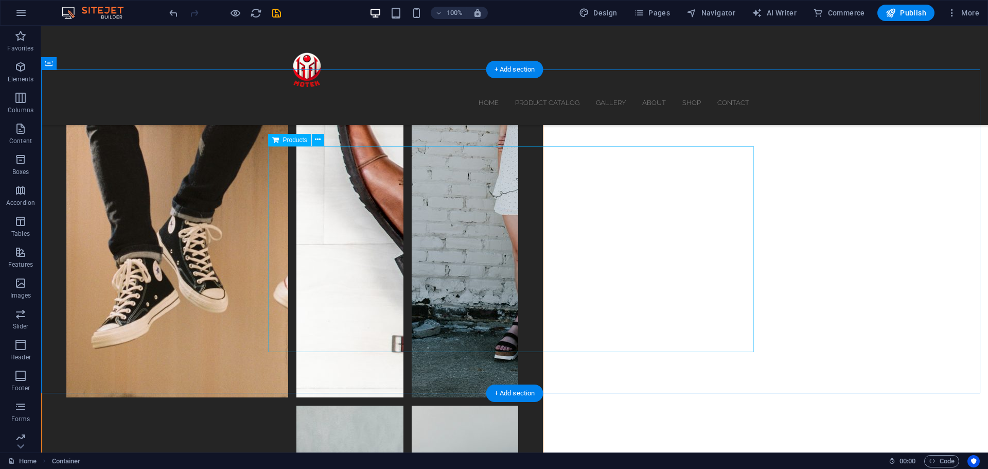
scroll to position [3093, 0]
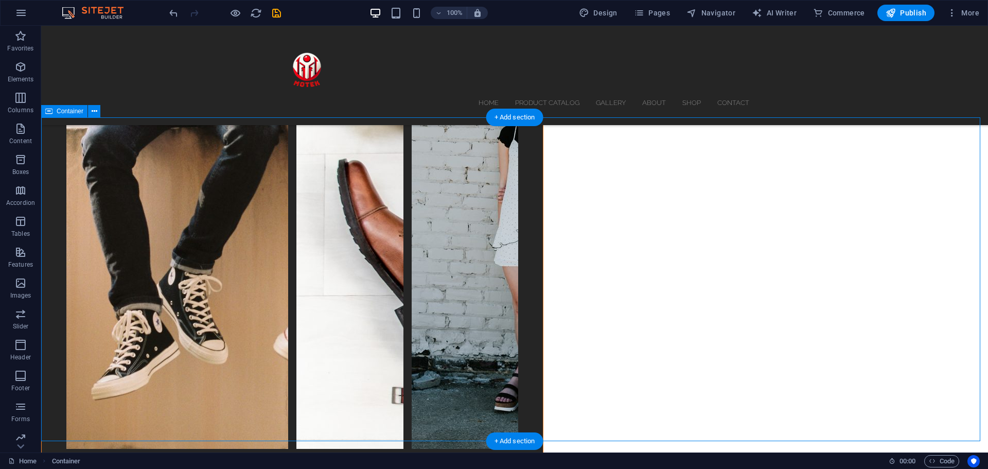
click at [93, 113] on icon at bounding box center [95, 111] width 6 height 11
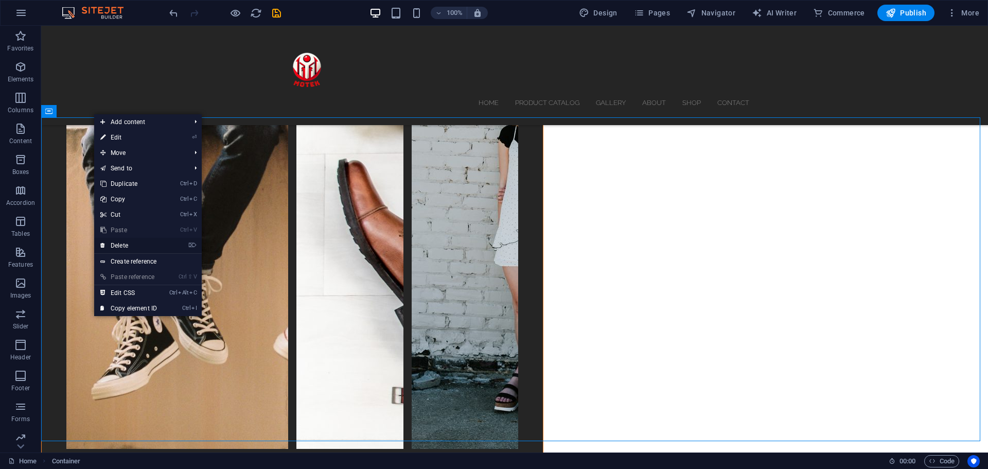
click at [116, 243] on link "⌦ Delete" at bounding box center [128, 245] width 69 height 15
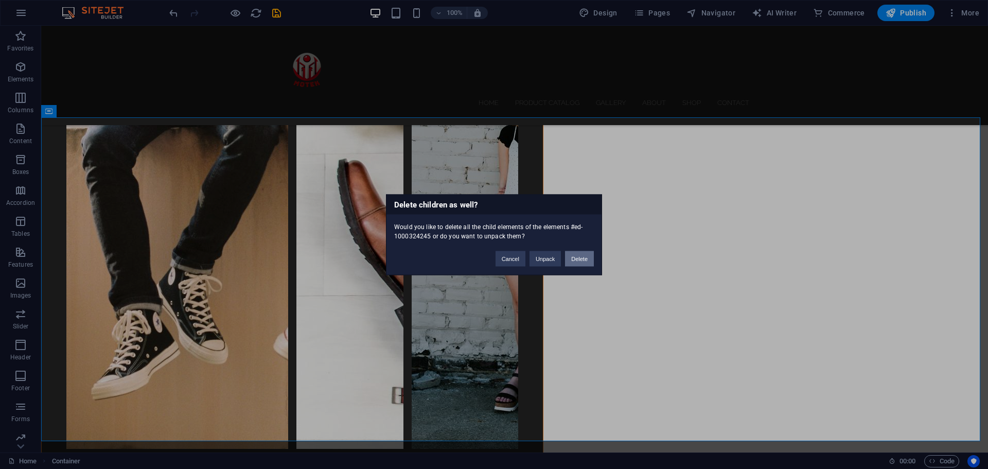
click at [574, 259] on button "Delete" at bounding box center [579, 258] width 29 height 15
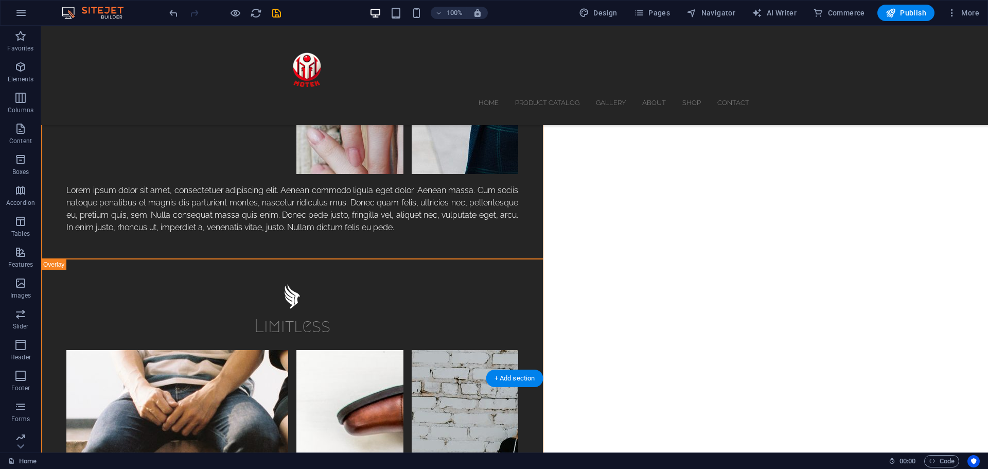
scroll to position [2923, 0]
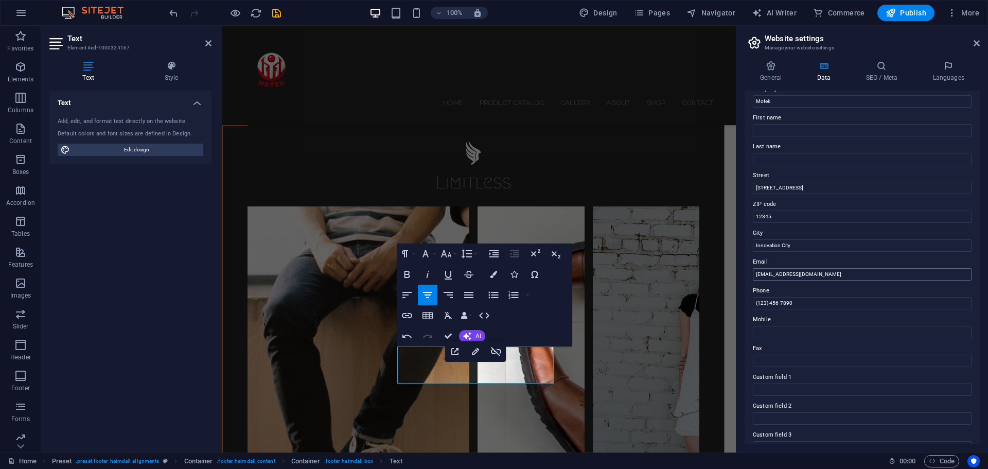
scroll to position [51, 0]
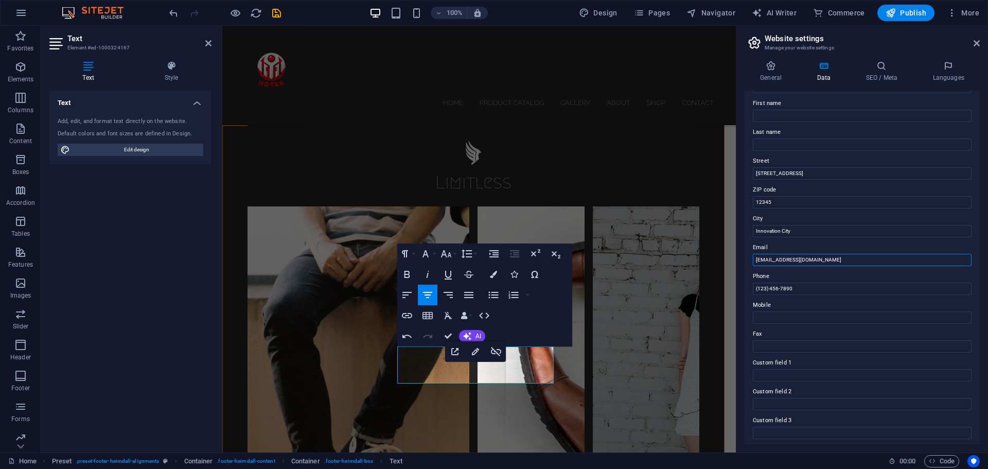
click at [759, 260] on input "[EMAIL_ADDRESS][DOMAIN_NAME]" at bounding box center [862, 260] width 219 height 12
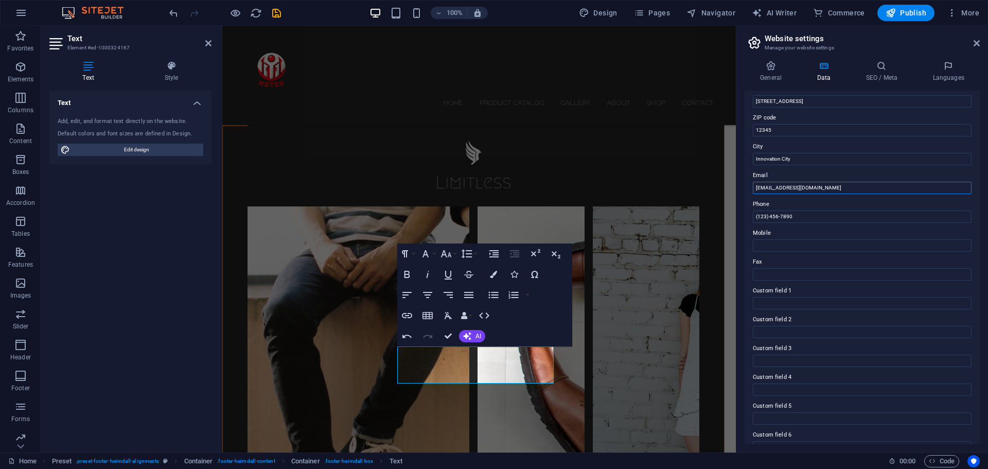
scroll to position [141, 0]
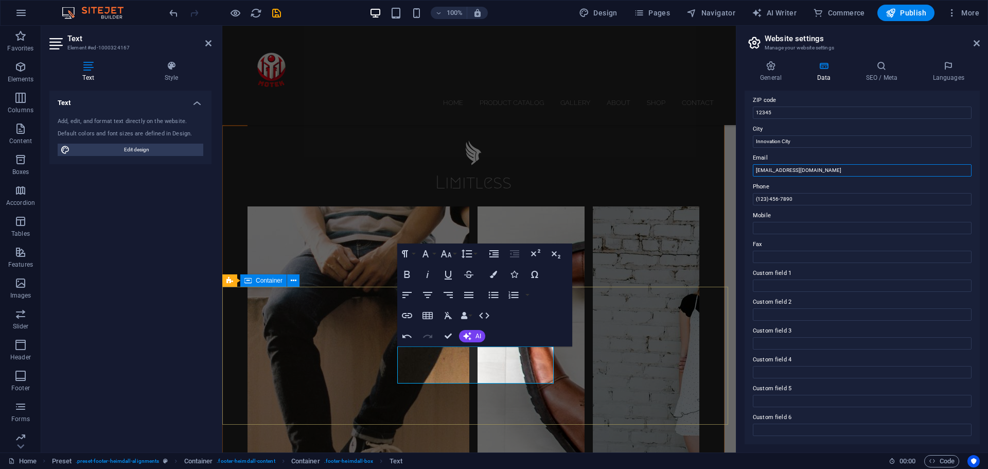
type input "sales@motek.com"
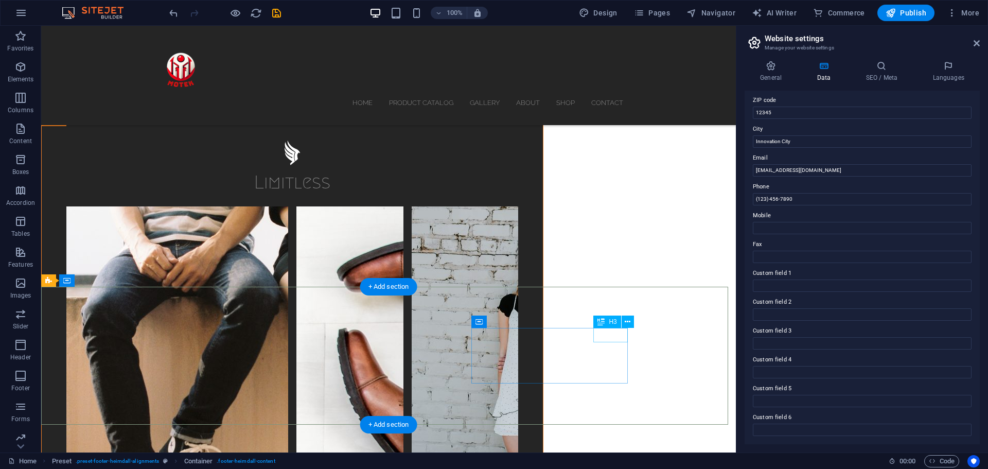
click at [627, 322] on icon at bounding box center [628, 322] width 6 height 11
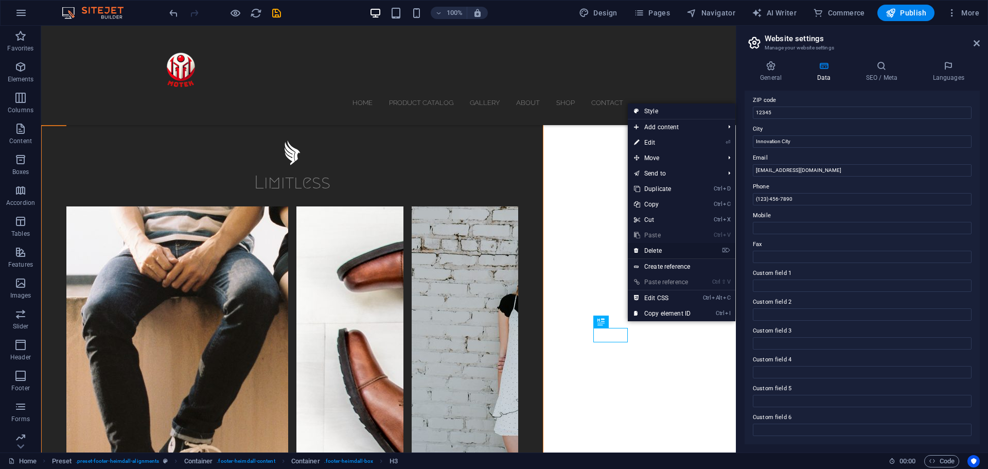
click at [639, 254] on link "⌦ Delete" at bounding box center [662, 250] width 69 height 15
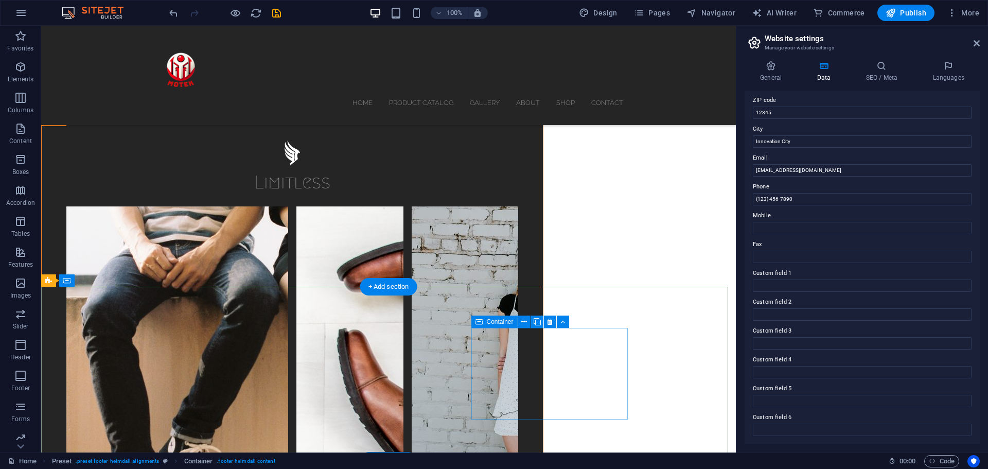
click at [549, 323] on icon at bounding box center [550, 322] width 6 height 11
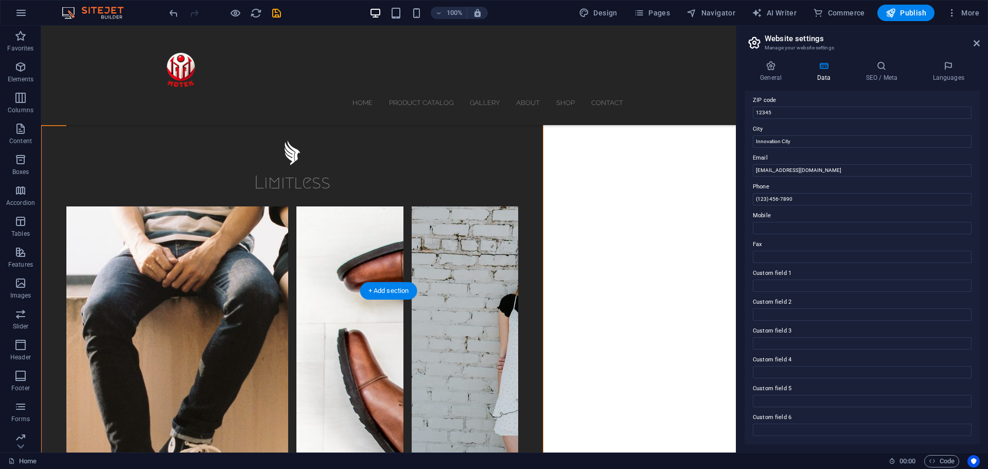
scroll to position [2769, 0]
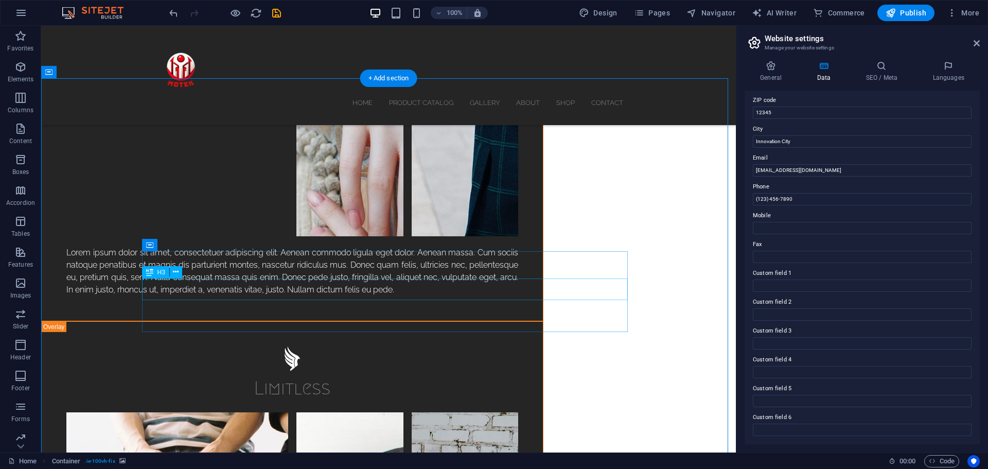
scroll to position [2666, 0]
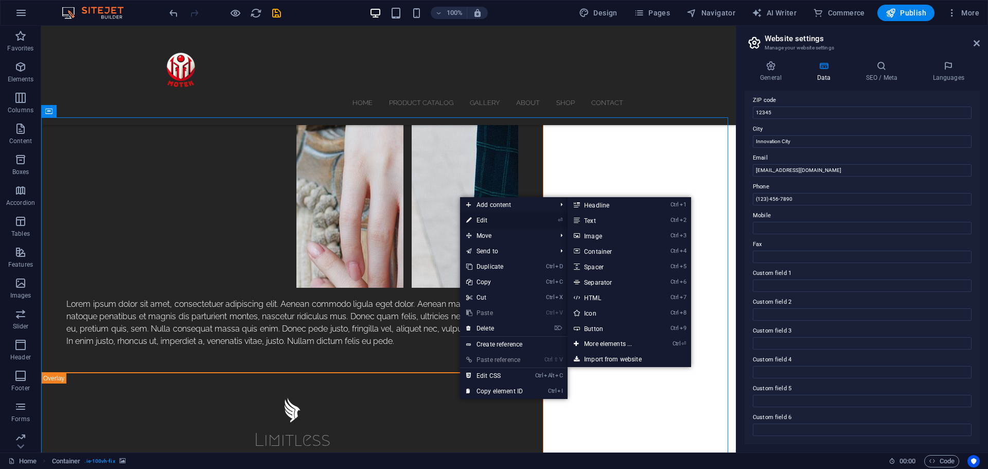
click at [476, 216] on link "⏎ Edit" at bounding box center [494, 220] width 69 height 15
select select "vh"
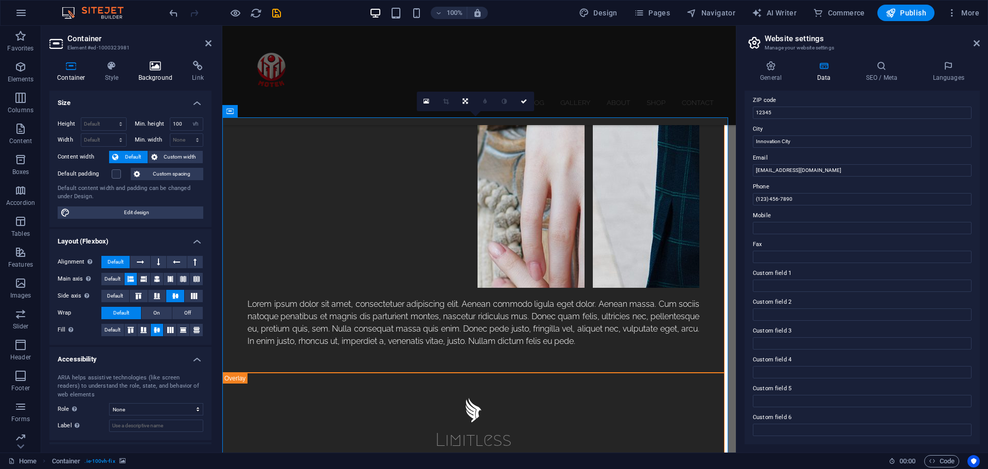
click at [142, 73] on h4 "Background" at bounding box center [158, 72] width 54 height 22
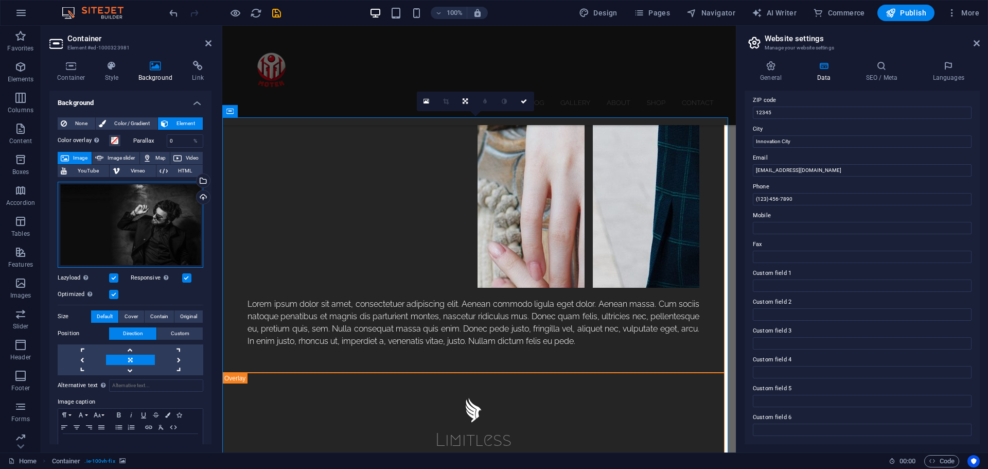
click at [124, 223] on div "Drag files here, click to choose files or select files from Files or our free s…" at bounding box center [131, 225] width 146 height 86
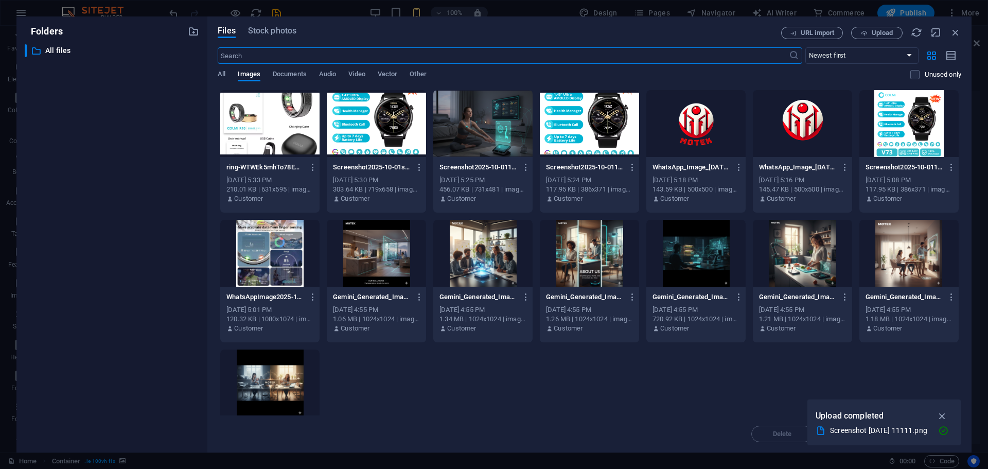
scroll to position [8400, 0]
click at [483, 274] on div at bounding box center [482, 253] width 99 height 67
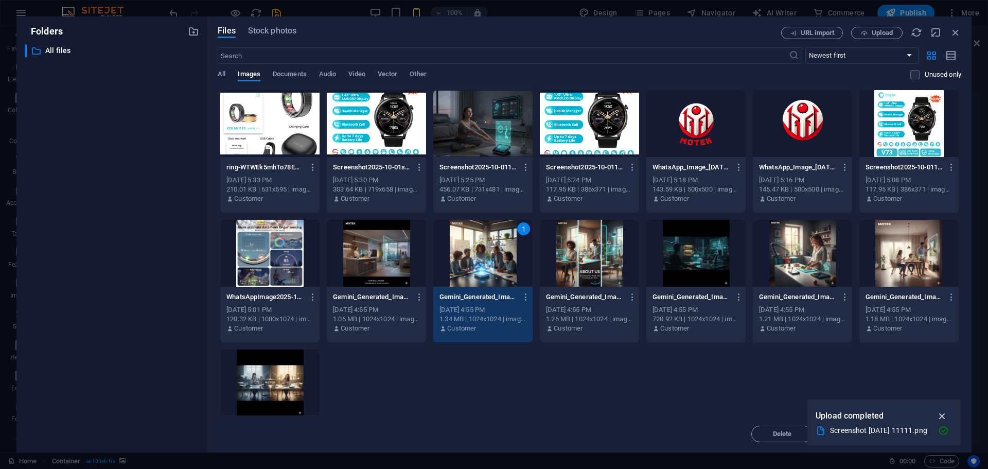
click at [945, 416] on icon "button" at bounding box center [943, 415] width 12 height 11
click at [926, 439] on button "Insert" at bounding box center [931, 434] width 62 height 16
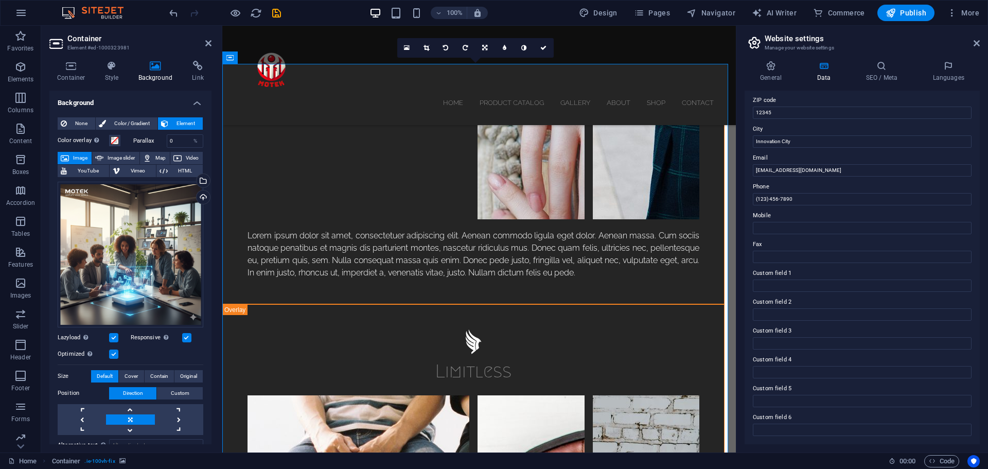
scroll to position [2717, 0]
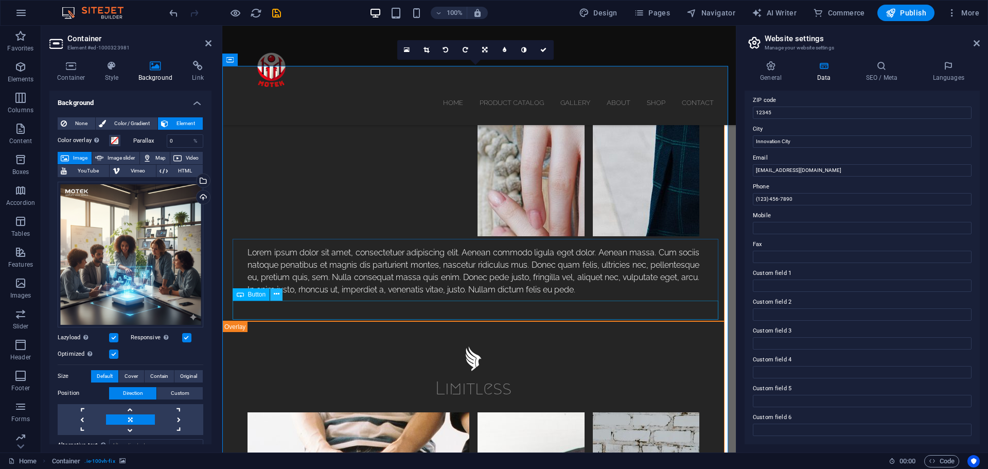
click at [276, 289] on icon at bounding box center [277, 294] width 6 height 11
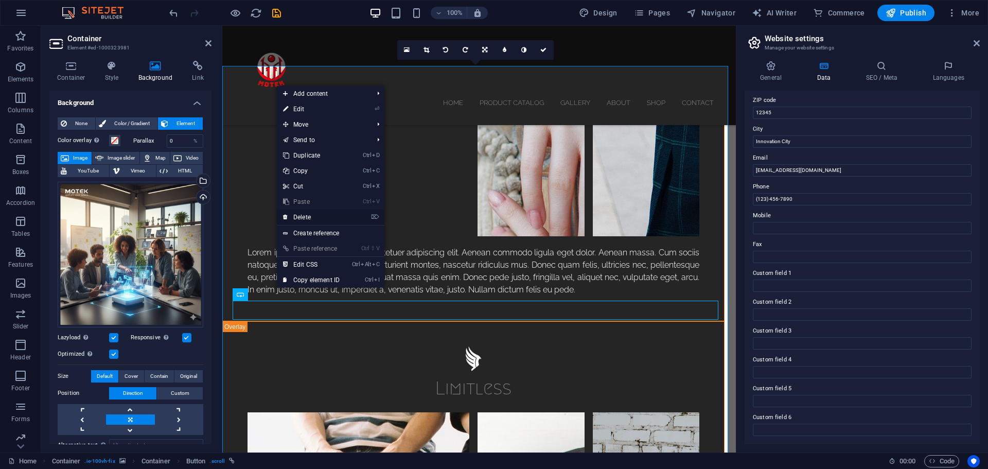
click at [312, 214] on link "⌦ Delete" at bounding box center [311, 217] width 69 height 15
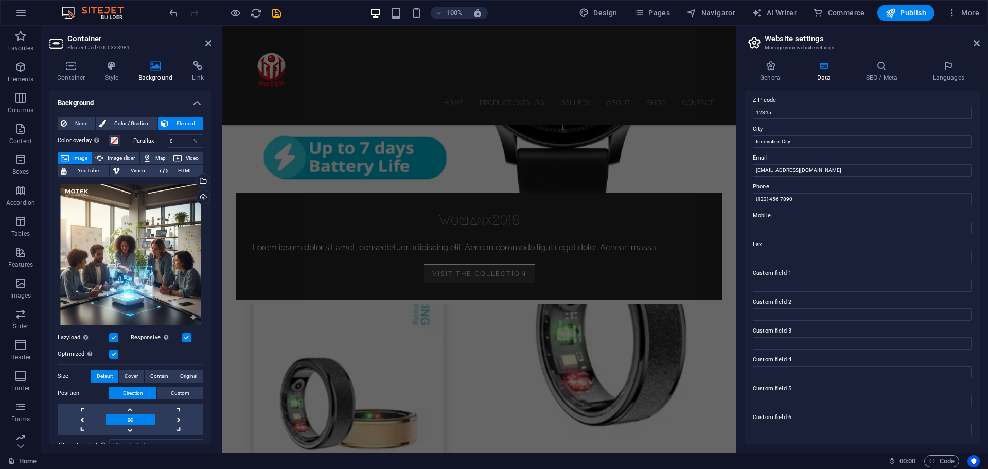
scroll to position [864, 0]
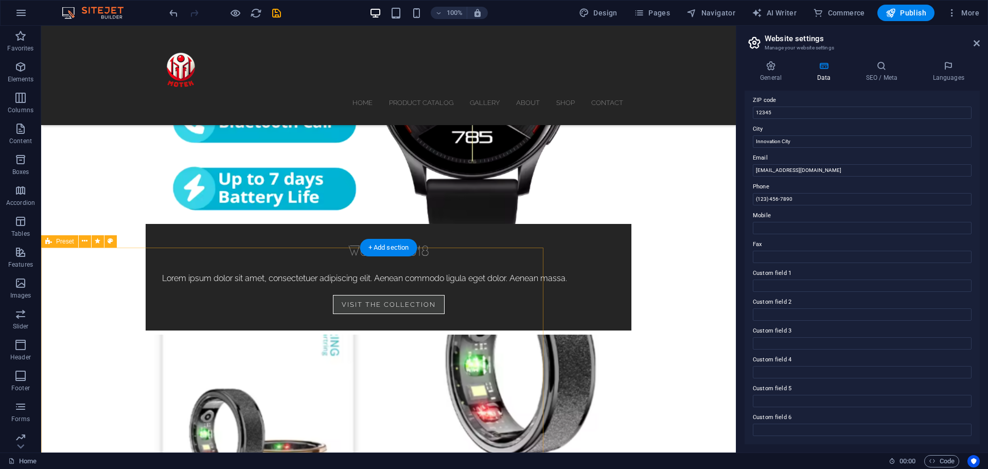
scroll to position [875, 0]
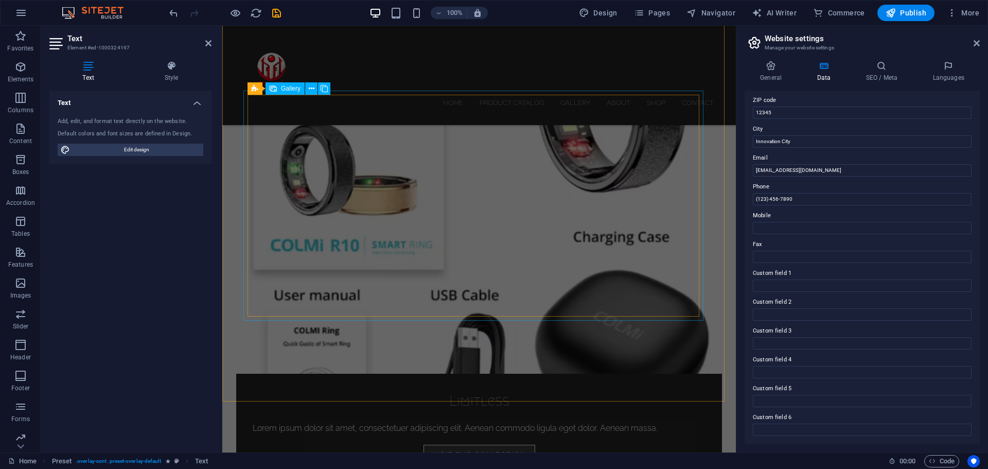
scroll to position [1132, 0]
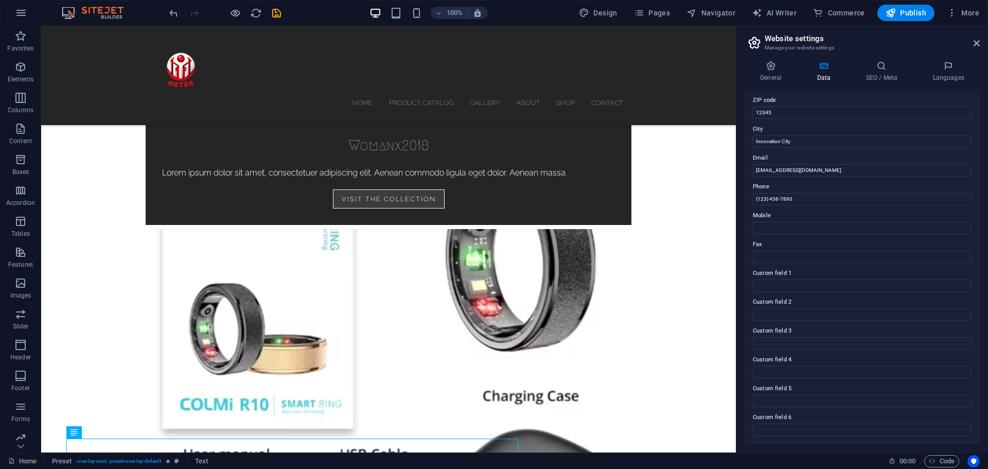
scroll to position [1215, 0]
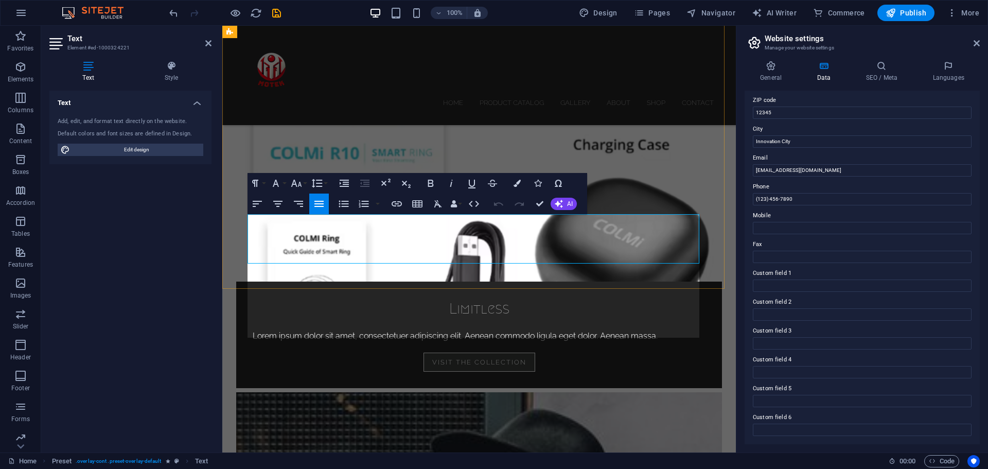
scroll to position [7450, 1]
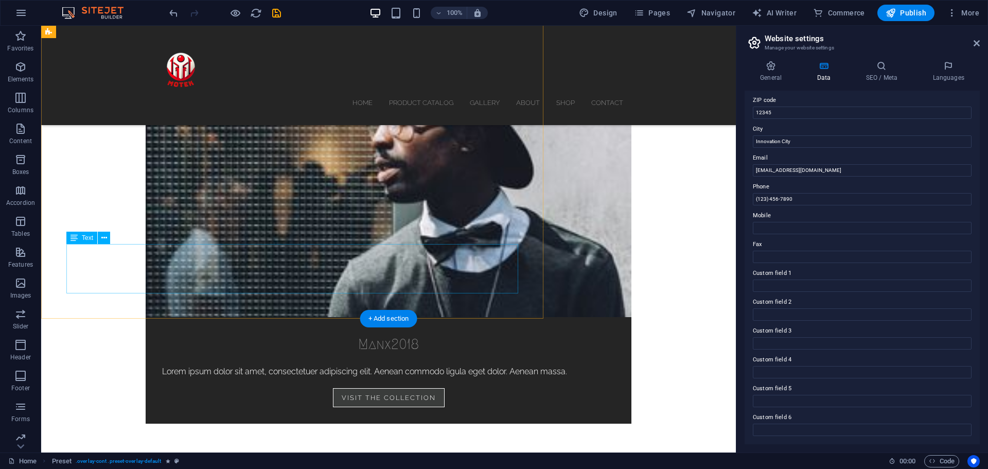
scroll to position [1576, 0]
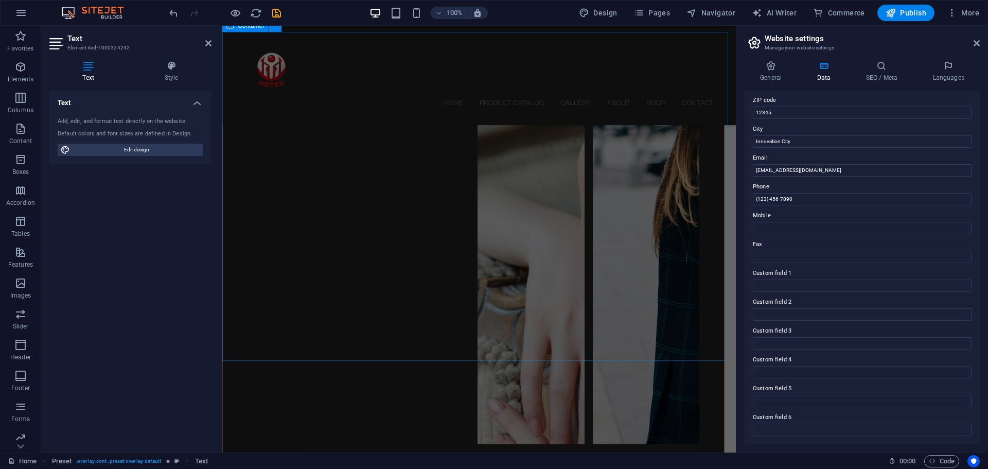
scroll to position [2355, 0]
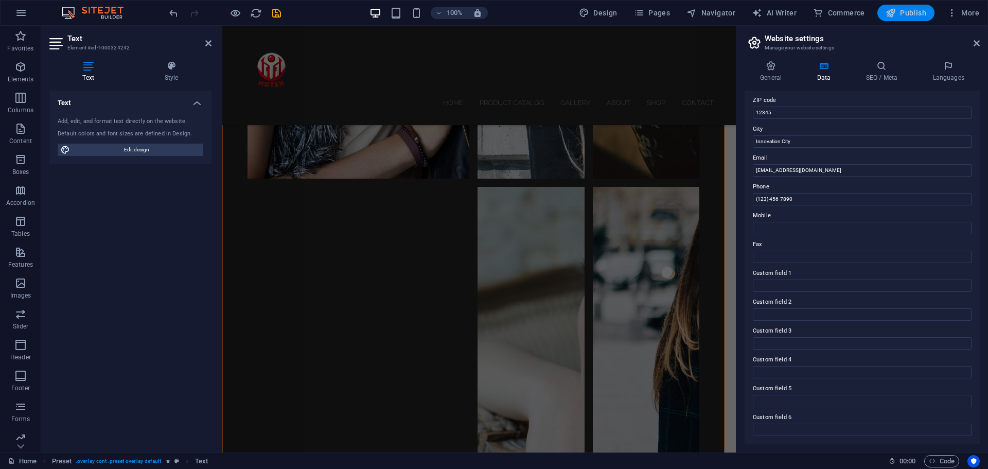
click at [914, 18] on button "Publish" at bounding box center [906, 13] width 57 height 16
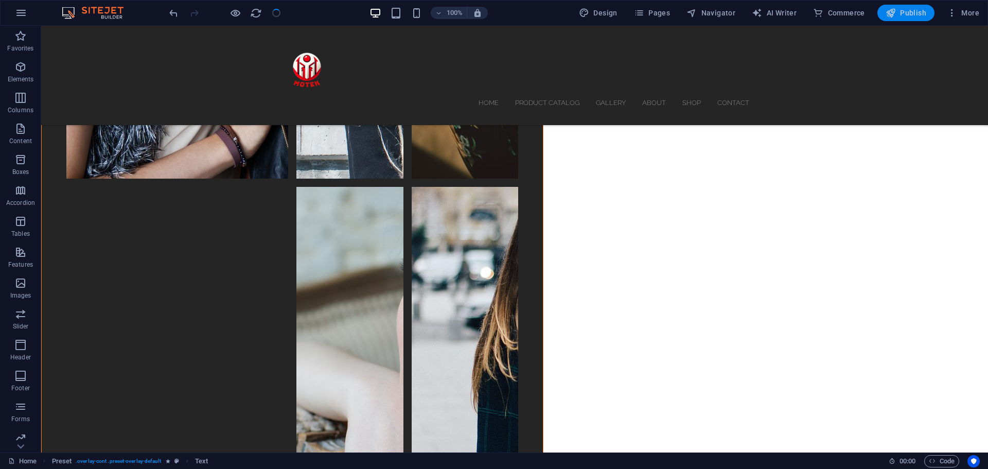
scroll to position [1653, 0]
